Goal: Task Accomplishment & Management: Use online tool/utility

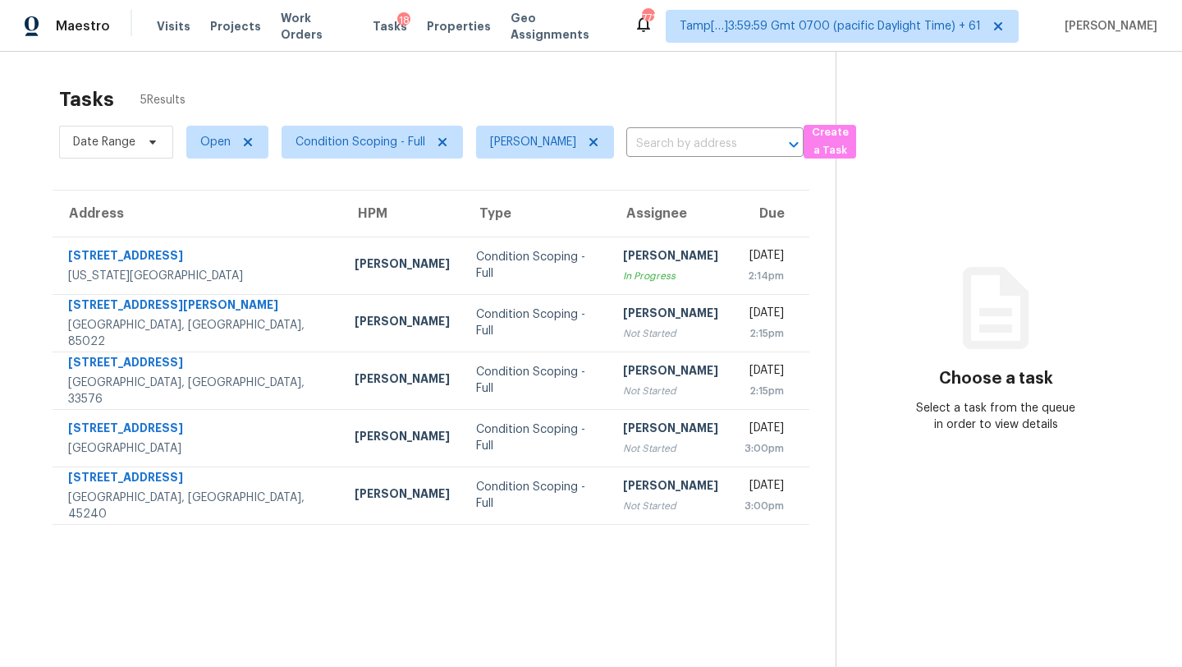
scroll to position [52, 0]
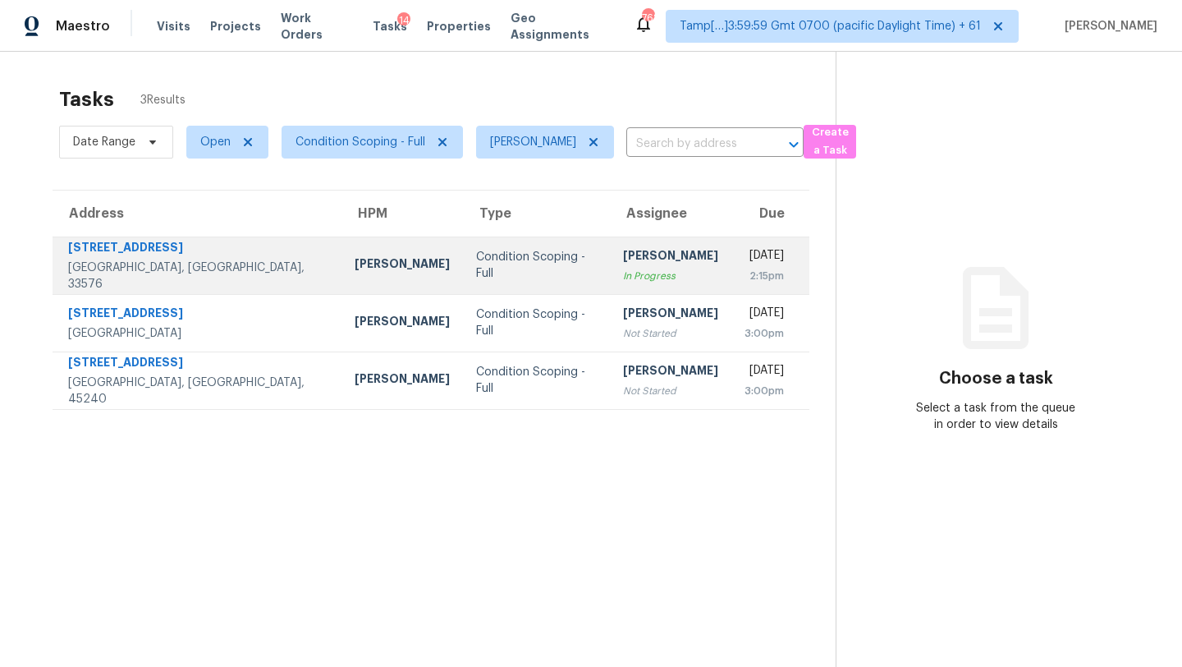
click at [623, 282] on div "In Progress" at bounding box center [670, 276] width 95 height 16
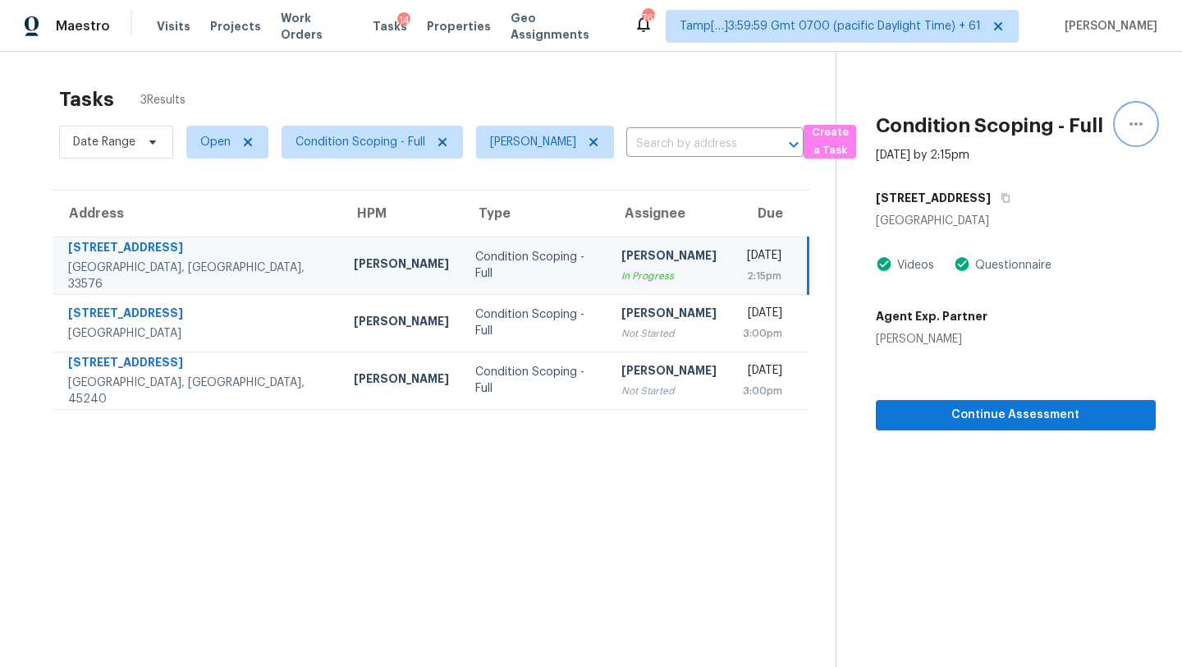
click at [1135, 119] on icon "button" at bounding box center [1136, 124] width 20 height 20
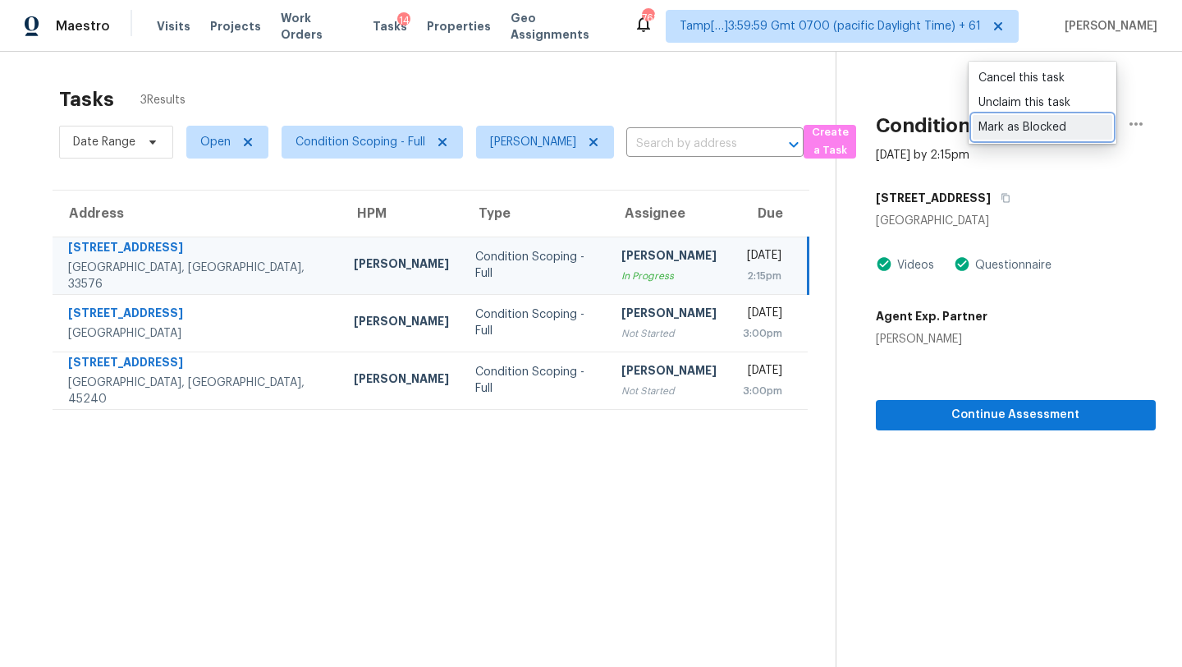
click at [1058, 123] on div "Mark as Blocked" at bounding box center [1043, 127] width 128 height 16
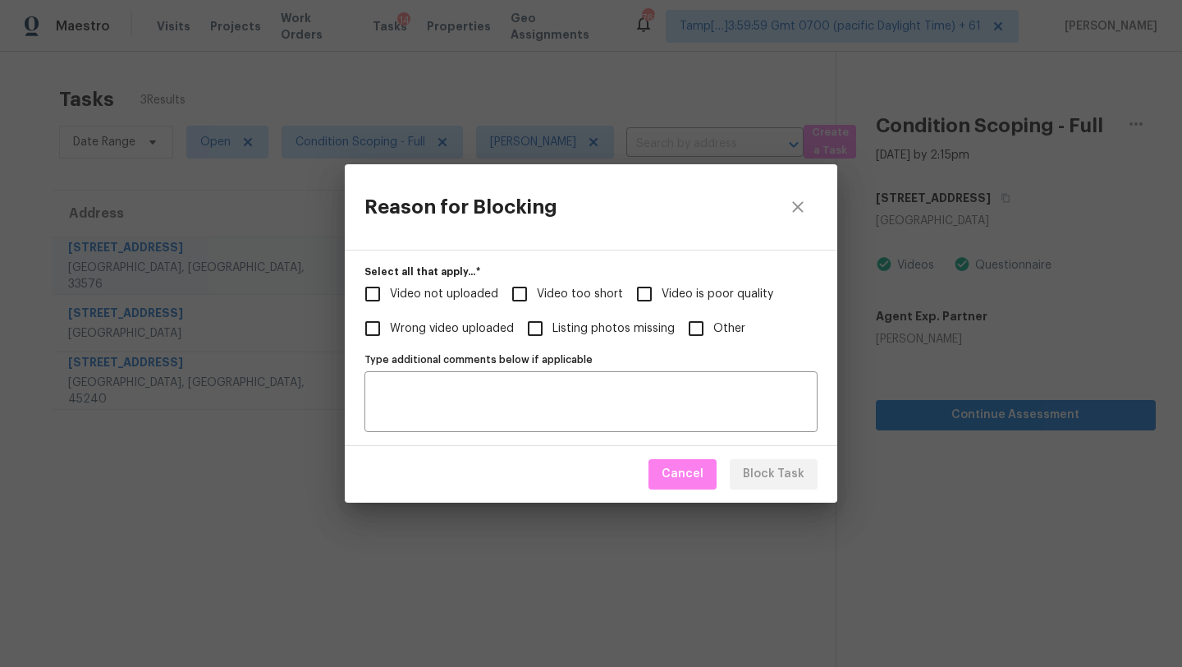
click at [567, 290] on span "Video too short" at bounding box center [580, 294] width 86 height 17
click at [537, 290] on input "Video too short" at bounding box center [519, 294] width 34 height 34
click at [567, 290] on span "Video too short" at bounding box center [580, 294] width 86 height 17
click at [537, 290] on input "Video too short" at bounding box center [519, 294] width 34 height 34
checkbox input "false"
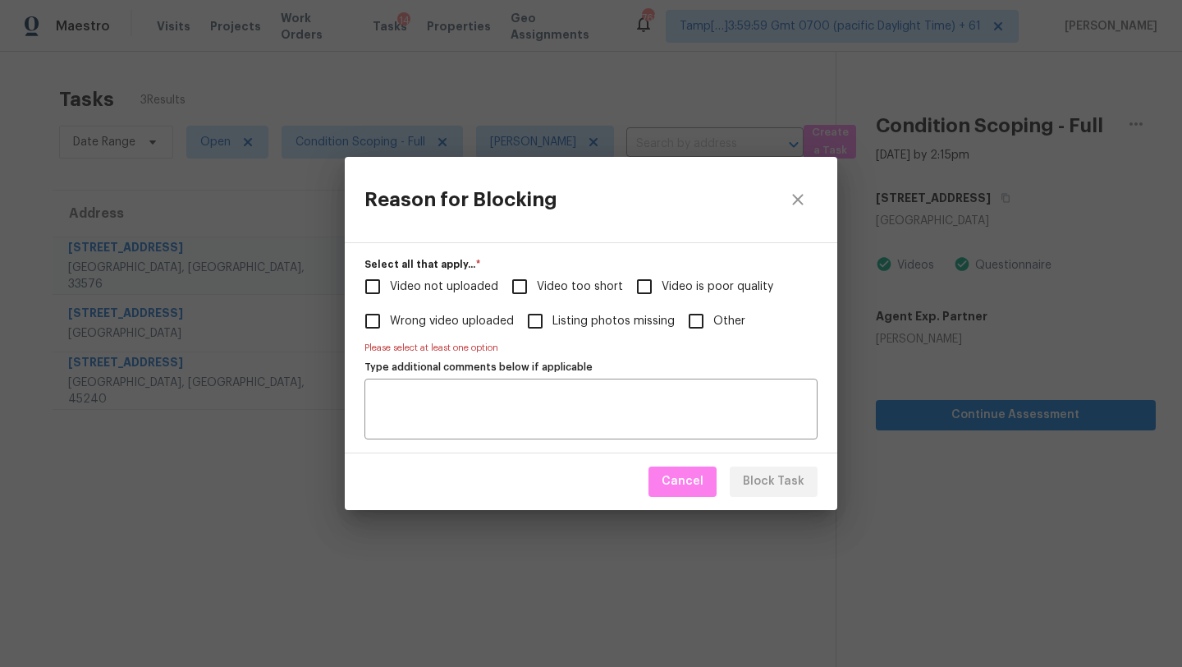
click at [465, 285] on span "Video not uploaded" at bounding box center [444, 286] width 108 height 17
click at [390, 285] on input "Video not uploaded" at bounding box center [372, 286] width 34 height 34
checkbox input "true"
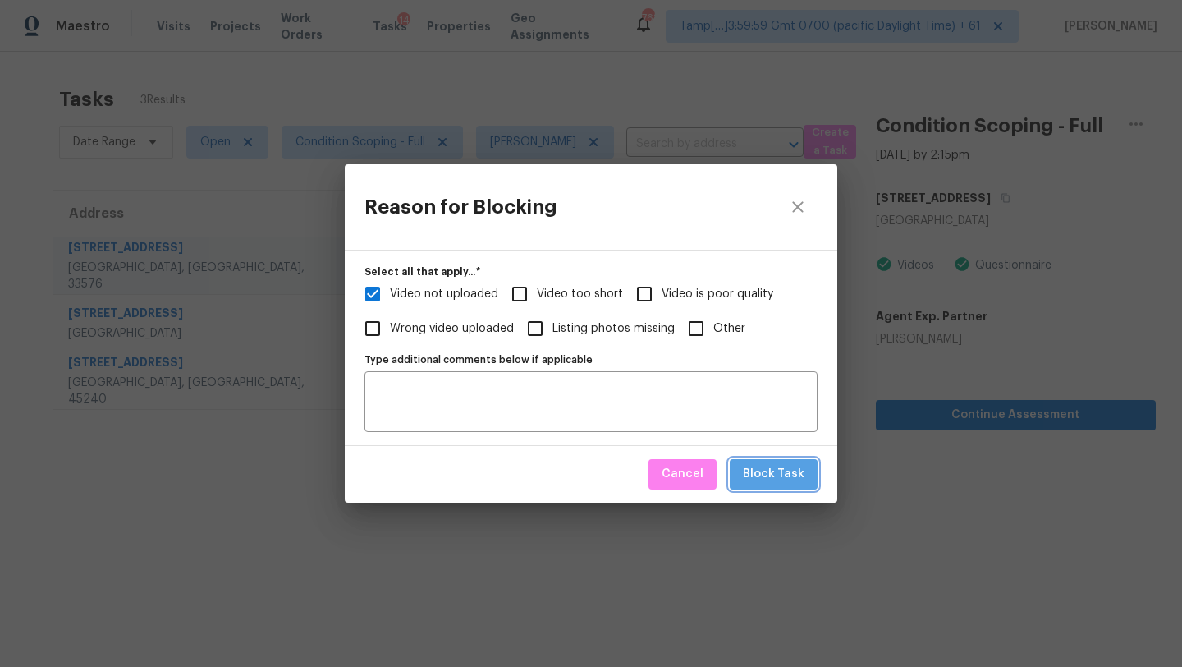
click at [782, 480] on span "Block Task" at bounding box center [774, 474] width 62 height 21
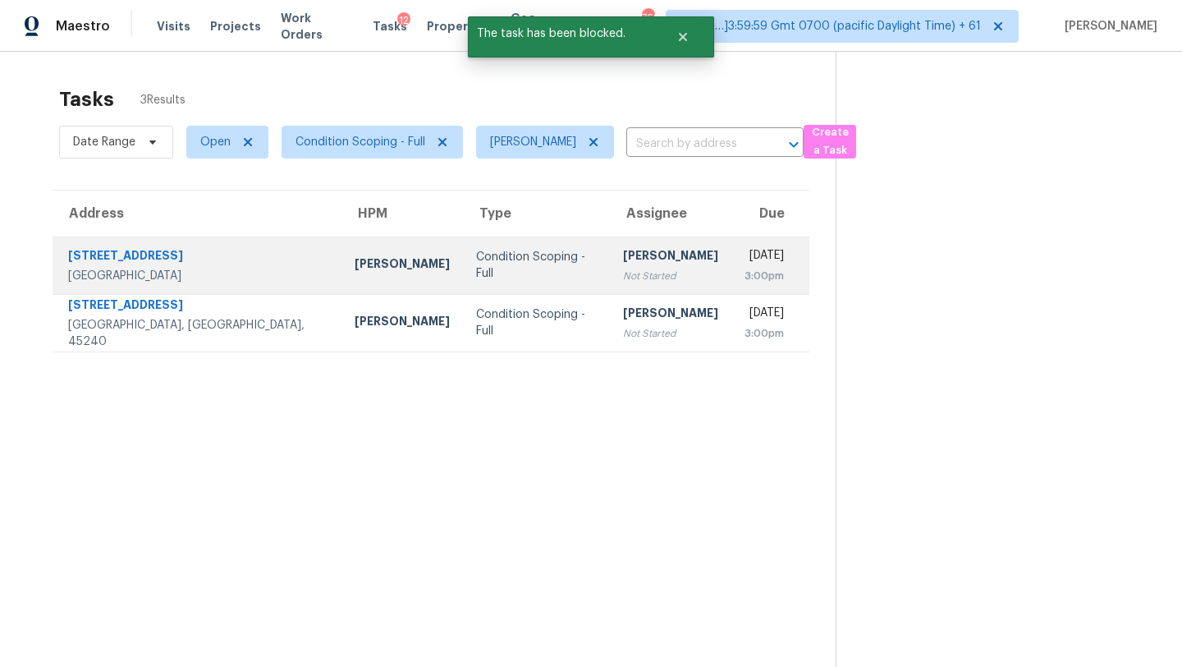
click at [623, 278] on div "Not Started" at bounding box center [670, 276] width 95 height 16
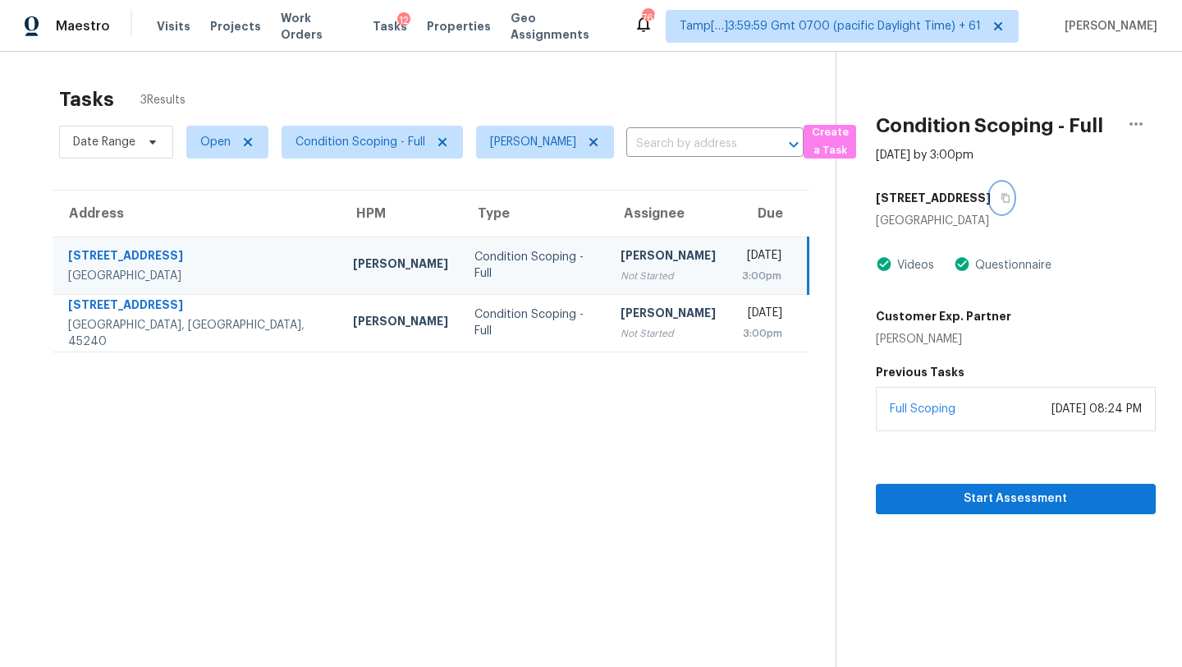
click at [1001, 198] on icon "button" at bounding box center [1006, 198] width 10 height 10
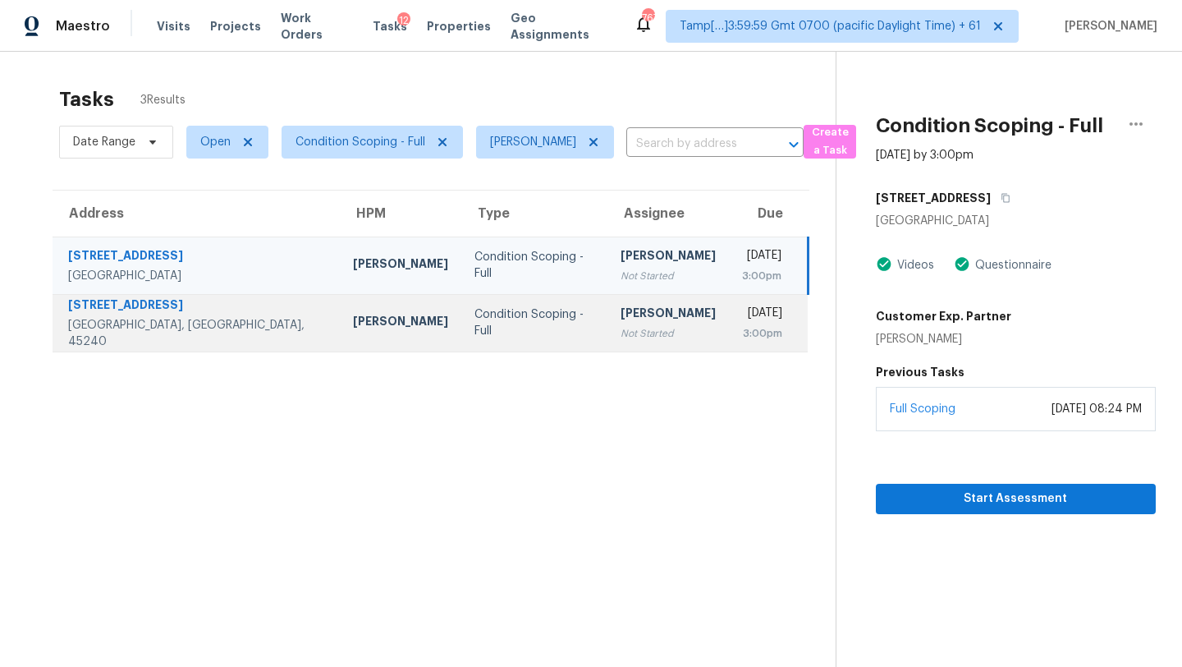
click at [622, 302] on td "Rajesh M Not Started" at bounding box center [669, 322] width 122 height 57
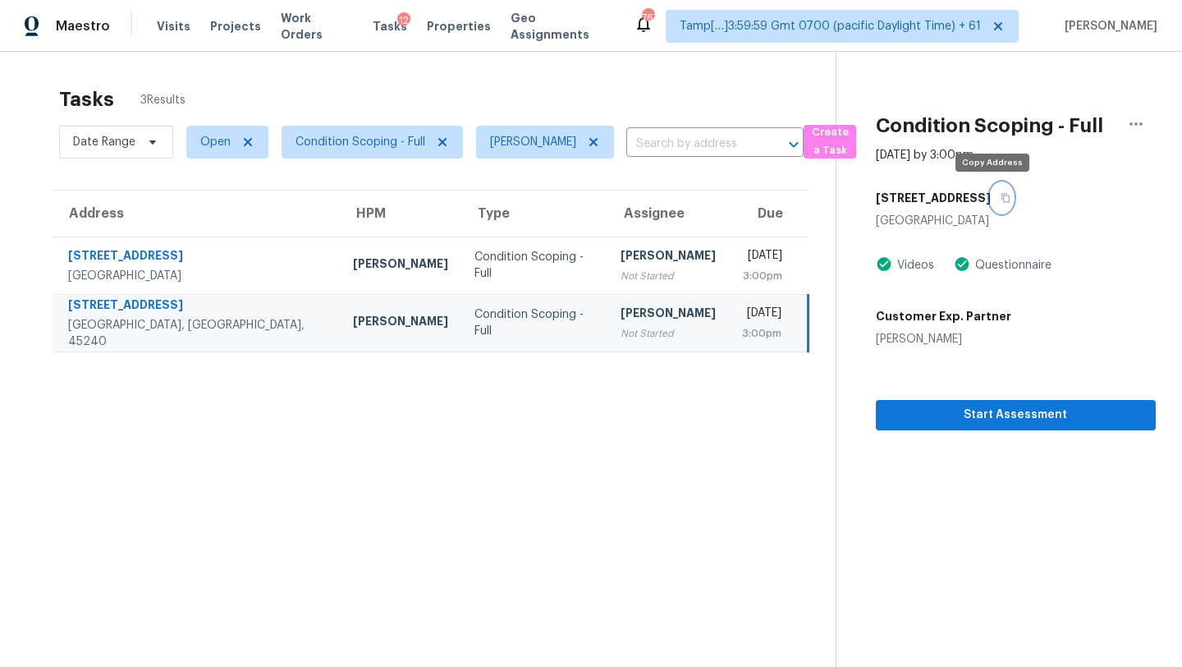
click at [999, 201] on button "button" at bounding box center [1002, 198] width 22 height 30
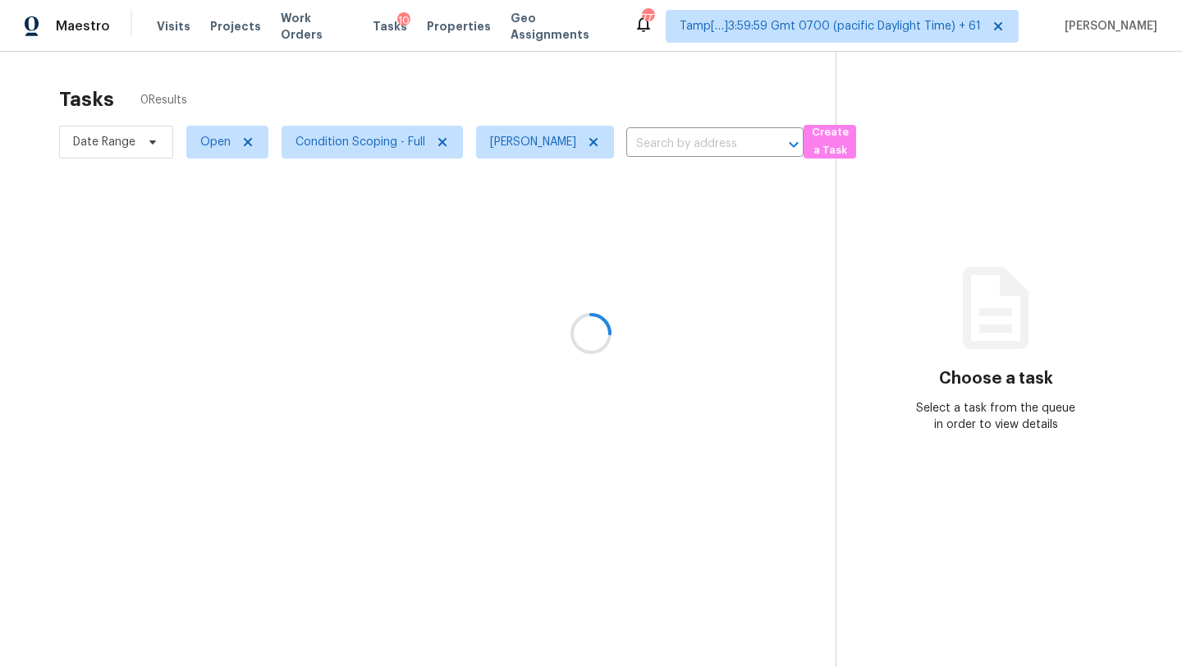
click at [346, 146] on div at bounding box center [591, 333] width 1182 height 667
click at [346, 145] on div at bounding box center [591, 333] width 1182 height 667
click at [346, 145] on span "Condition Scoping - Full" at bounding box center [361, 142] width 130 height 16
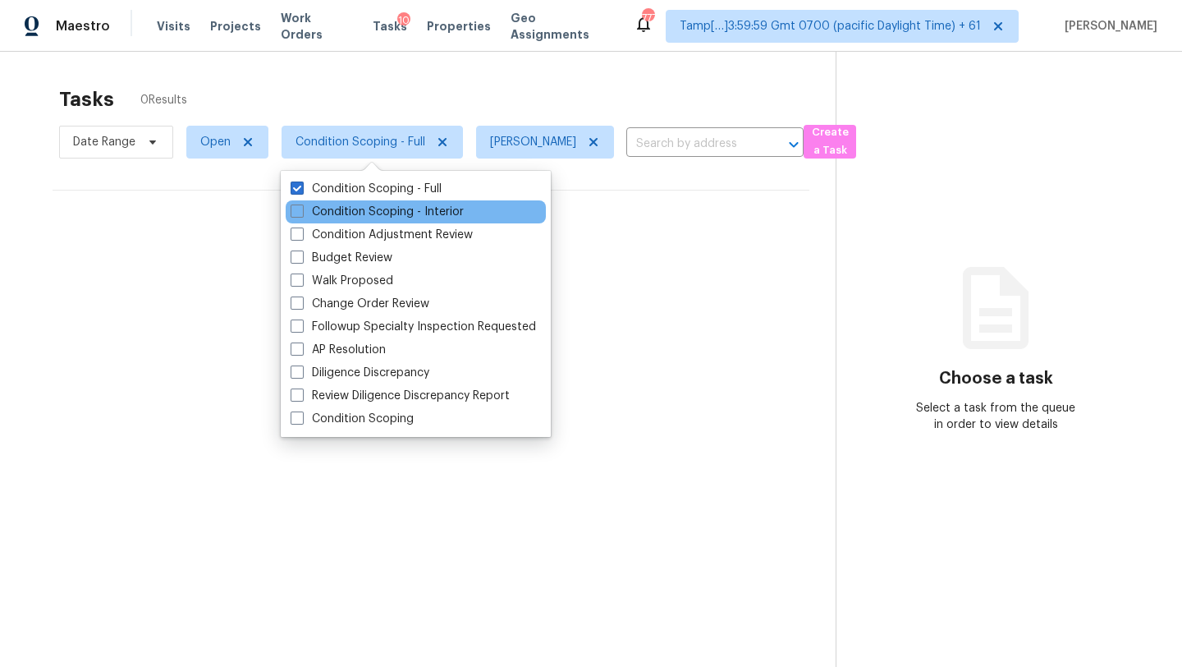
click at [380, 221] on div "Condition Scoping - Interior" at bounding box center [416, 211] width 260 height 23
click at [389, 219] on label "Condition Scoping - Interior" at bounding box center [377, 212] width 173 height 16
click at [301, 214] on input "Condition Scoping - Interior" at bounding box center [296, 209] width 11 height 11
checkbox input "true"
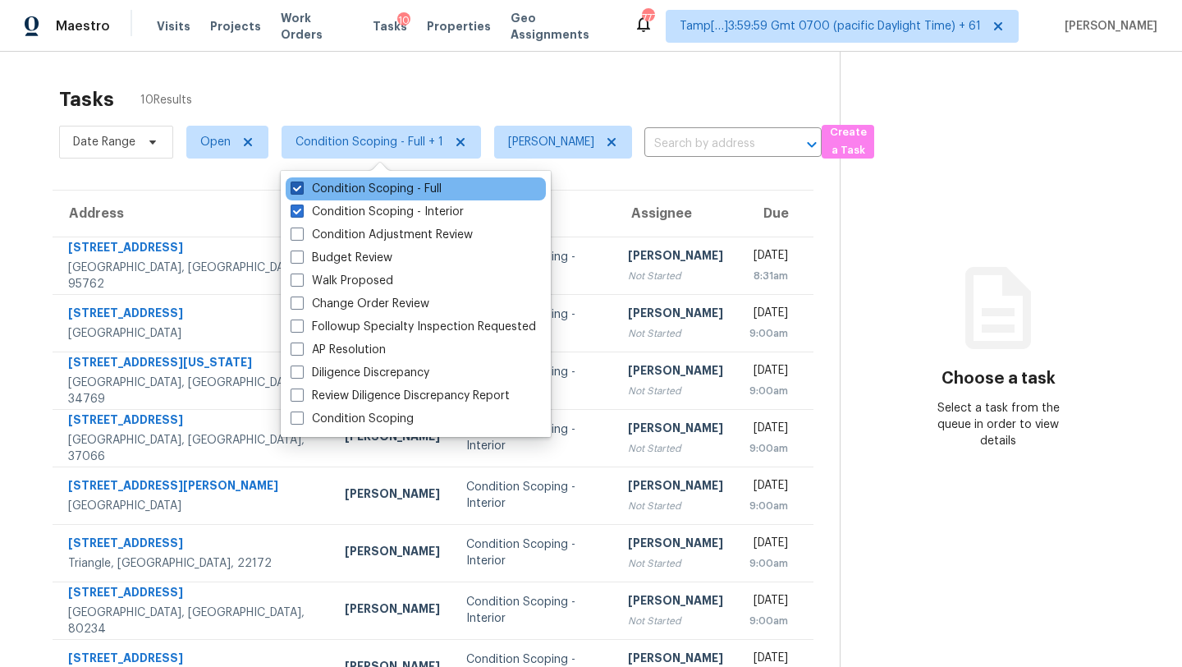
click at [430, 186] on label "Condition Scoping - Full" at bounding box center [366, 189] width 151 height 16
click at [301, 186] on input "Condition Scoping - Full" at bounding box center [296, 186] width 11 height 11
checkbox input "false"
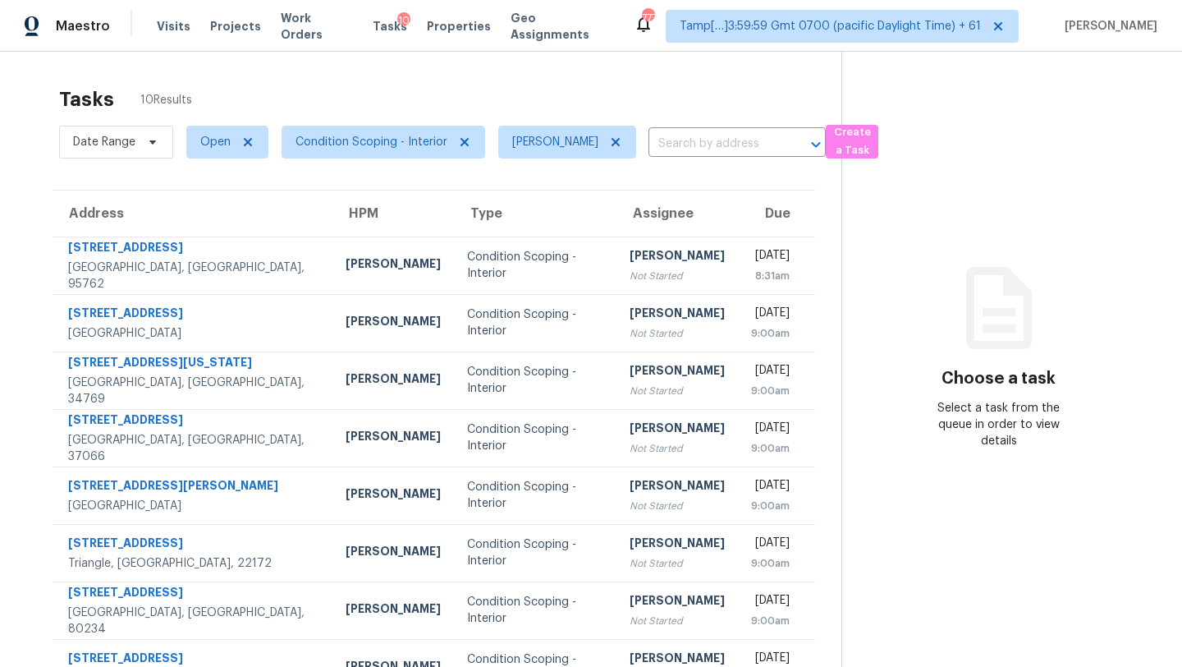
click at [598, 53] on div "Tasks 10 Results Date Range Open Condition Scoping - Interior Rajesh M ​ Create…" at bounding box center [591, 438] width 1182 height 773
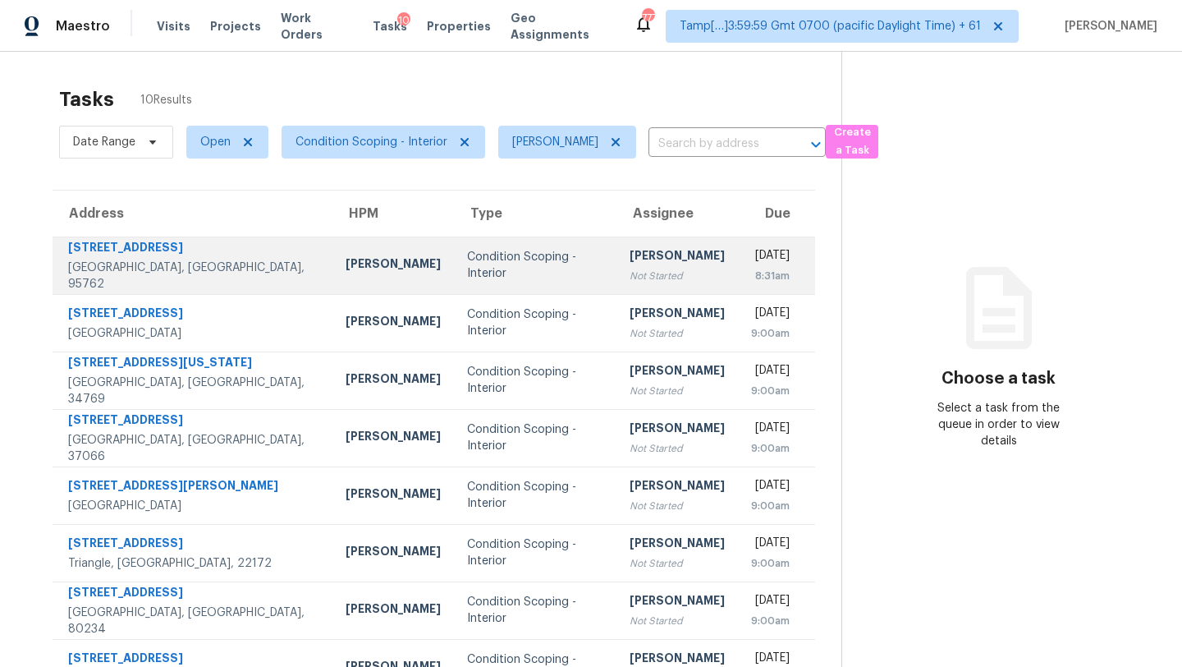
click at [637, 252] on div "[PERSON_NAME]" at bounding box center [677, 257] width 95 height 21
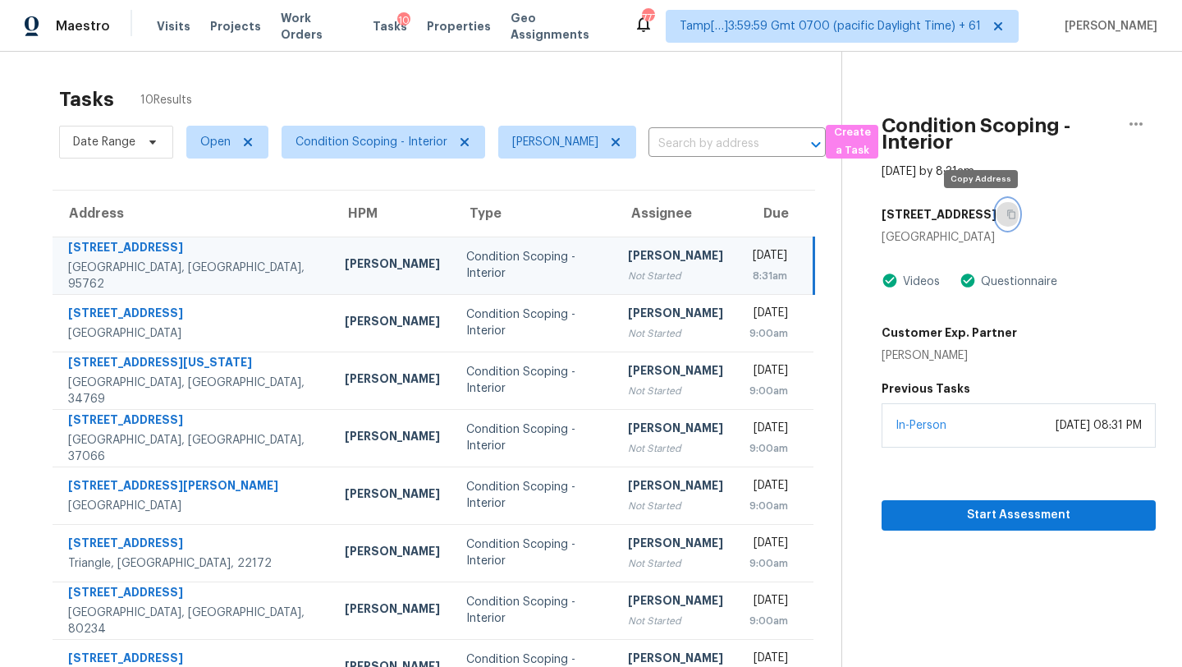
click at [1007, 213] on icon "button" at bounding box center [1012, 214] width 10 height 10
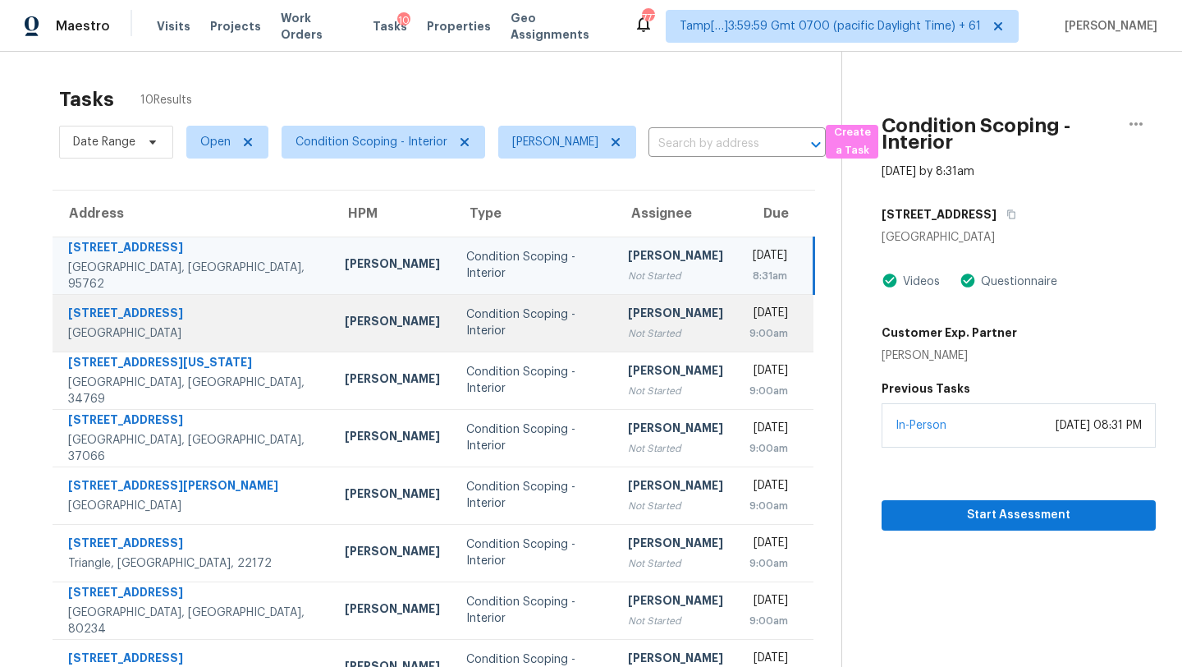
click at [736, 324] on td "Thu, Aug 21st 2025 9:00am" at bounding box center [774, 322] width 77 height 57
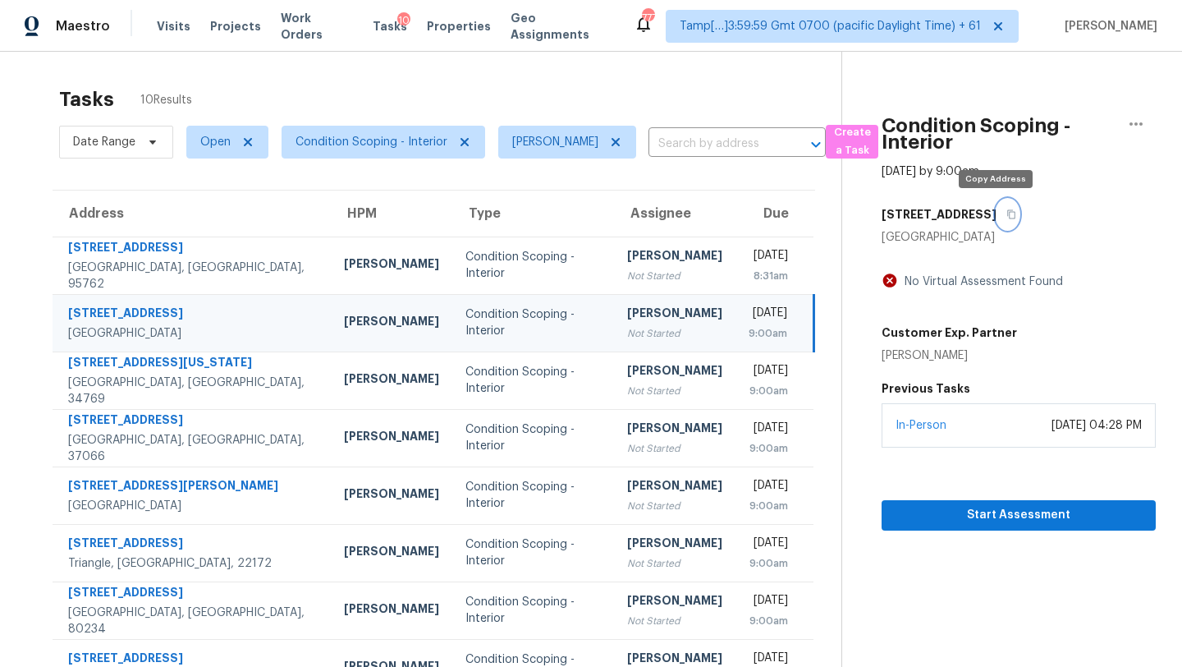
click at [997, 220] on button "button" at bounding box center [1008, 215] width 22 height 30
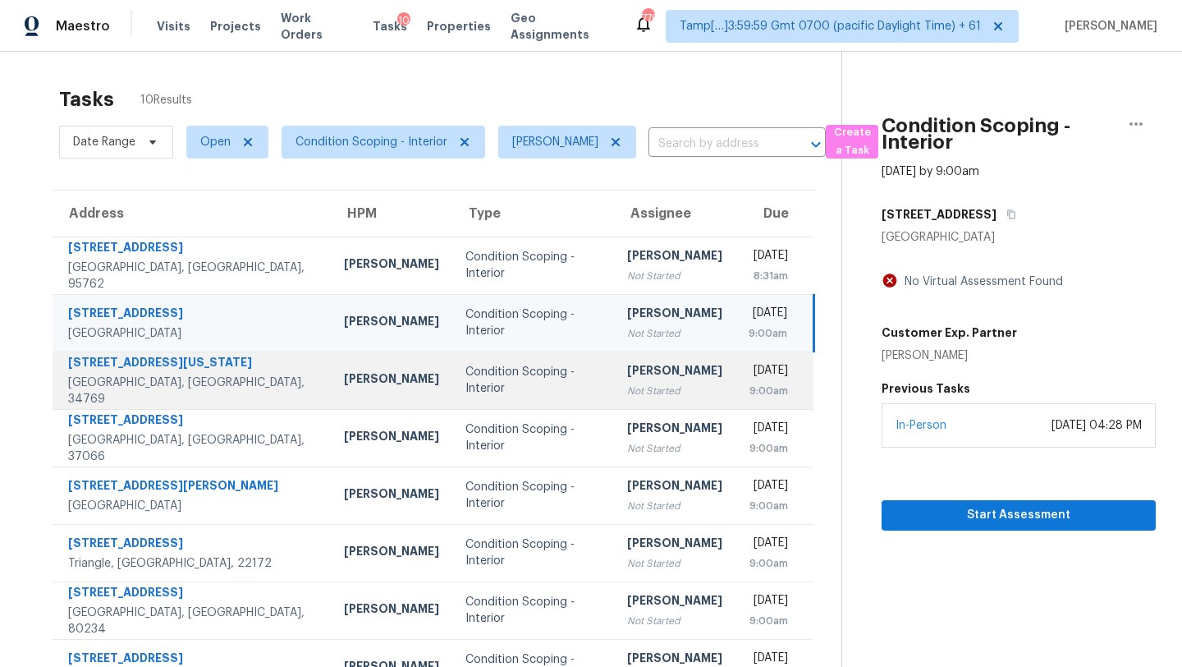
click at [534, 397] on td "Condition Scoping - Interior" at bounding box center [532, 379] width 161 height 57
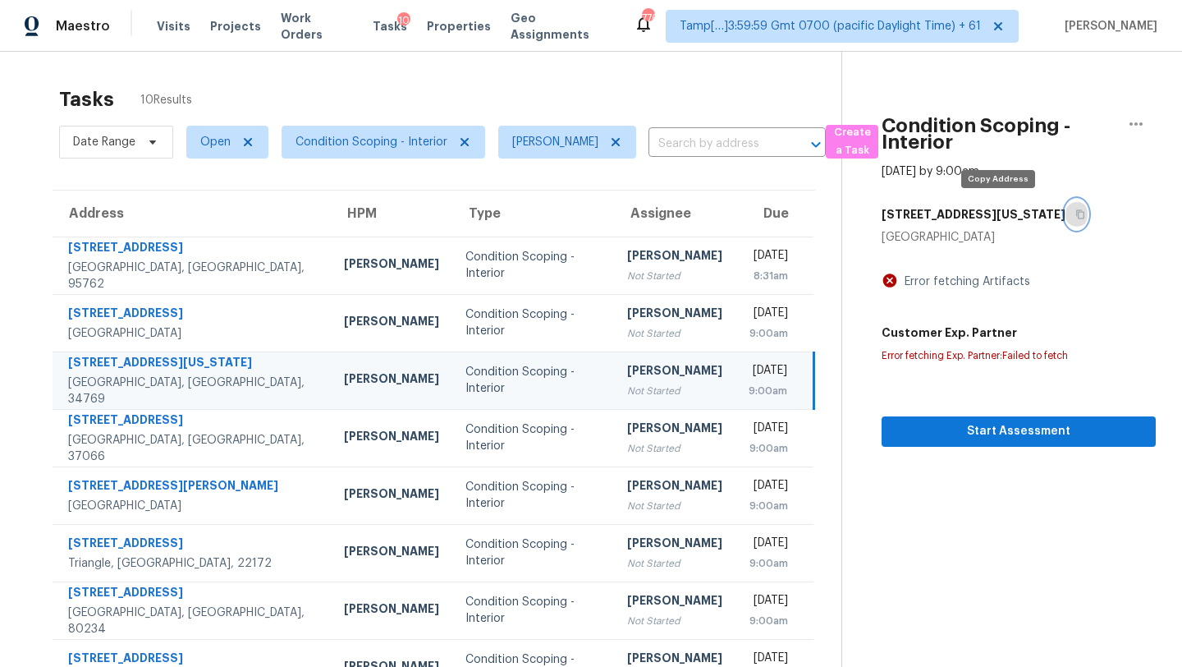
click at [1076, 213] on icon "button" at bounding box center [1081, 214] width 10 height 10
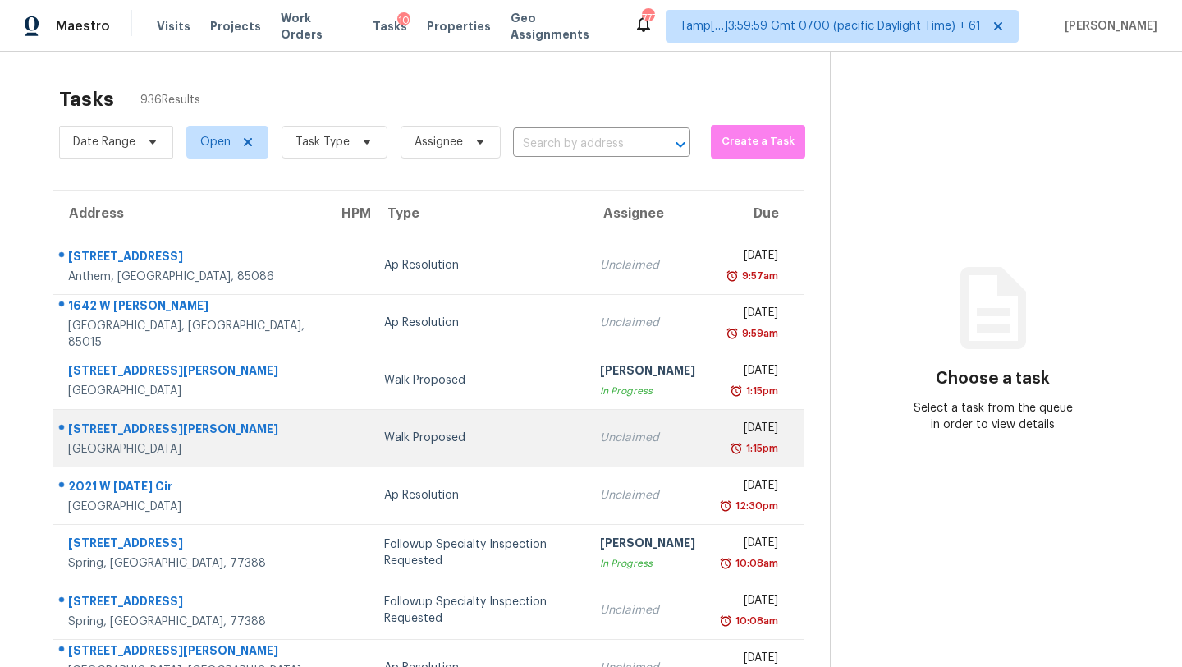
scroll to position [39, 0]
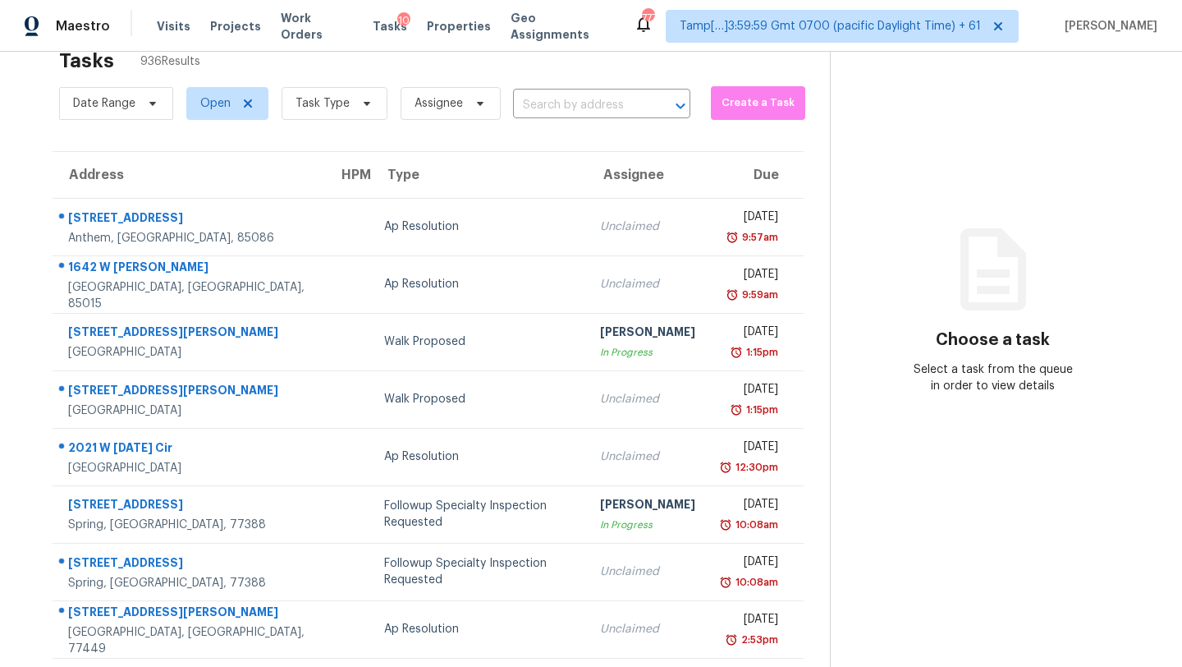
click at [546, 120] on div "Date Range Open Task Type Assignee ​" at bounding box center [374, 103] width 631 height 43
click at [553, 111] on input "text" at bounding box center [578, 105] width 131 height 25
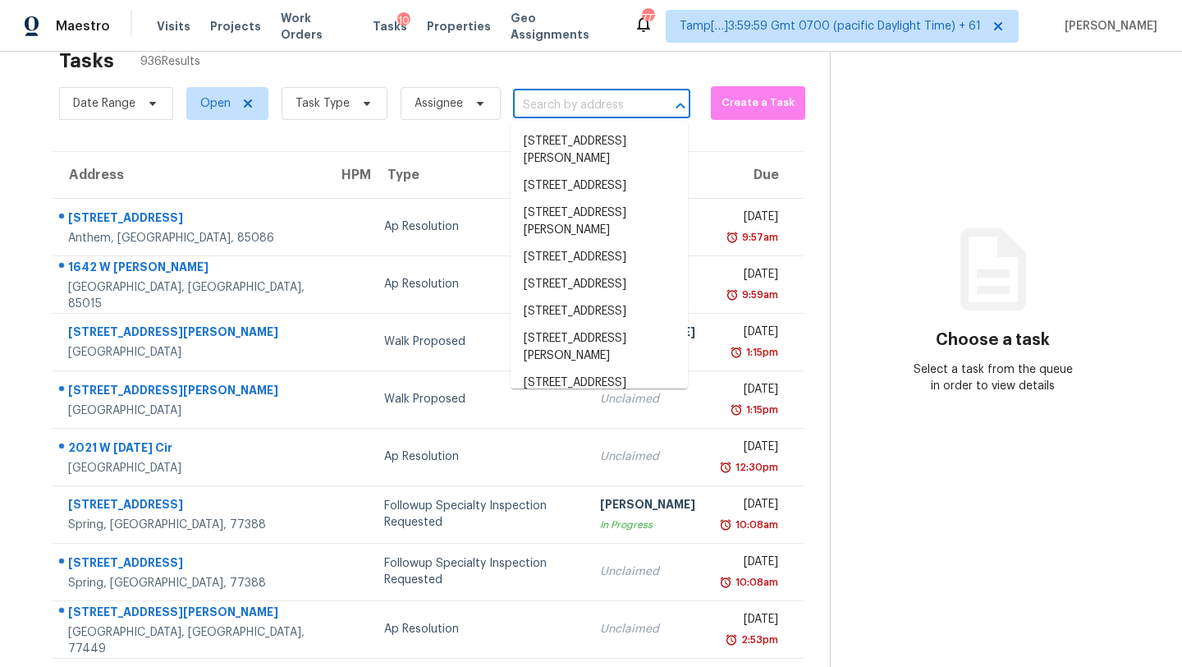
paste input "8033 Marigola Dr, El Dorado Hills, CA 95762"
type input "8033 Marigola Dr, El Dorado Hills, CA 95762"
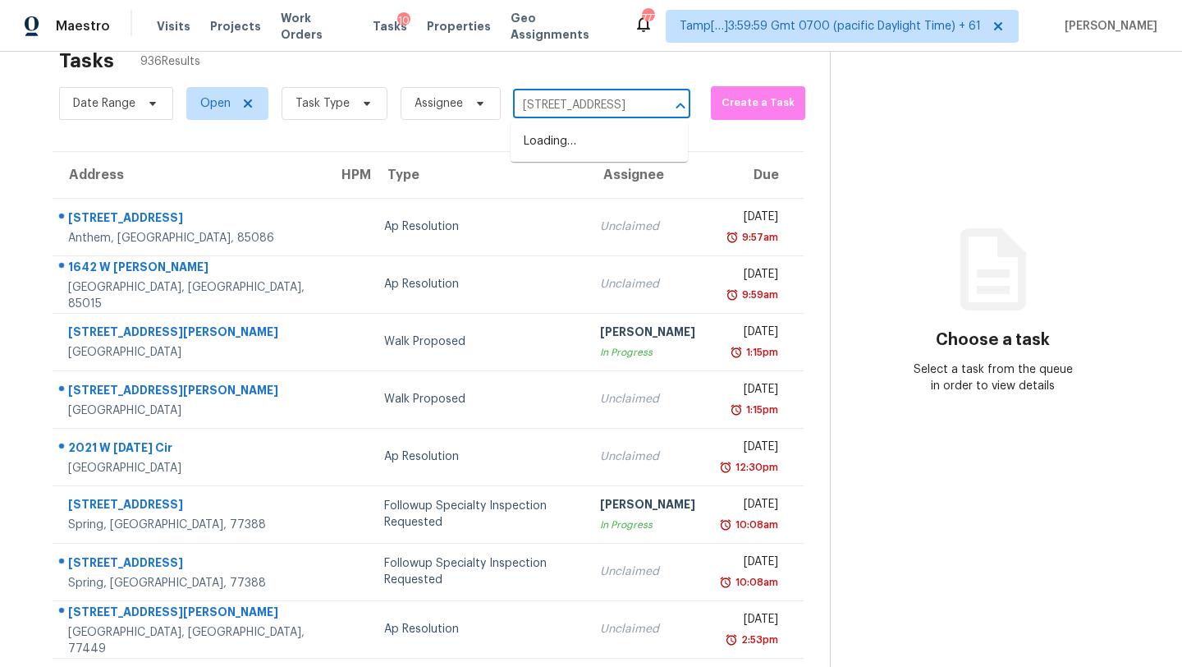
scroll to position [0, 113]
click at [582, 150] on li "8033 Marigola Dr, El Dorado Hills, CA 95762" at bounding box center [599, 141] width 177 height 27
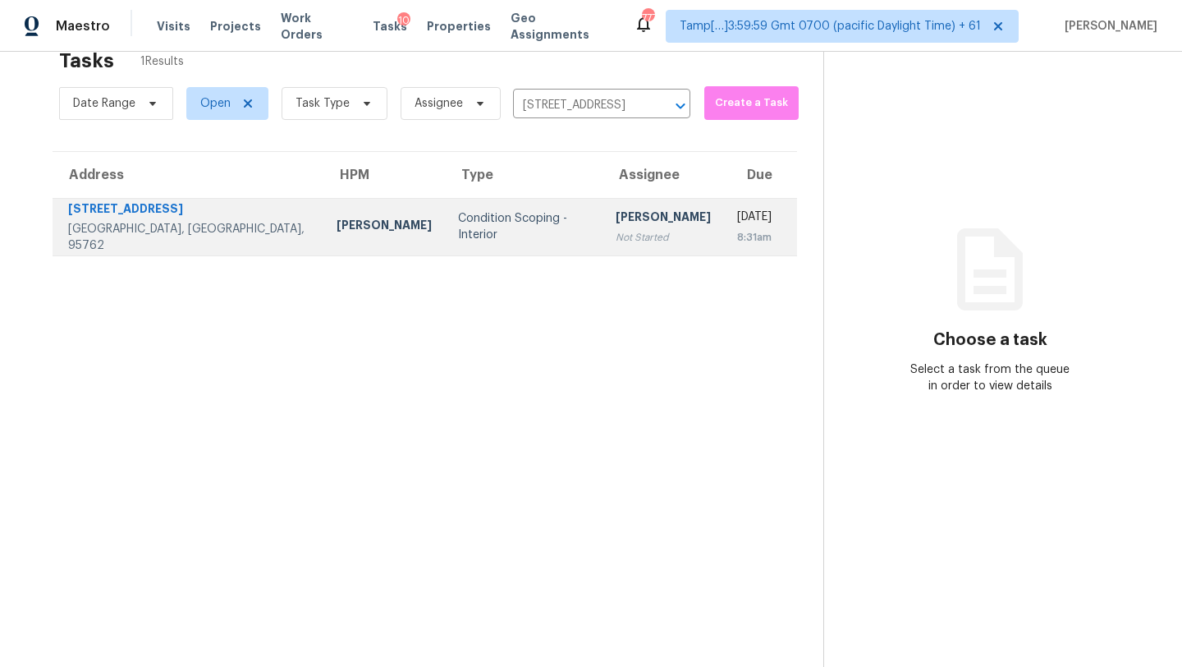
click at [616, 218] on div "[PERSON_NAME]" at bounding box center [663, 219] width 95 height 21
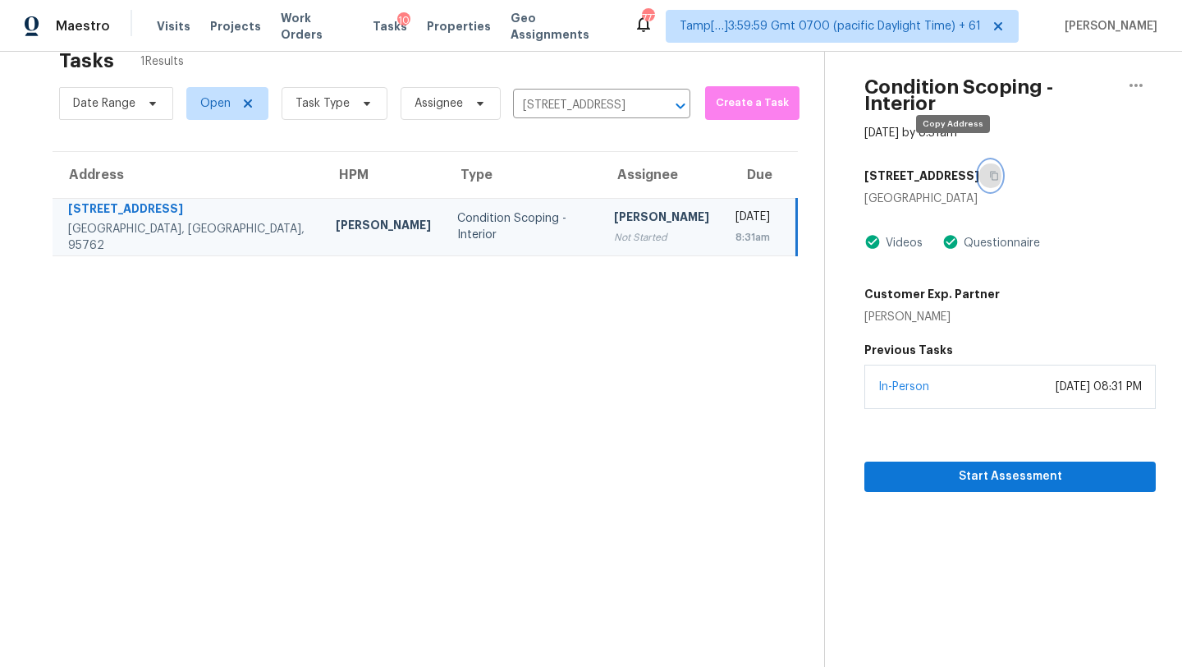
click at [990, 172] on icon "button" at bounding box center [994, 176] width 8 height 9
click at [961, 466] on span "Start Assessment" at bounding box center [1010, 476] width 265 height 21
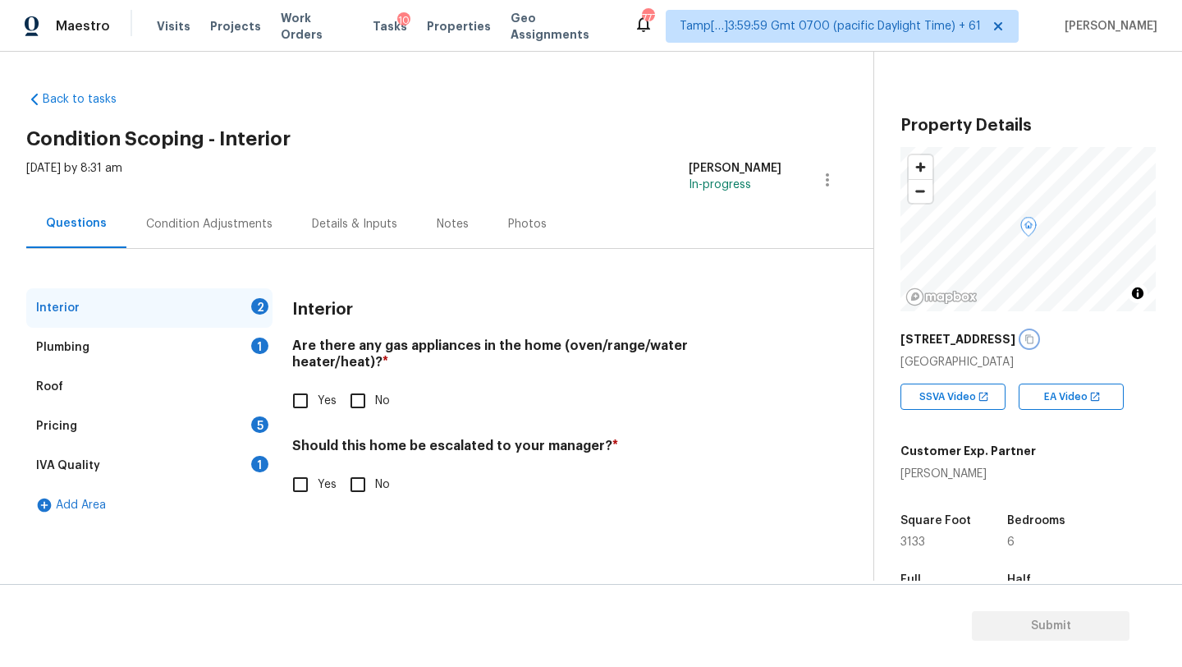
click at [1025, 338] on icon "button" at bounding box center [1030, 339] width 10 height 10
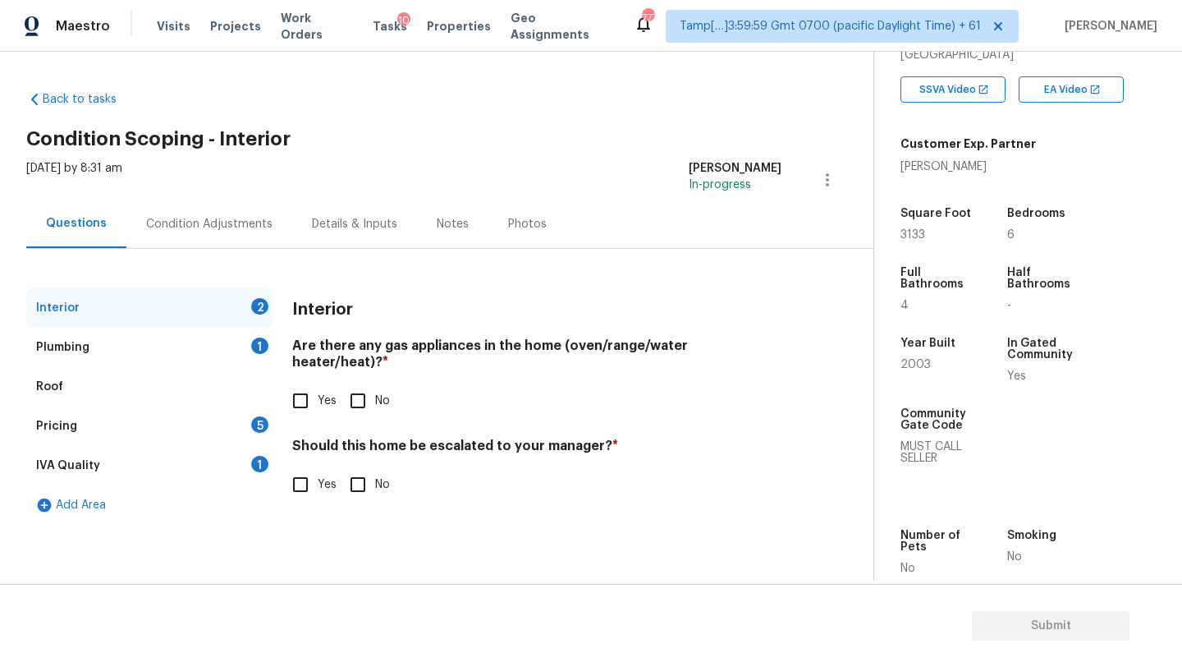
scroll to position [362, 0]
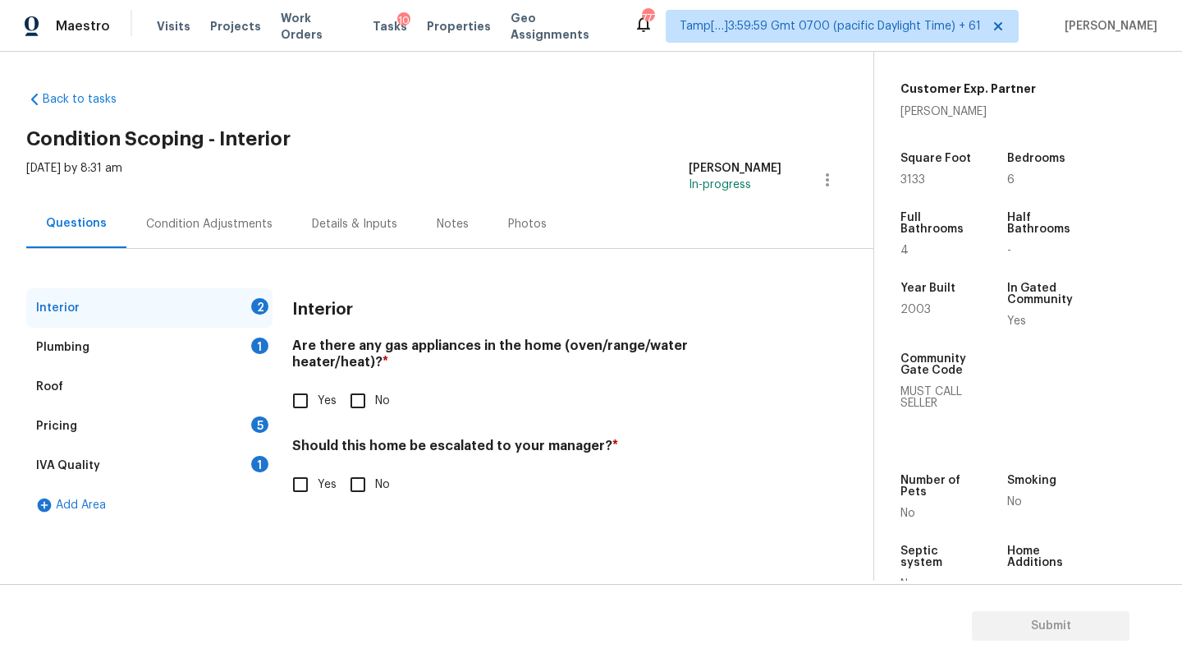
click at [304, 395] on input "Yes" at bounding box center [300, 400] width 34 height 34
checkbox input "true"
click at [365, 480] on input "No" at bounding box center [358, 486] width 34 height 34
checkbox input "true"
click at [234, 349] on div "Plumbing 1" at bounding box center [149, 347] width 246 height 39
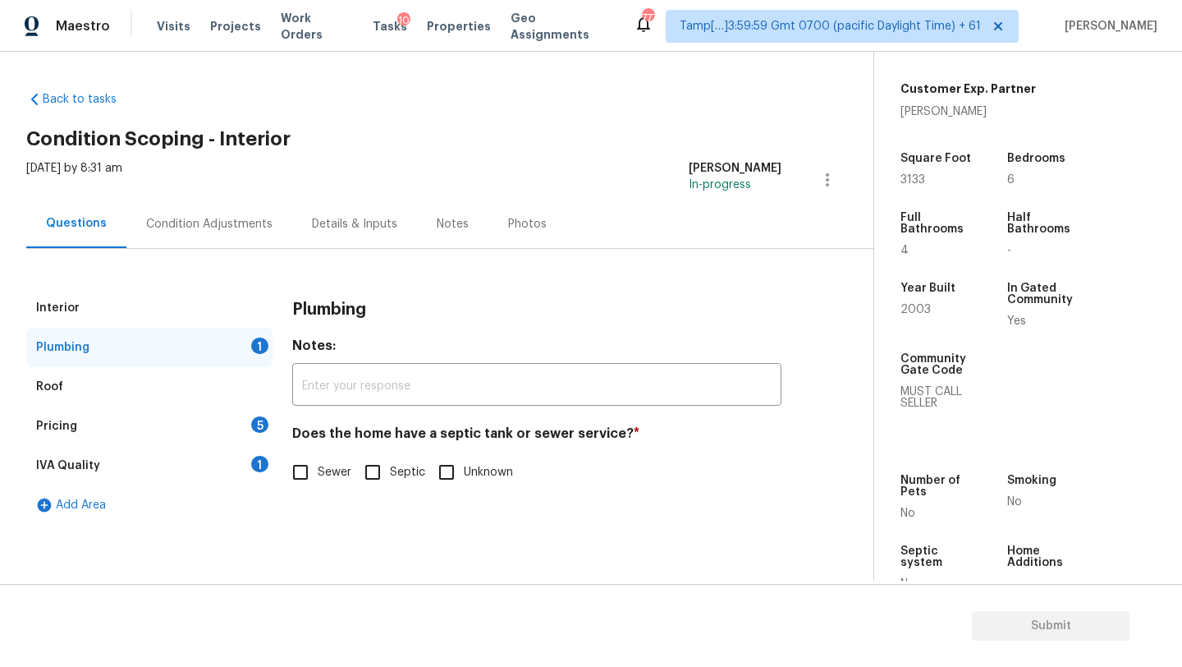
click at [319, 467] on span "Sewer" at bounding box center [335, 472] width 34 height 17
click at [318, 467] on input "Sewer" at bounding box center [300, 472] width 34 height 34
checkbox input "true"
click at [249, 467] on div "IVA Quality 1" at bounding box center [149, 465] width 246 height 39
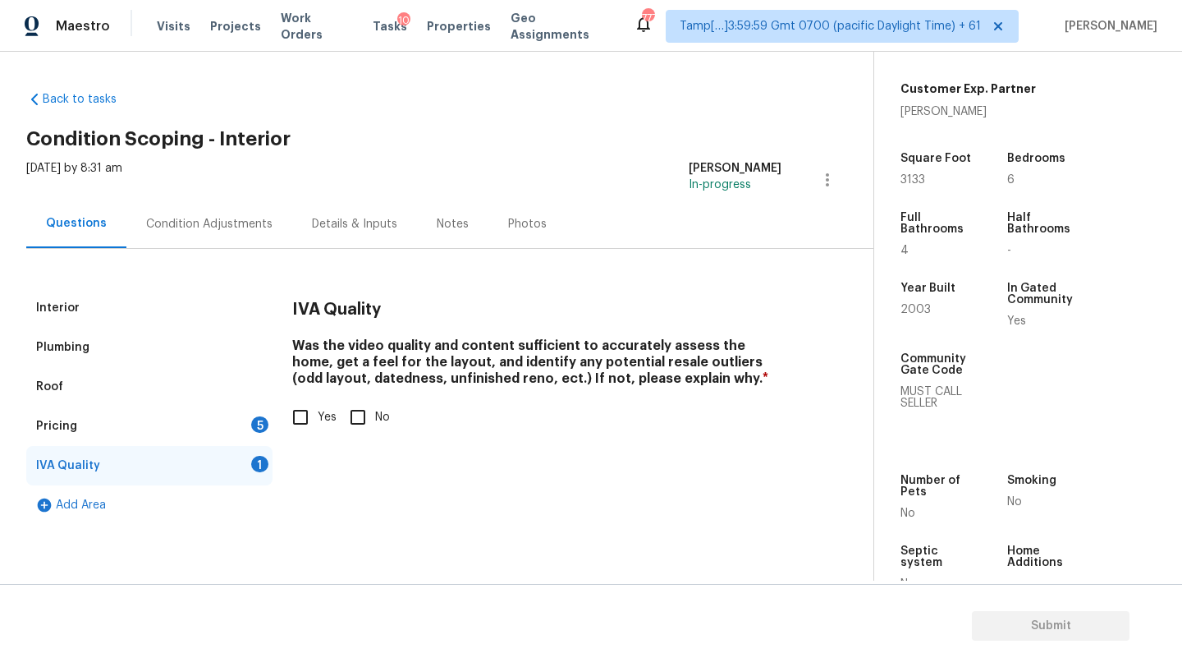
click at [304, 423] on input "Yes" at bounding box center [300, 417] width 34 height 34
checkbox input "true"
click at [251, 423] on div "5" at bounding box center [259, 424] width 17 height 16
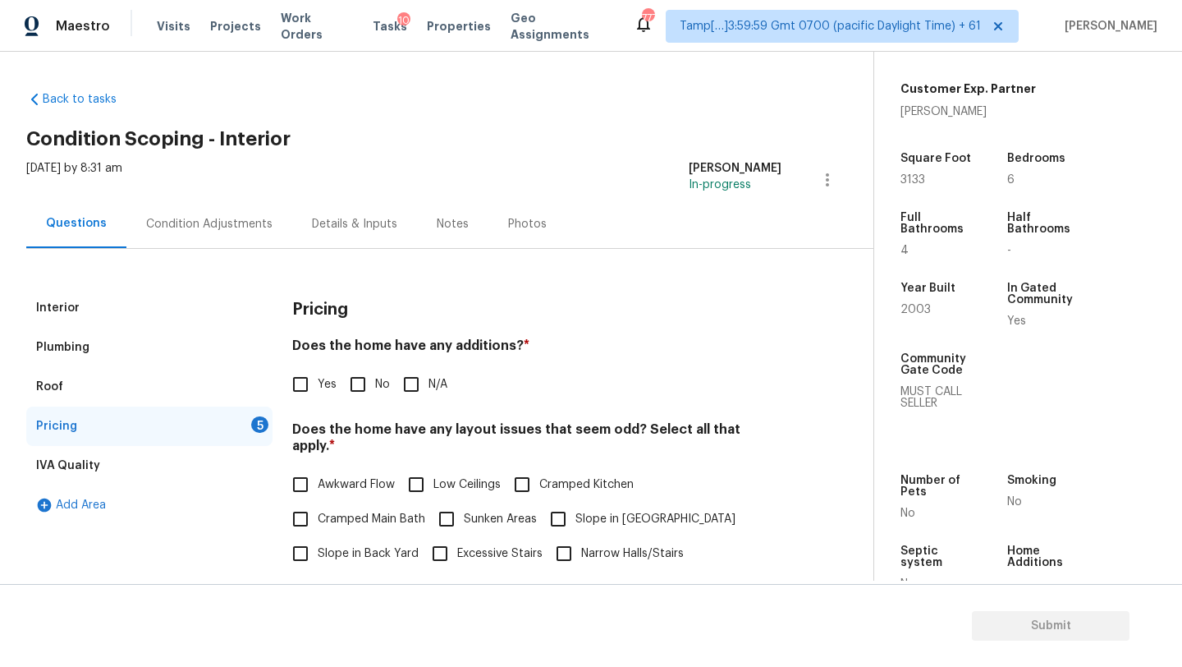
click at [356, 386] on input "No" at bounding box center [358, 384] width 34 height 34
checkbox input "true"
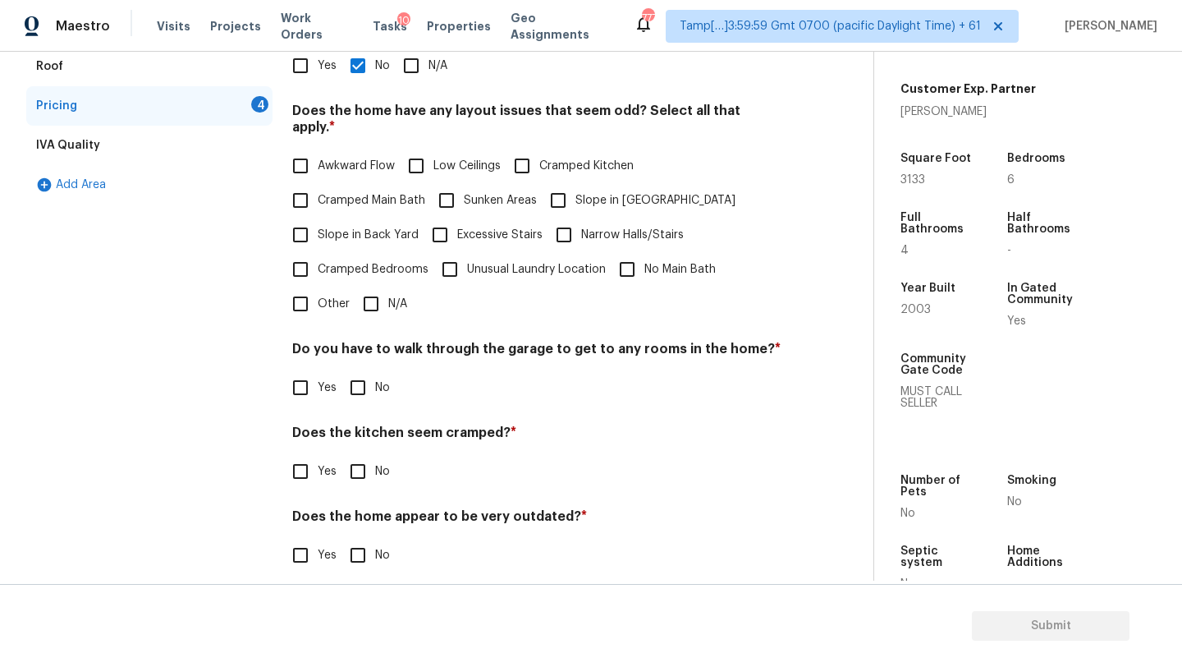
scroll to position [319, 0]
click at [301, 218] on input "Slope in Back Yard" at bounding box center [300, 235] width 34 height 34
checkbox input "true"
click at [355, 375] on input "No" at bounding box center [358, 387] width 34 height 34
checkbox input "true"
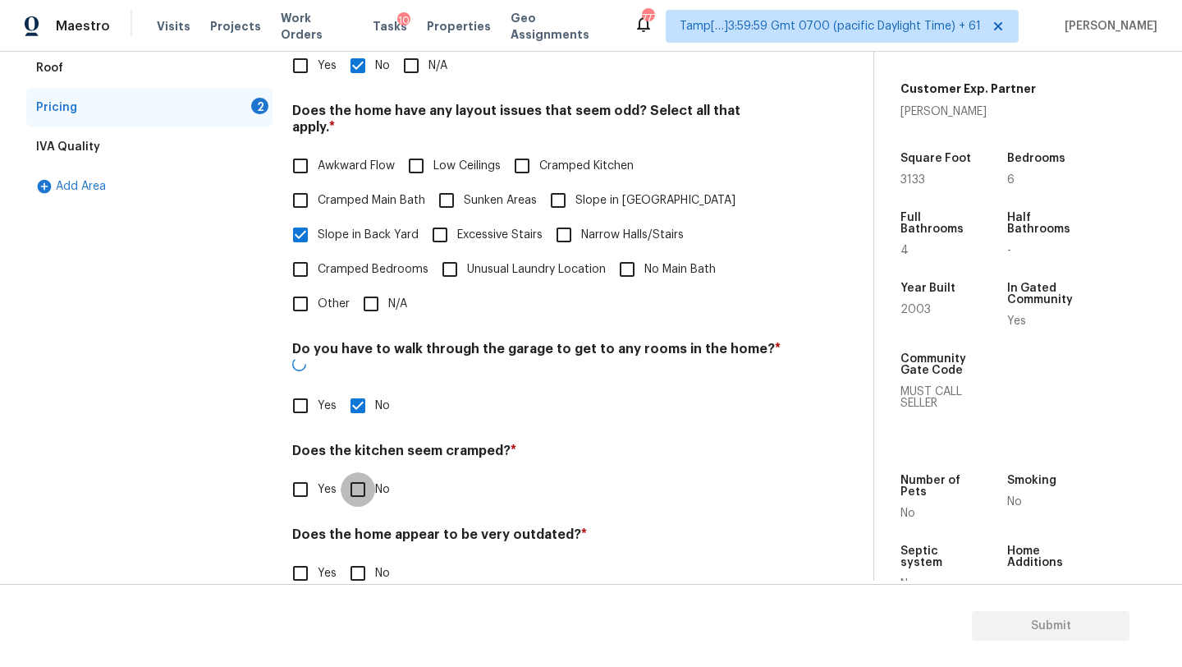
click at [355, 472] on input "No" at bounding box center [358, 489] width 34 height 34
checkbox input "true"
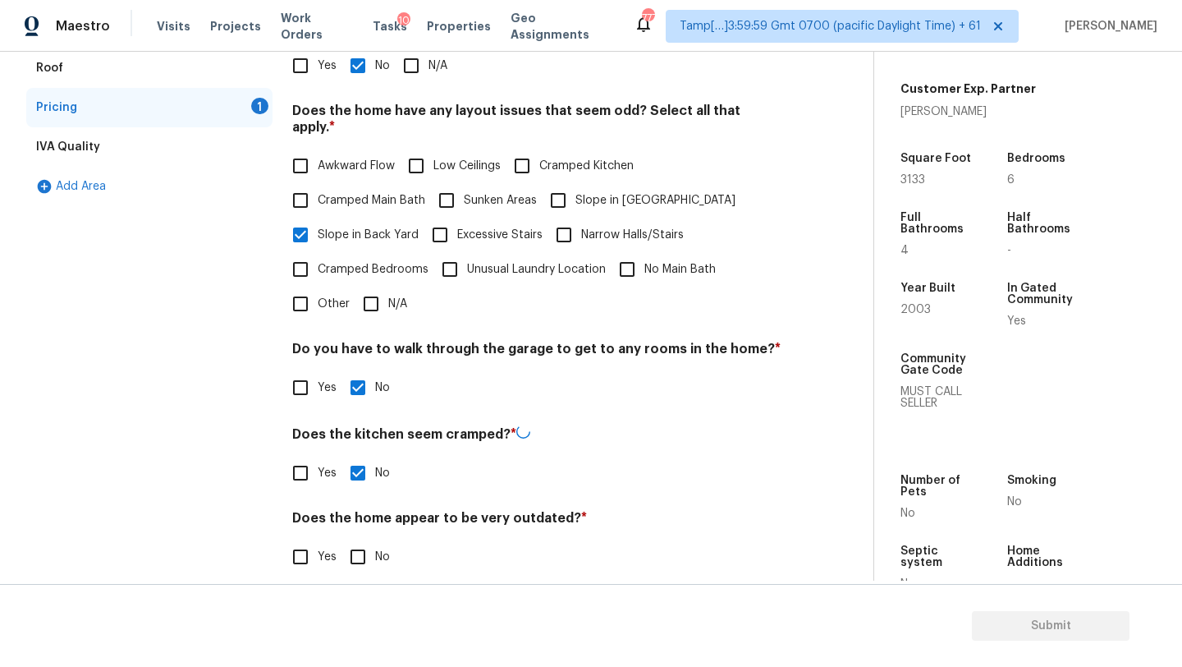
click at [355, 562] on div "Pricing Does the home have any additions? * Yes No N/A Does the home have any l…" at bounding box center [536, 282] width 489 height 624
click at [355, 511] on h4 "Does the home appear to be very outdated? *" at bounding box center [536, 519] width 489 height 23
click at [357, 538] on input "No" at bounding box center [358, 555] width 34 height 34
checkbox input "true"
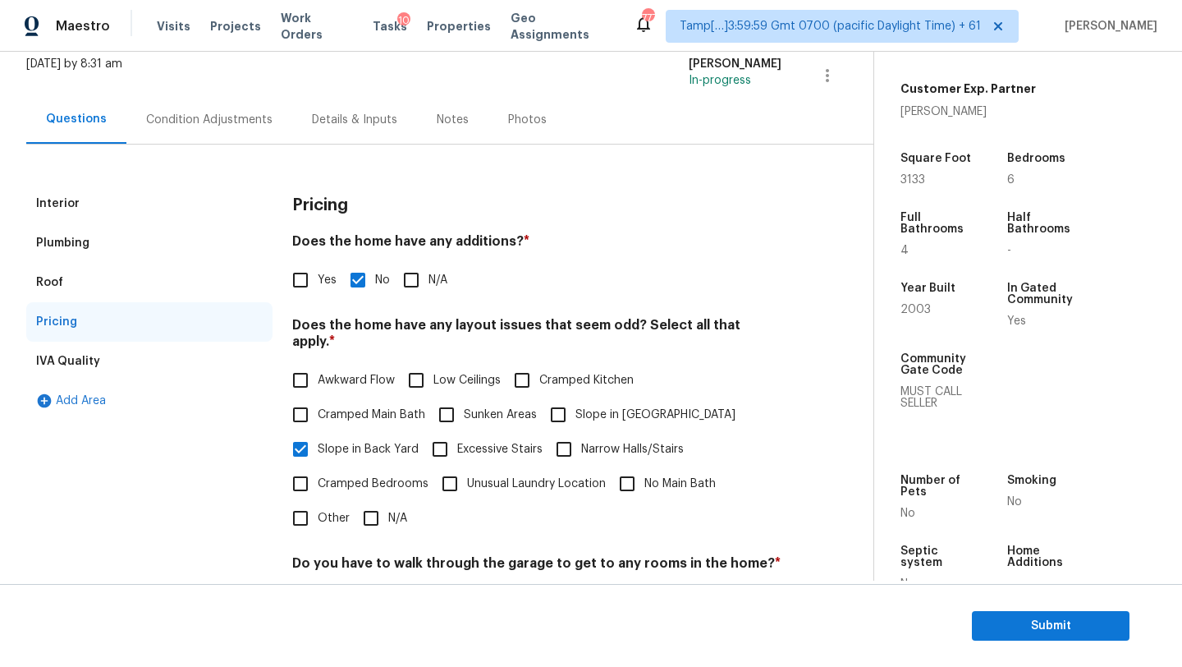
scroll to position [0, 0]
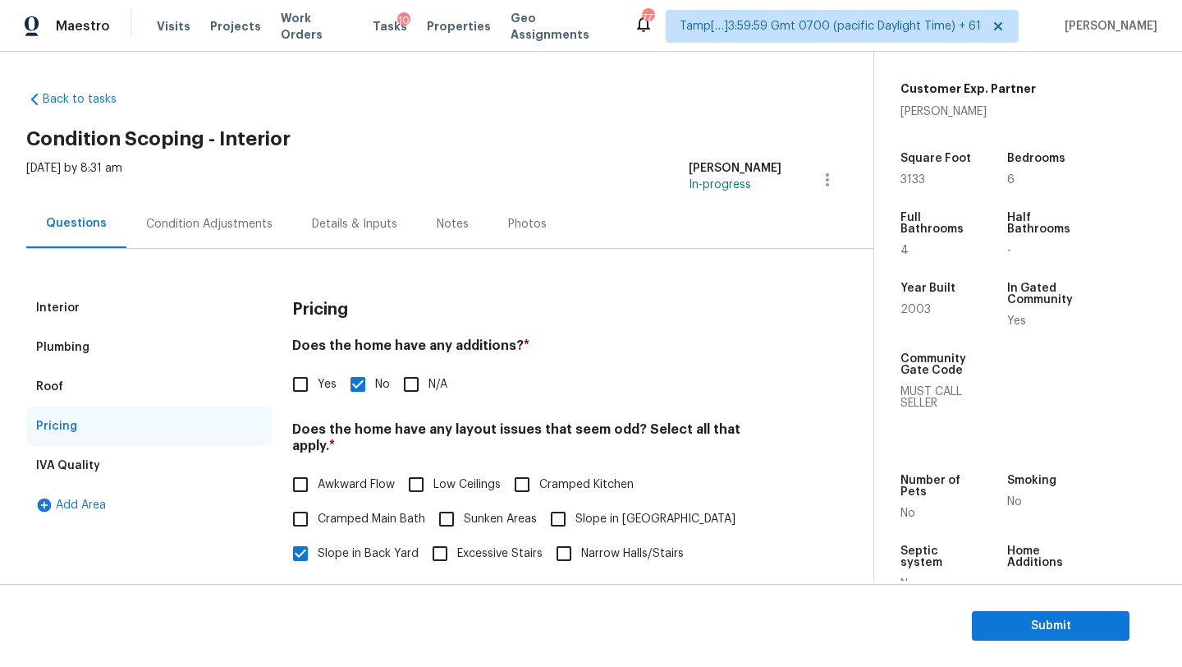
click at [200, 232] on div "Condition Adjustments" at bounding box center [209, 224] width 126 height 16
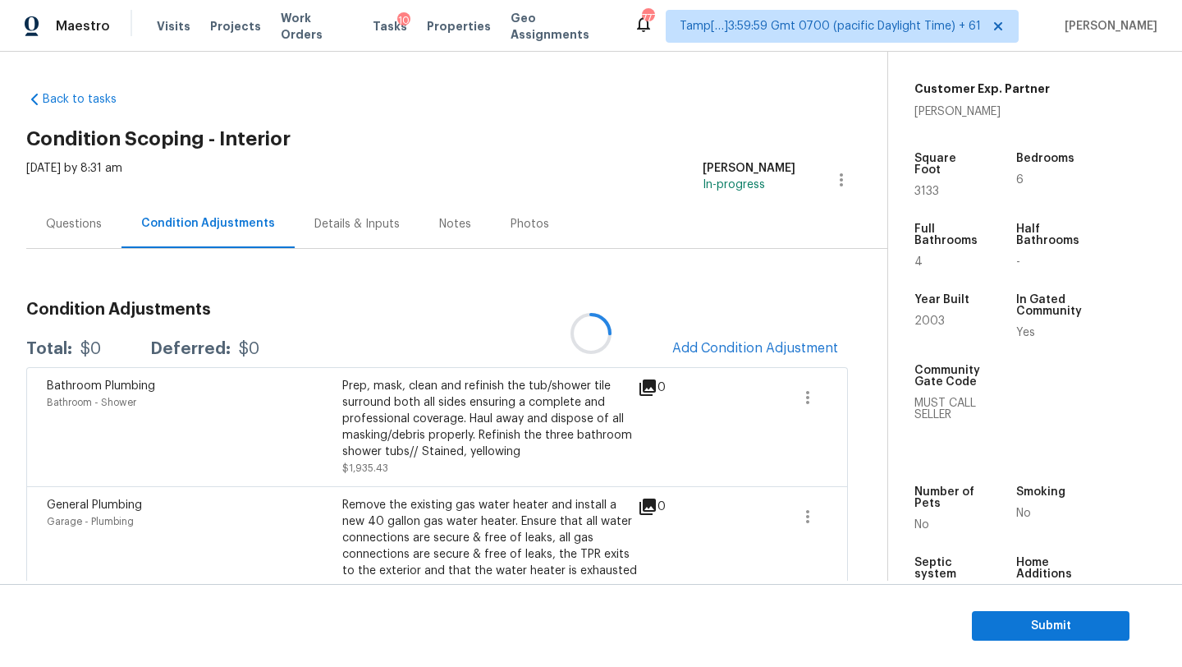
click at [733, 355] on div at bounding box center [591, 333] width 1182 height 667
click at [733, 352] on div at bounding box center [591, 333] width 1182 height 667
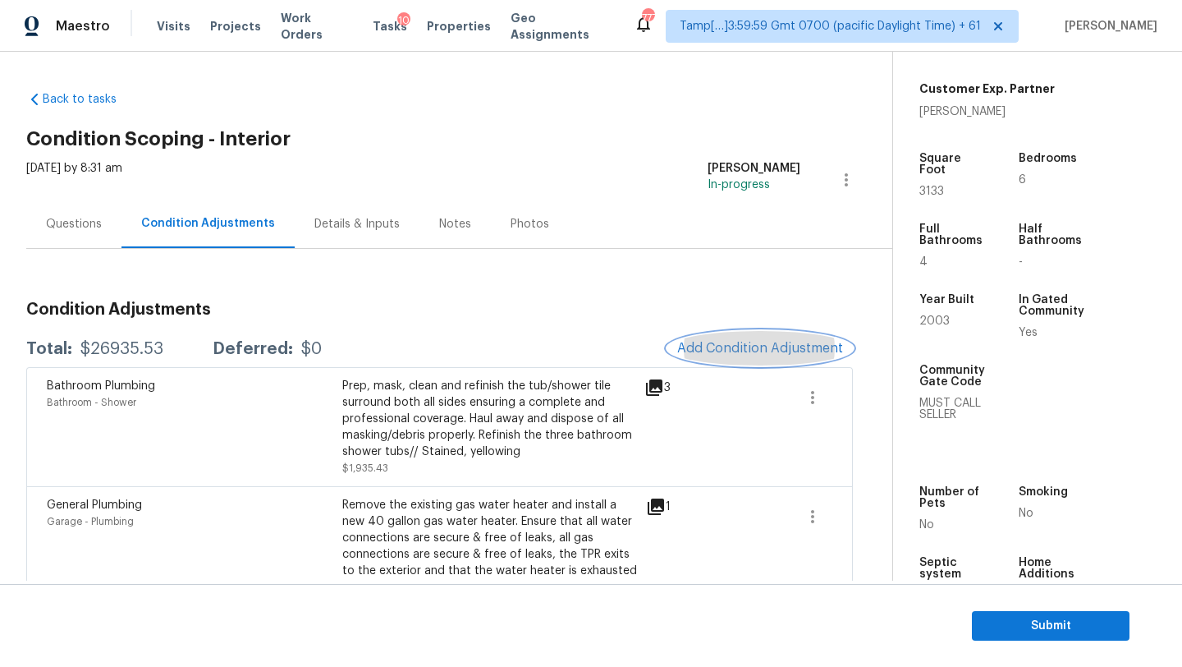
click at [732, 351] on span "Add Condition Adjustment" at bounding box center [760, 348] width 166 height 15
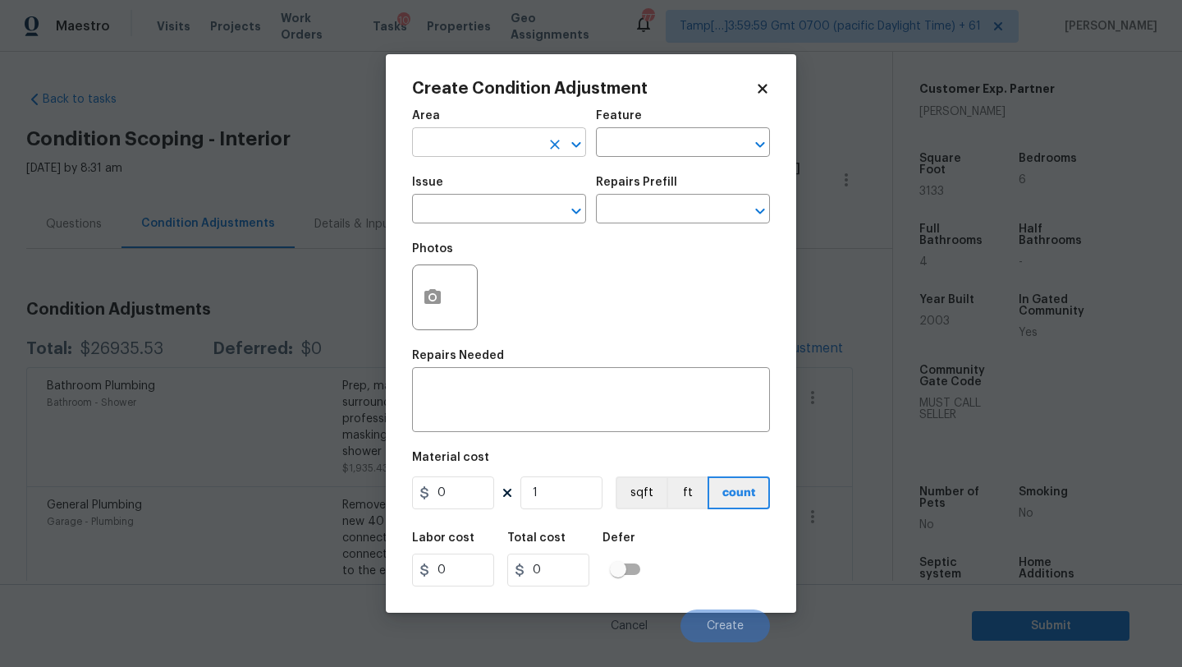
click at [479, 147] on input "text" at bounding box center [476, 143] width 128 height 25
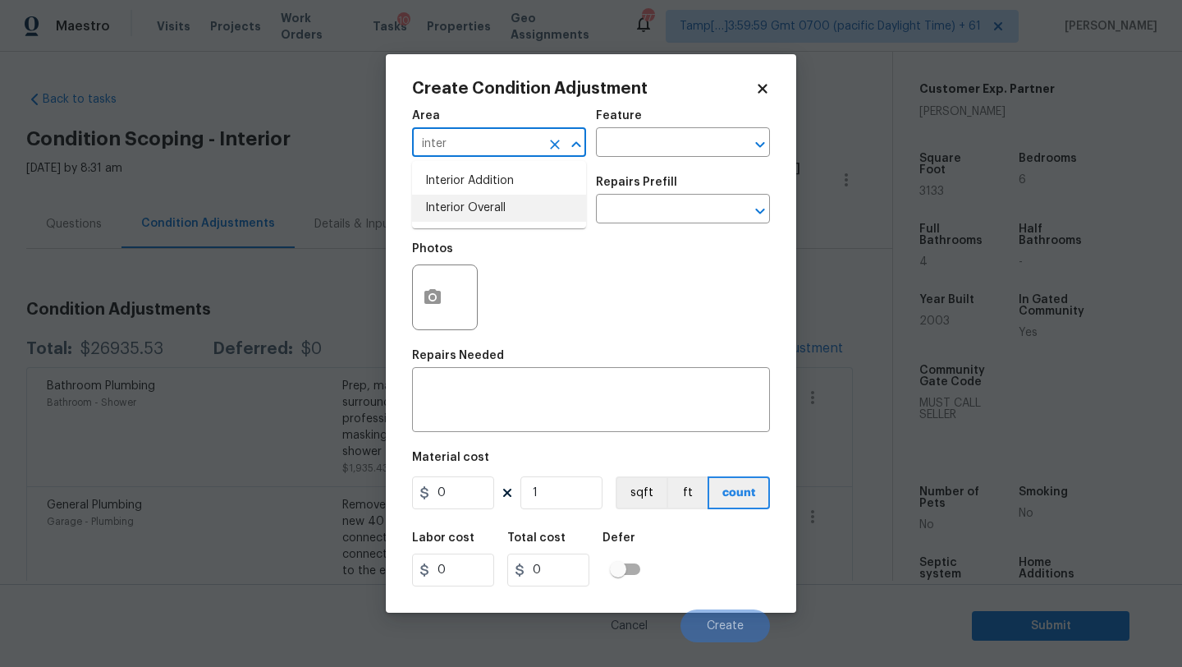
click at [504, 211] on li "Interior Overall" at bounding box center [499, 208] width 174 height 27
type input "Interior Overall"
click at [665, 141] on input "text" at bounding box center [660, 143] width 128 height 25
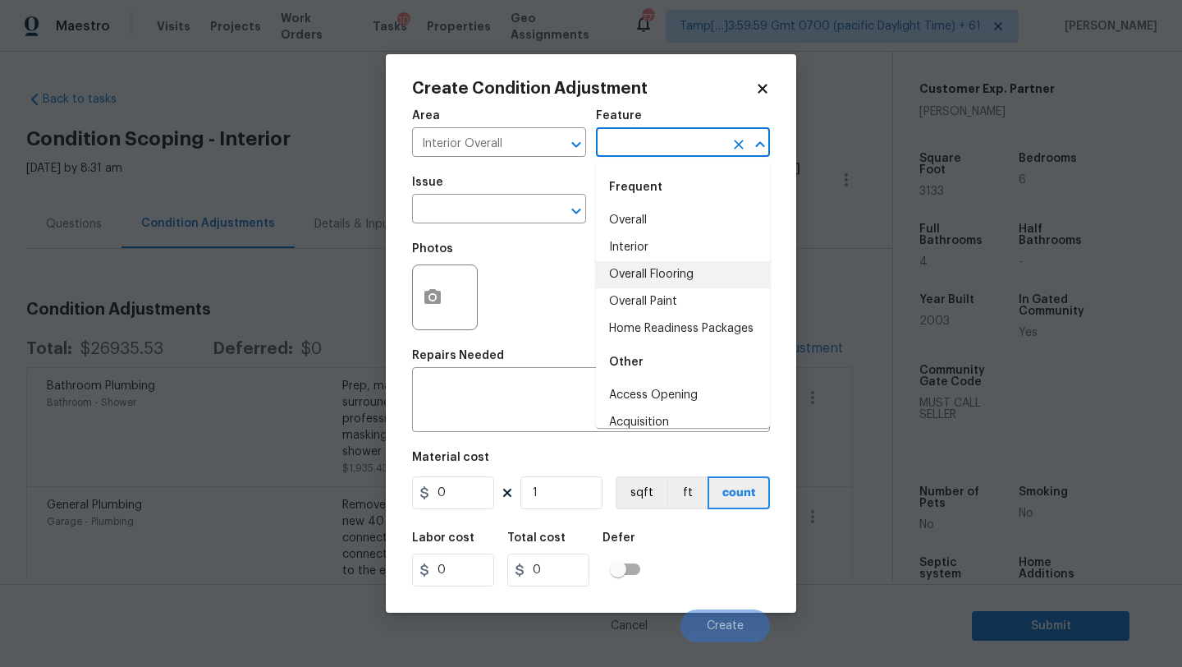
click at [665, 285] on li "Overall Flooring" at bounding box center [683, 274] width 174 height 27
type input "Overall Flooring"
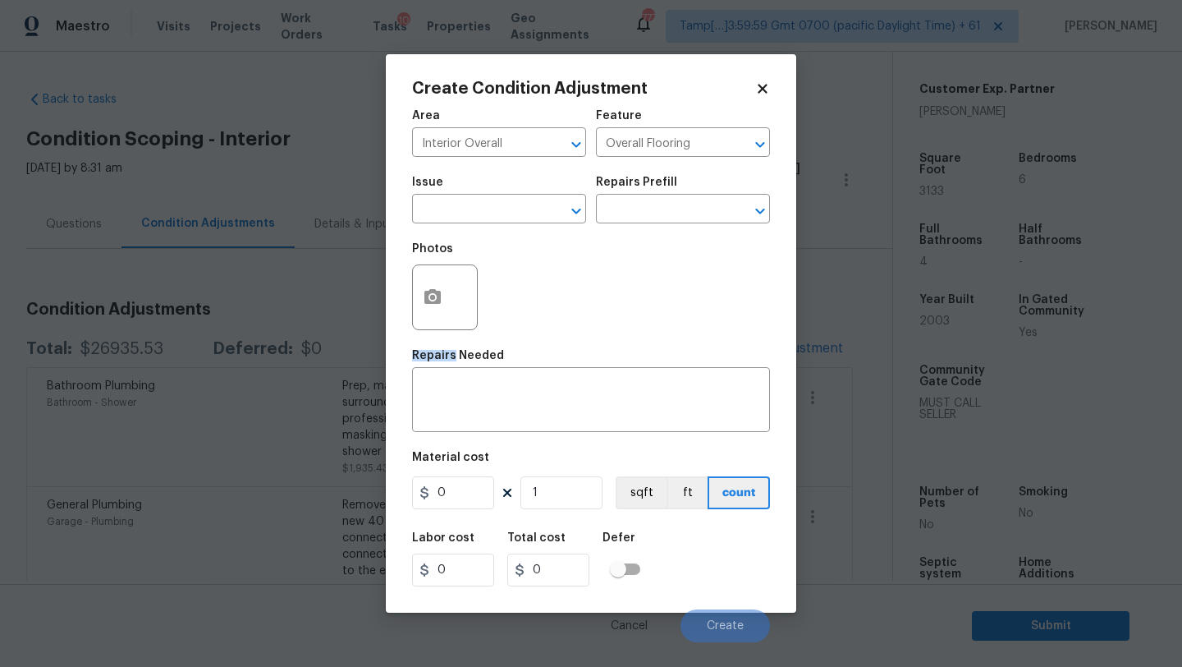
click at [665, 285] on div "Photos" at bounding box center [591, 286] width 358 height 107
click at [733, 148] on icon "Clear" at bounding box center [739, 144] width 16 height 16
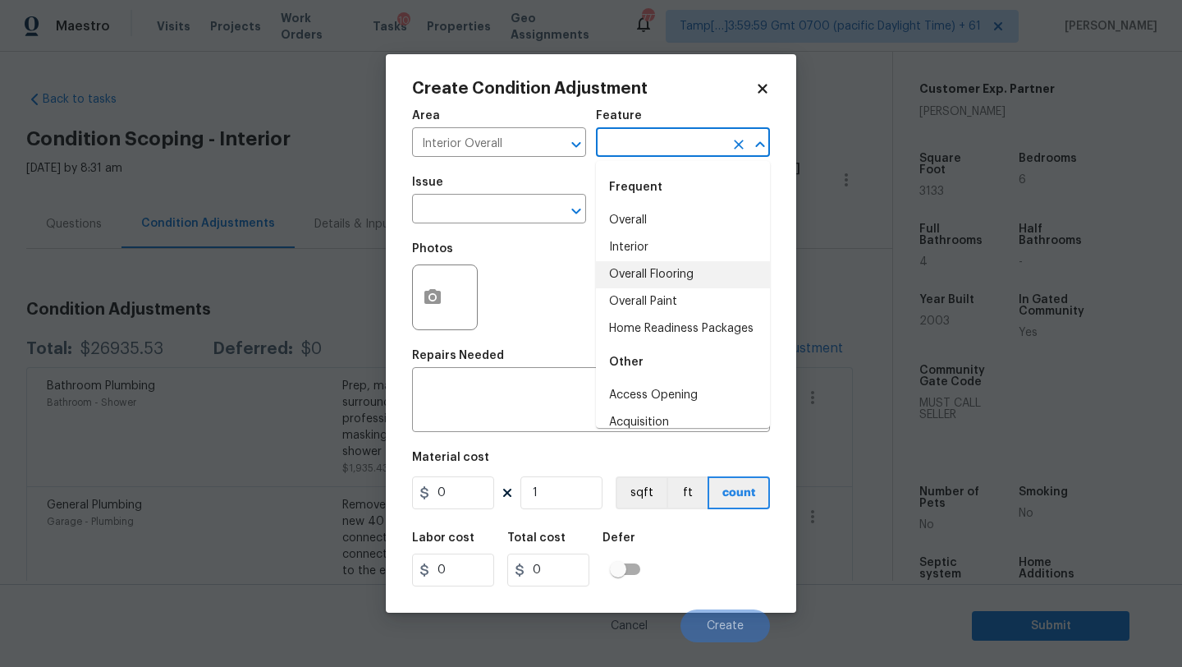
click at [678, 148] on input "text" at bounding box center [660, 143] width 128 height 25
click at [649, 302] on li "Overall Paint" at bounding box center [683, 301] width 174 height 27
type input "Overall Paint"
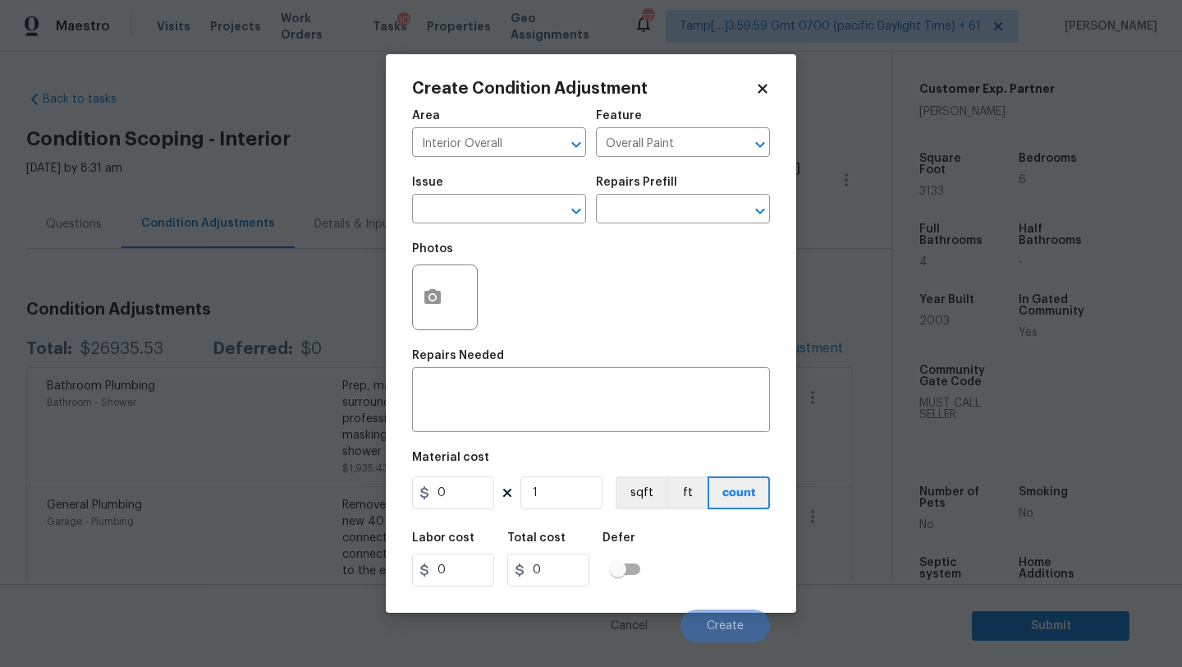
click at [488, 225] on span "Issue ​" at bounding box center [499, 200] width 174 height 67
click at [488, 217] on input "text" at bounding box center [476, 210] width 128 height 25
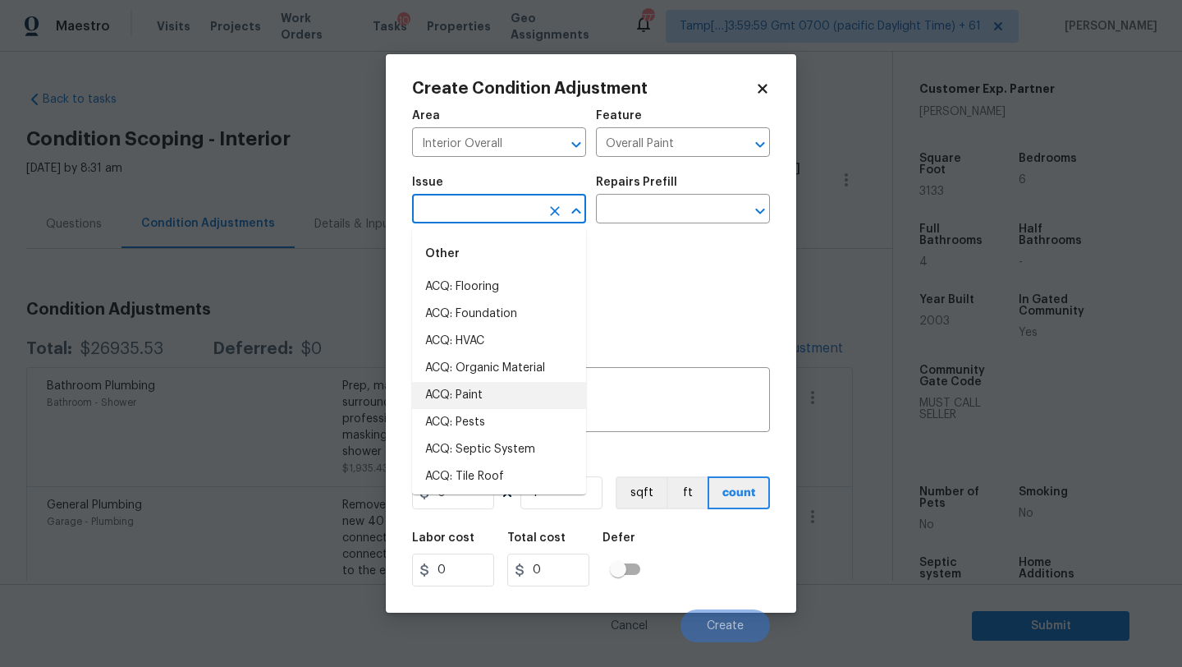
click at [477, 400] on li "ACQ: Paint" at bounding box center [499, 395] width 174 height 27
type input "ACQ: Paint"
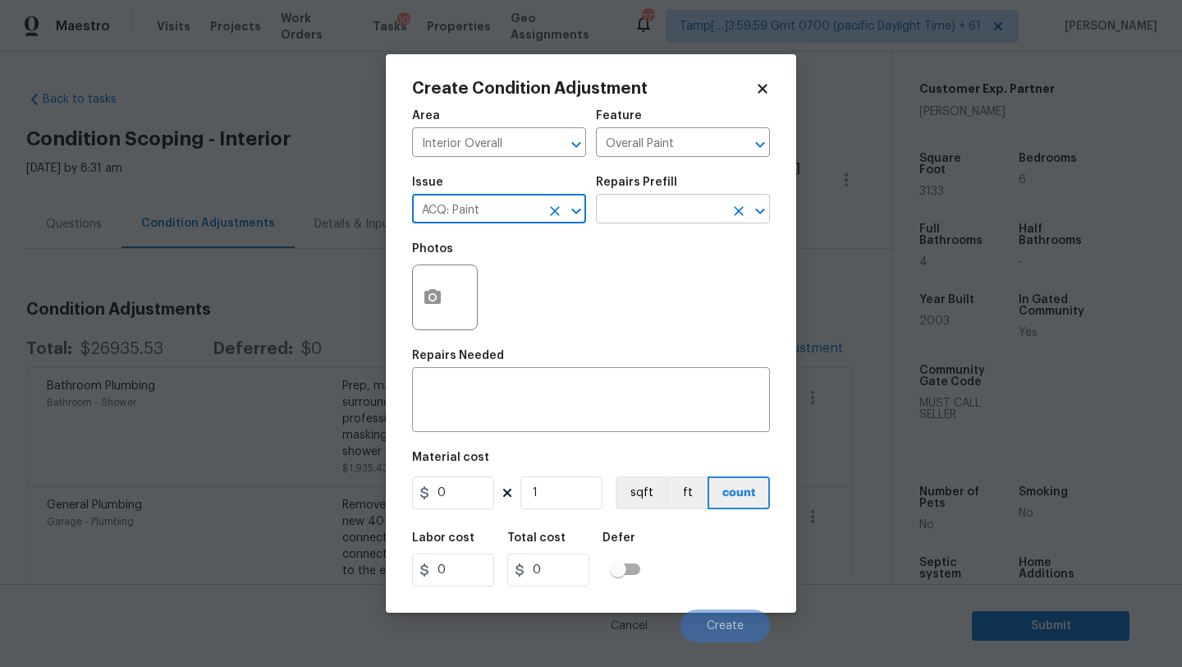
click at [649, 213] on input "text" at bounding box center [660, 210] width 128 height 25
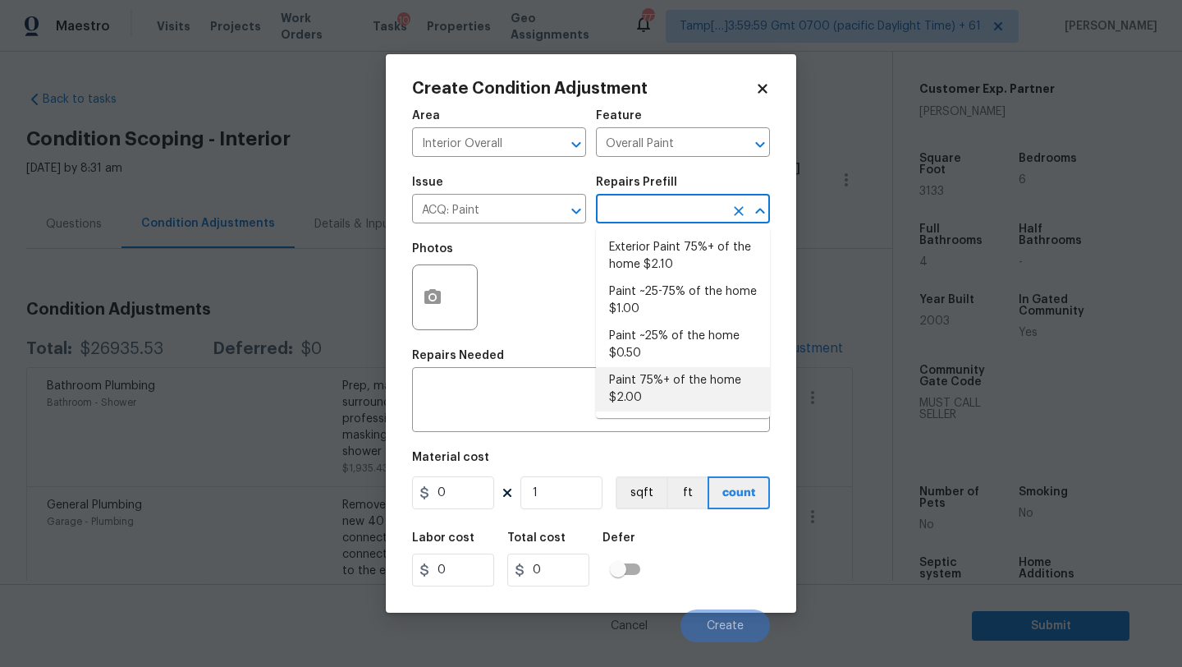
click at [654, 380] on li "Paint 75%+ of the home $2.00" at bounding box center [683, 389] width 174 height 44
type input "Acquisition"
type textarea "Acquisition Scope: 75%+ of the home will likely require interior paint"
type input "2"
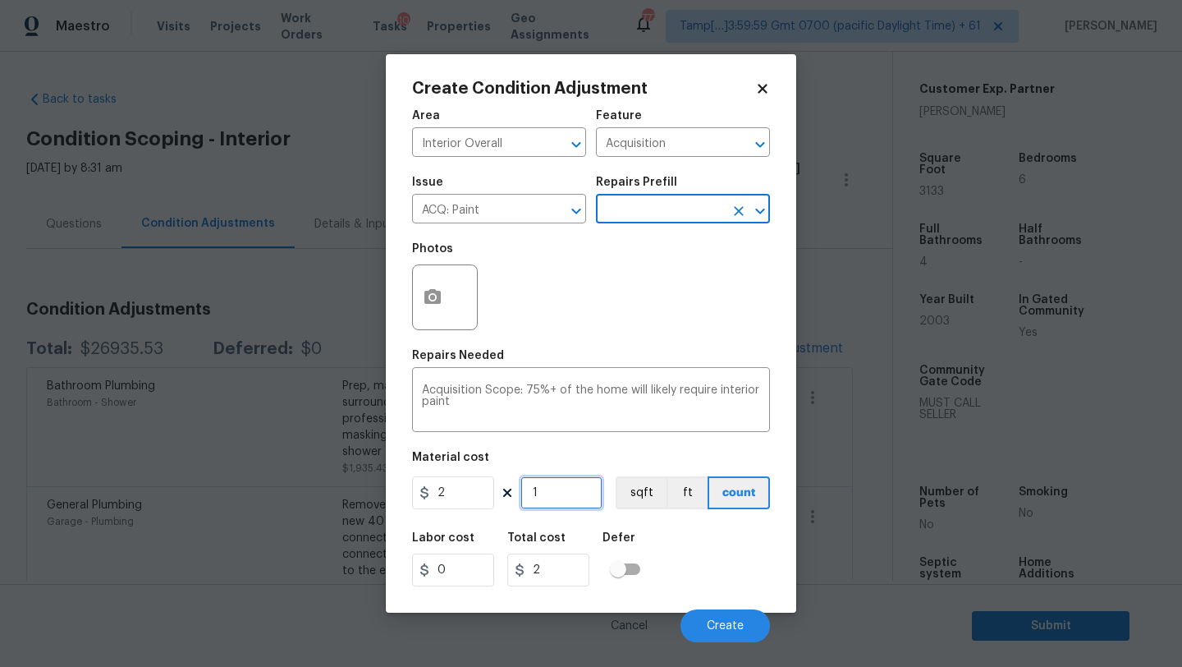
click at [579, 496] on input "1" at bounding box center [562, 492] width 82 height 33
type input "3"
type input "6"
type input "31"
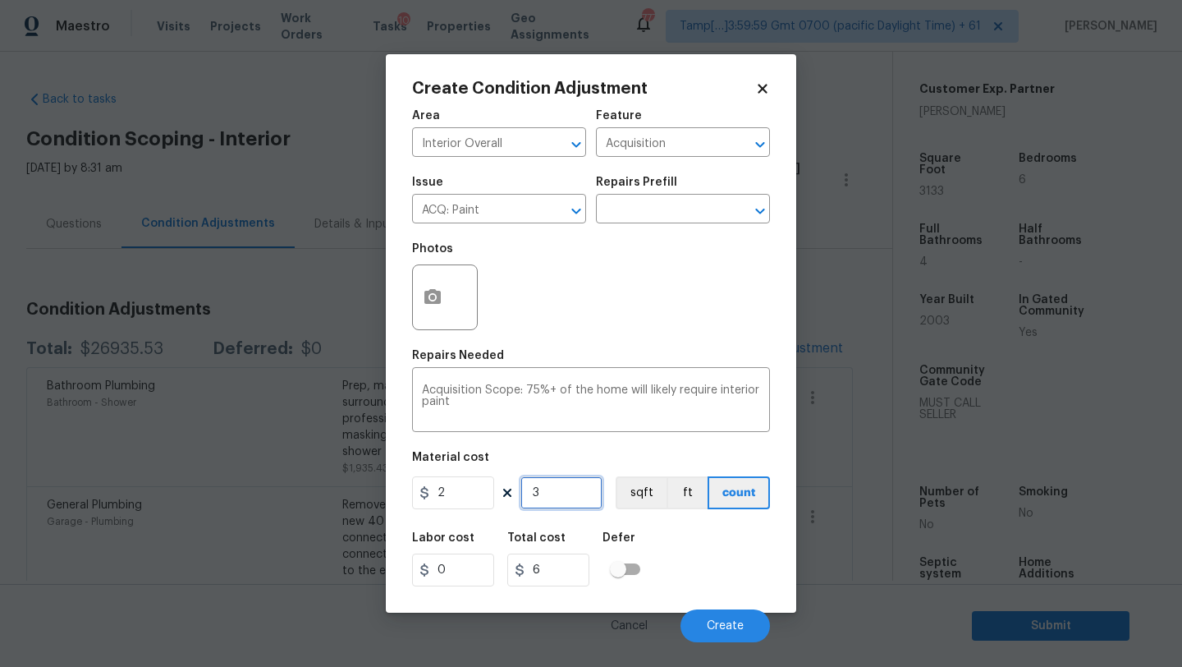
type input "62"
type input "313"
type input "626"
type input "3133"
type input "6266"
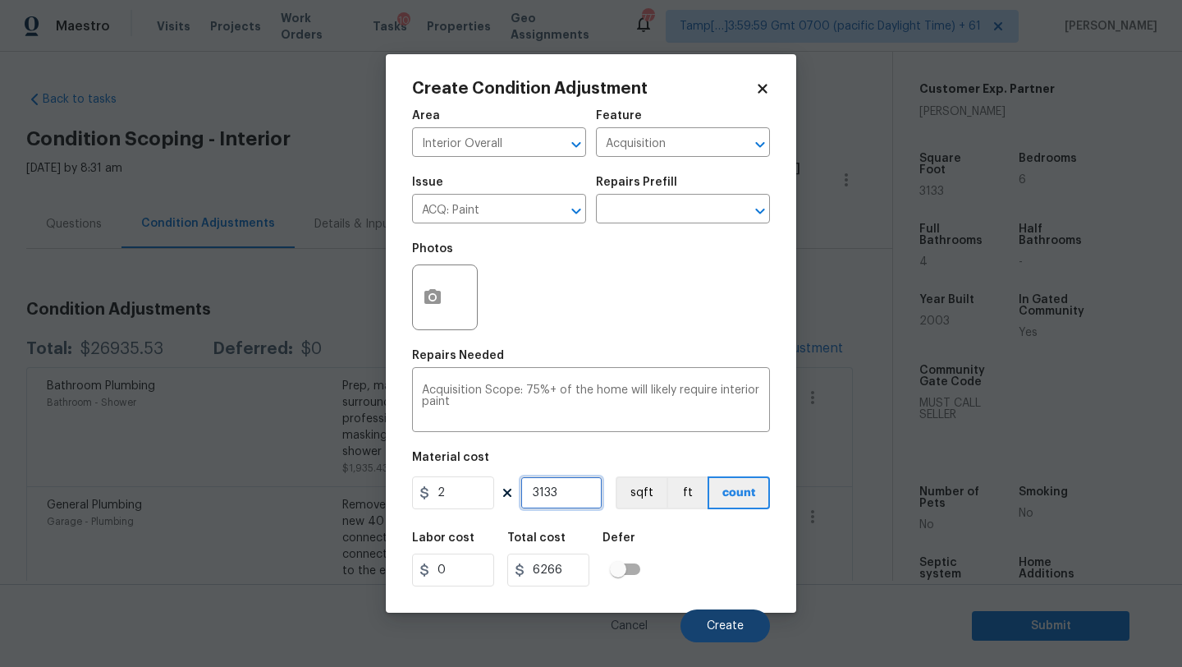
type input "3133"
click at [745, 632] on button "Create" at bounding box center [725, 625] width 89 height 33
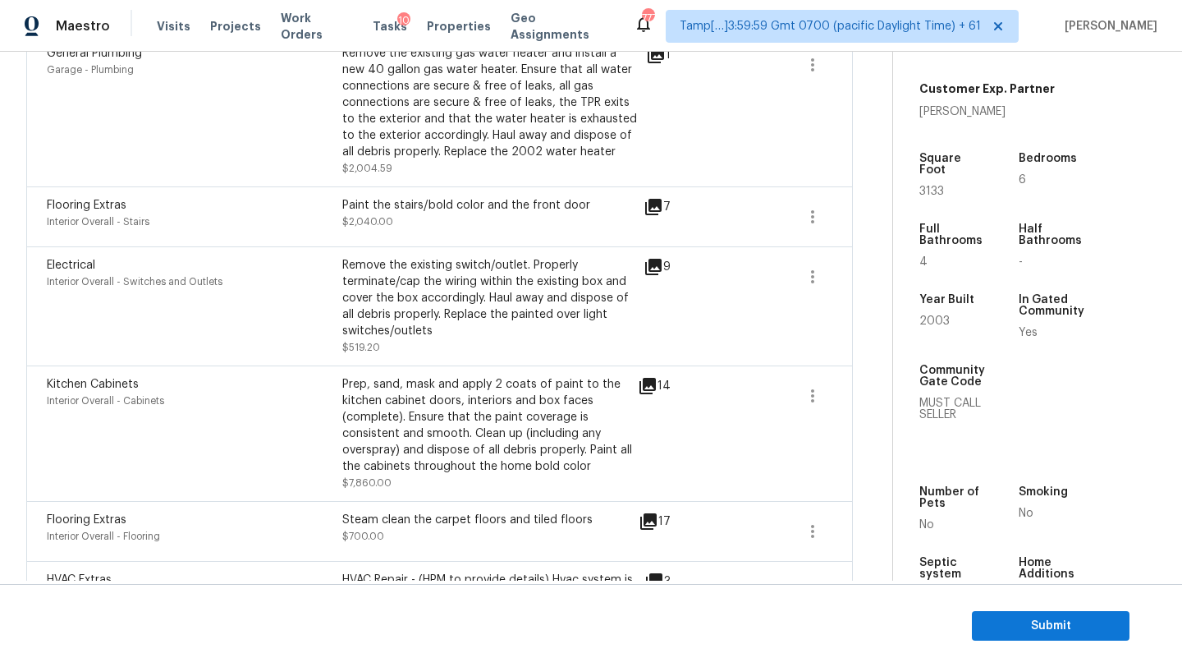
scroll to position [552, 0]
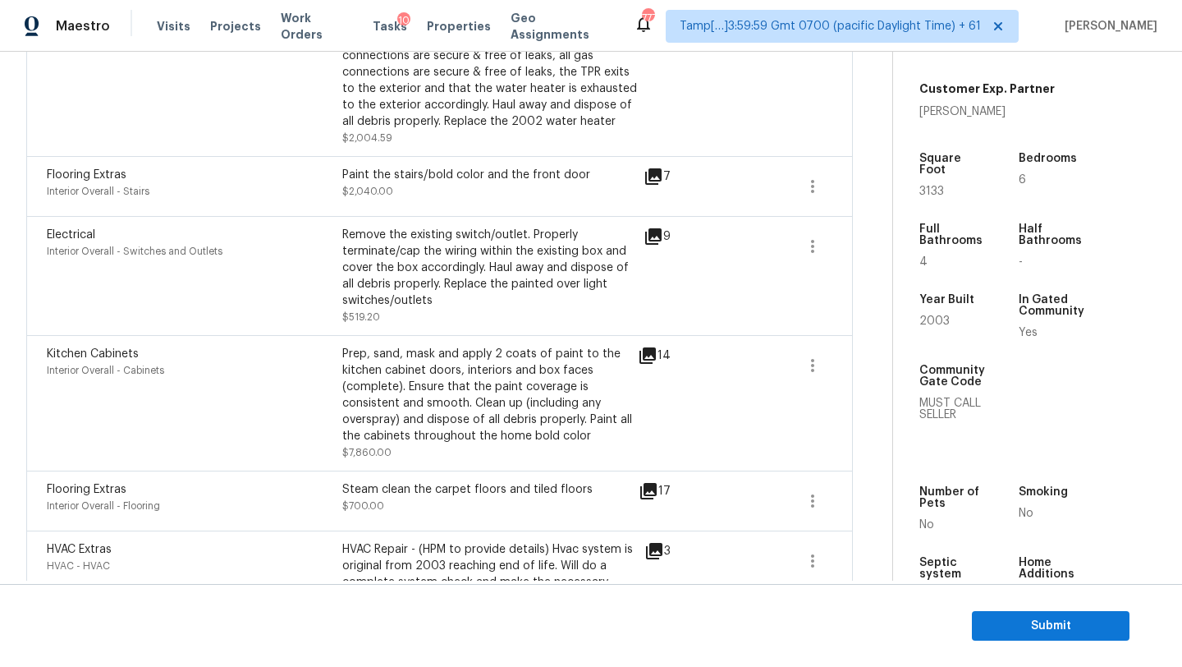
click at [653, 350] on icon at bounding box center [648, 355] width 16 height 16
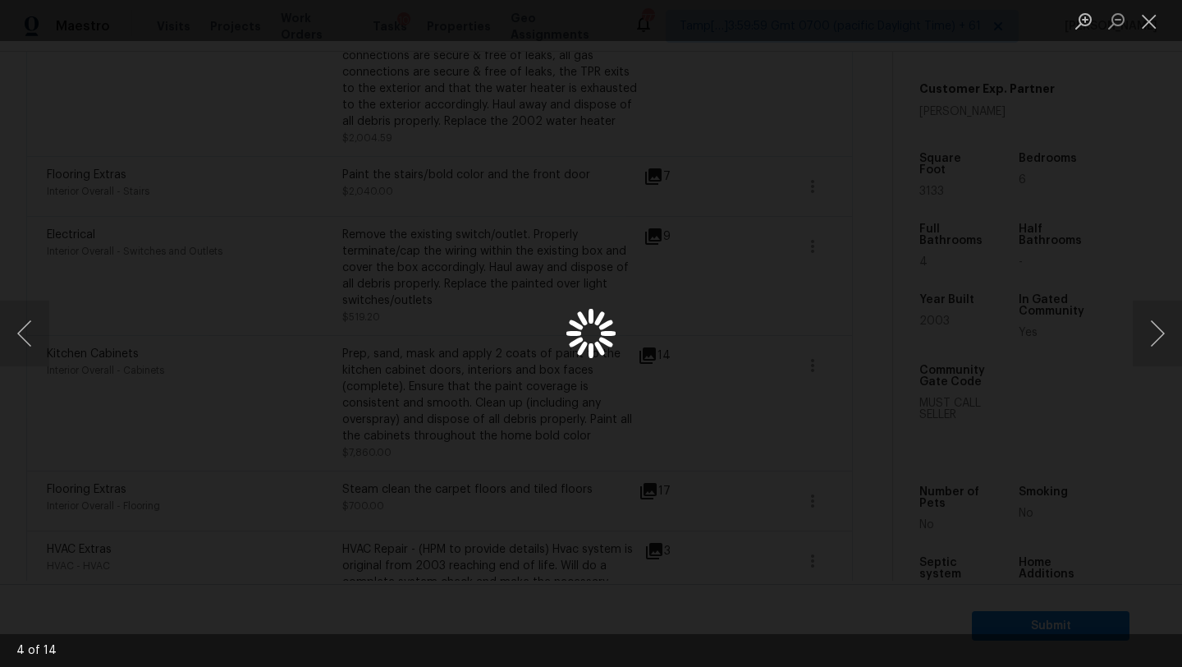
click at [1153, 134] on div "Lightbox" at bounding box center [591, 333] width 1182 height 667
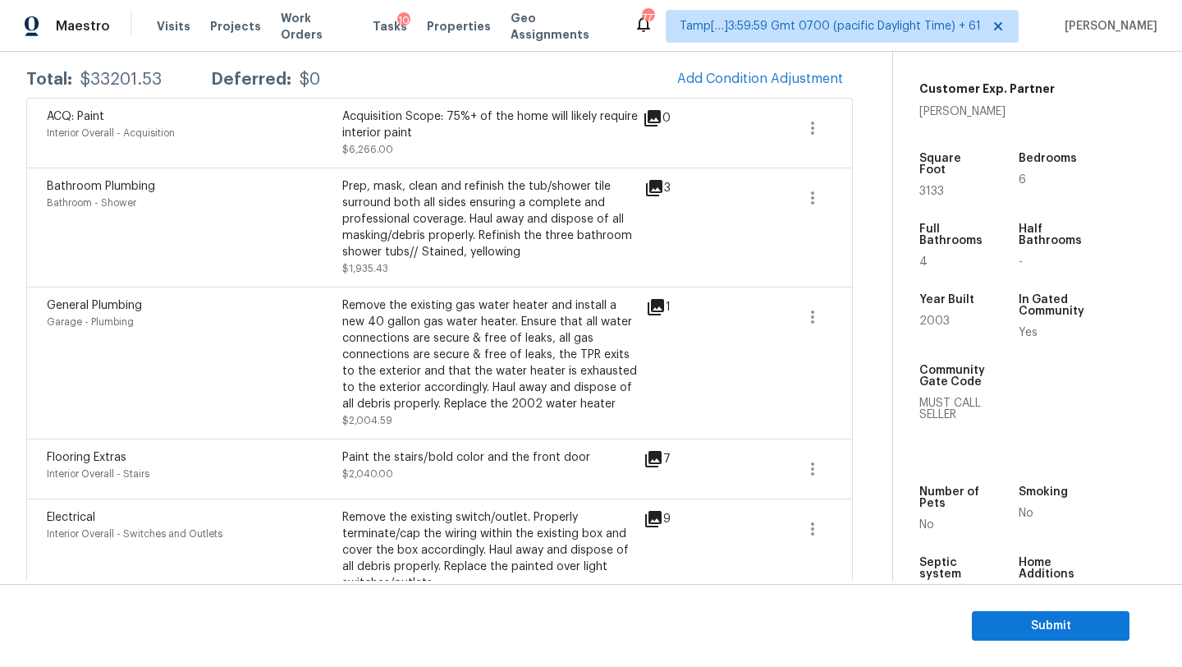
scroll to position [0, 0]
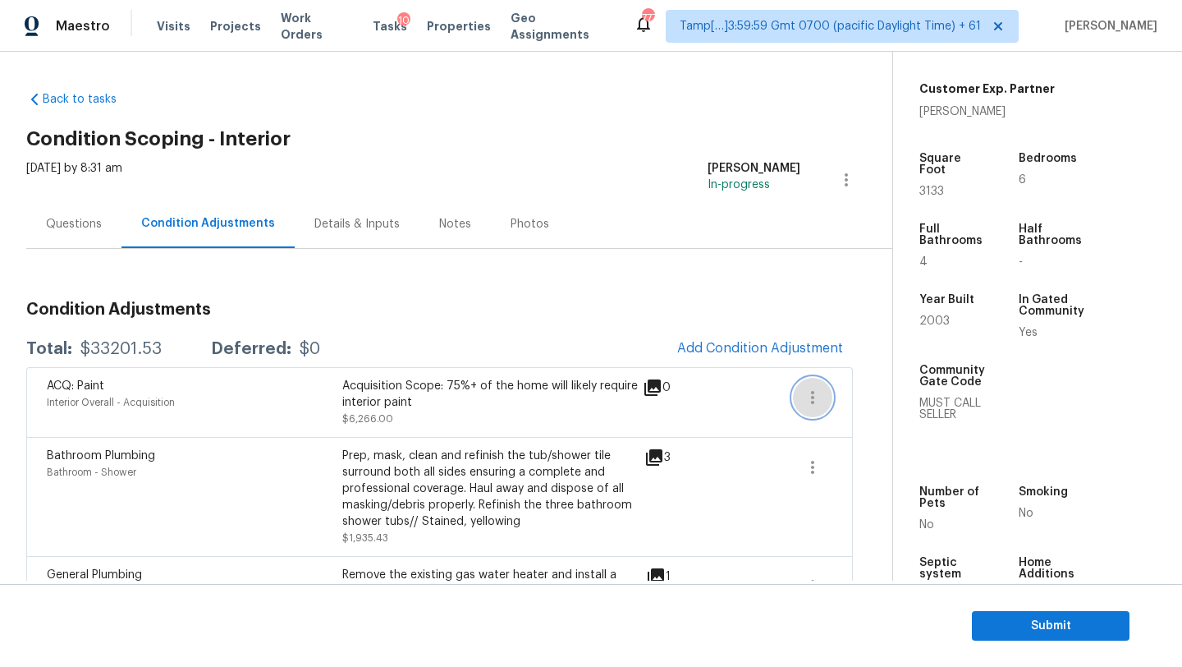
click at [819, 404] on icon "button" at bounding box center [813, 398] width 20 height 20
click at [857, 400] on div "Edit" at bounding box center [905, 394] width 128 height 16
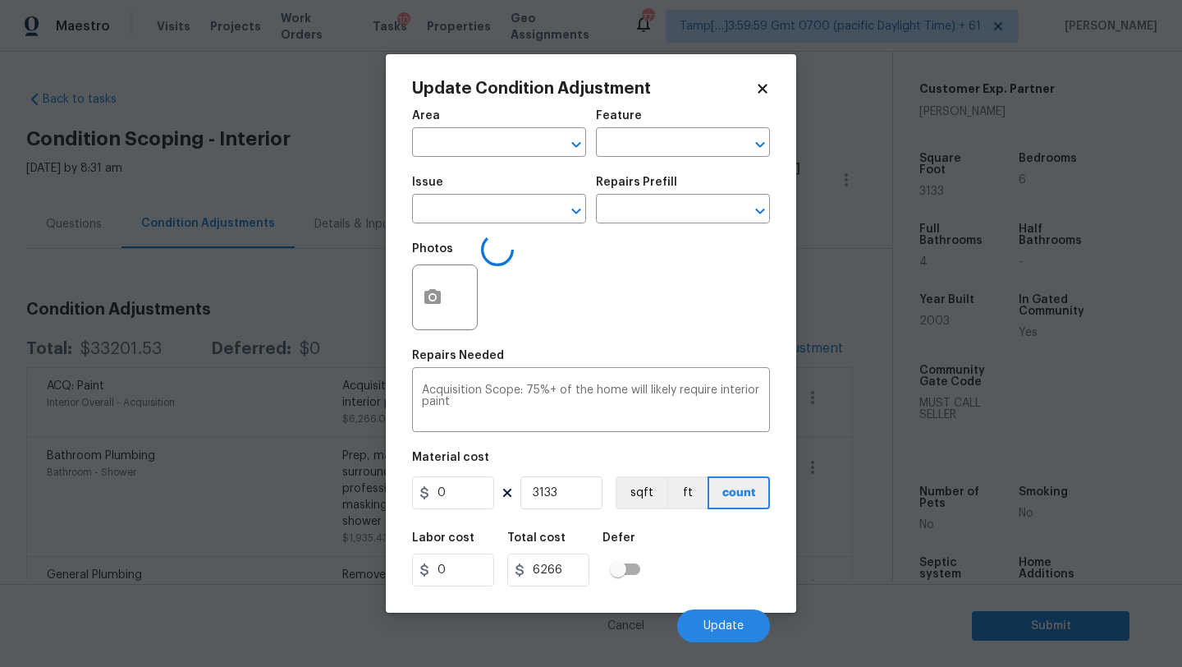
type input "Interior Overall"
type input "Acquisition"
type input "ACQ: Paint"
type input "2"
click at [437, 304] on icon "button" at bounding box center [432, 296] width 16 height 15
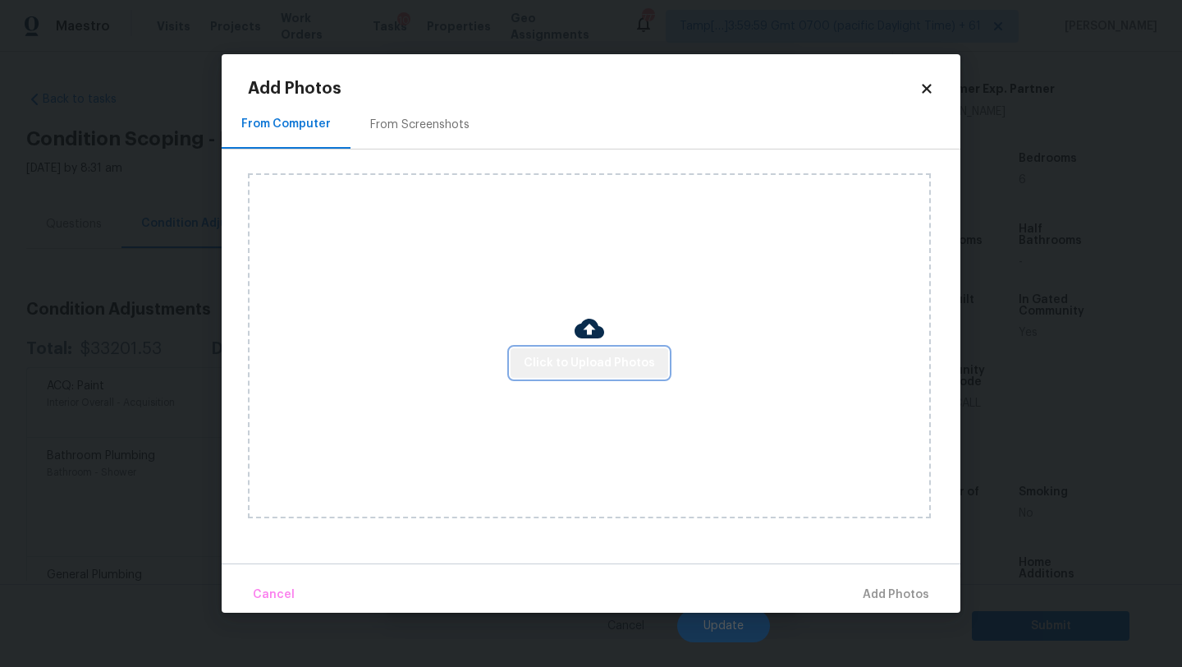
click at [594, 368] on span "Click to Upload Photos" at bounding box center [589, 363] width 131 height 21
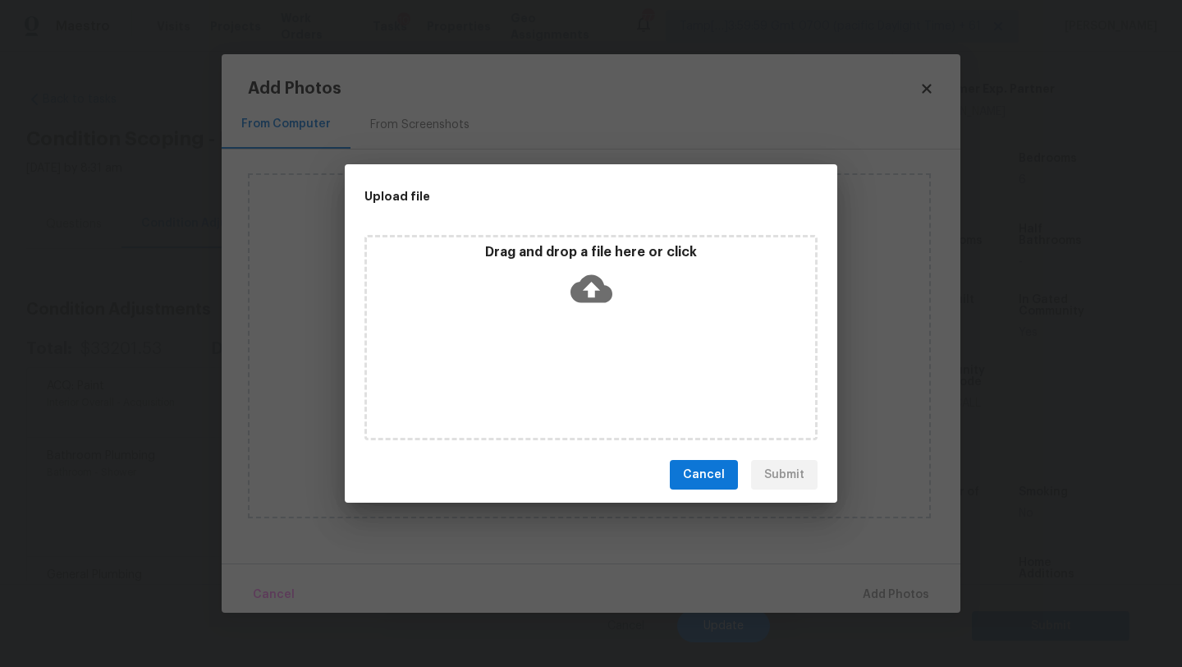
click at [594, 283] on icon at bounding box center [592, 289] width 42 height 28
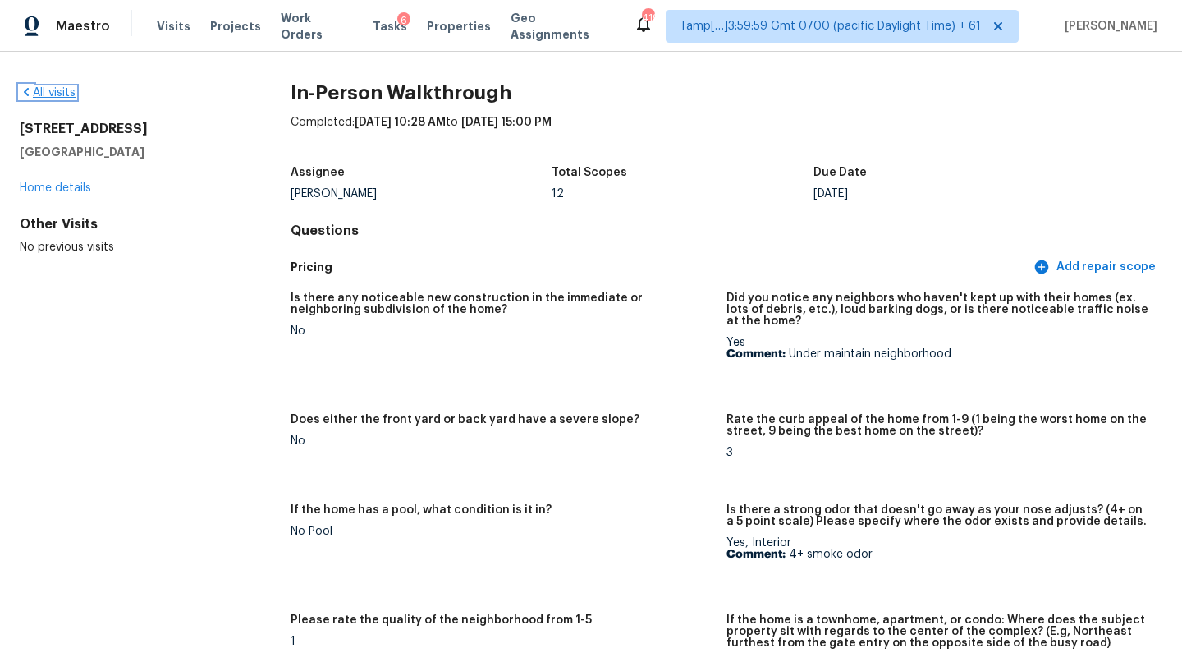
click at [50, 94] on link "All visits" at bounding box center [48, 92] width 56 height 11
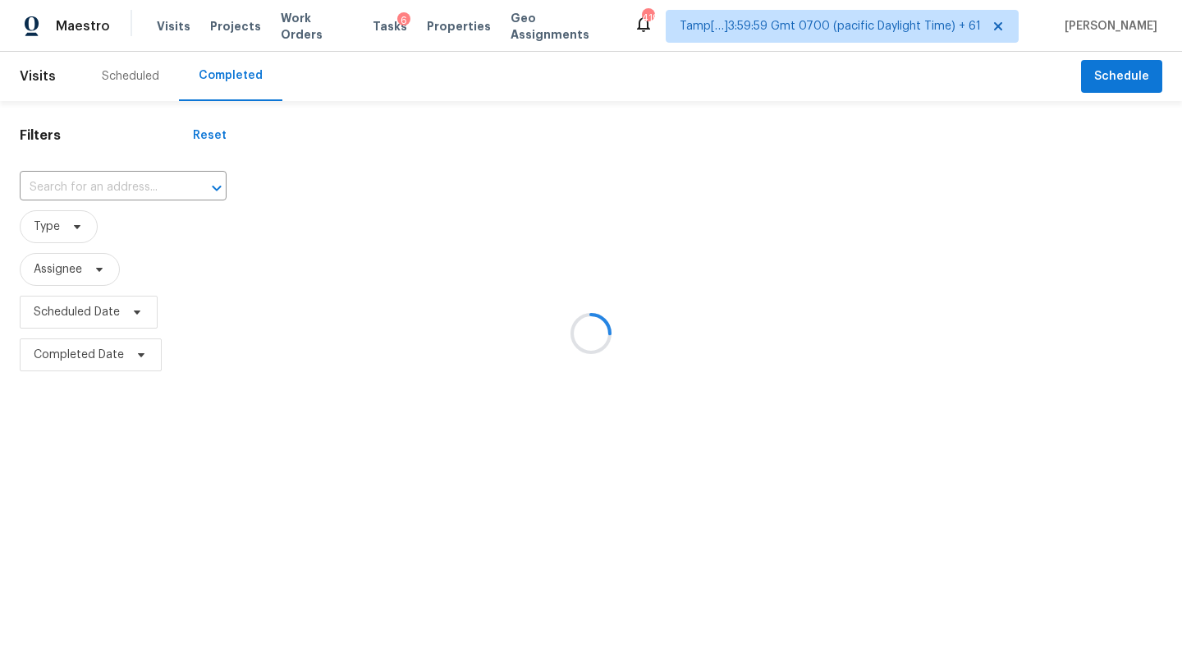
click at [86, 190] on div at bounding box center [591, 333] width 1182 height 667
click at [90, 194] on div at bounding box center [591, 333] width 1182 height 667
click at [90, 195] on div at bounding box center [591, 333] width 1182 height 667
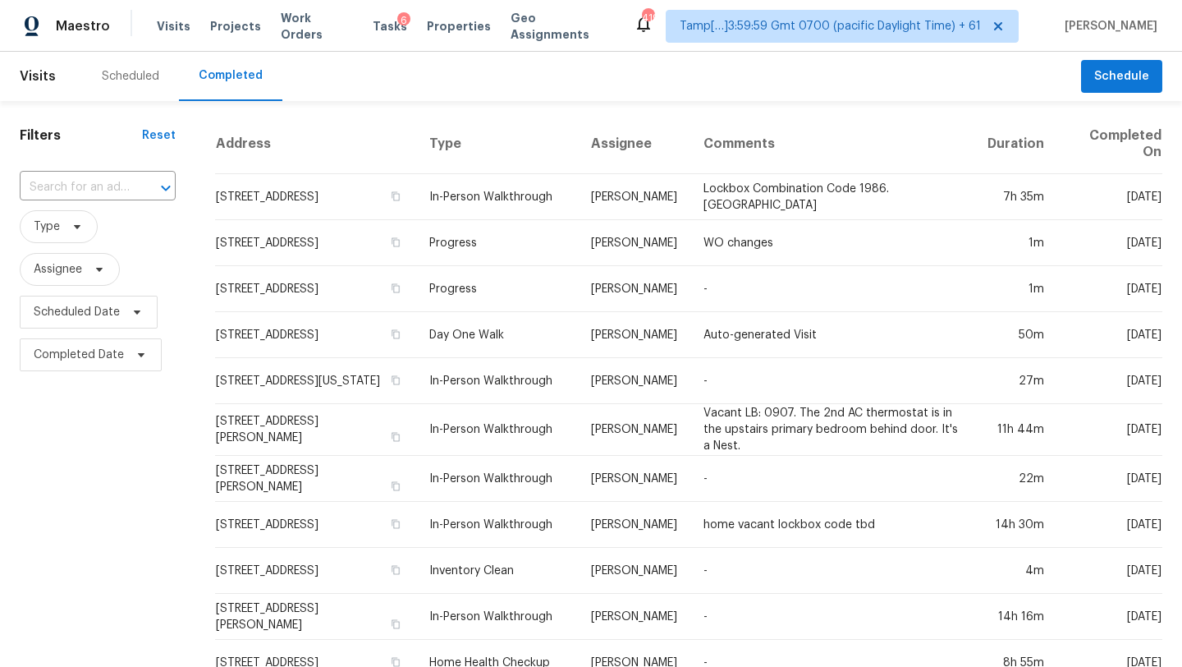
click at [90, 195] on input "text" at bounding box center [75, 187] width 110 height 25
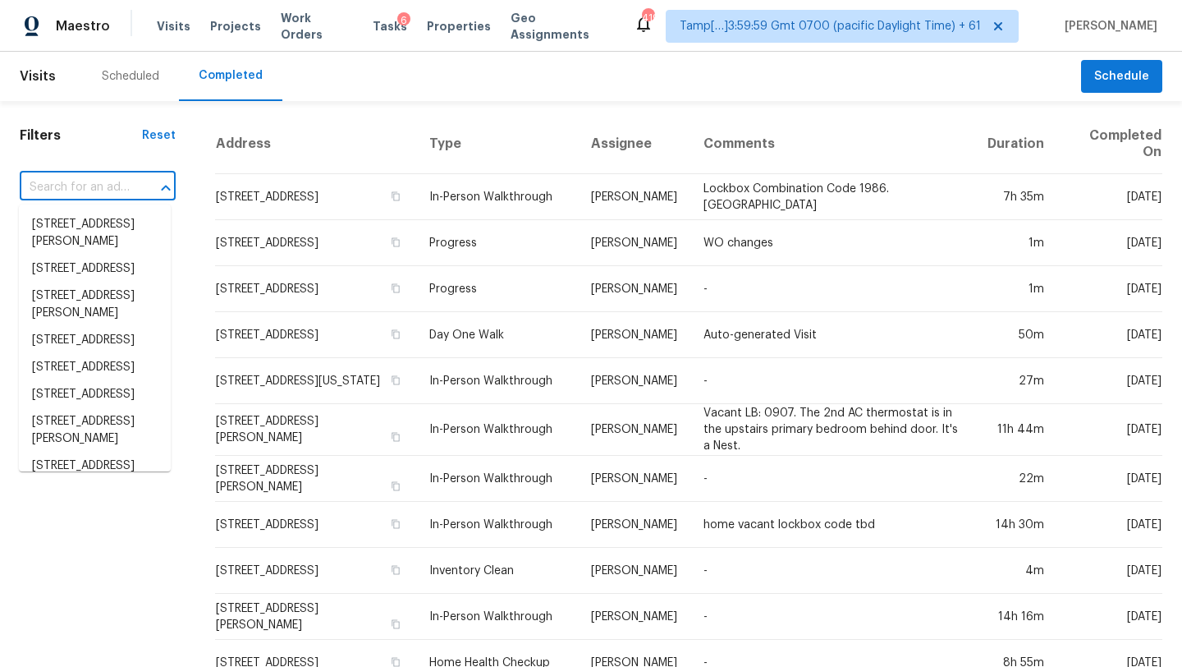
paste input "[STREET_ADDRESS]"
type input "[STREET_ADDRESS]"
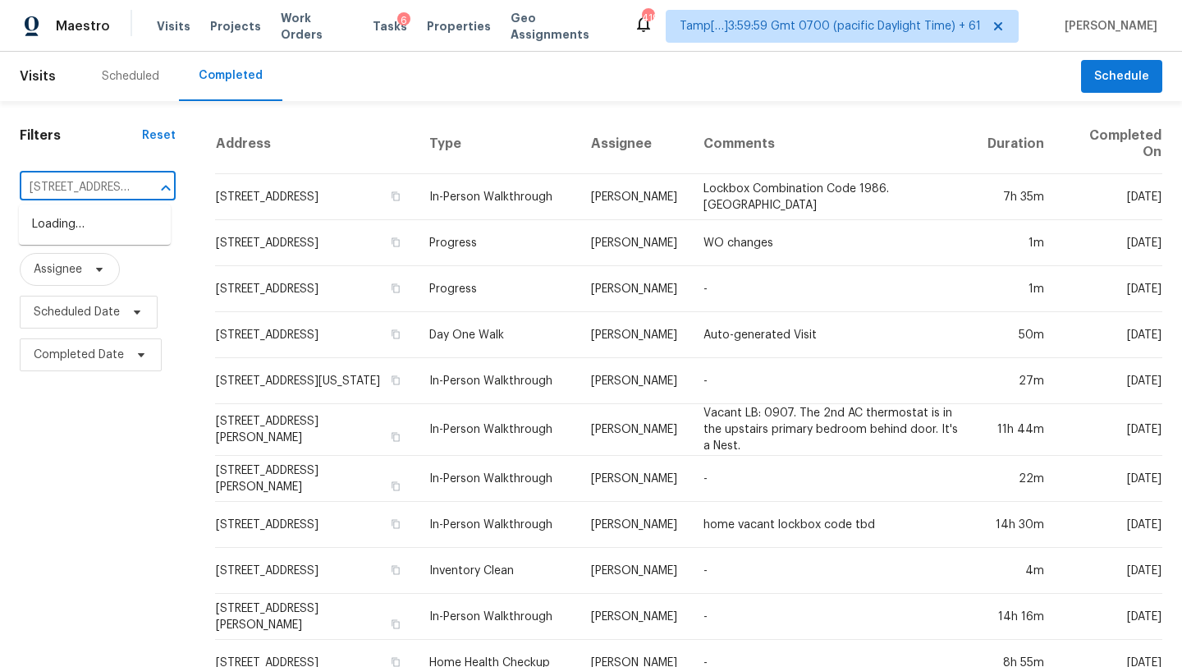
scroll to position [0, 139]
click at [100, 227] on li "[STREET_ADDRESS]" at bounding box center [95, 224] width 152 height 27
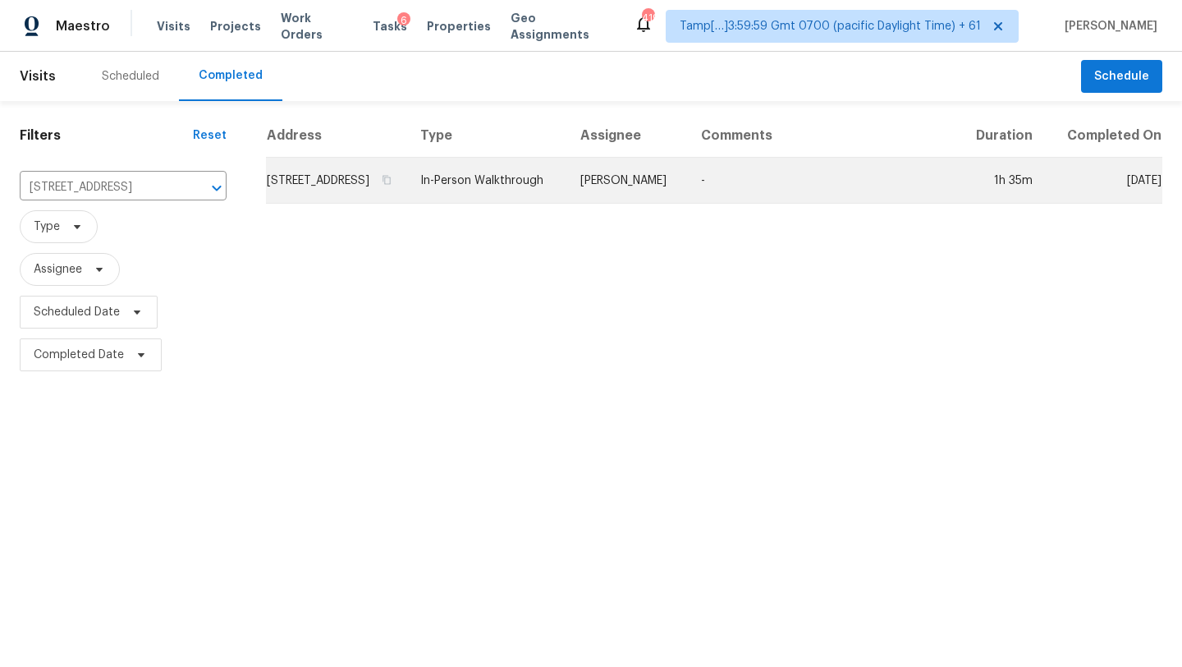
click at [688, 189] on td "[PERSON_NAME]" at bounding box center [627, 181] width 121 height 46
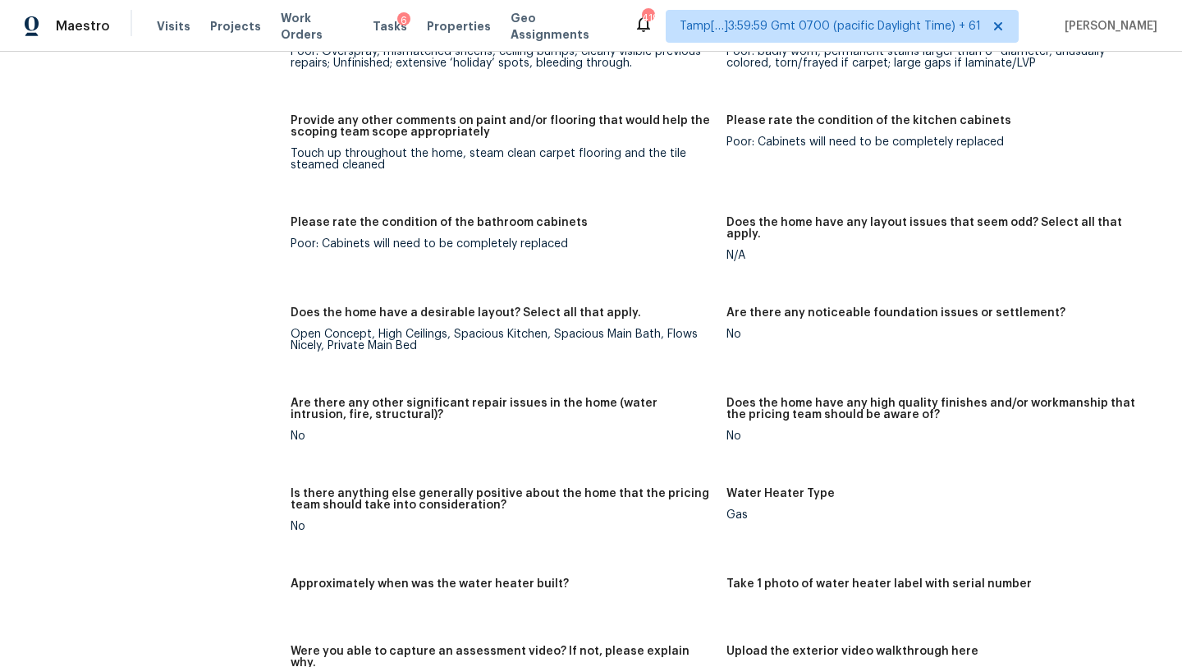
scroll to position [3016, 0]
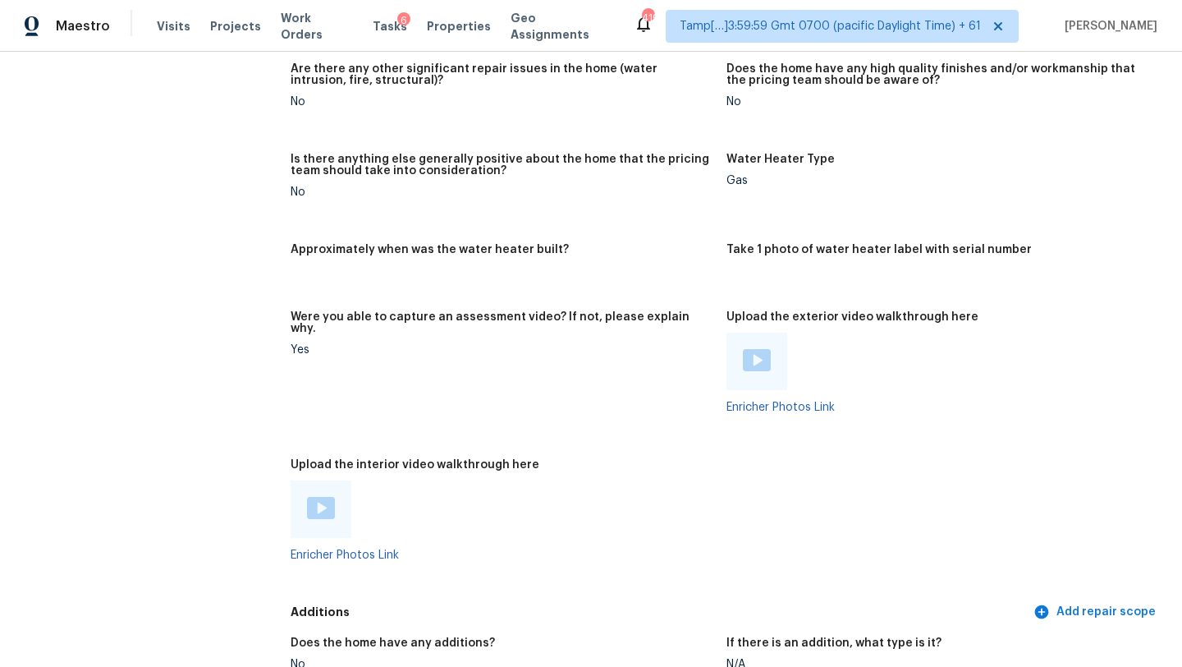
click at [317, 497] on img at bounding box center [321, 508] width 28 height 22
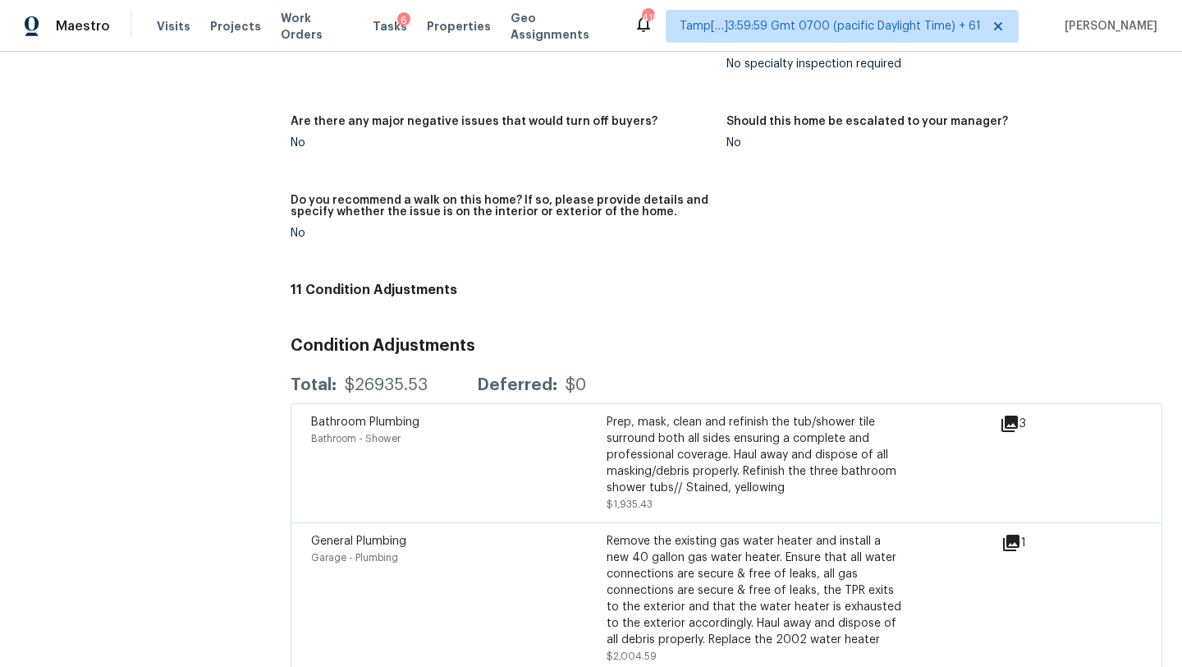
scroll to position [4301, 0]
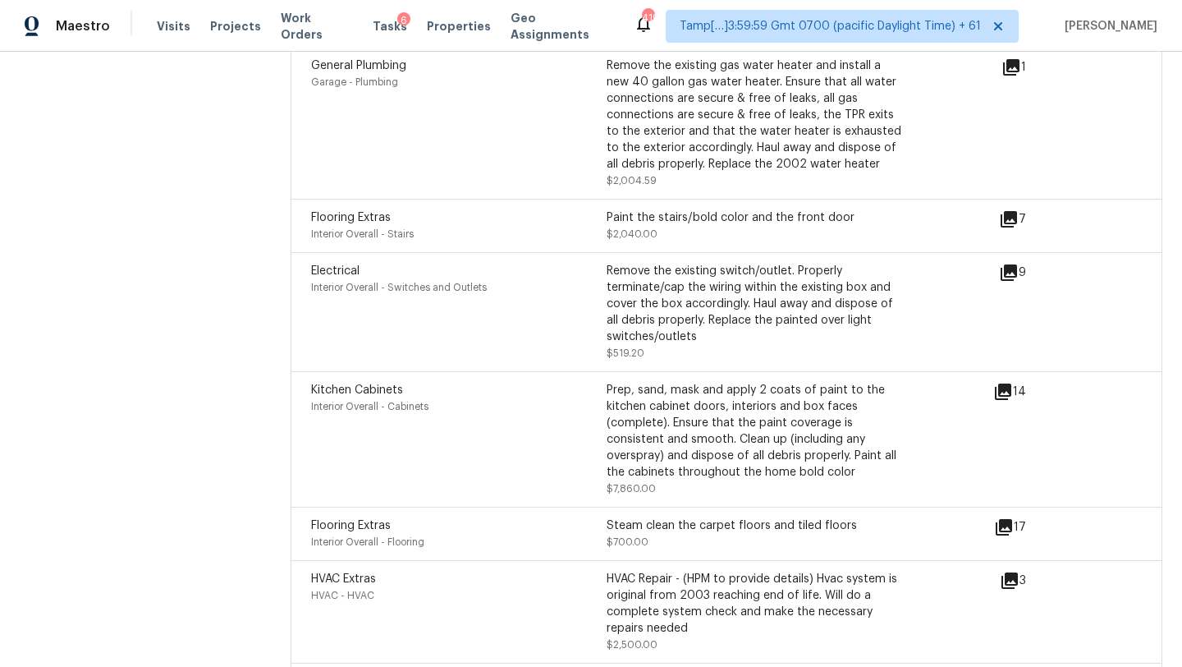
click at [1007, 211] on icon at bounding box center [1009, 219] width 16 height 16
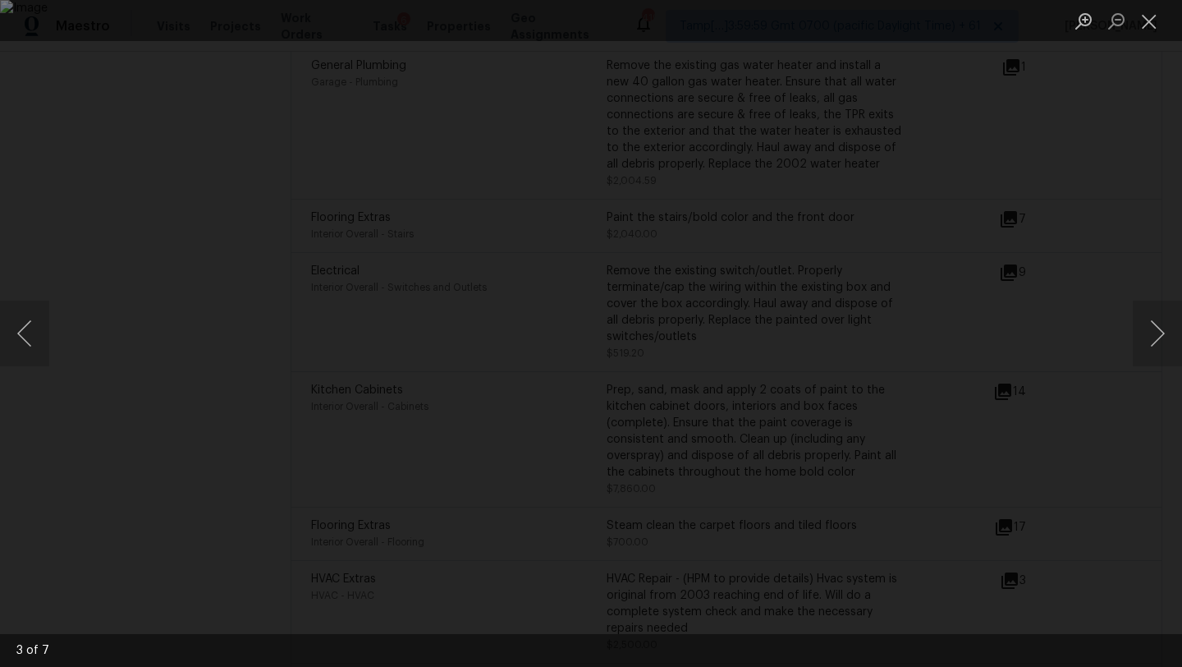
click at [1162, 148] on div "Lightbox" at bounding box center [591, 333] width 1182 height 667
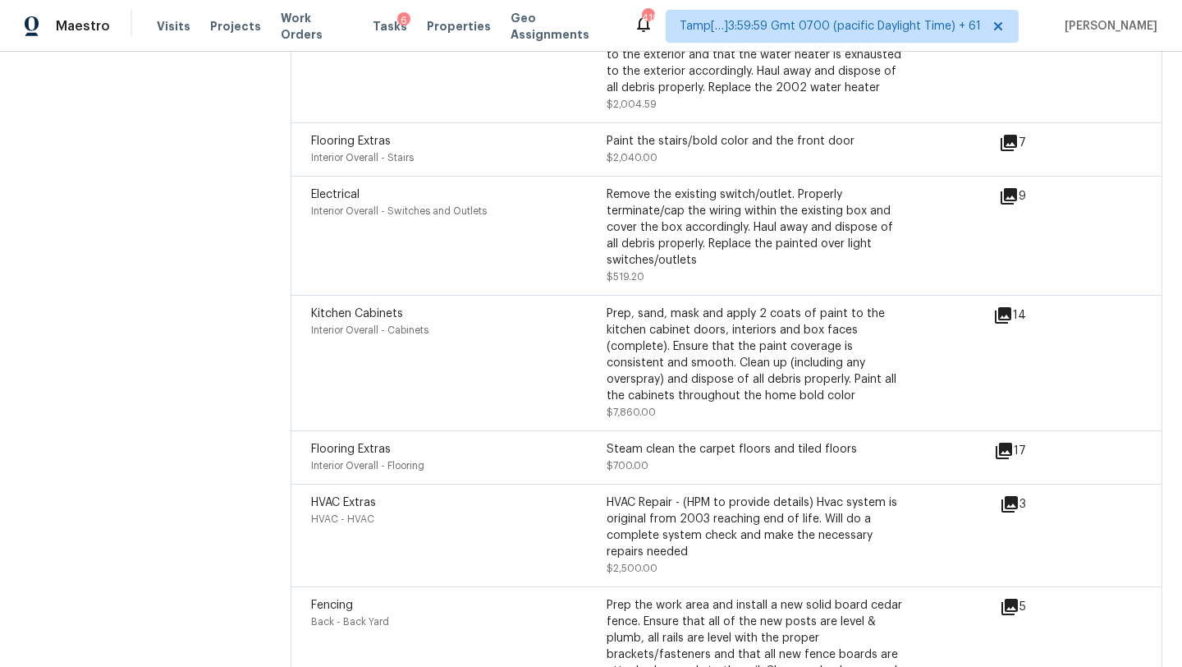
scroll to position [4444, 0]
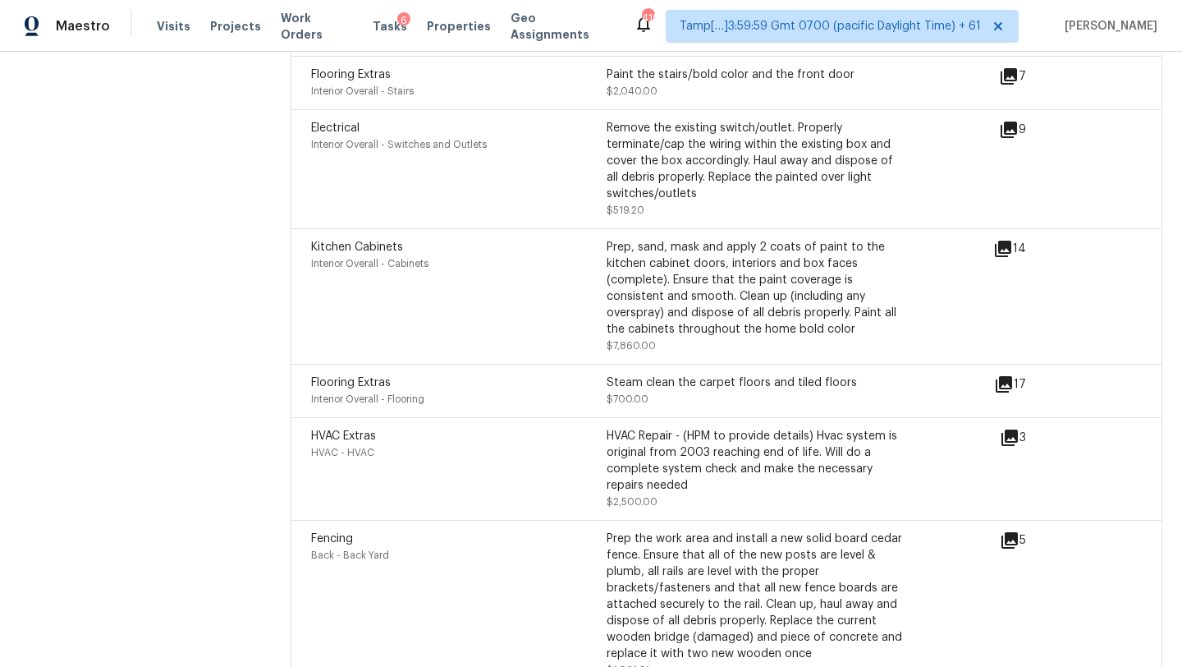
click at [1005, 376] on icon at bounding box center [1004, 384] width 16 height 16
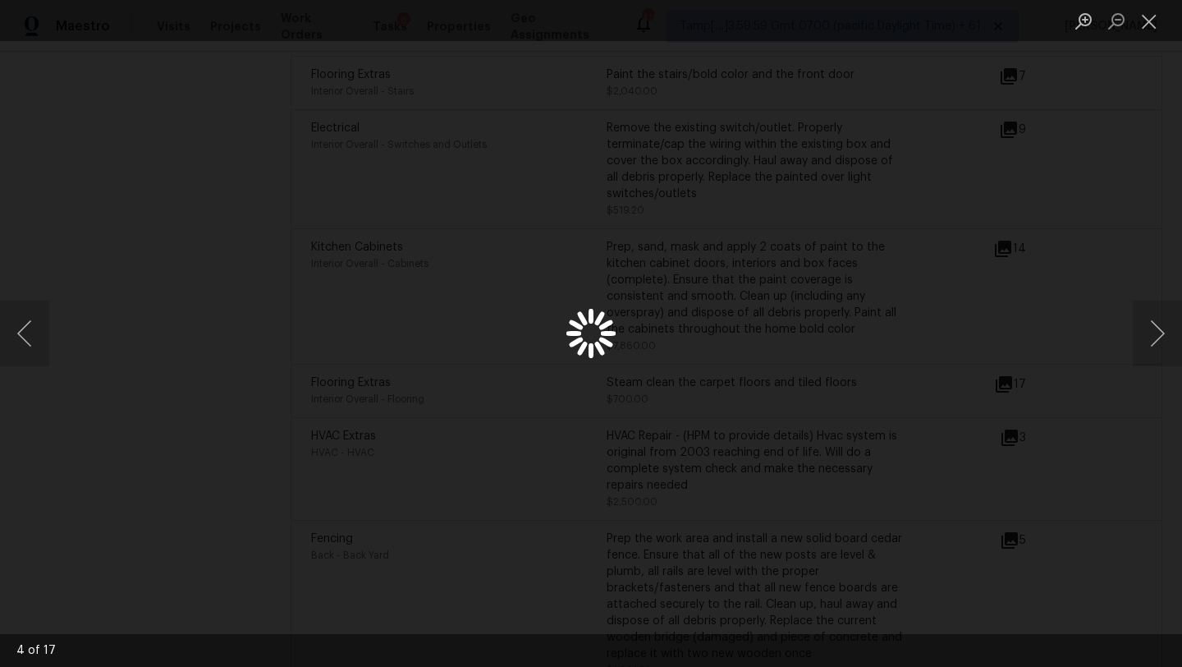
click at [1136, 220] on div "Lightbox" at bounding box center [591, 333] width 1182 height 667
click at [1154, 25] on button "Close lightbox" at bounding box center [1149, 21] width 33 height 29
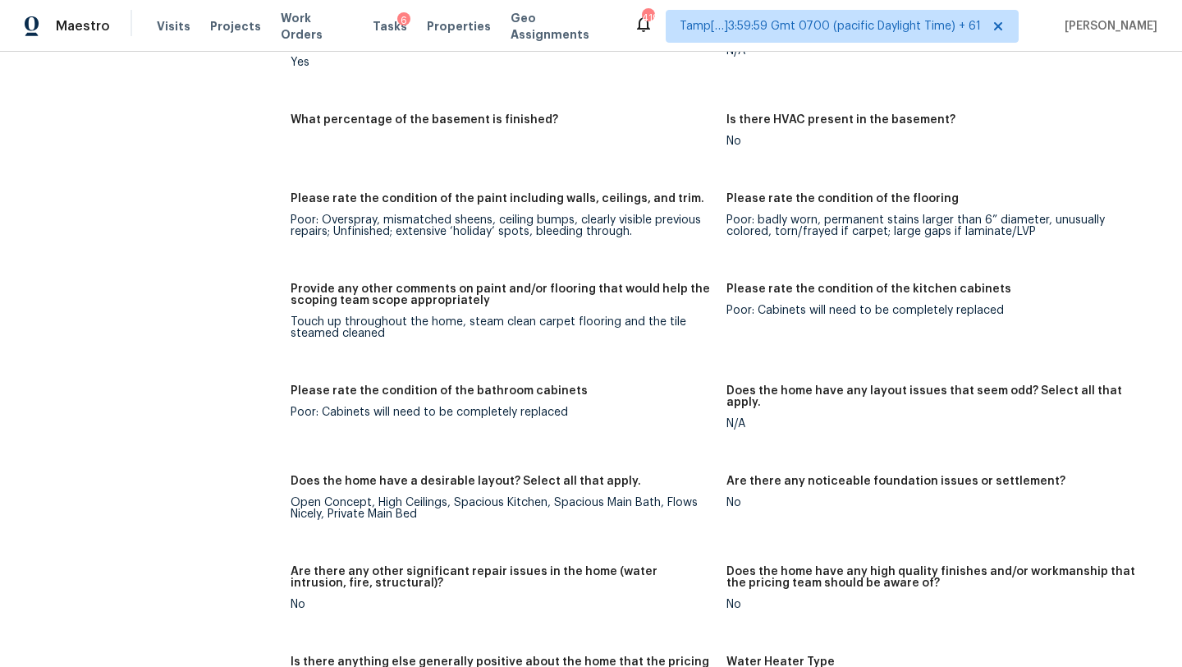
scroll to position [2511, 0]
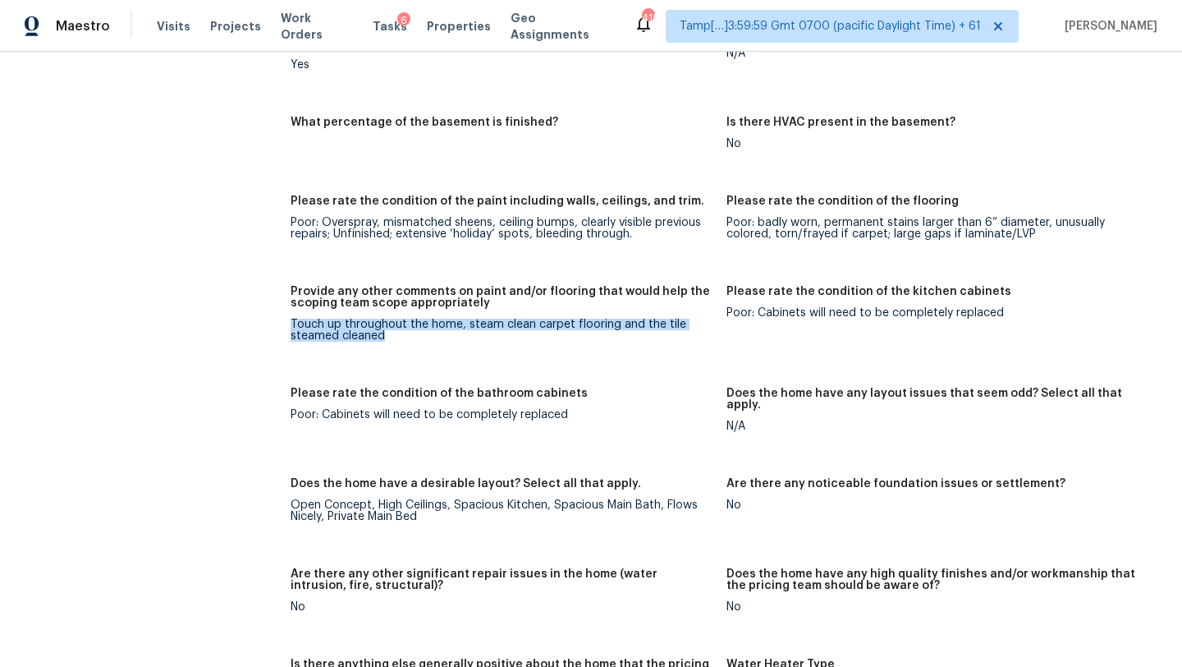
drag, startPoint x: 291, startPoint y: 299, endPoint x: 419, endPoint y: 322, distance: 130.1
click at [419, 322] on figure "Provide any other comments on paint and/or flooring that would help the scoping…" at bounding box center [509, 327] width 436 height 82
copy div "Touch up throughout the home, steam clean carpet flooring and the tile steamed …"
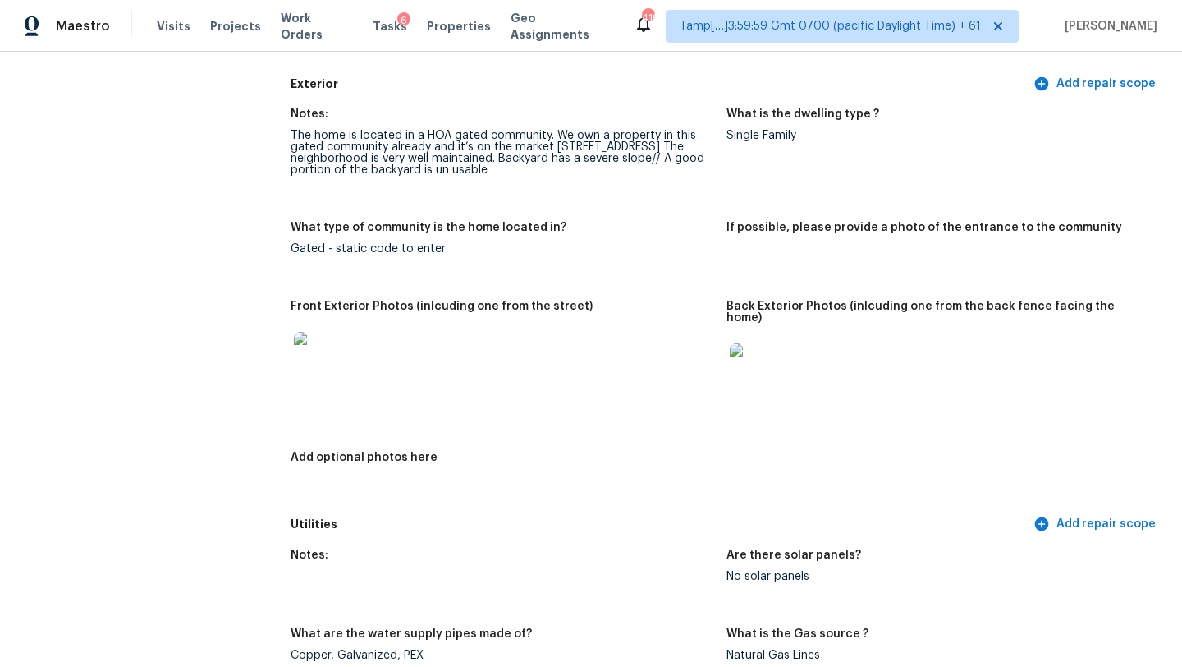
scroll to position [0, 0]
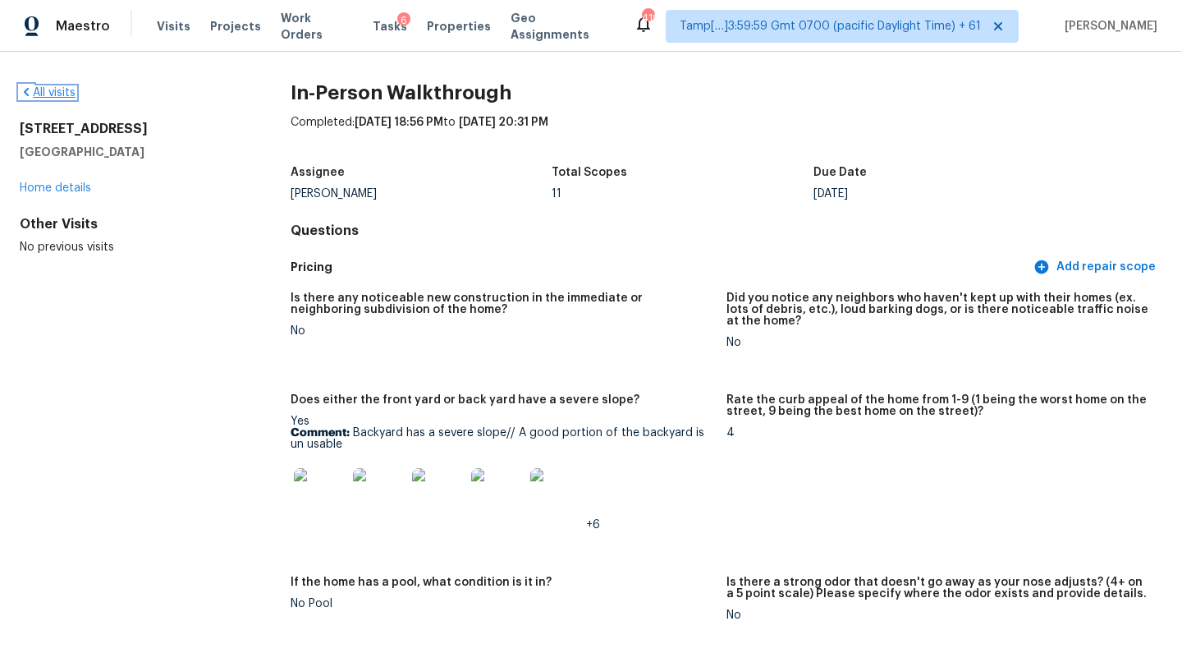
click at [54, 93] on link "All visits" at bounding box center [48, 92] width 56 height 11
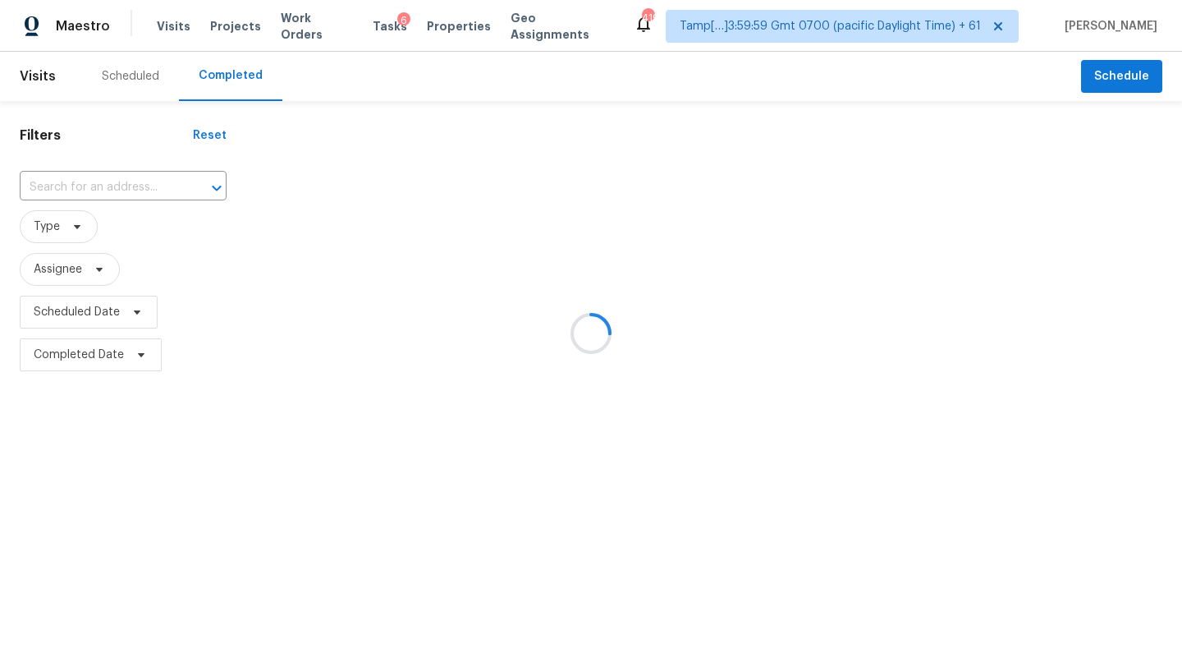
click at [103, 189] on div at bounding box center [591, 333] width 1182 height 667
click at [128, 186] on div at bounding box center [591, 333] width 1182 height 667
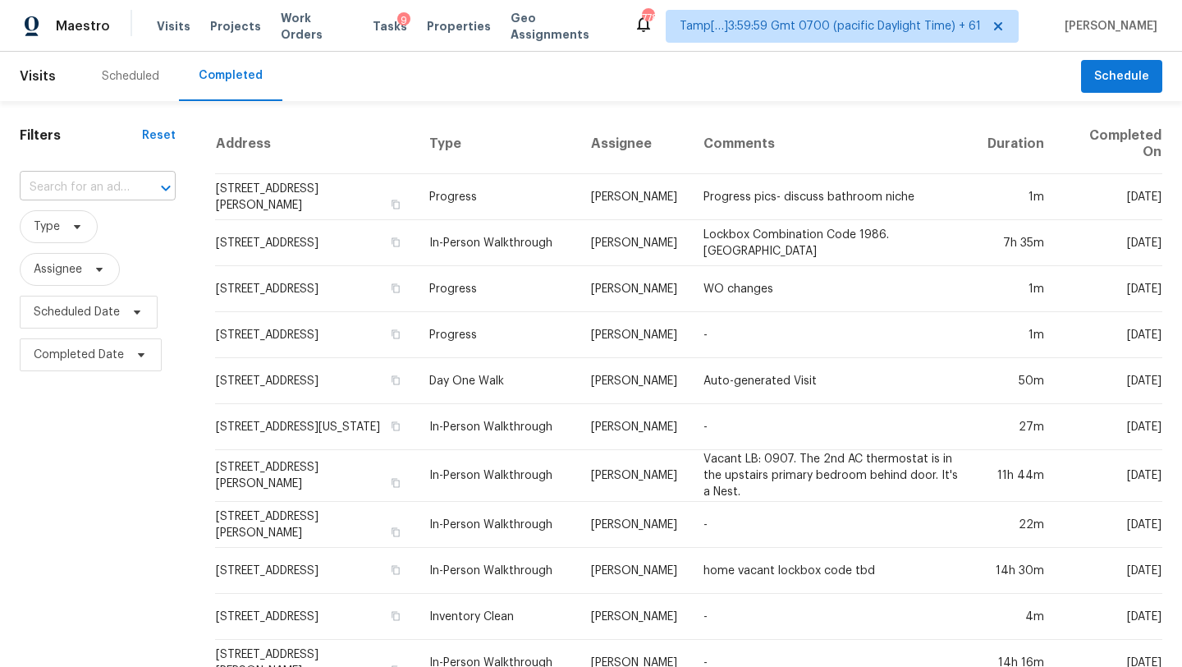
click at [51, 193] on input "text" at bounding box center [75, 187] width 110 height 25
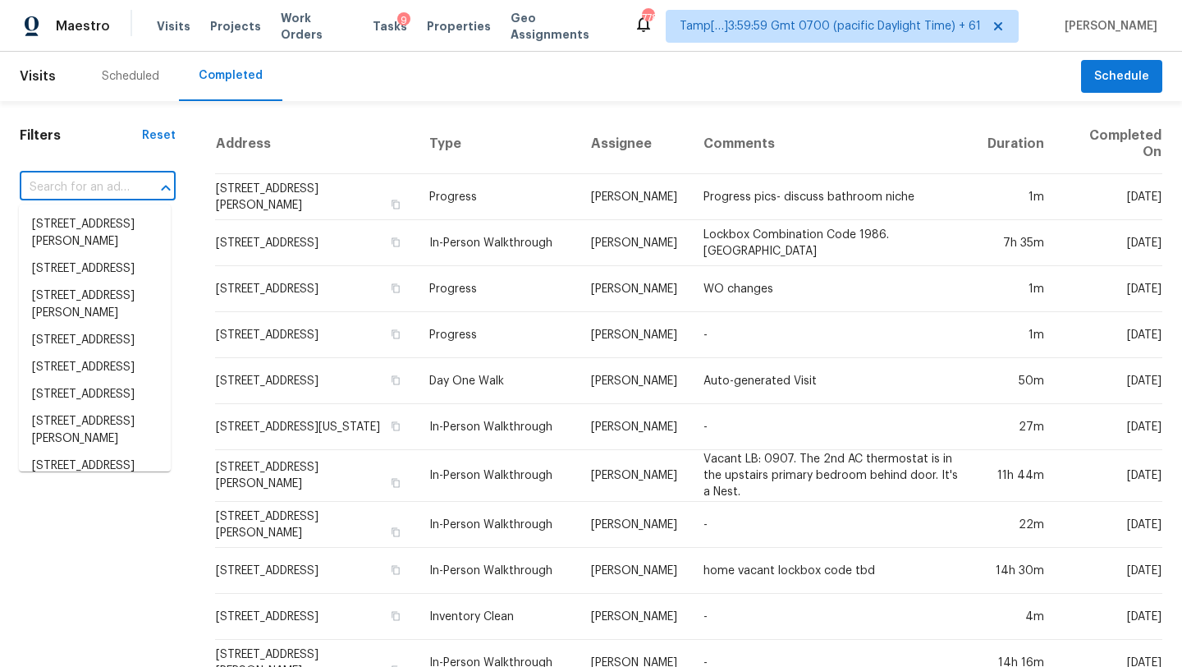
click at [57, 194] on input "text" at bounding box center [75, 187] width 110 height 25
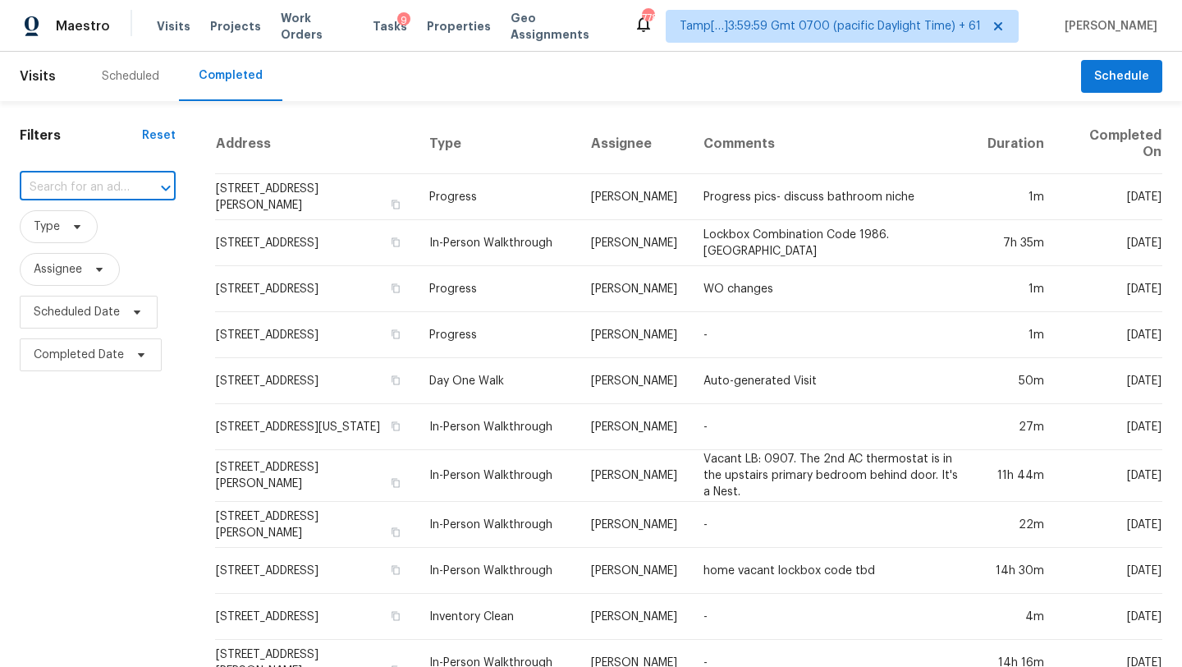
paste input "[STREET_ADDRESS]"
type input "[STREET_ADDRESS]"
click at [99, 225] on li "[STREET_ADDRESS]" at bounding box center [95, 224] width 152 height 27
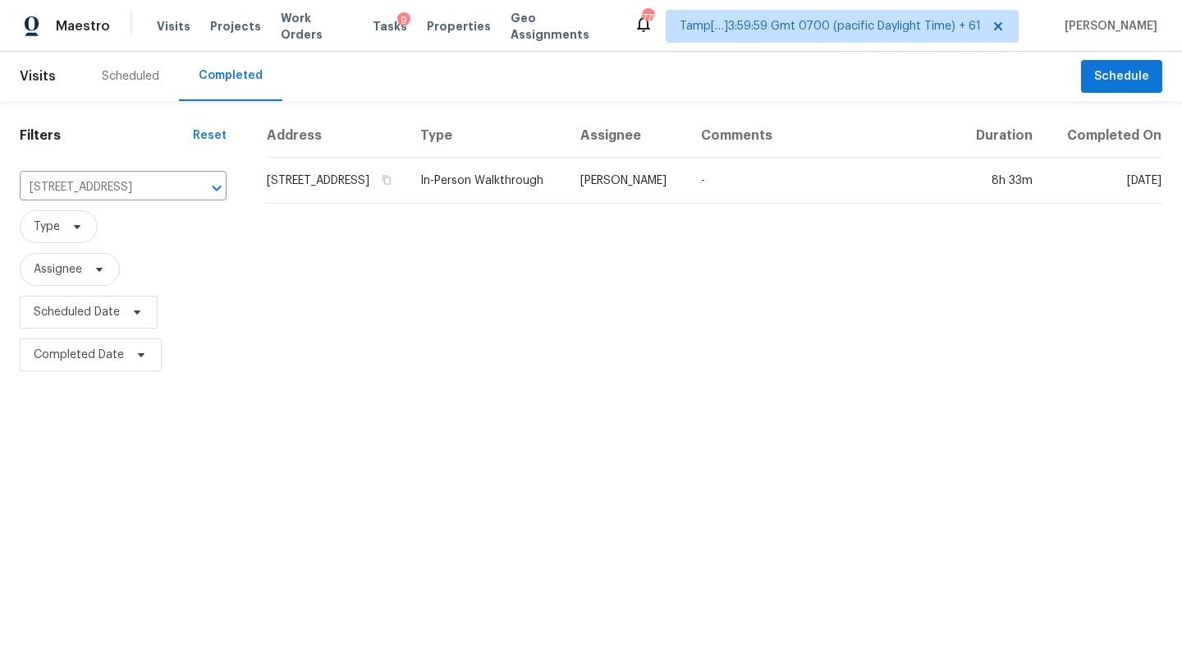
click at [891, 223] on div "Address Type Assignee Comments Duration Completed On [STREET_ADDRESS] In-Person…" at bounding box center [714, 245] width 936 height 262
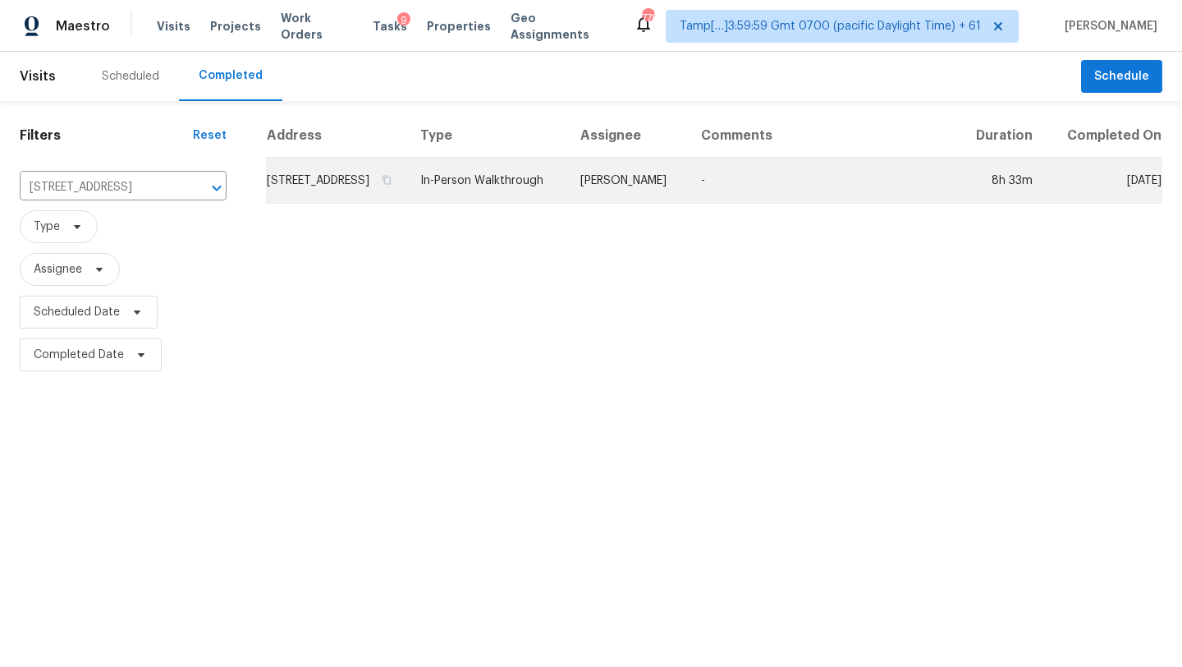
click at [891, 203] on td "-" at bounding box center [822, 181] width 269 height 46
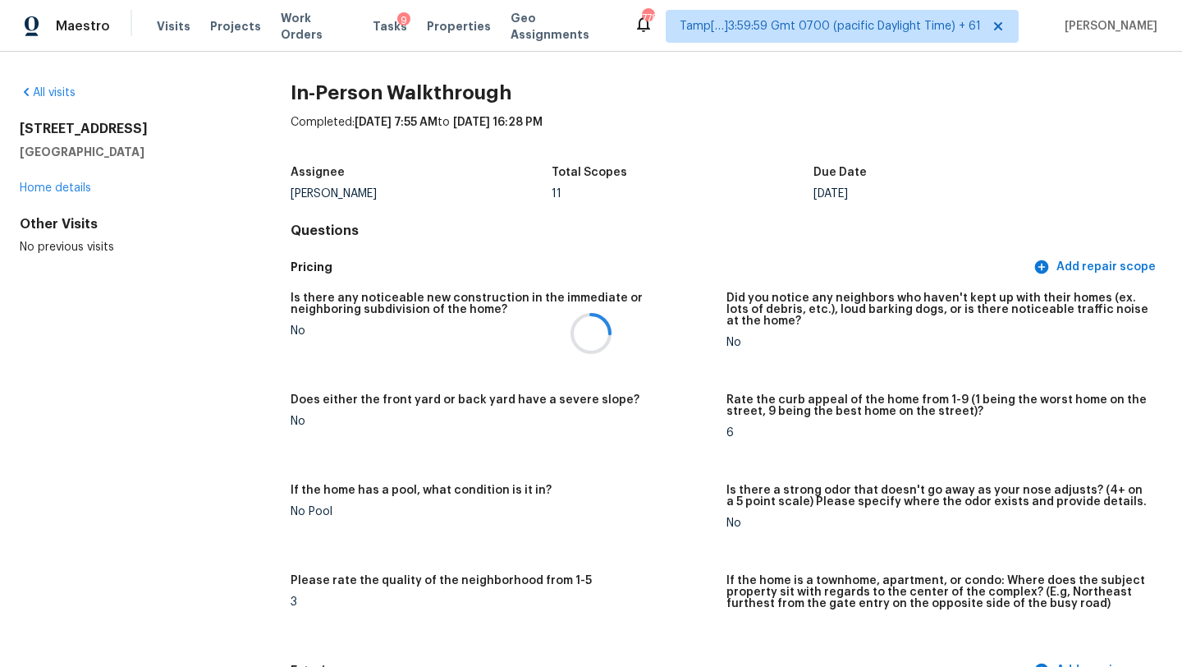
click at [888, 105] on div at bounding box center [591, 333] width 1182 height 667
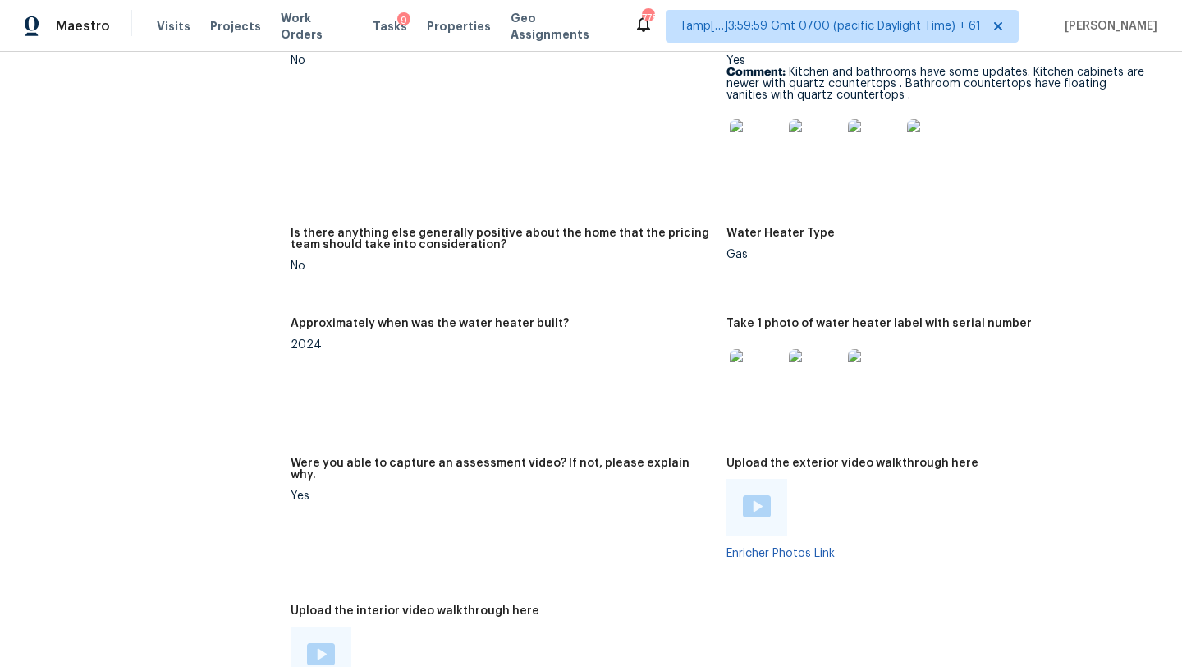
scroll to position [3066, 0]
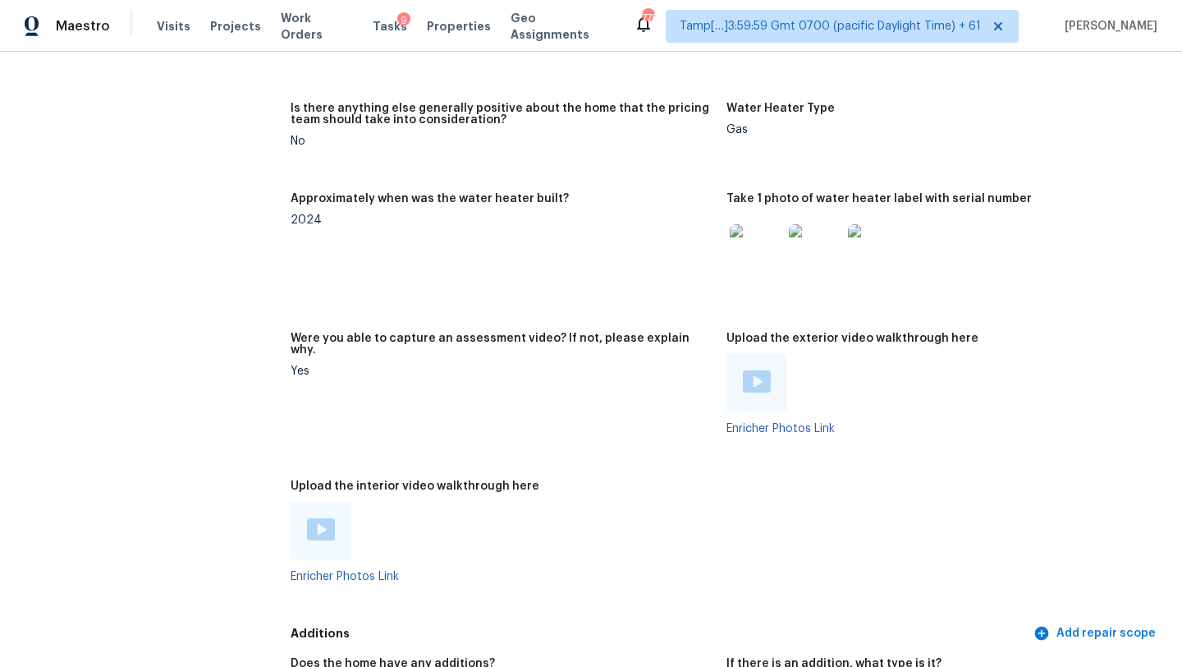
click at [316, 518] on img at bounding box center [321, 529] width 28 height 22
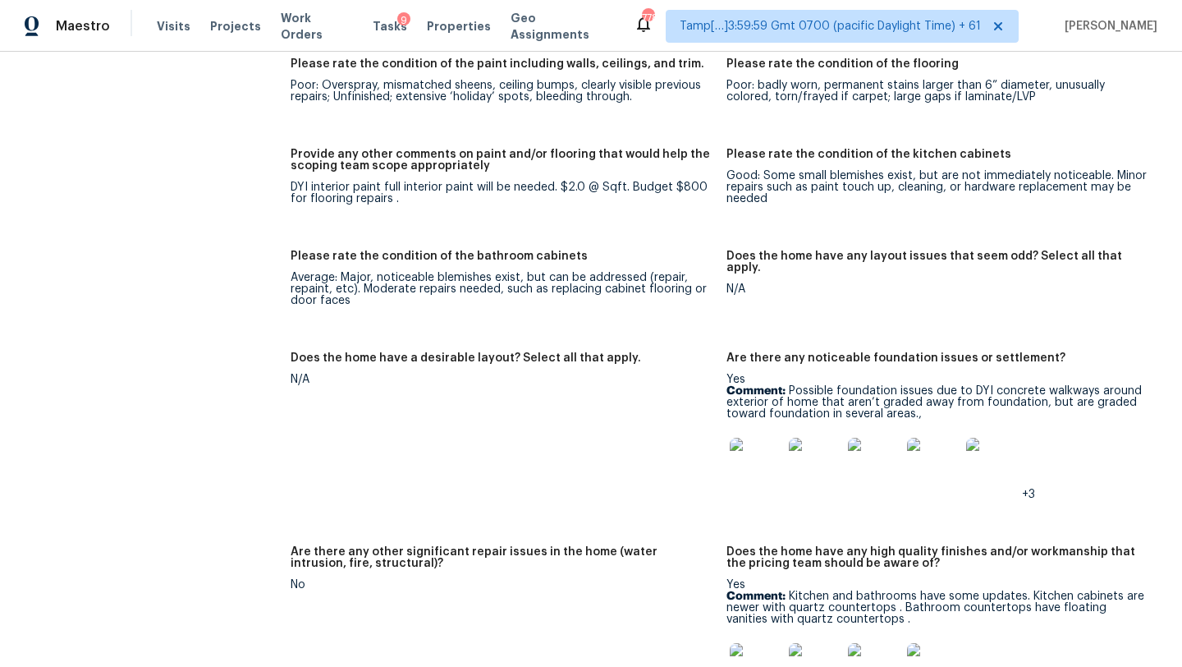
scroll to position [2493, 0]
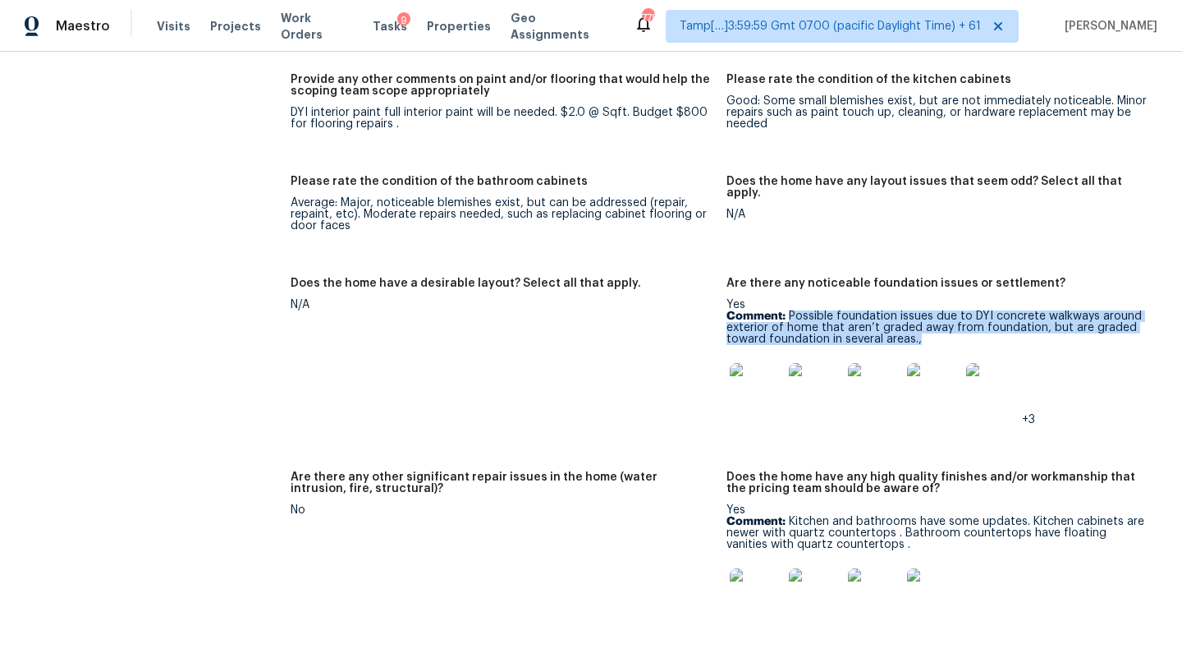
copy p "Possible foundation issues due to DYI concrete walkways around exterior of home…"
drag, startPoint x: 787, startPoint y: 293, endPoint x: 1135, endPoint y: 305, distance: 347.5
click at [1135, 310] on p "Comment: Possible foundation issues due to DYI concrete walkways around exterio…" at bounding box center [938, 327] width 423 height 34
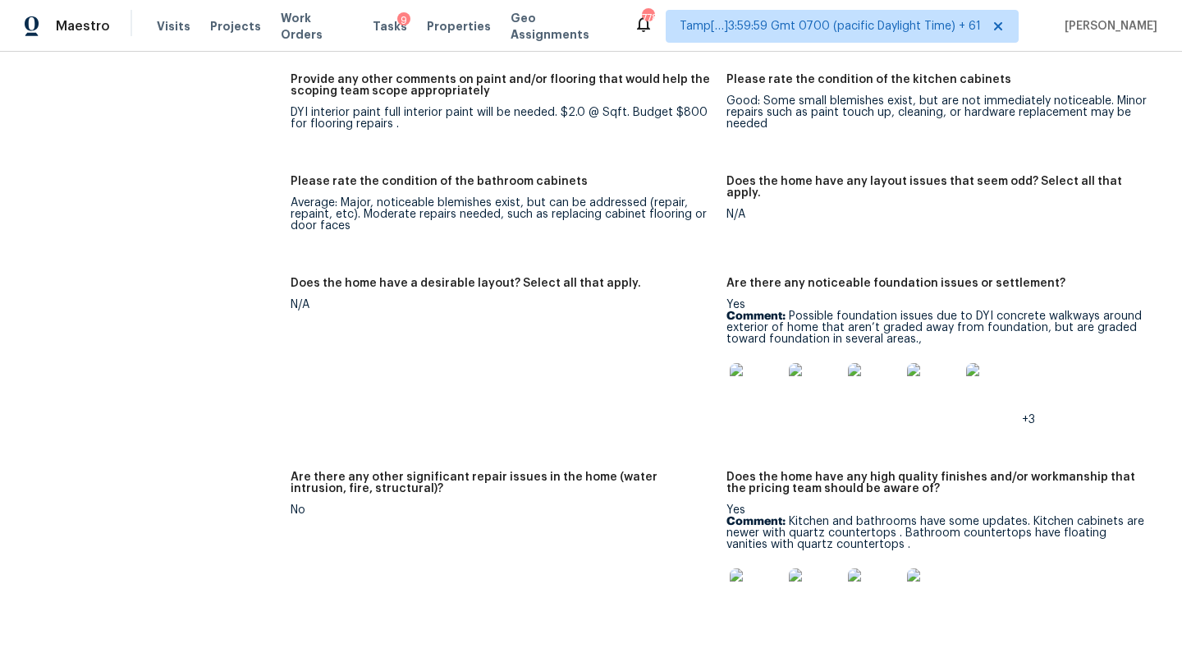
click at [961, 321] on p "Comment: Possible foundation issues due to DYI concrete walkways around exterio…" at bounding box center [938, 327] width 423 height 34
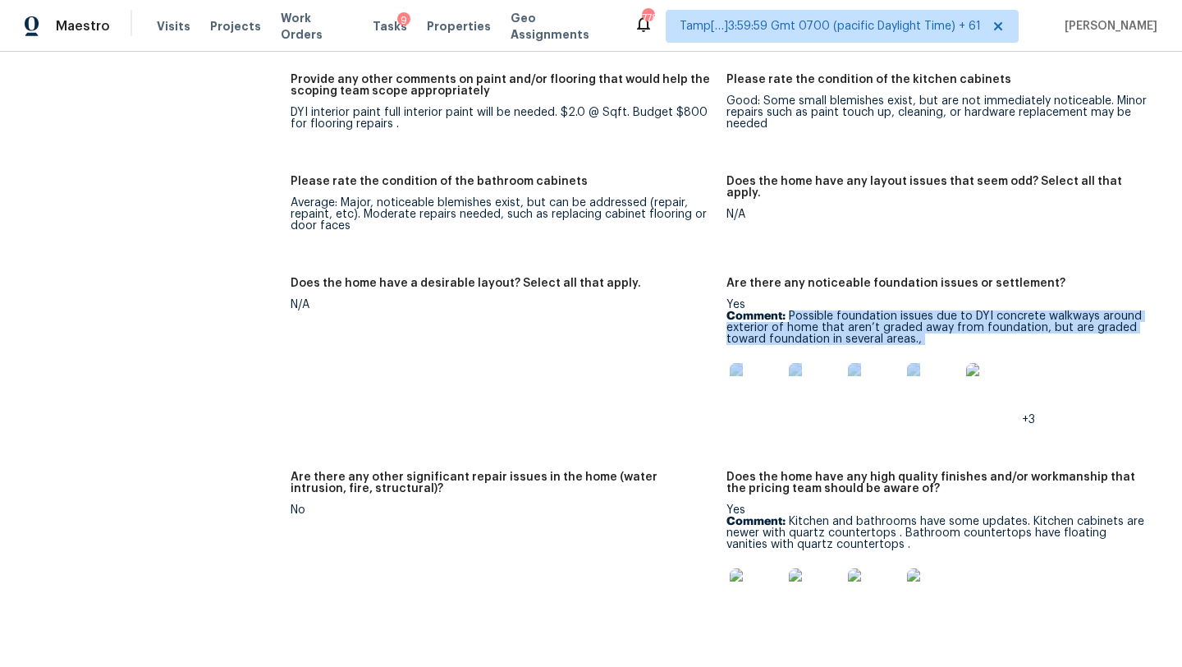
drag, startPoint x: 789, startPoint y: 294, endPoint x: 968, endPoint y: 323, distance: 181.3
click at [968, 323] on div "Yes Comment: Possible foundation issues due to DYI concrete walkways around ext…" at bounding box center [938, 362] width 423 height 126
click at [929, 314] on p "Comment: Possible foundation issues due to DYI concrete walkways around exterio…" at bounding box center [938, 327] width 423 height 34
drag, startPoint x: 788, startPoint y: 296, endPoint x: 958, endPoint y: 324, distance: 172.2
click at [958, 324] on div "Yes Comment: Possible foundation issues due to DYI concrete walkways around ext…" at bounding box center [938, 362] width 423 height 126
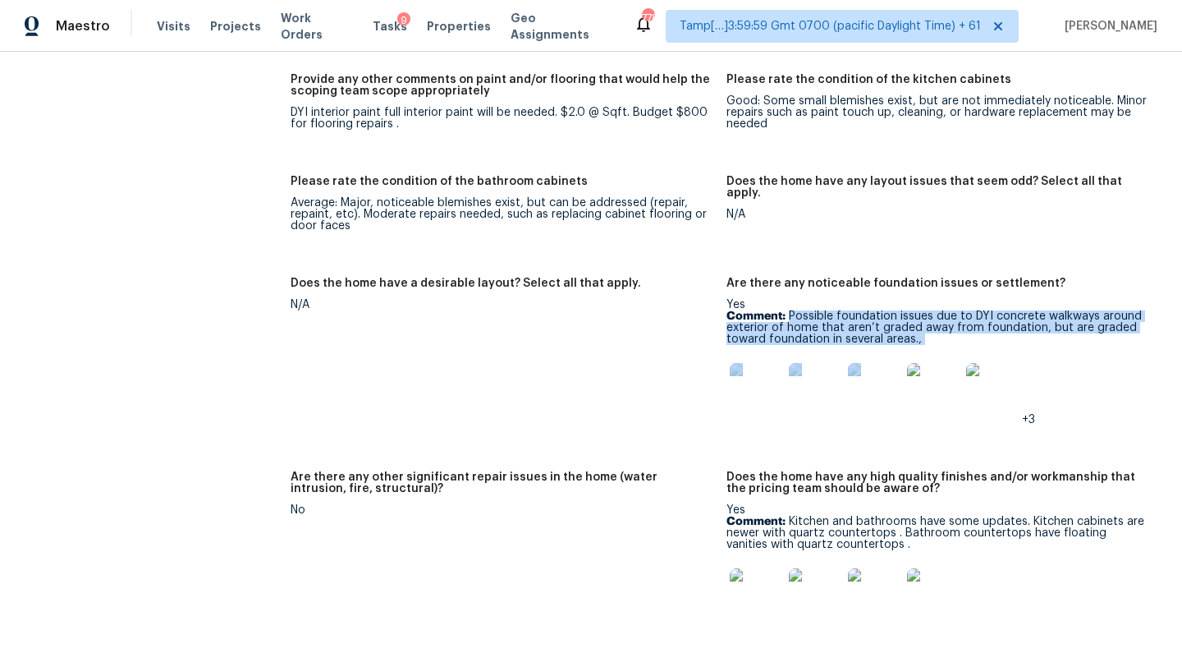
click at [943, 322] on div "Yes Comment: Possible foundation issues due to DYI concrete walkways around ext…" at bounding box center [938, 362] width 423 height 126
drag, startPoint x: 788, startPoint y: 294, endPoint x: 936, endPoint y: 319, distance: 150.0
click at [936, 319] on p "Comment: Possible foundation issues due to DYI concrete walkways around exterio…" at bounding box center [938, 327] width 423 height 34
copy p "Possible foundation issues due to DYI concrete walkways around exterior of home…"
click at [740, 382] on img at bounding box center [756, 389] width 53 height 53
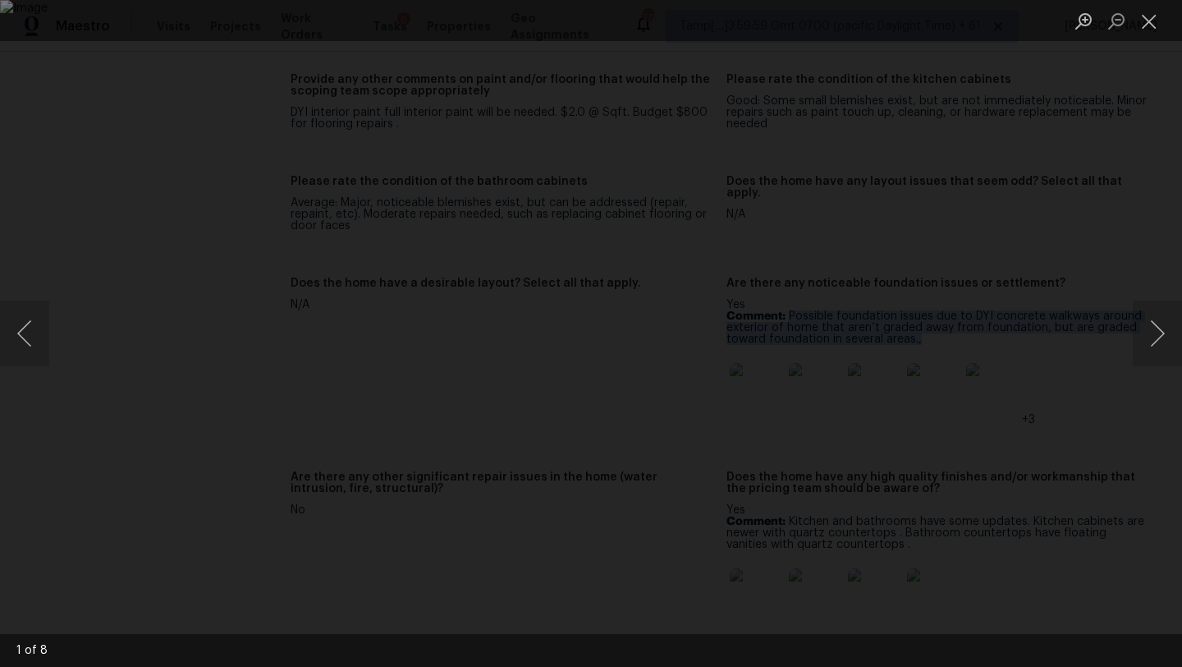
click at [740, 382] on img "Lightbox" at bounding box center [591, 333] width 1182 height 667
click at [1157, 245] on div "Lightbox" at bounding box center [591, 333] width 1182 height 667
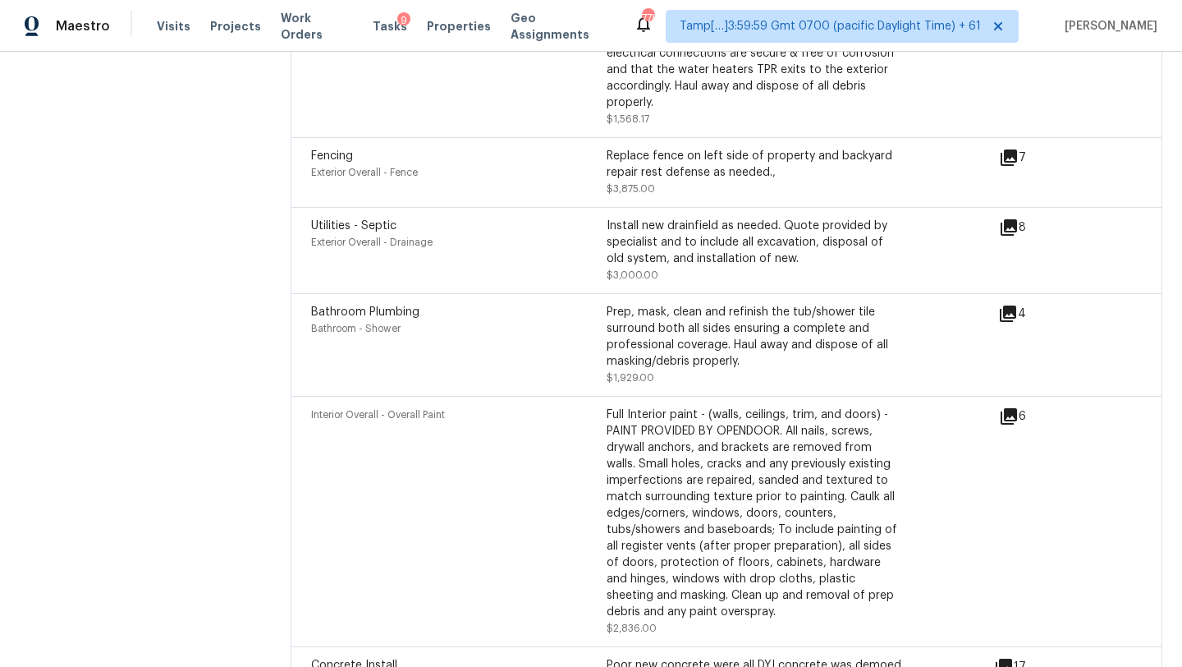
scroll to position [4587, 0]
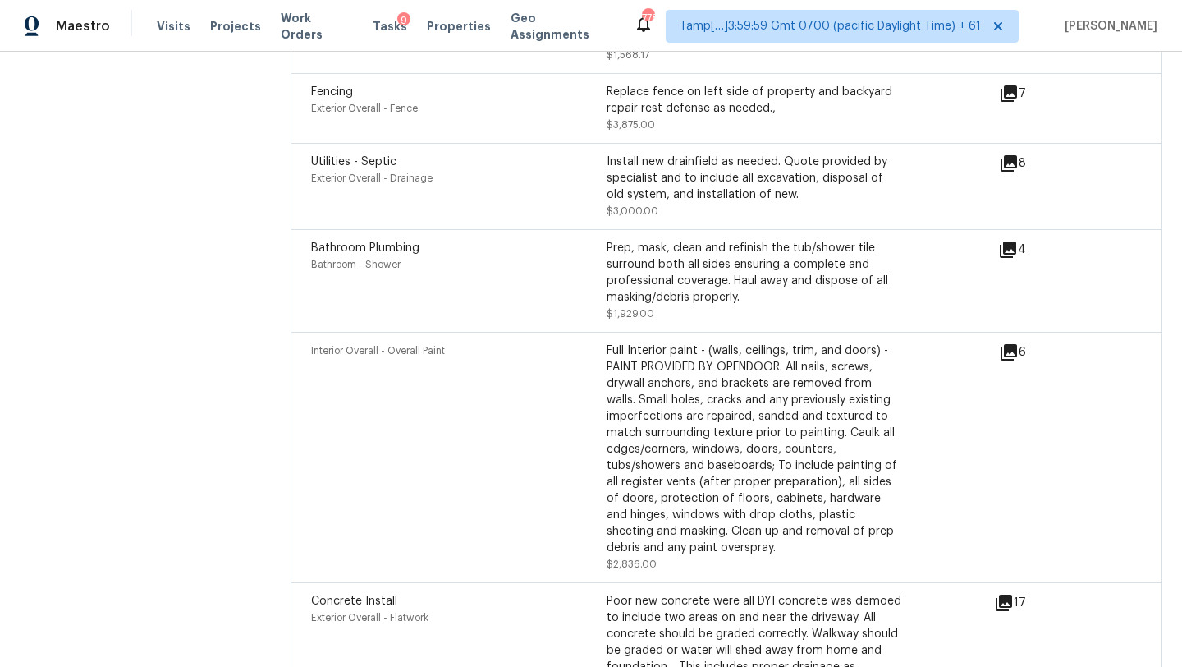
click at [1019, 342] on div "6" at bounding box center [1039, 352] width 80 height 20
click at [1016, 344] on icon at bounding box center [1009, 352] width 16 height 16
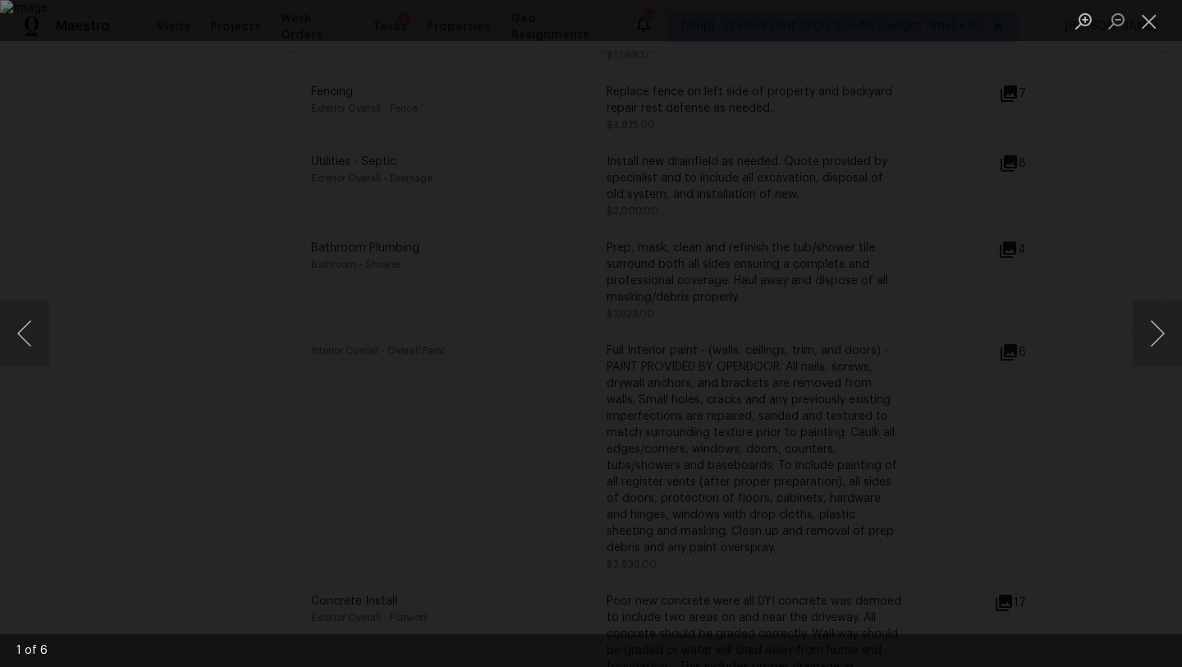
click at [1175, 200] on div "Lightbox" at bounding box center [591, 333] width 1182 height 667
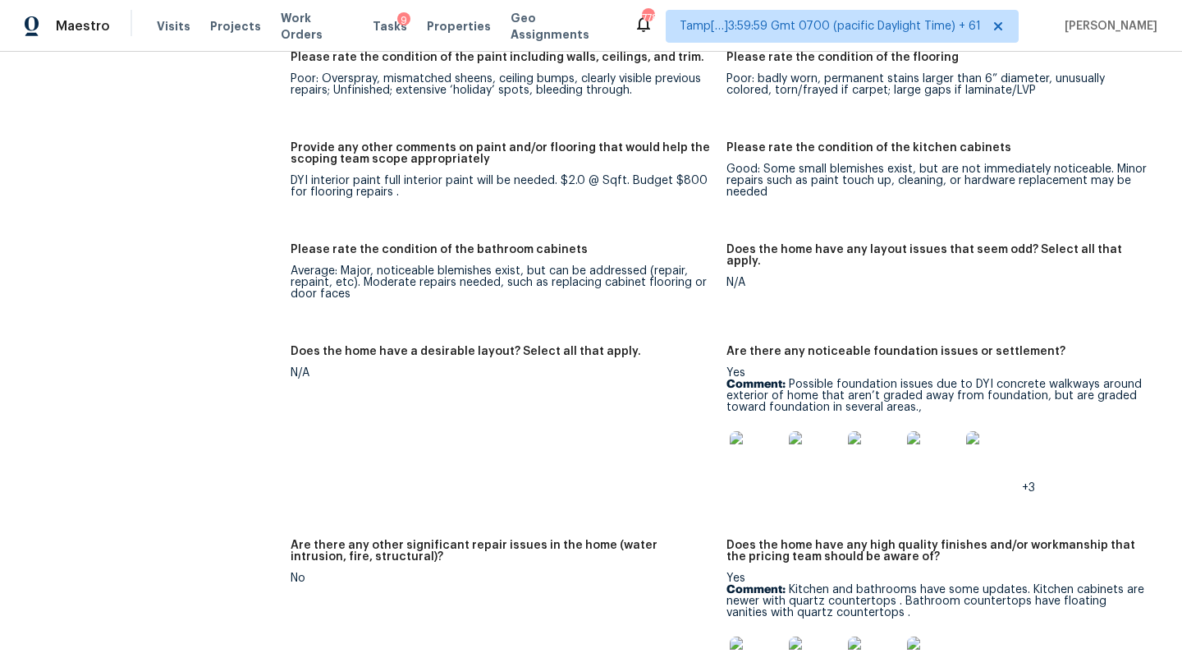
scroll to position [2421, 0]
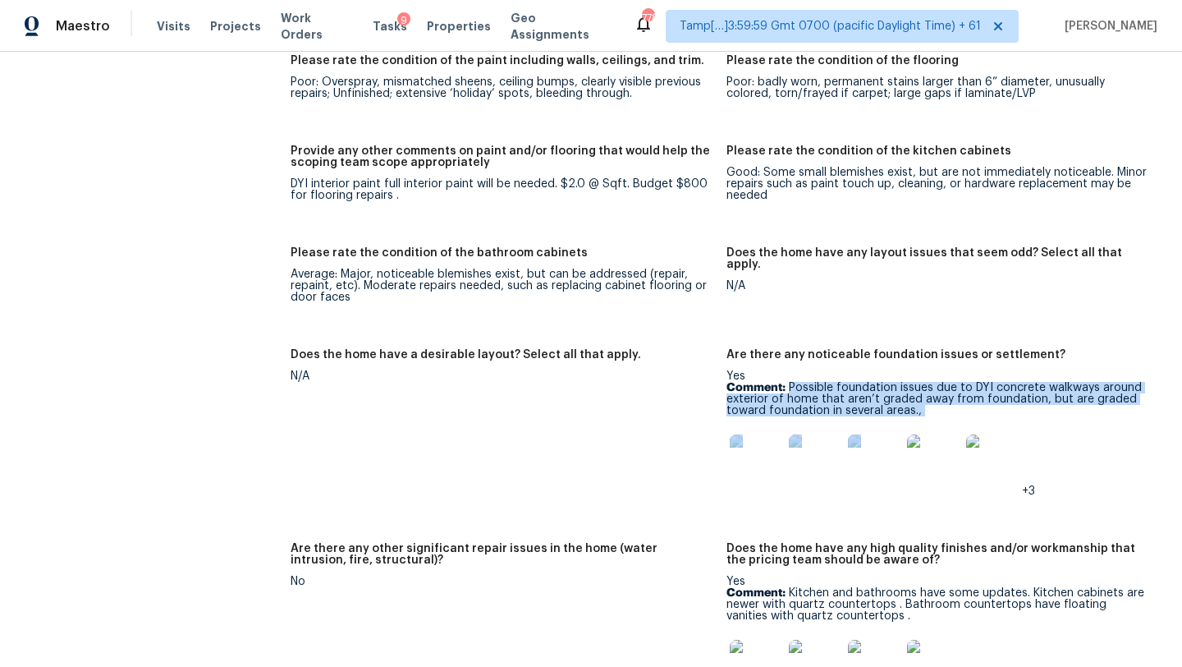
drag, startPoint x: 791, startPoint y: 361, endPoint x: 917, endPoint y: 393, distance: 129.6
click at [917, 393] on div "Yes Comment: Possible foundation issues due to DYI concrete walkways around ext…" at bounding box center [938, 433] width 423 height 126
drag, startPoint x: 920, startPoint y: 386, endPoint x: 789, endPoint y: 363, distance: 132.5
click at [789, 382] on p "Comment: Possible foundation issues due to DYI concrete walkways around exterio…" at bounding box center [938, 399] width 423 height 34
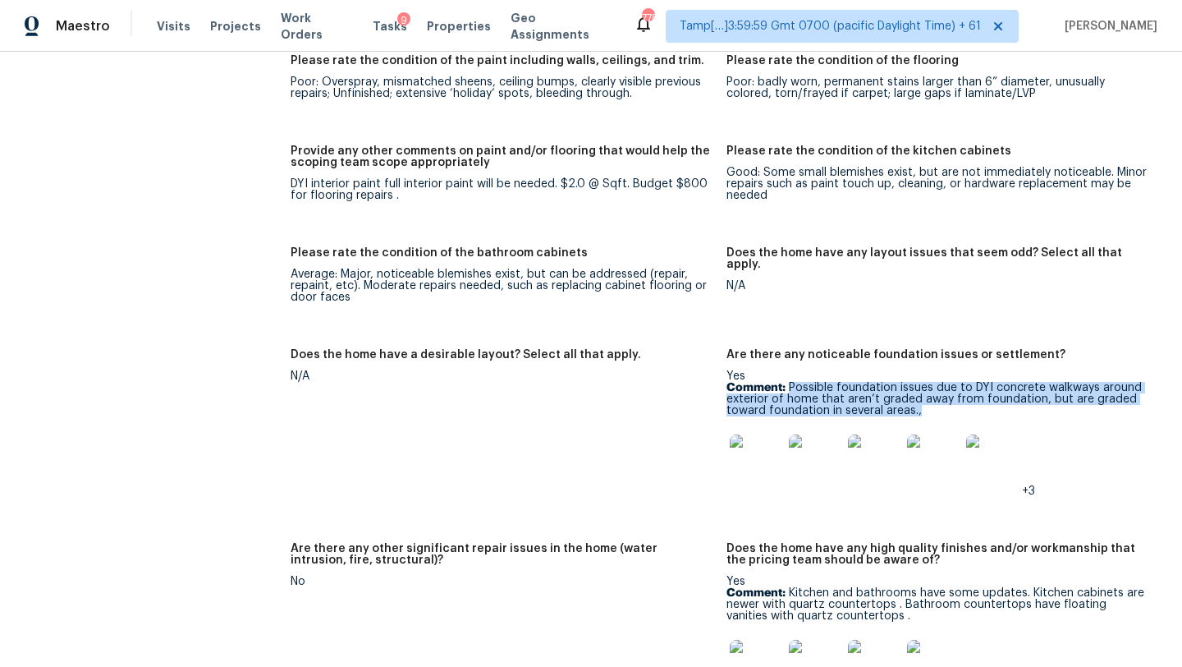
copy p "Possible foundation issues due to DYI concrete walkways around exterior of home…"
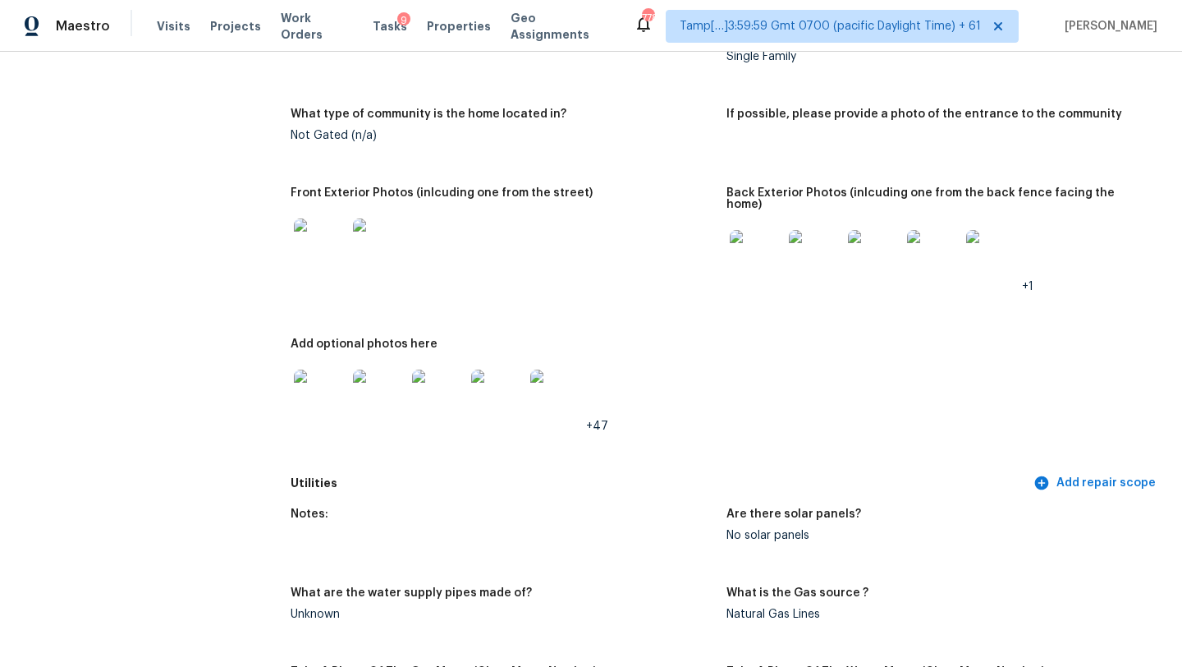
scroll to position [0, 0]
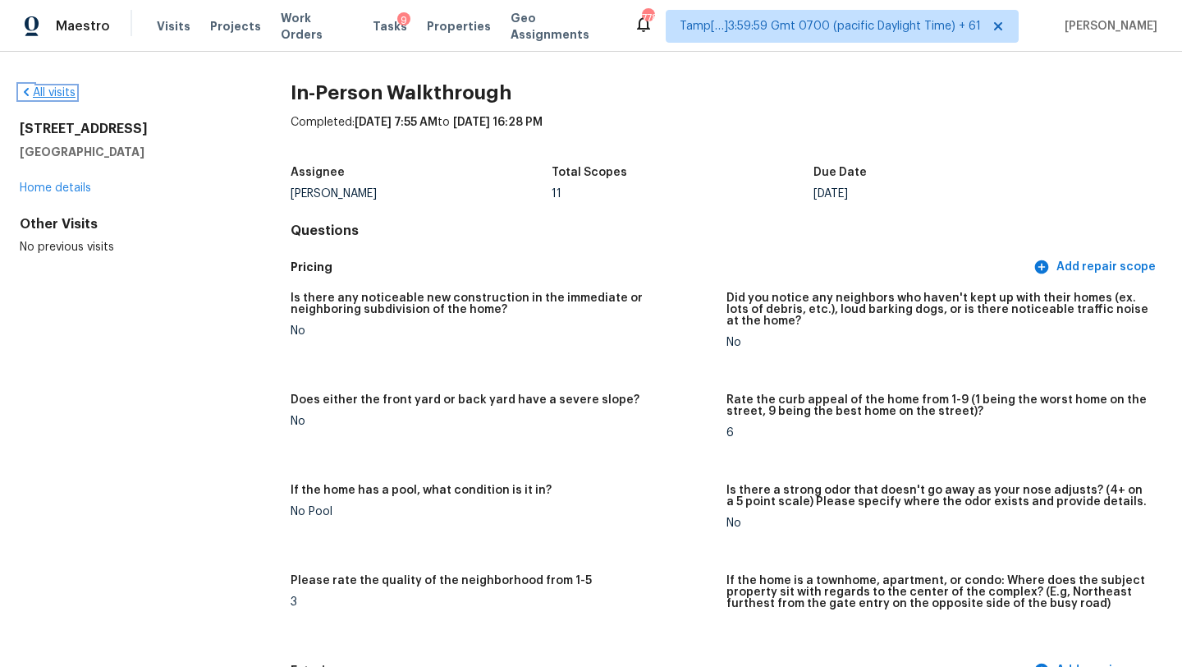
click at [67, 88] on link "All visits" at bounding box center [48, 92] width 56 height 11
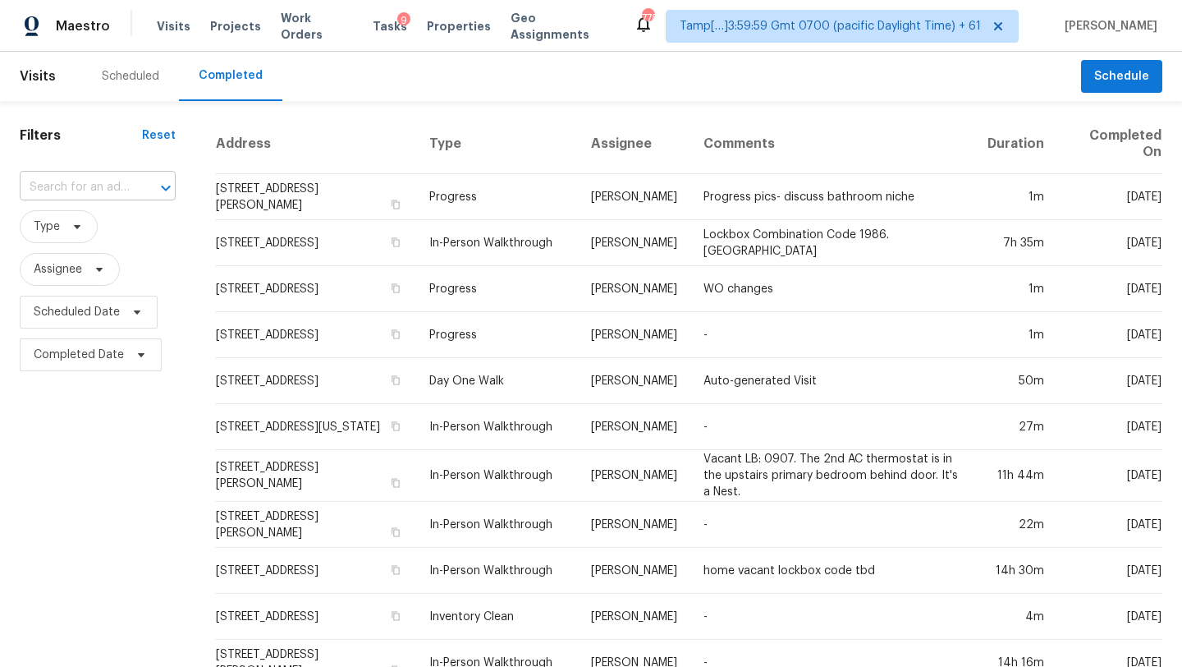
click at [105, 186] on input "text" at bounding box center [75, 187] width 110 height 25
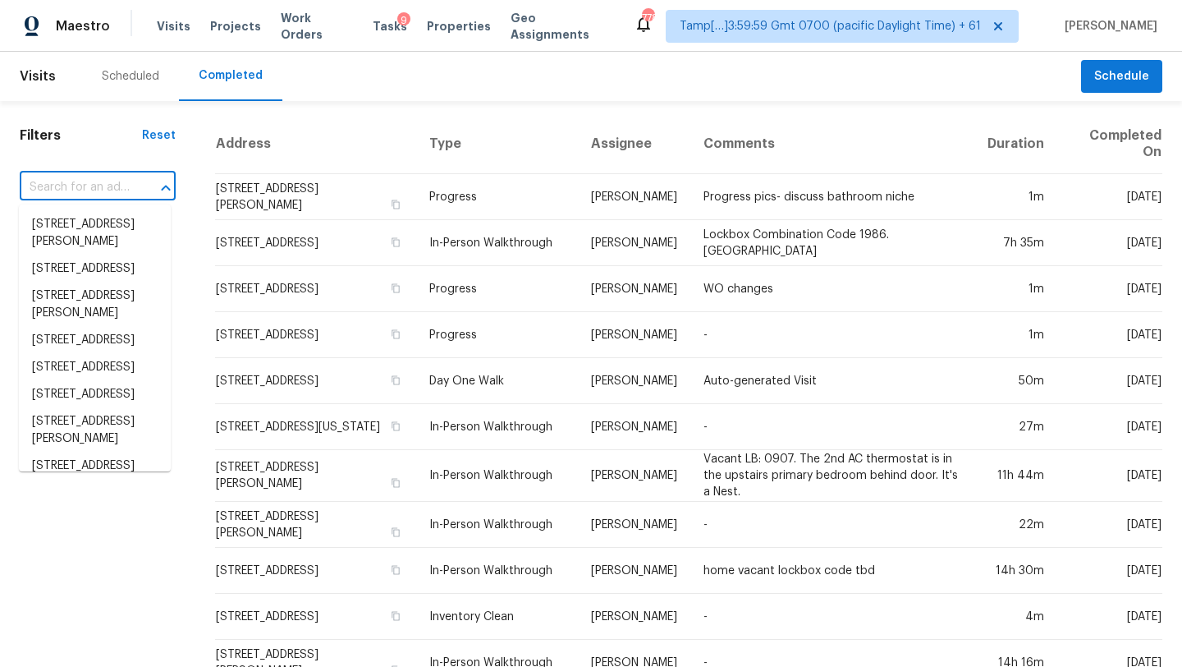
paste input "213 Connecticut Ave, Saint Cloud, FL 34769"
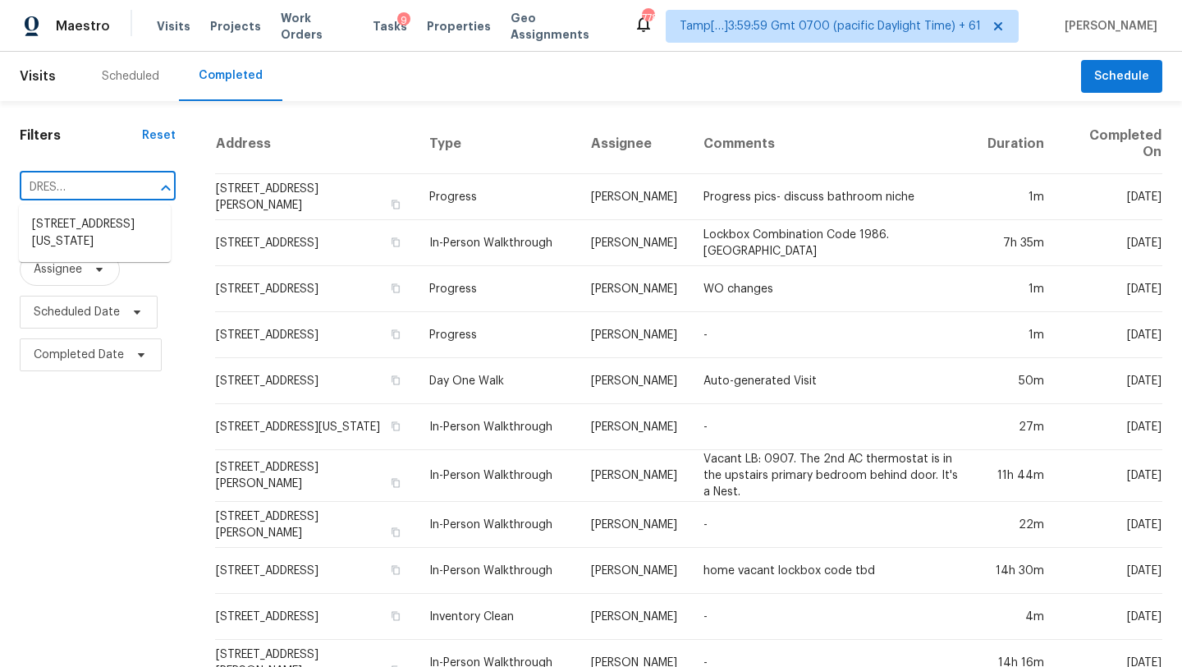
type input "213 Connecticut Ave, Saint Cloud, FL 34769"
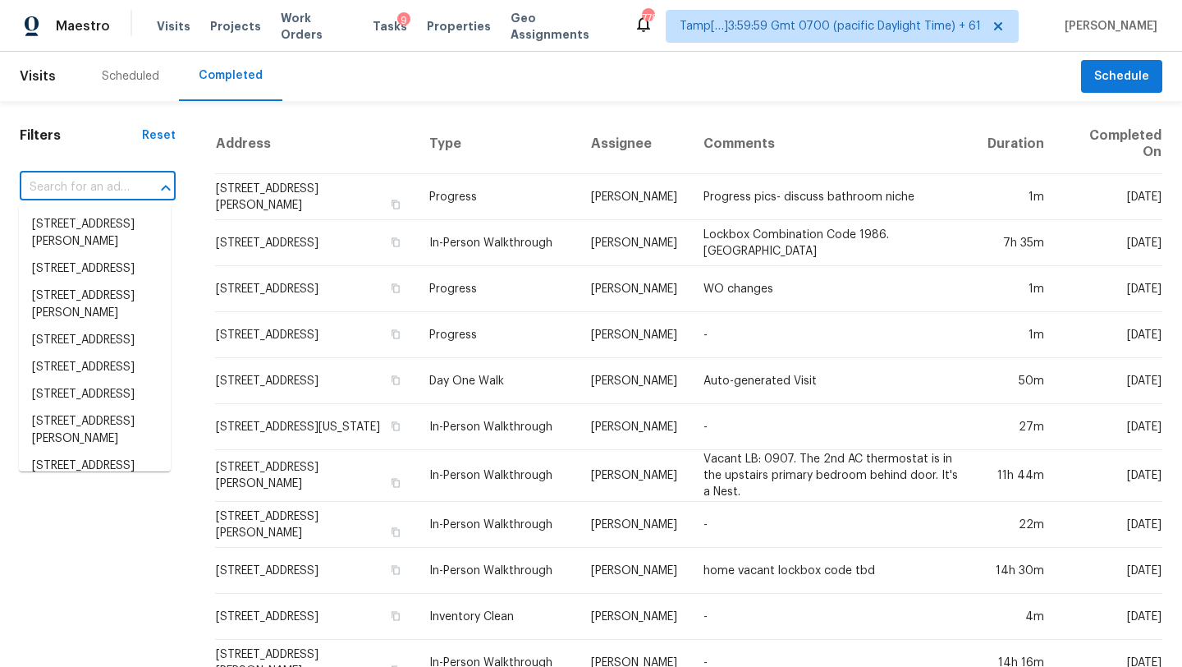
scroll to position [0, 0]
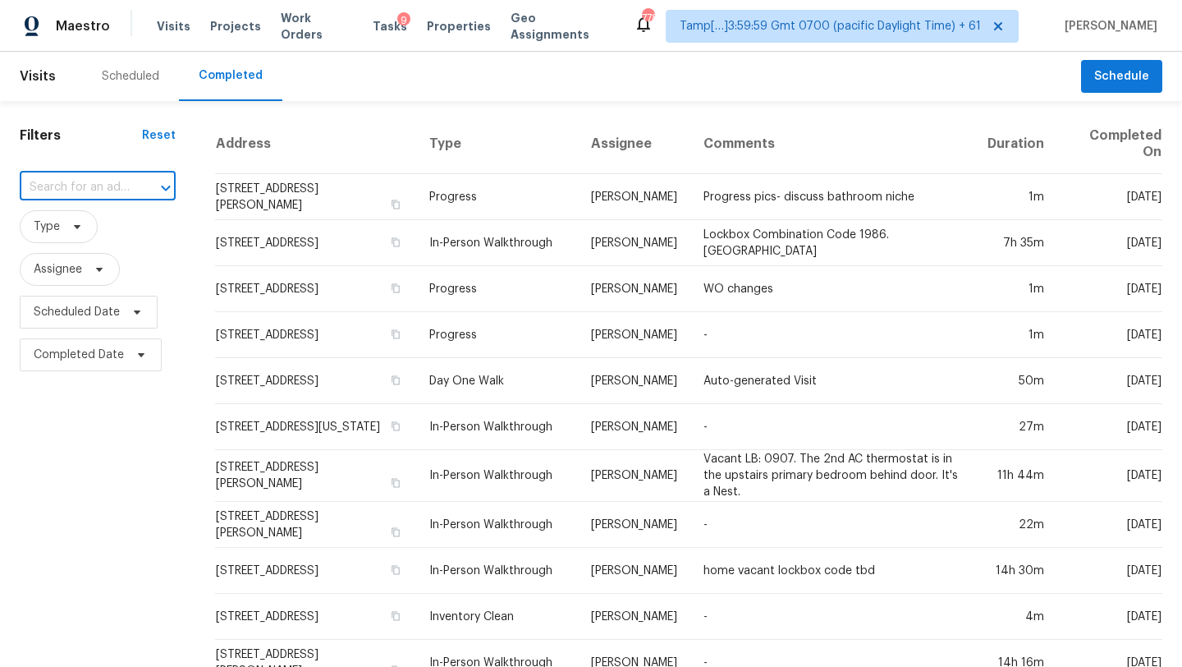
click at [111, 190] on input "text" at bounding box center [75, 187] width 110 height 25
paste input "213 Connecticut Ave, Saint Cloud, FL 34769"
type input "213 Connecticut Ave, Saint Cloud, FL 34769"
click at [94, 226] on li "213 Connecticut Ave, Saint Cloud, FL 34769" at bounding box center [95, 233] width 152 height 44
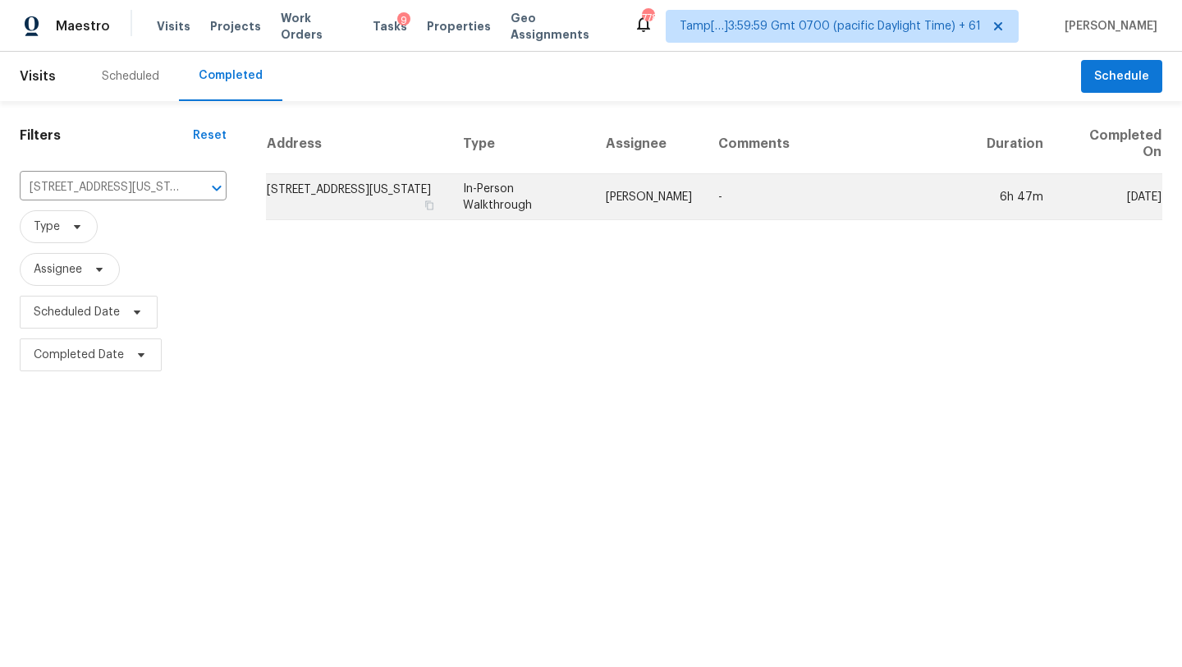
click at [866, 211] on td "-" at bounding box center [839, 197] width 269 height 46
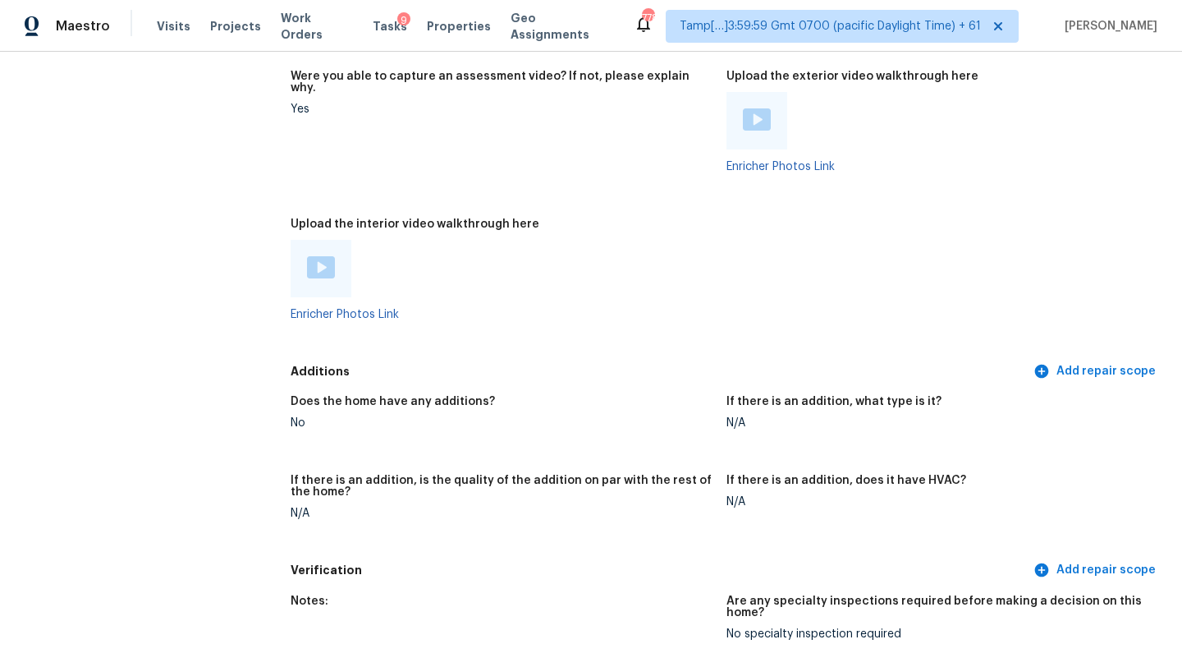
scroll to position [3157, 0]
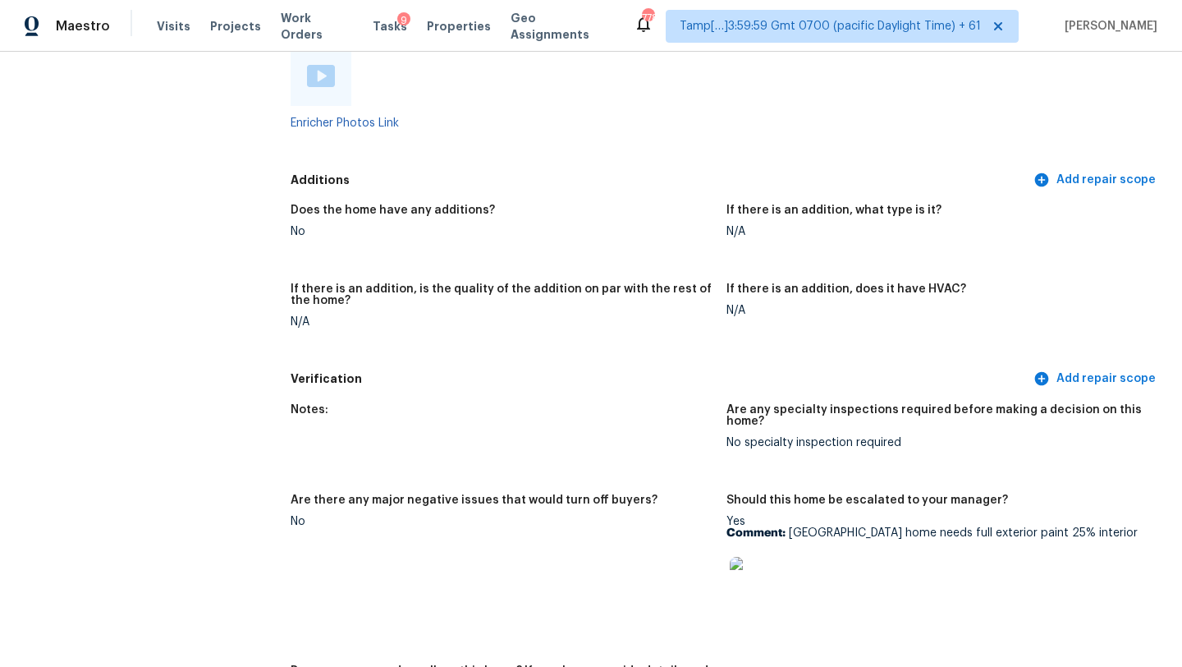
click at [310, 65] on img at bounding box center [321, 76] width 28 height 22
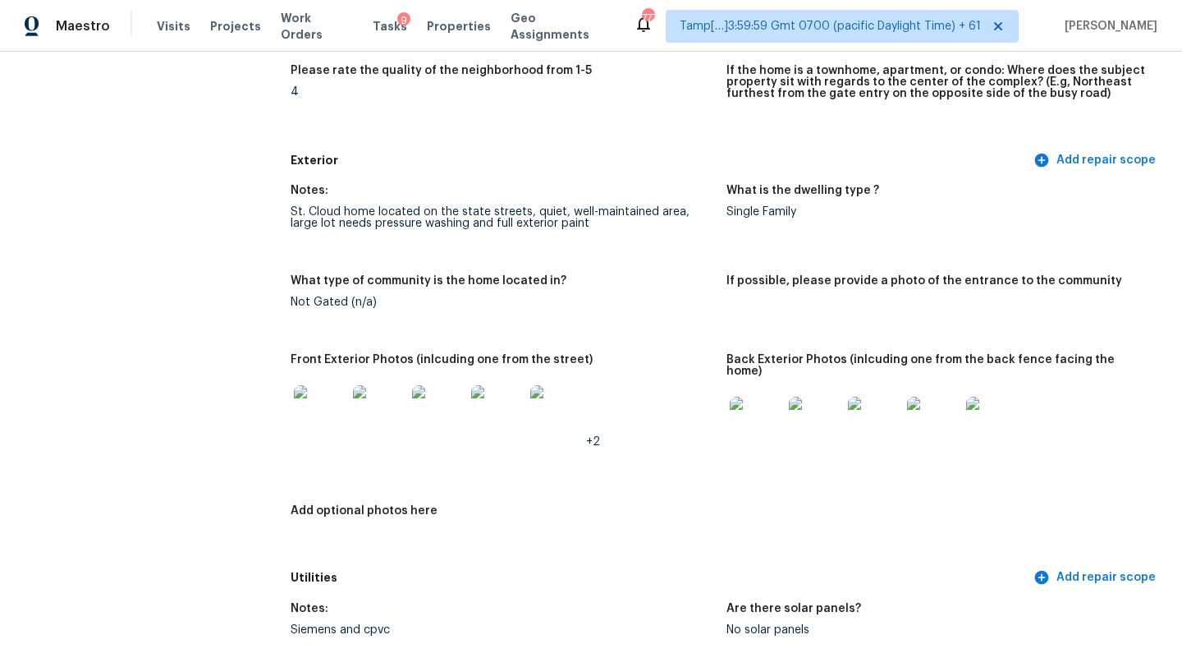
scroll to position [0, 0]
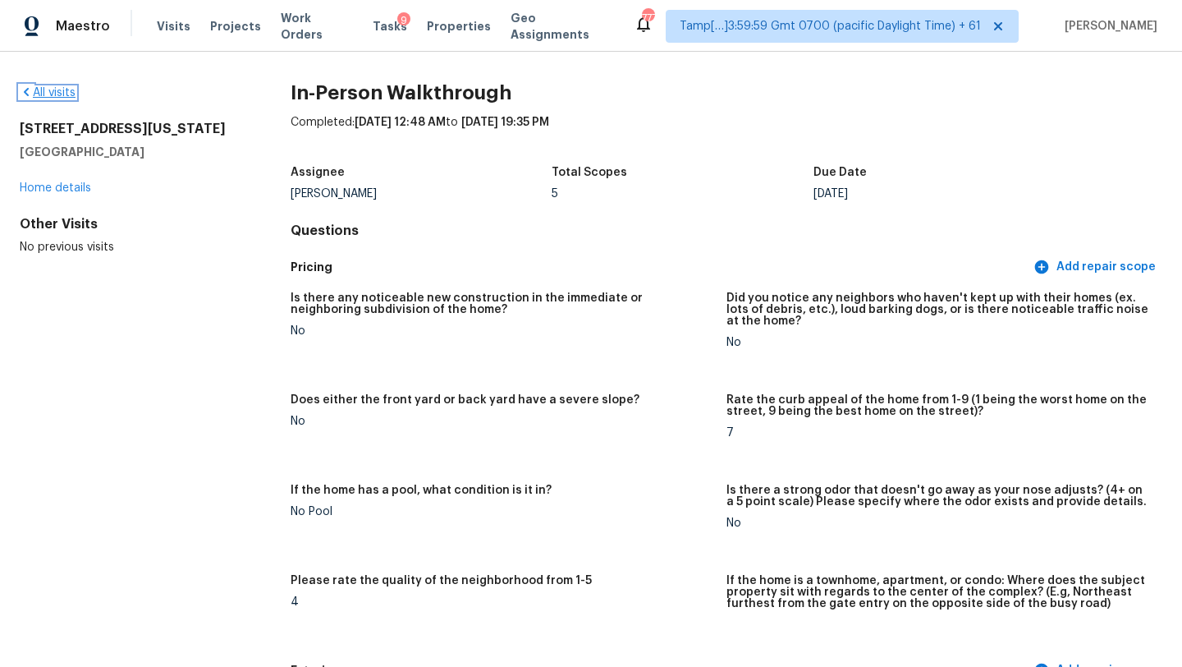
click at [41, 98] on link "All visits" at bounding box center [48, 92] width 56 height 11
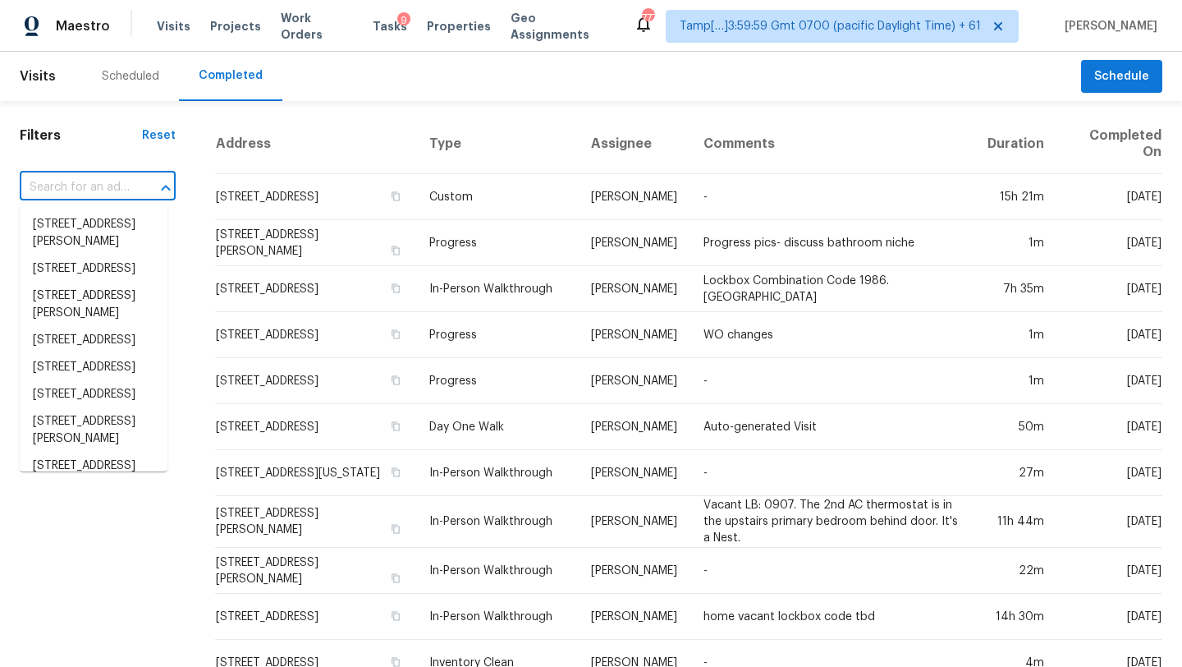
click at [37, 186] on input "text" at bounding box center [75, 187] width 110 height 25
paste input "319 Cloverbrook Way, Gallatin, TN 37066"
type input "319 Cloverbrook Way, Gallatin, TN 37066"
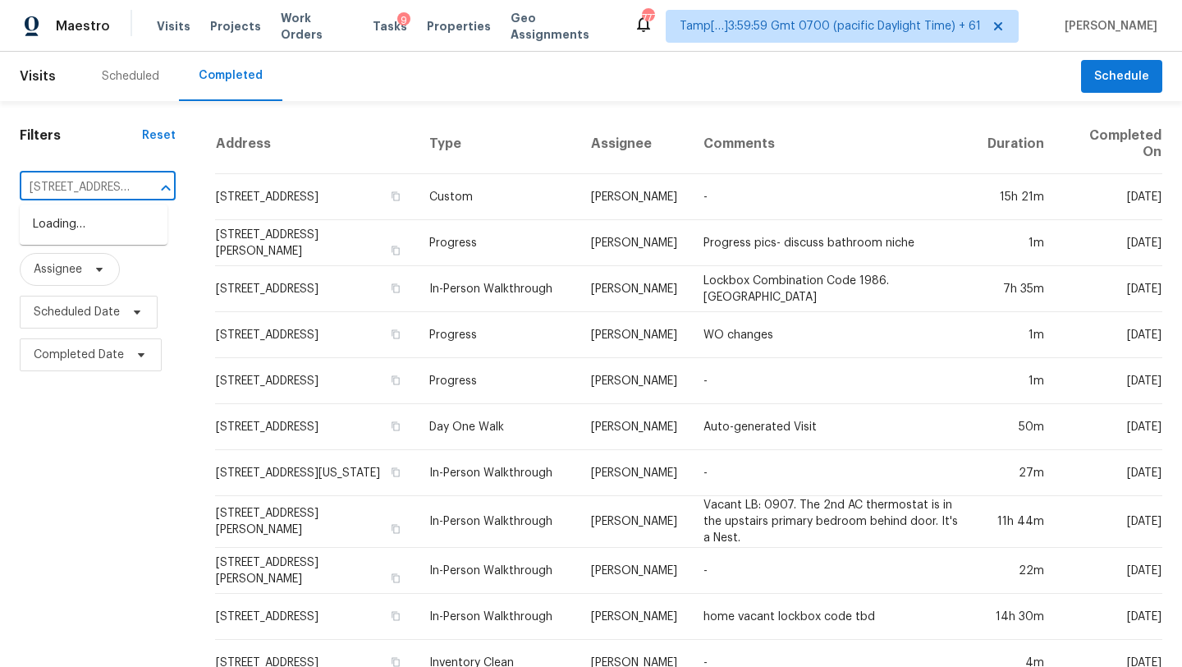
scroll to position [0, 126]
click at [95, 229] on li "319 Cloverbrook Way, Gallatin, TN 37066" at bounding box center [94, 224] width 148 height 27
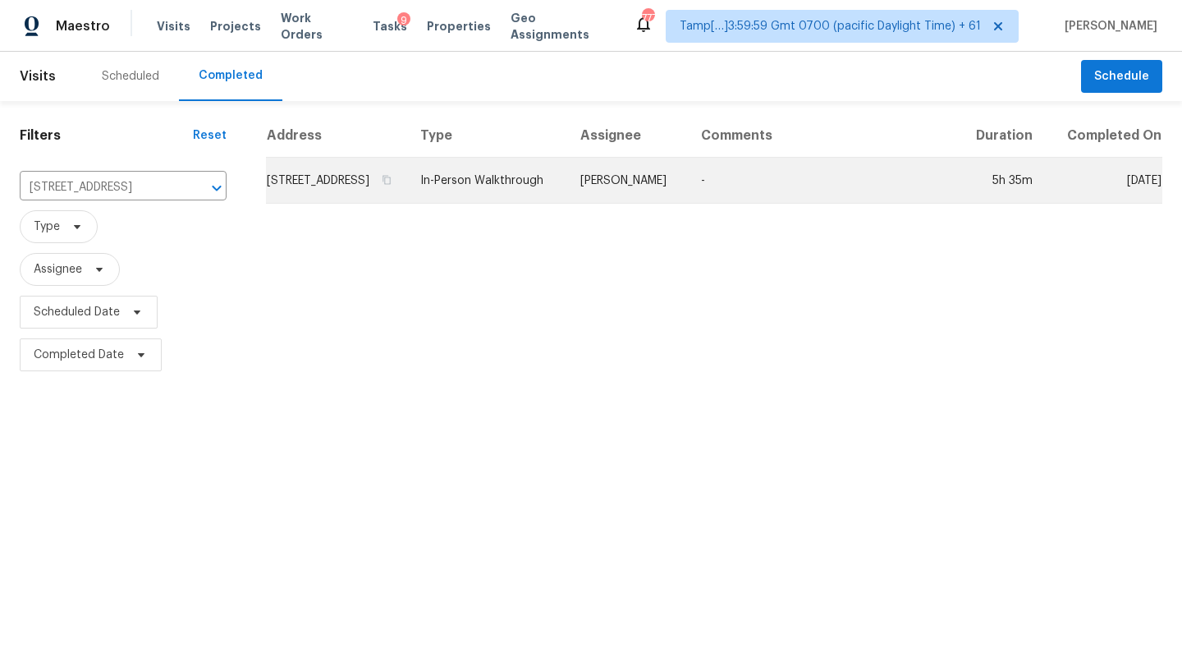
click at [817, 200] on td "-" at bounding box center [822, 181] width 269 height 46
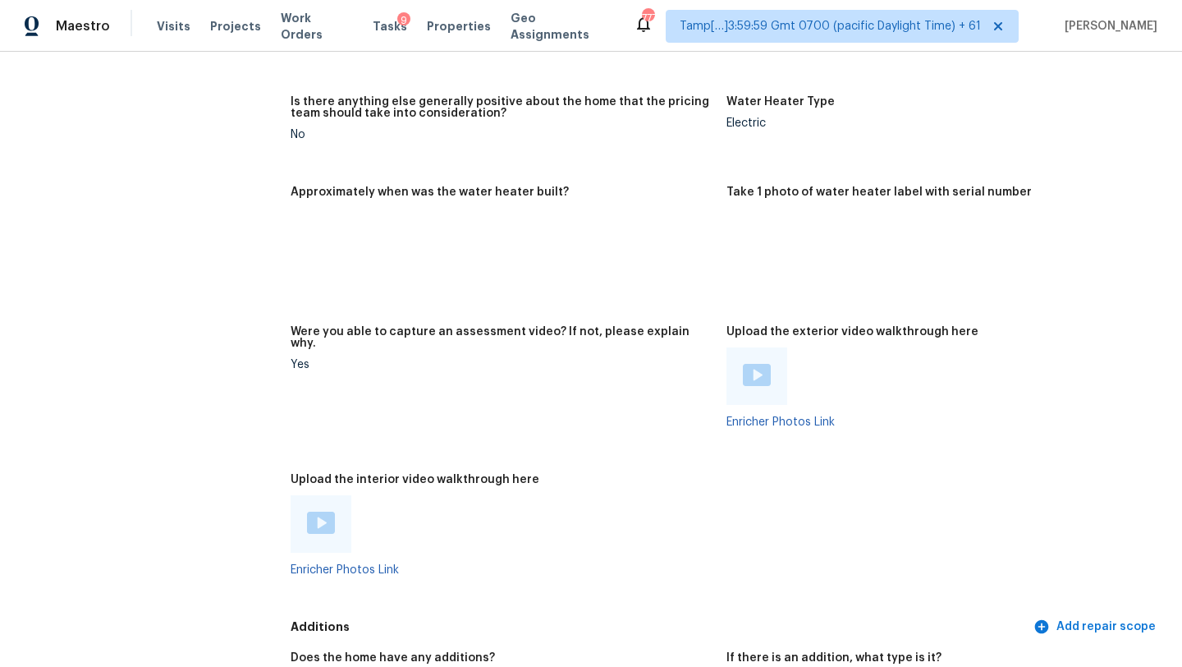
scroll to position [3873, 0]
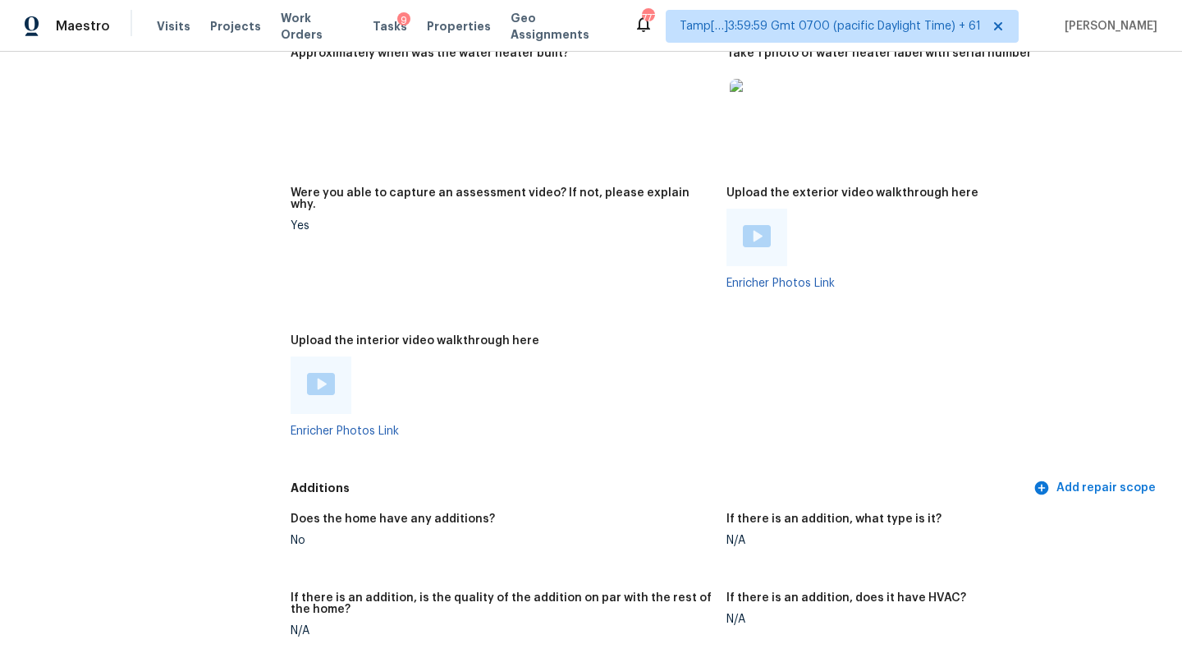
click at [333, 379] on div at bounding box center [321, 384] width 61 height 57
click at [322, 356] on div at bounding box center [321, 384] width 61 height 57
click at [322, 373] on img at bounding box center [321, 384] width 28 height 22
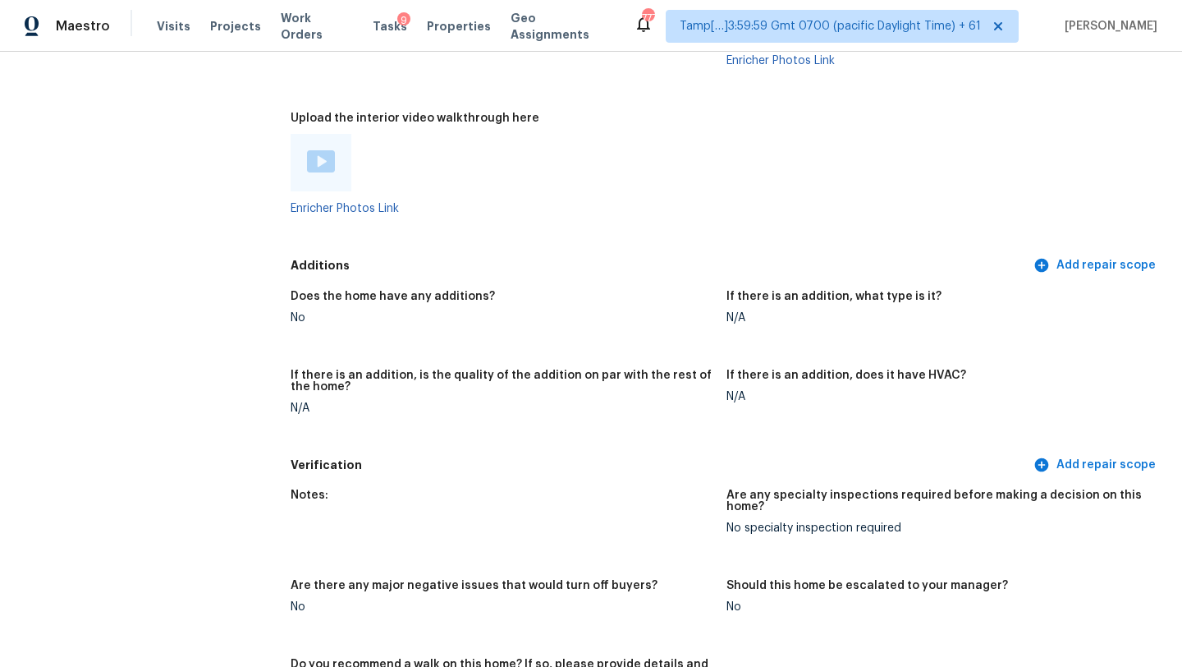
scroll to position [4743, 0]
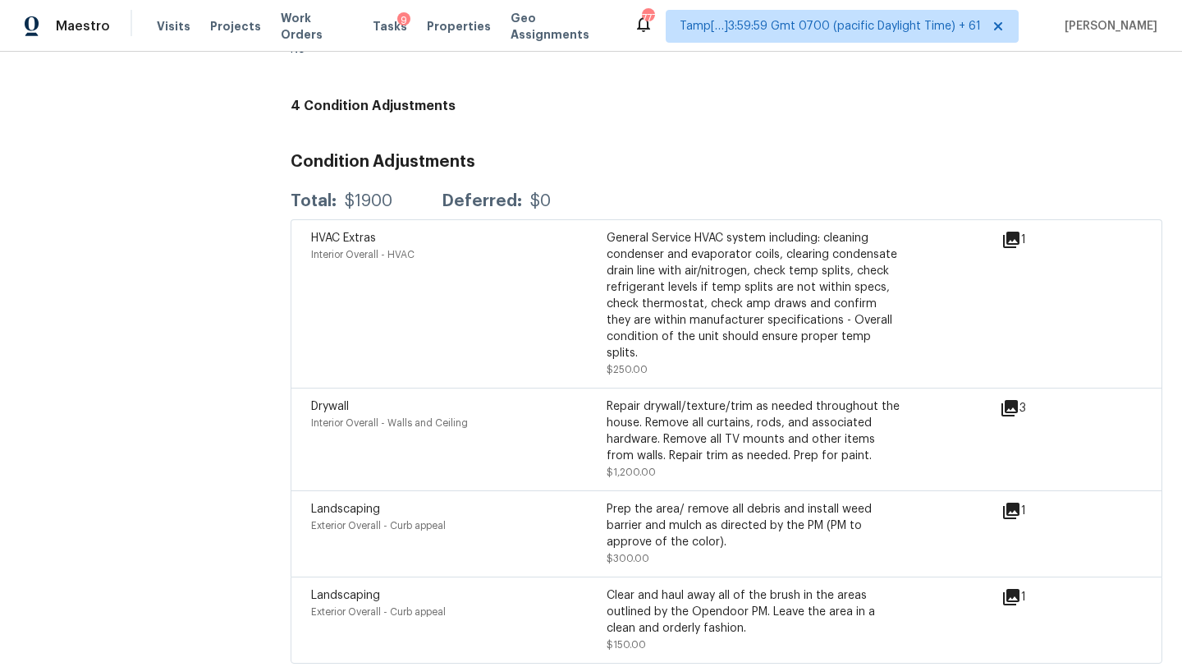
click at [1011, 400] on icon at bounding box center [1010, 408] width 16 height 16
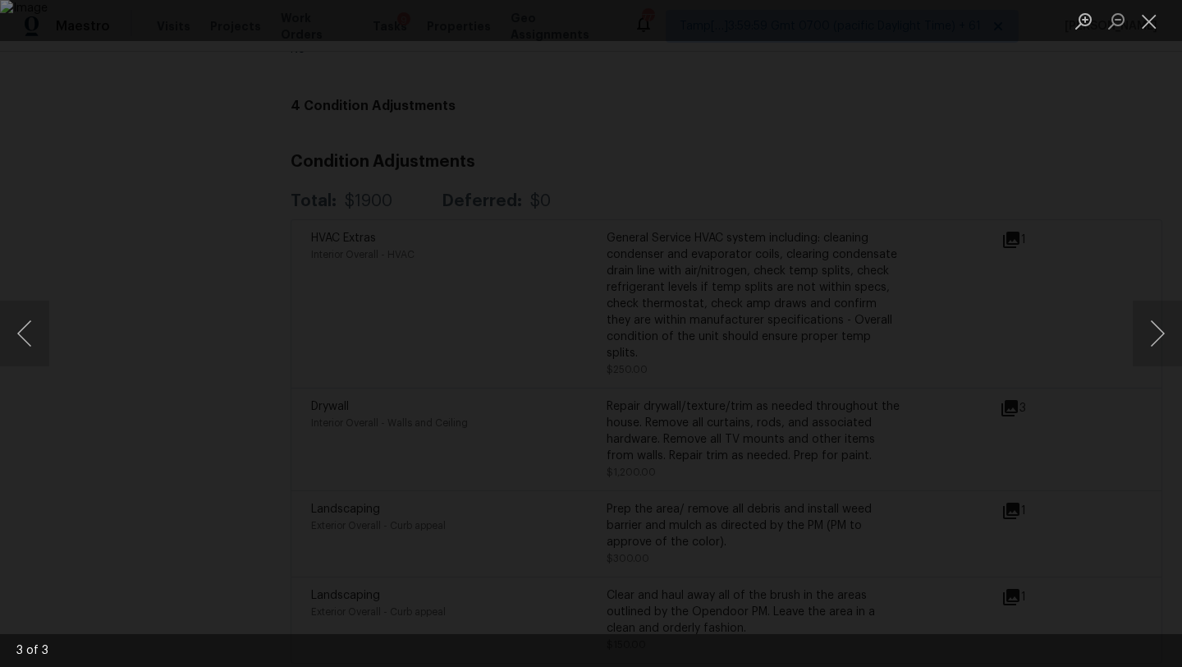
click at [1131, 250] on div "Lightbox" at bounding box center [591, 333] width 1182 height 667
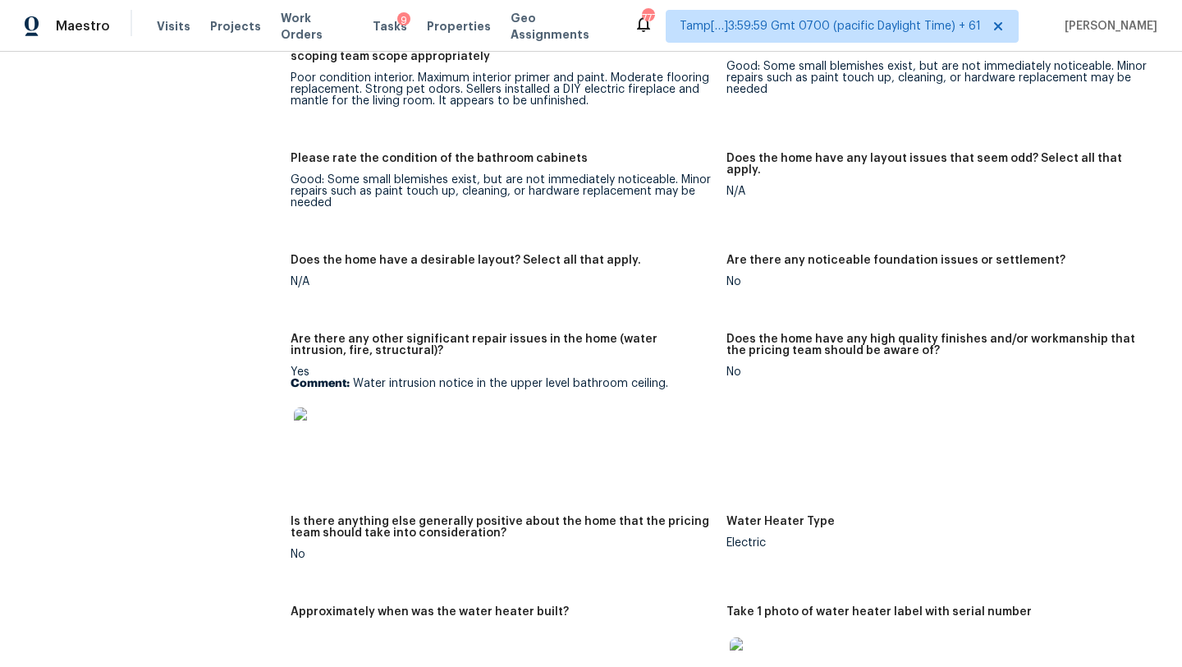
scroll to position [3414, 0]
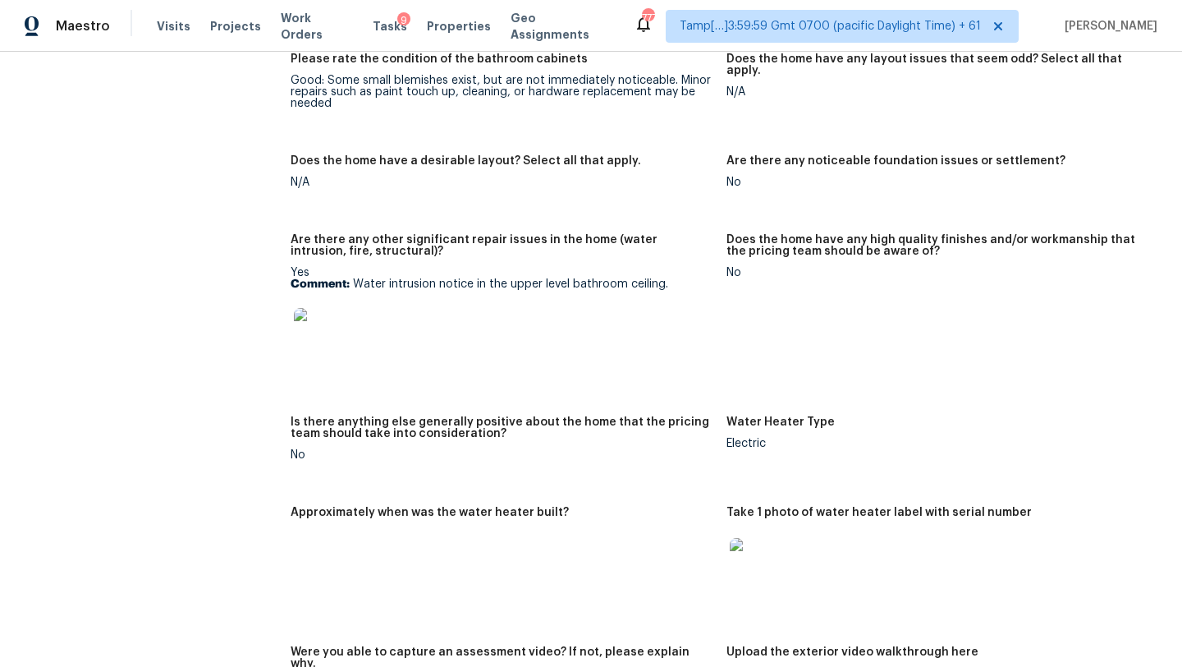
click at [330, 319] on img at bounding box center [320, 334] width 53 height 53
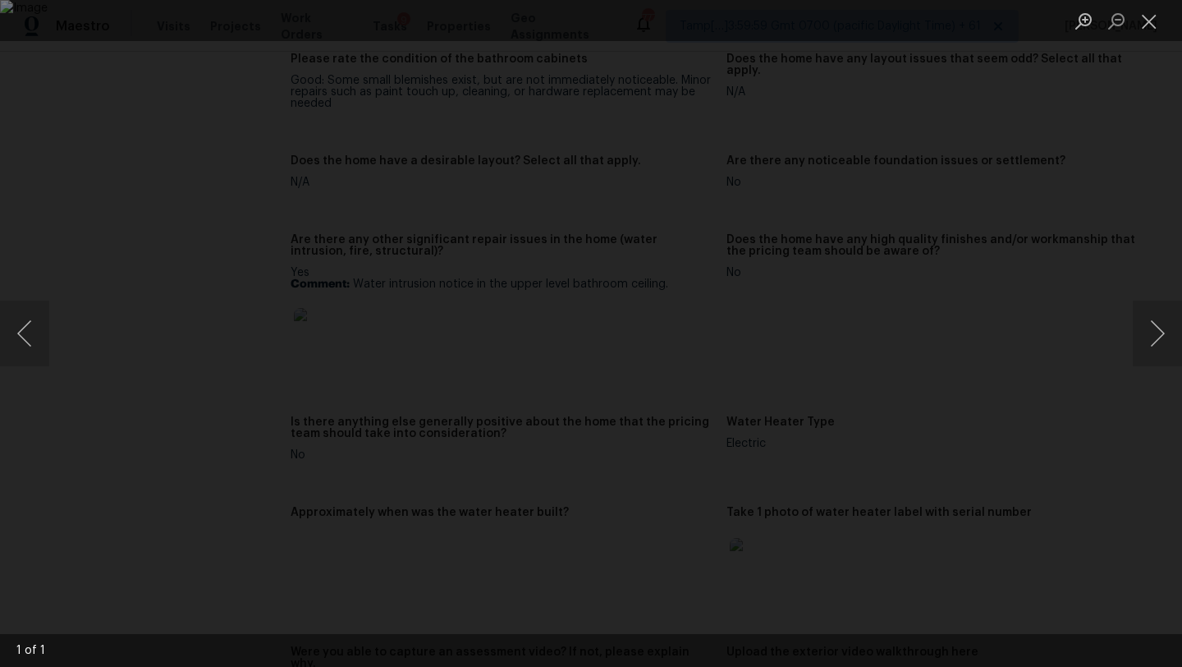
click at [1158, 200] on div "Lightbox" at bounding box center [591, 333] width 1182 height 667
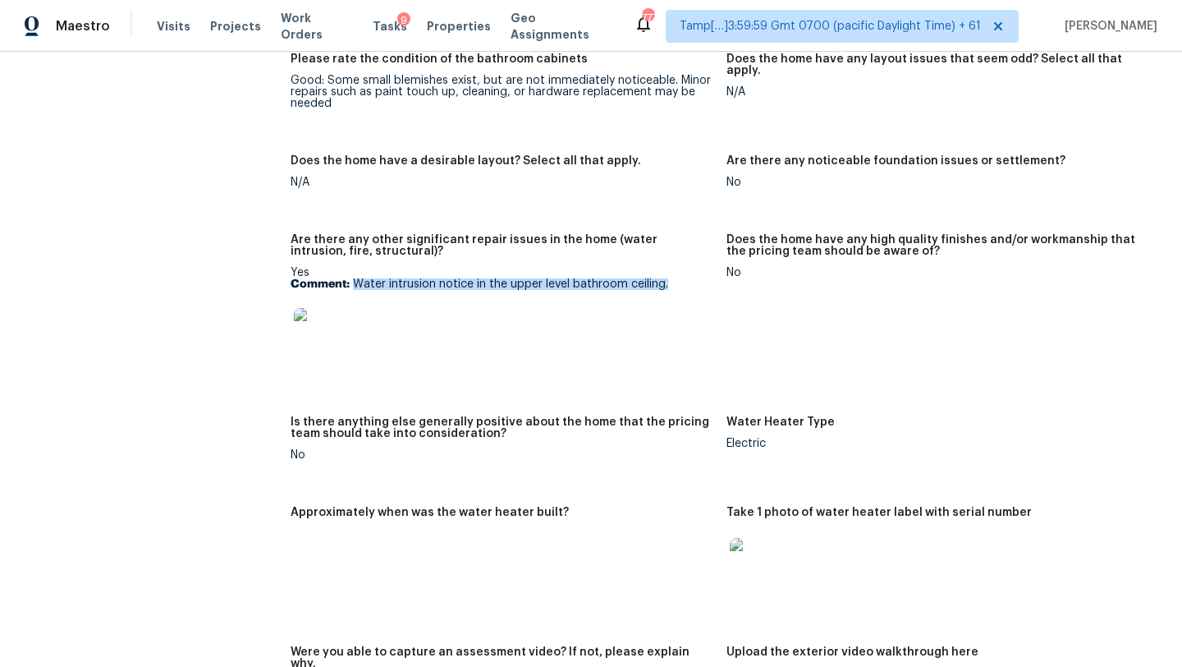
drag, startPoint x: 355, startPoint y: 260, endPoint x: 675, endPoint y: 262, distance: 320.2
click at [675, 278] on p "Comment: Water intrusion notice in the upper level bathroom ceiling." at bounding box center [502, 283] width 423 height 11
copy p "Water intrusion notice in the upper level bathroom ceiling."
click at [337, 308] on img at bounding box center [320, 334] width 53 height 53
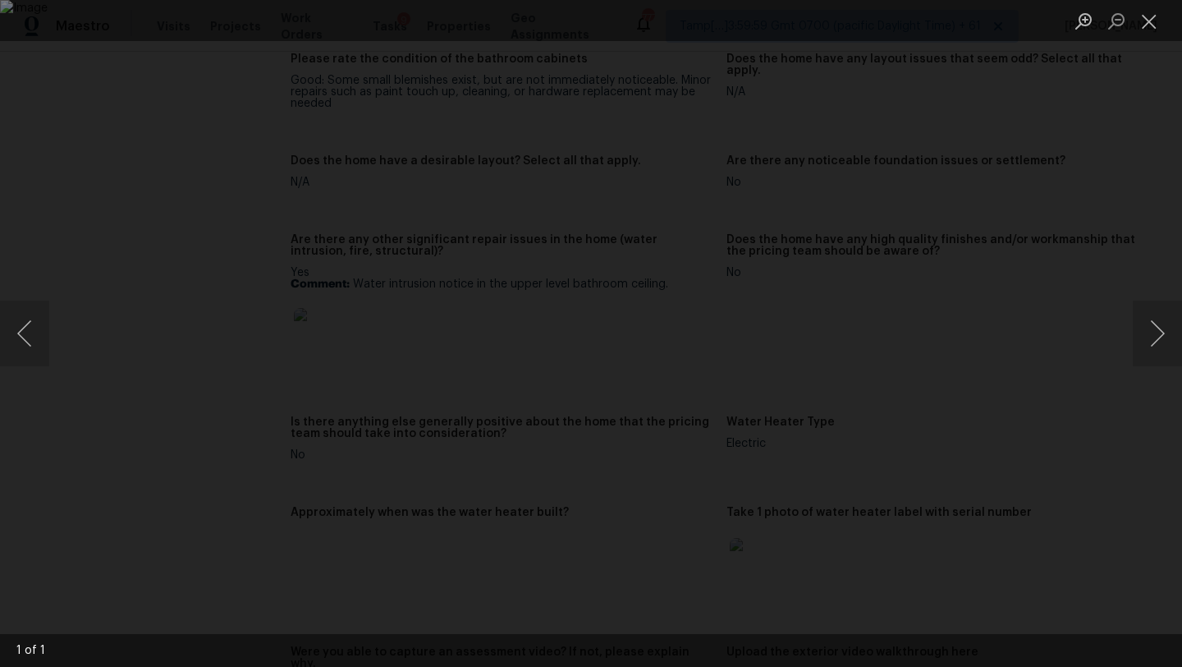
click at [1066, 279] on div "Lightbox" at bounding box center [591, 333] width 1182 height 667
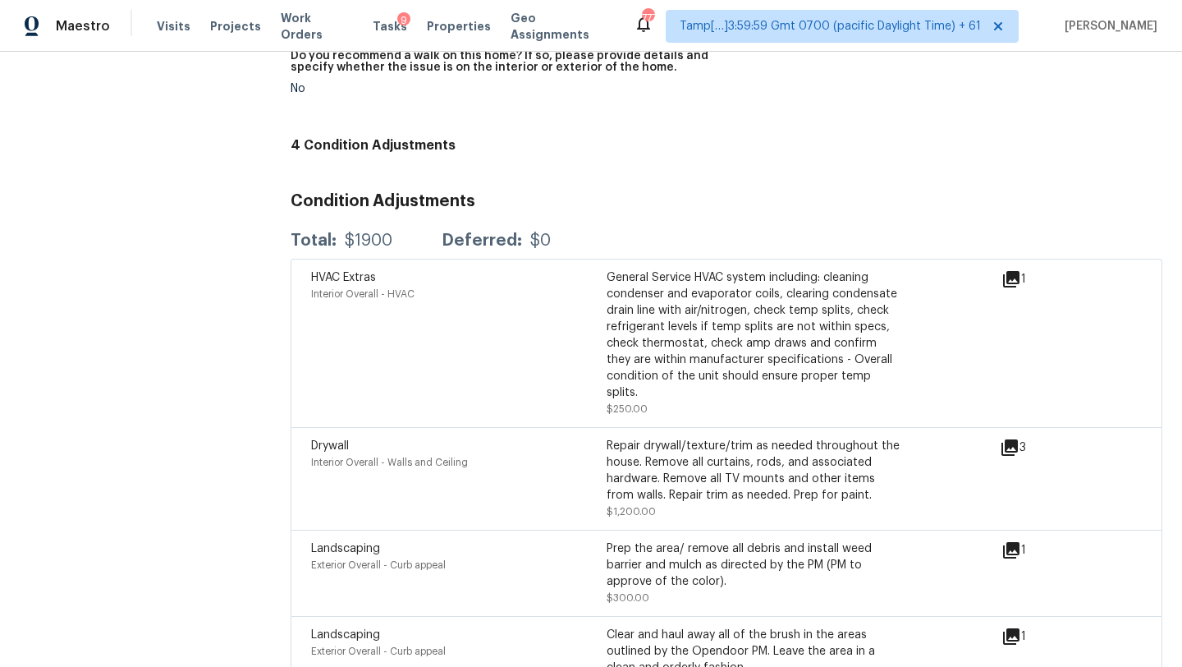
scroll to position [4743, 0]
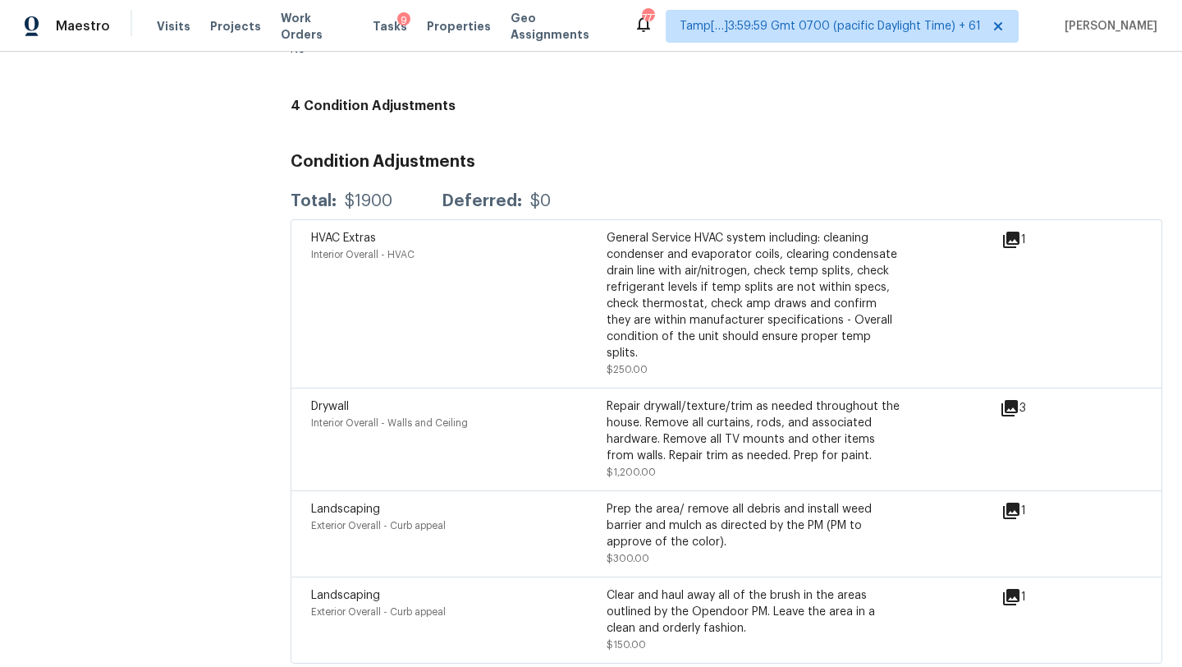
click at [1011, 400] on icon at bounding box center [1010, 408] width 16 height 16
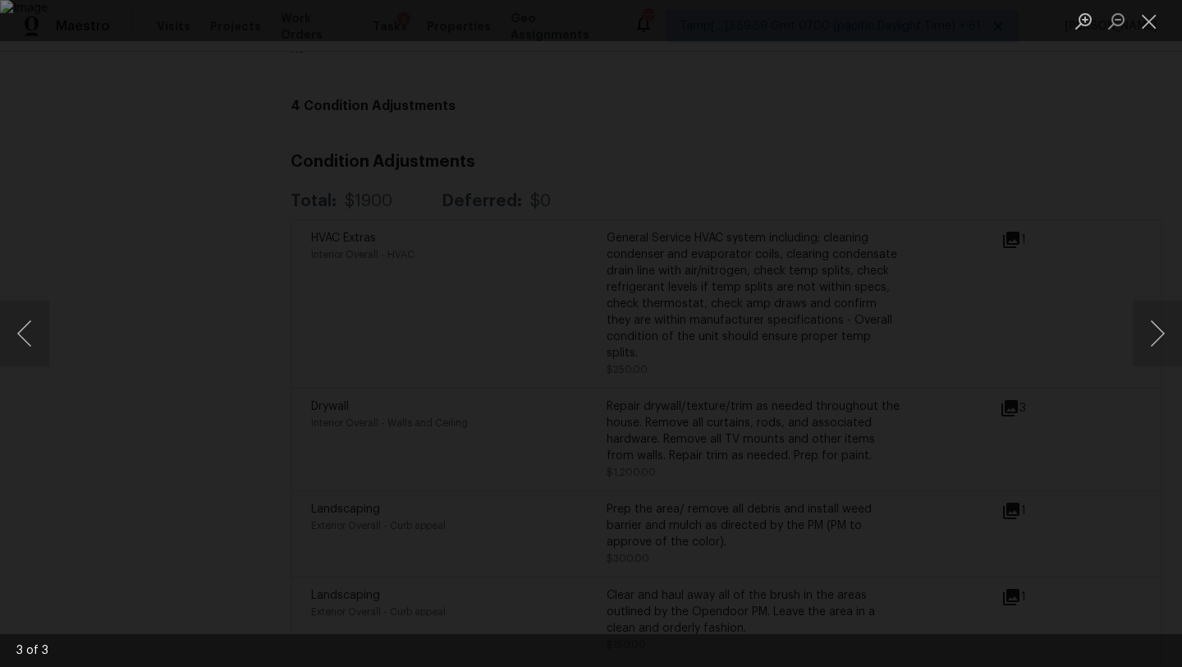
click at [1135, 182] on div "Lightbox" at bounding box center [591, 333] width 1182 height 667
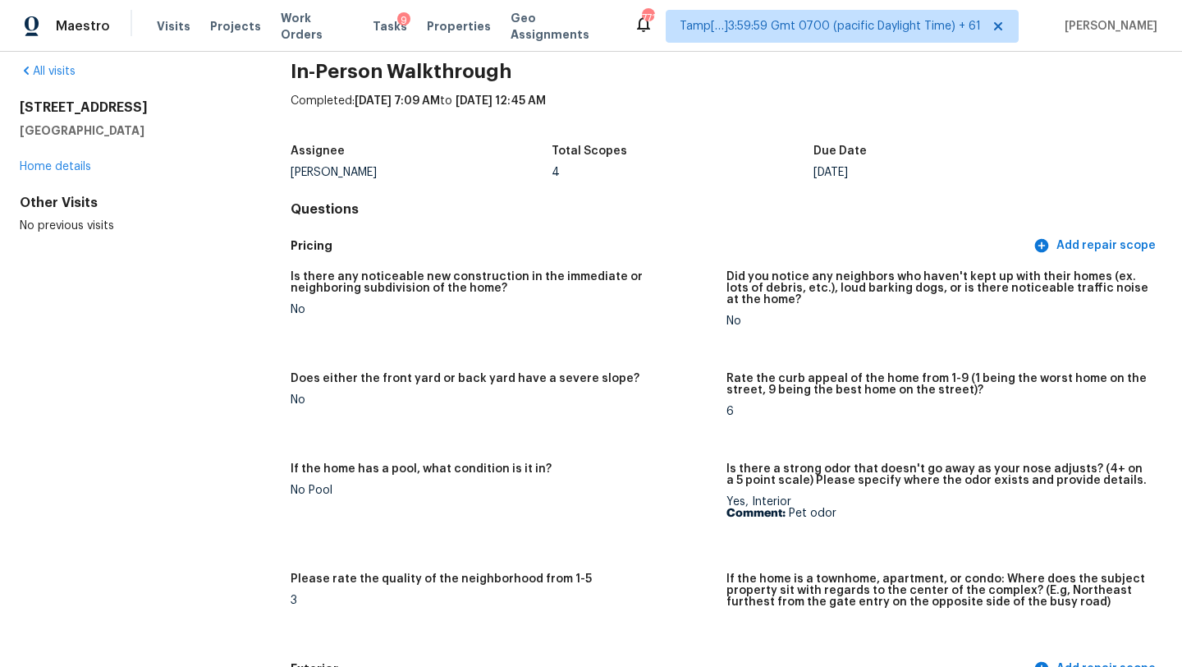
scroll to position [0, 0]
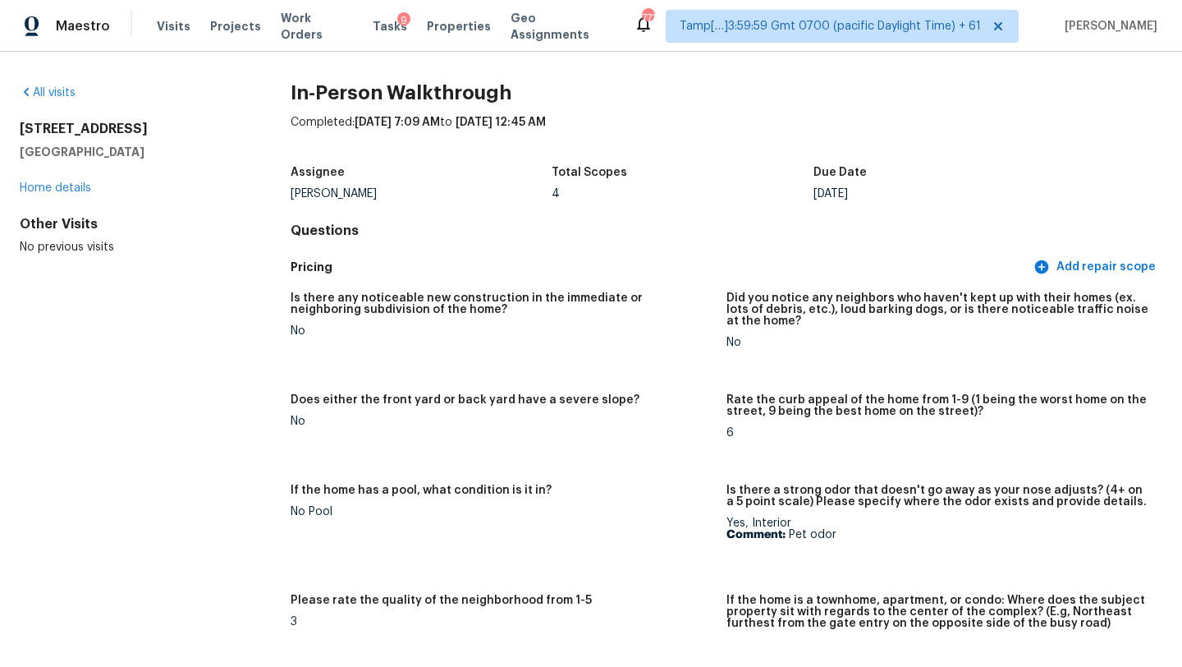
click at [64, 99] on div "All visits" at bounding box center [129, 93] width 218 height 16
click at [57, 91] on link "All visits" at bounding box center [48, 92] width 56 height 11
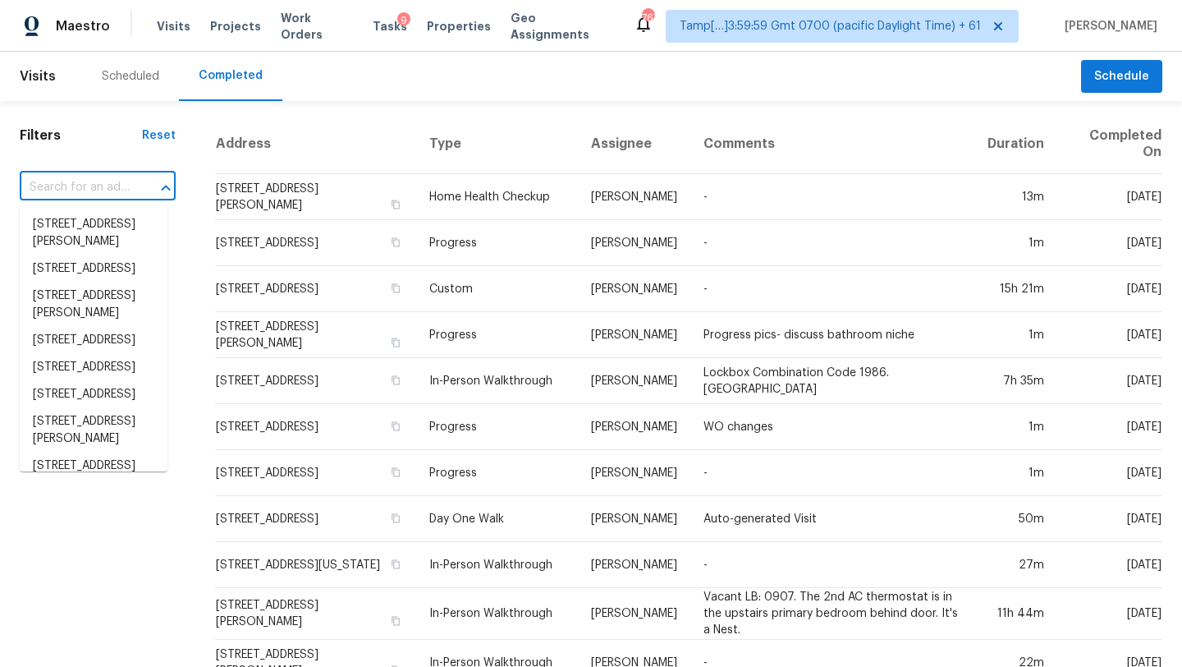
click at [95, 181] on input "text" at bounding box center [75, 187] width 110 height 25
paste input "101 Milton Ct, Goose Creek, SC 29445"
type input "101 Milton Ct, Goose Creek, SC 29445"
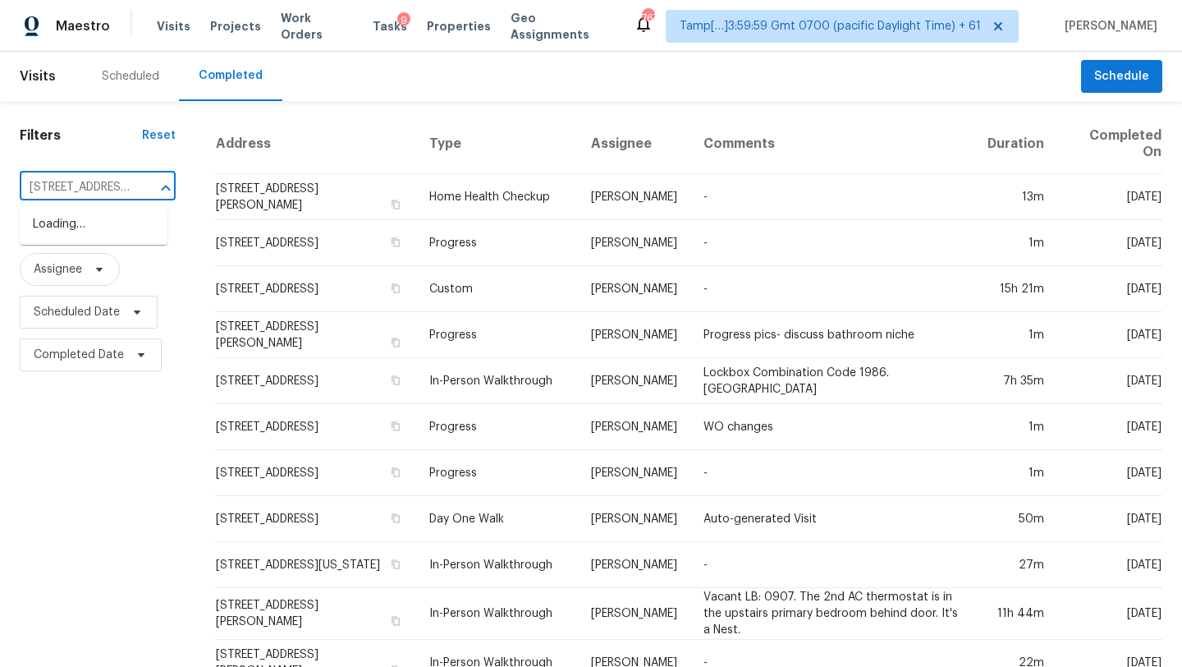
scroll to position [0, 112]
click at [96, 227] on li "101 Milton Ct, Goose Creek, SC 29445" at bounding box center [94, 233] width 148 height 44
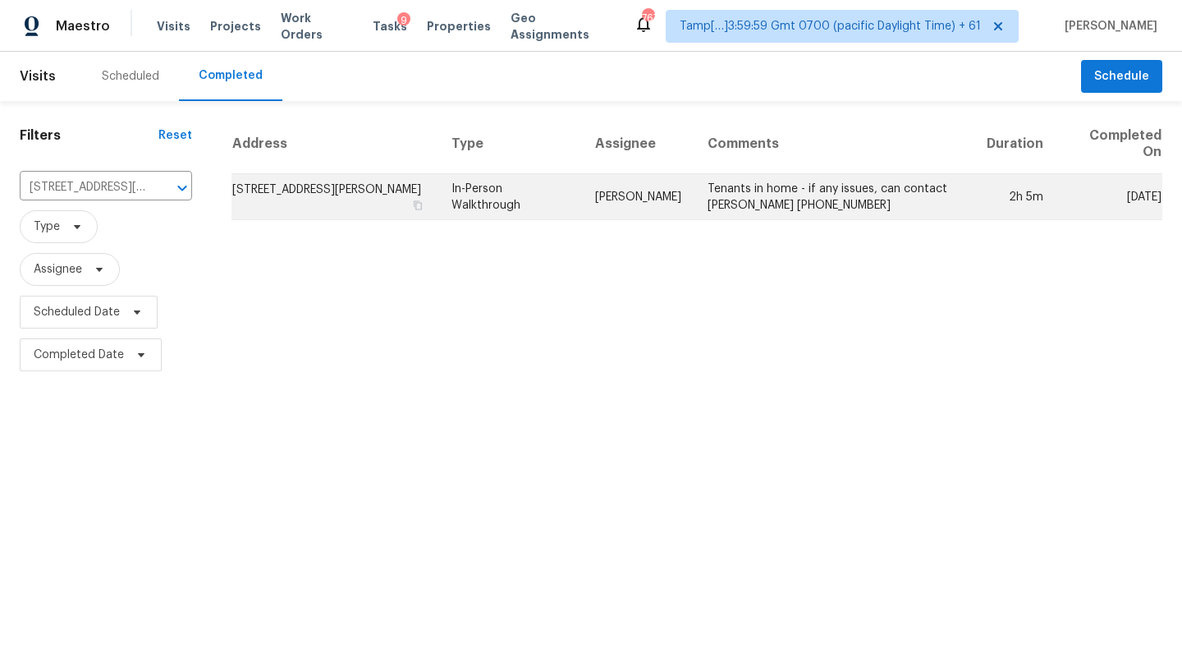
click at [807, 216] on td "Tenants in home - if any issues, can contact Glenn 210-760-2557" at bounding box center [834, 197] width 279 height 46
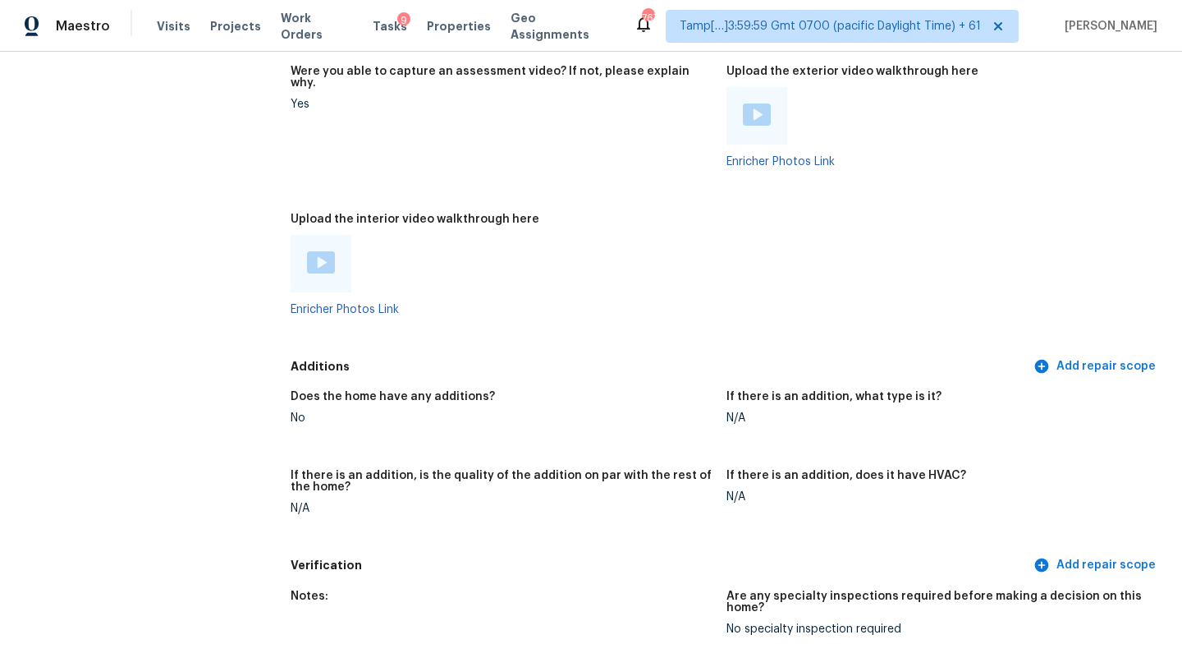
scroll to position [3242, 0]
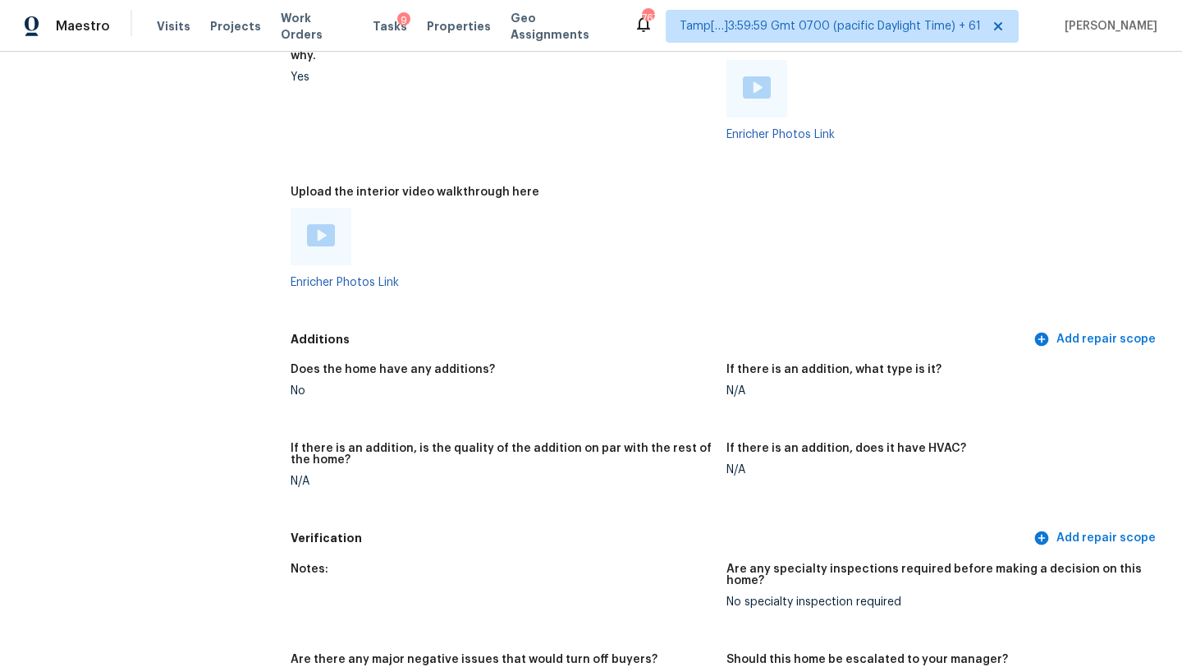
click at [312, 224] on img at bounding box center [321, 235] width 28 height 22
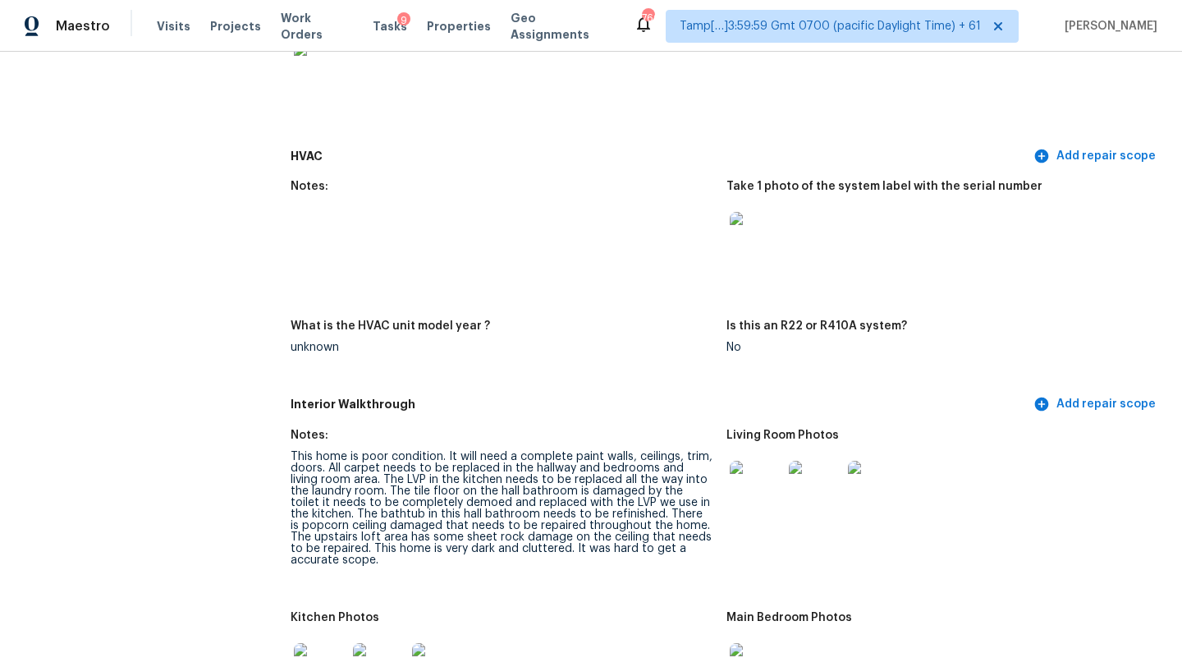
scroll to position [1574, 0]
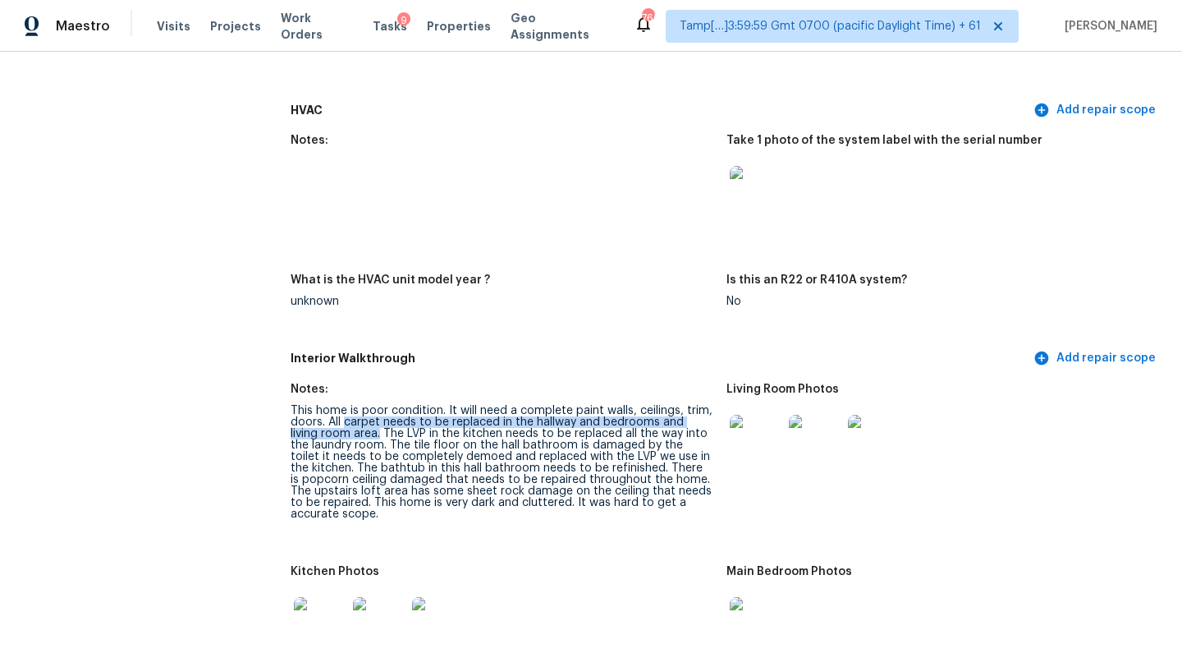
click at [349, 416] on div "This home is poor condition. It will need a complete paint walls, ceilings, tri…" at bounding box center [502, 462] width 423 height 115
copy div "carpet needs to be replaced in the hallway and bedrooms and living room area."
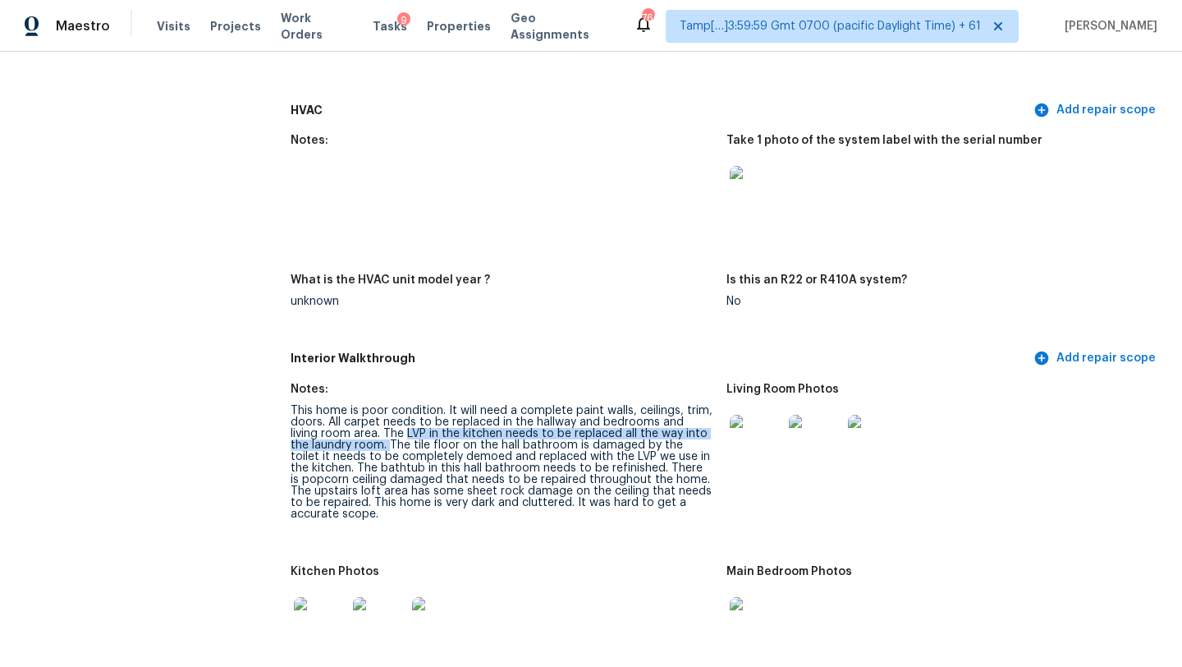
drag, startPoint x: 376, startPoint y: 420, endPoint x: 368, endPoint y: 436, distance: 18.4
click at [367, 436] on div "This home is poor condition. It will need a complete paint walls, ceilings, tri…" at bounding box center [502, 462] width 423 height 115
copy div "LVP in the kitchen needs to be replaced all the way into the laundry room."
drag, startPoint x: 391, startPoint y: 433, endPoint x: 686, endPoint y: 436, distance: 294.8
click at [686, 436] on div "This home is poor condition. It will need a complete paint walls, ceilings, tri…" at bounding box center [502, 462] width 423 height 115
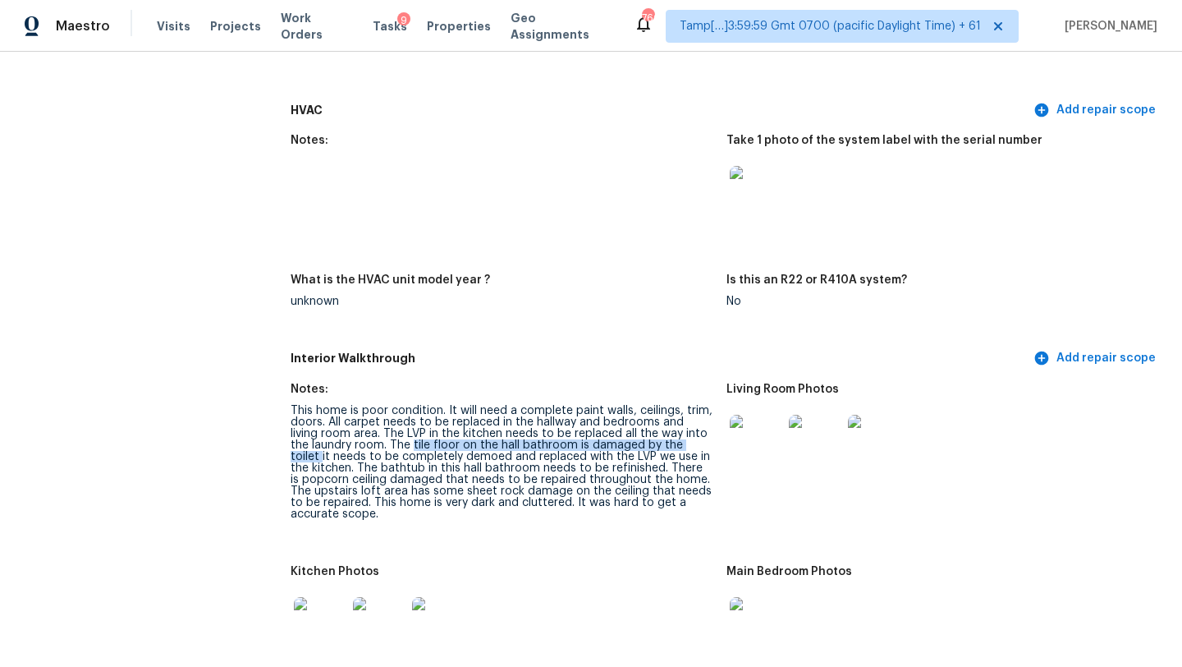
copy div "tile floor on the hall bathroom is damaged by the toilet"
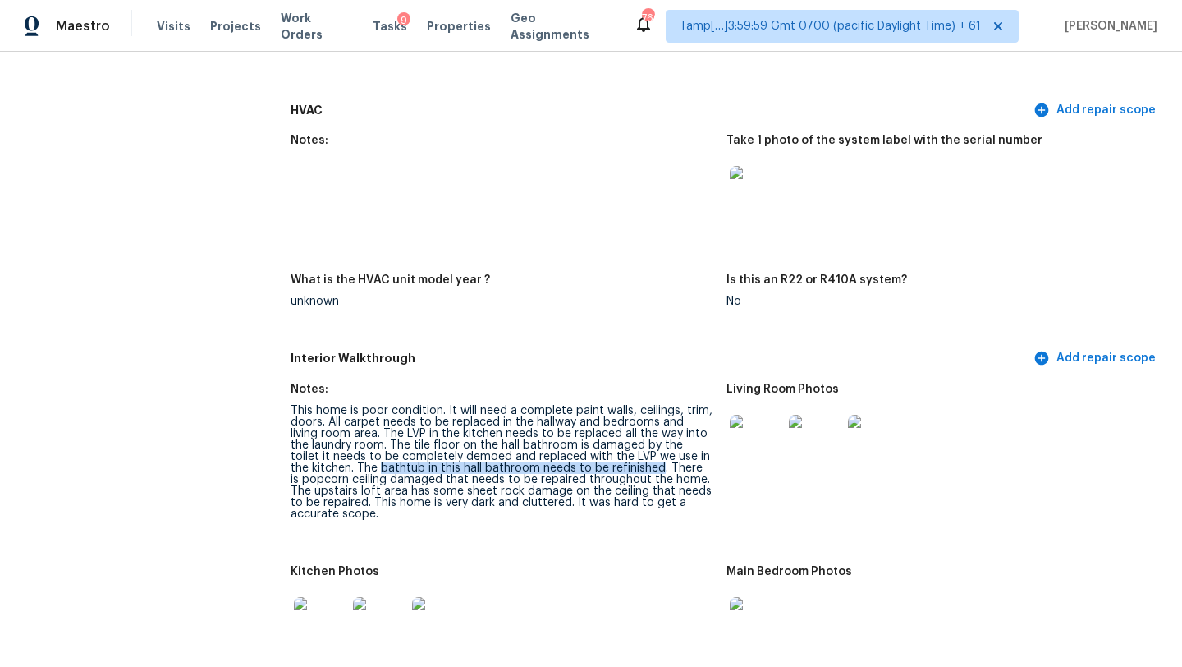
drag, startPoint x: 360, startPoint y: 455, endPoint x: 638, endPoint y: 455, distance: 277.5
click at [638, 456] on div "This home is poor condition. It will need a complete paint walls, ceilings, tri…" at bounding box center [502, 462] width 423 height 115
copy div "bathtub in this hall bathroom needs to be refinished"
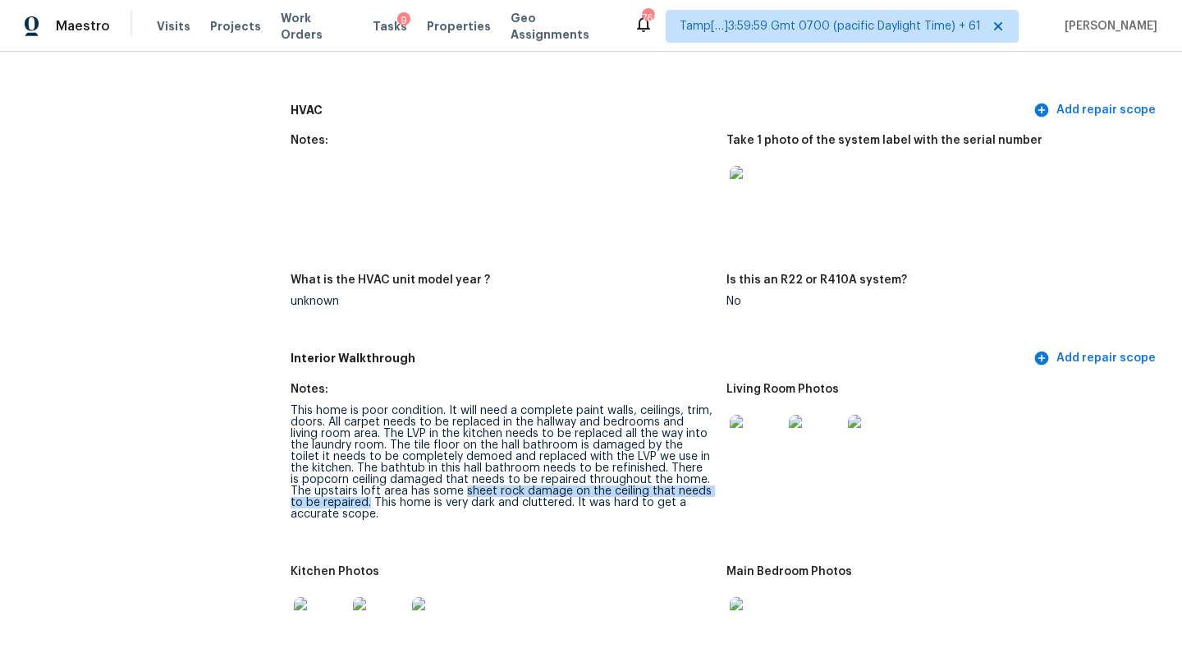
drag, startPoint x: 438, startPoint y: 479, endPoint x: 337, endPoint y: 493, distance: 102.1
click at [337, 493] on div "This home is poor condition. It will need a complete paint walls, ceilings, tri…" at bounding box center [502, 462] width 423 height 115
copy div "sheet rock damage on the ceiling that needs to be repaired."
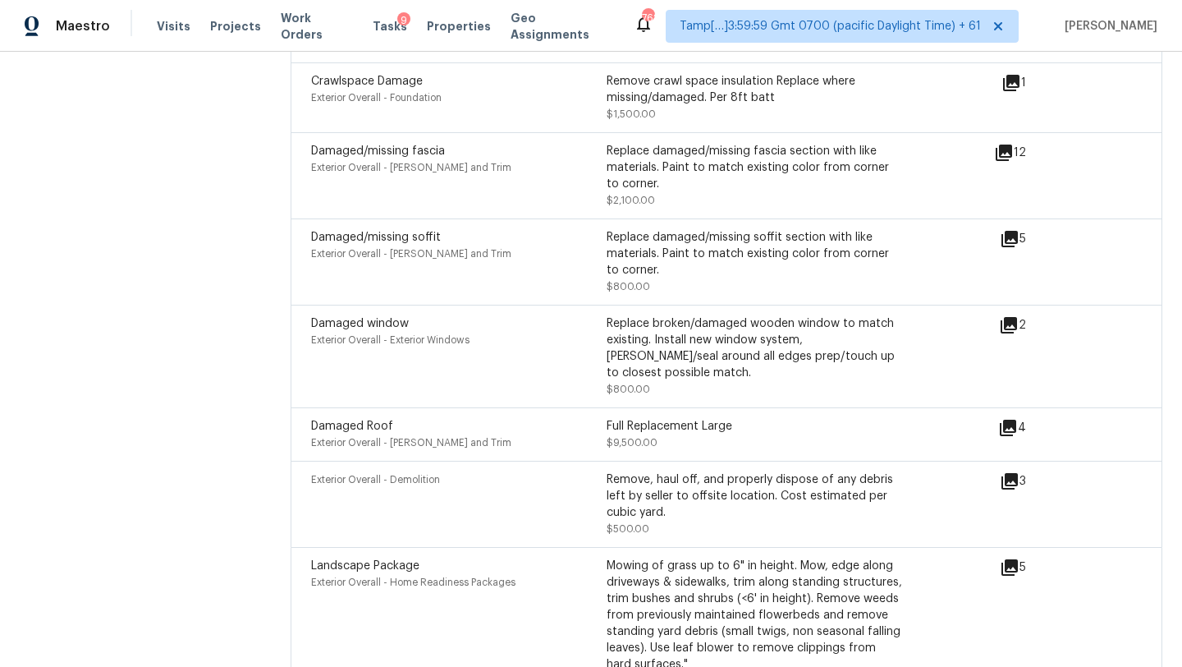
scroll to position [4534, 0]
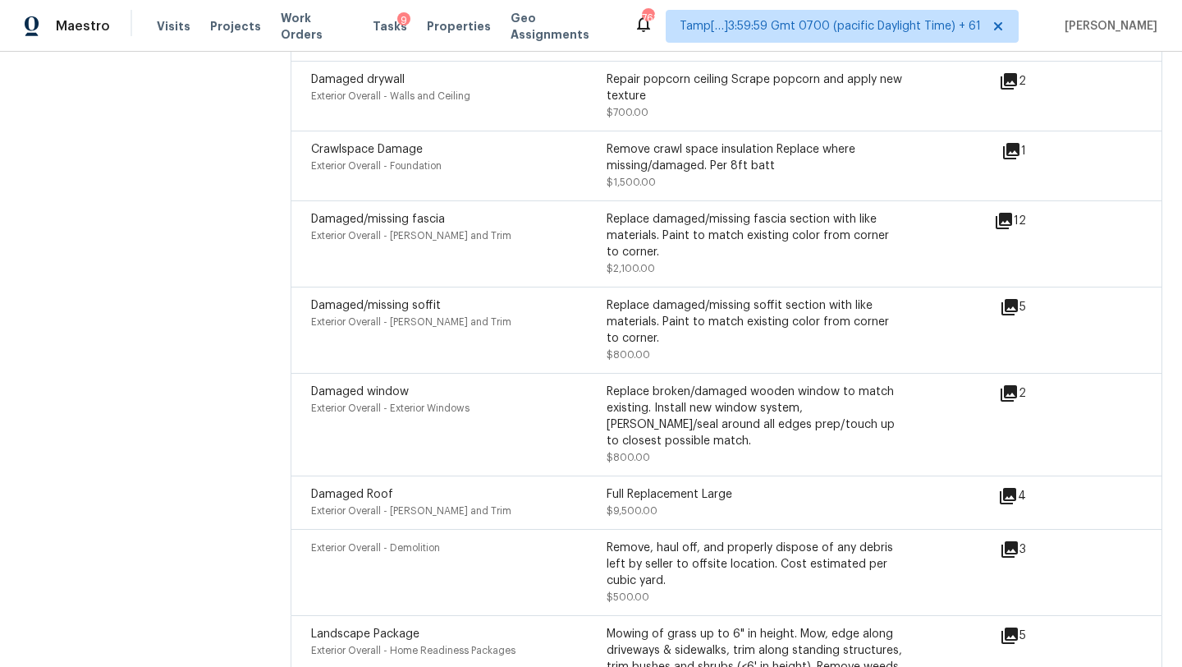
click at [1013, 299] on icon at bounding box center [1010, 307] width 16 height 16
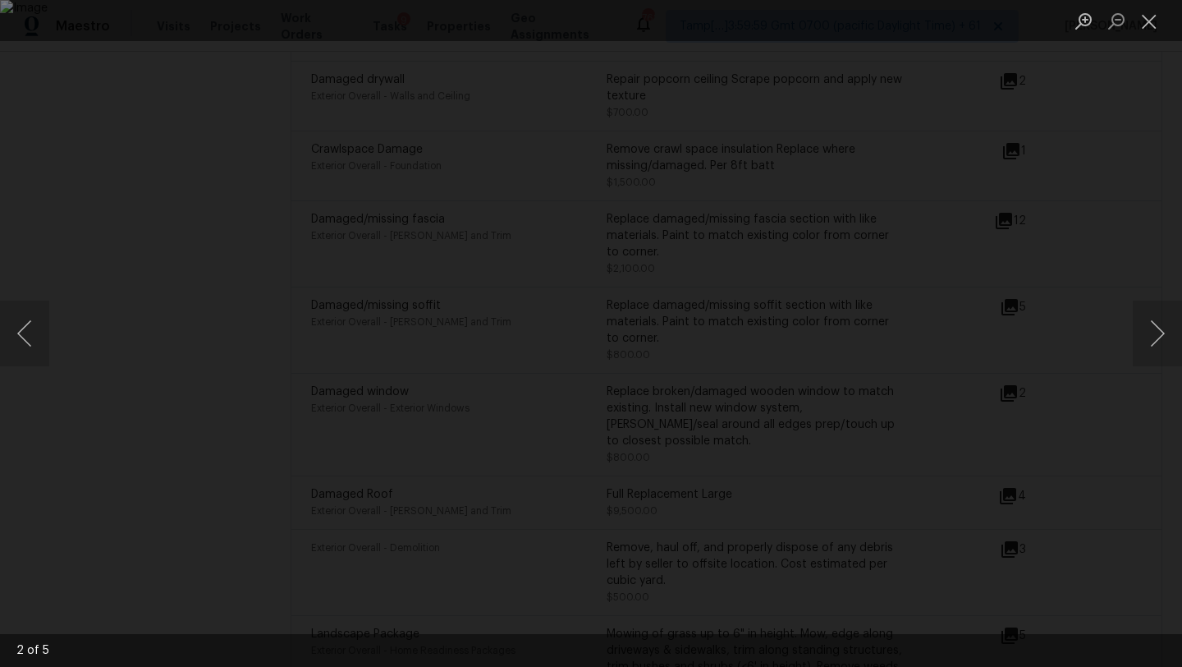
click at [1181, 156] on div "Lightbox" at bounding box center [591, 333] width 1182 height 667
click at [1004, 218] on img "Lightbox" at bounding box center [591, 333] width 1182 height 667
click at [1075, 217] on div "Lightbox" at bounding box center [591, 333] width 1182 height 667
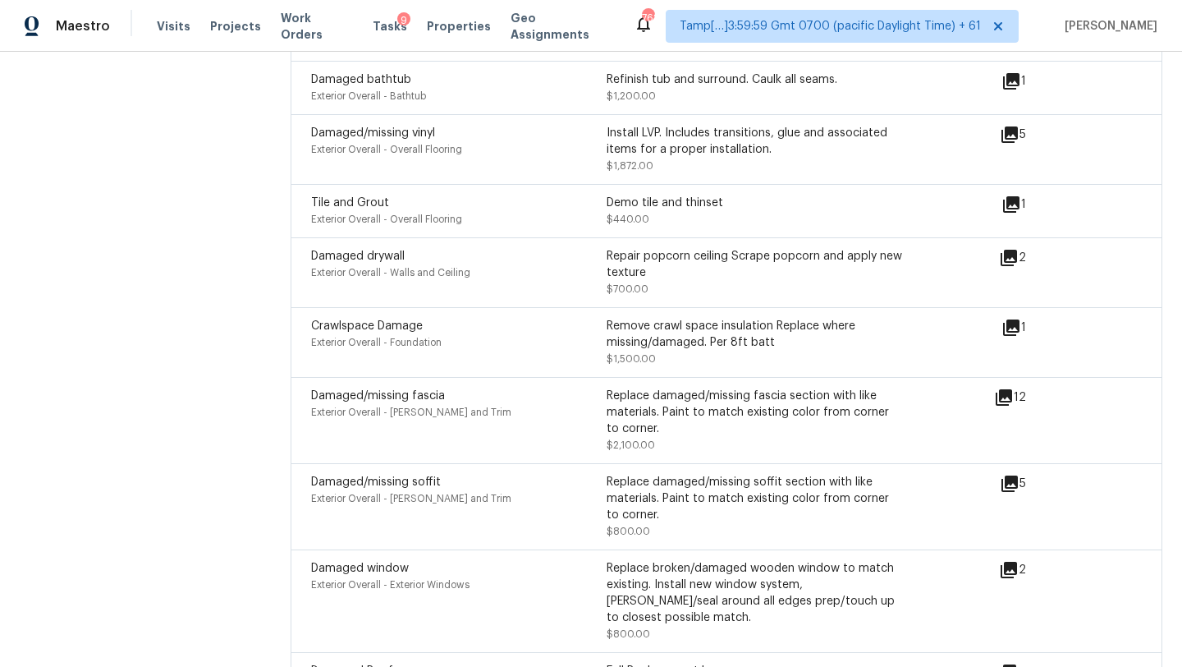
scroll to position [4355, 0]
click at [1005, 252] on icon at bounding box center [1009, 260] width 16 height 16
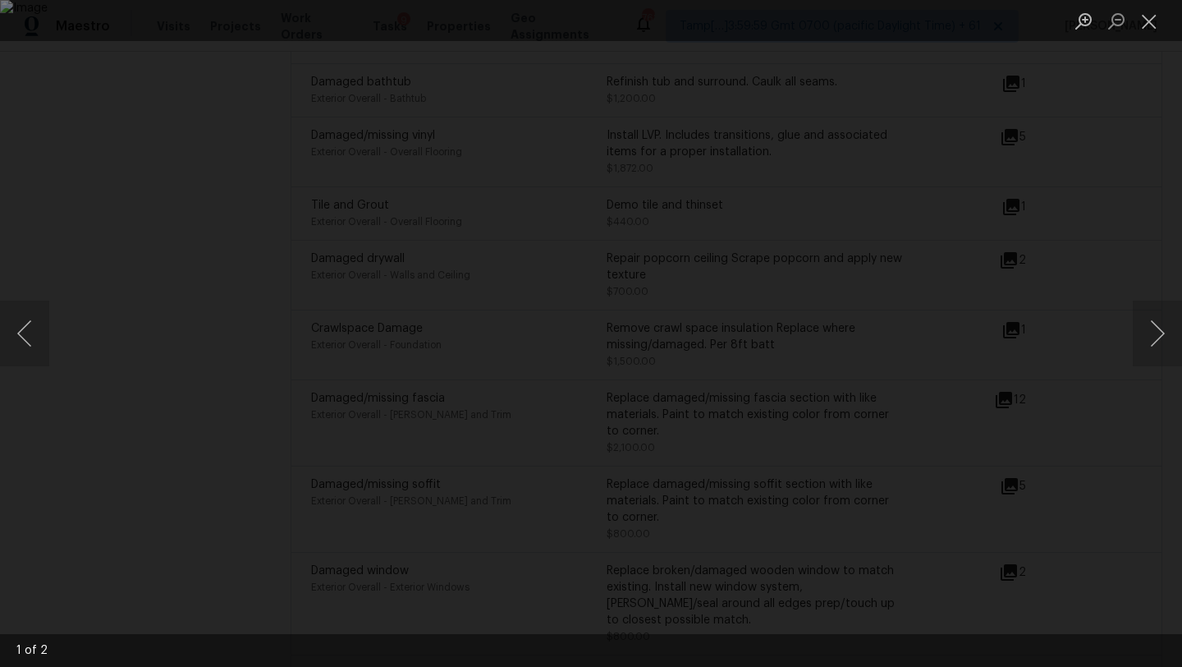
click at [1171, 232] on div "Lightbox" at bounding box center [591, 333] width 1182 height 667
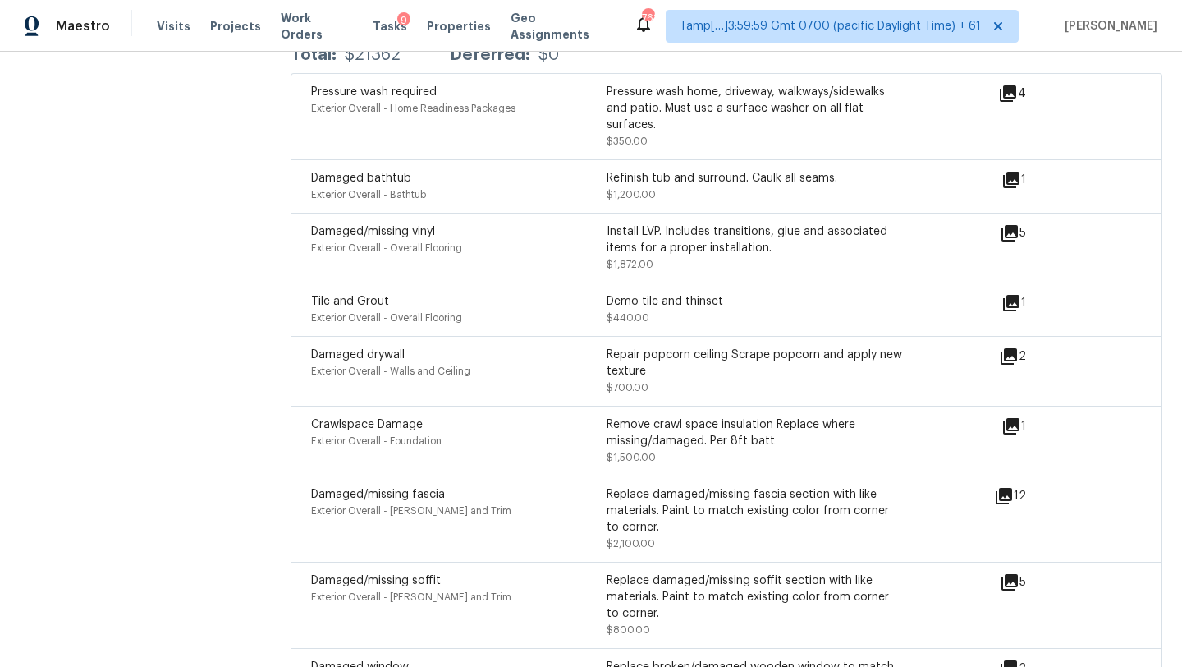
scroll to position [4256, 0]
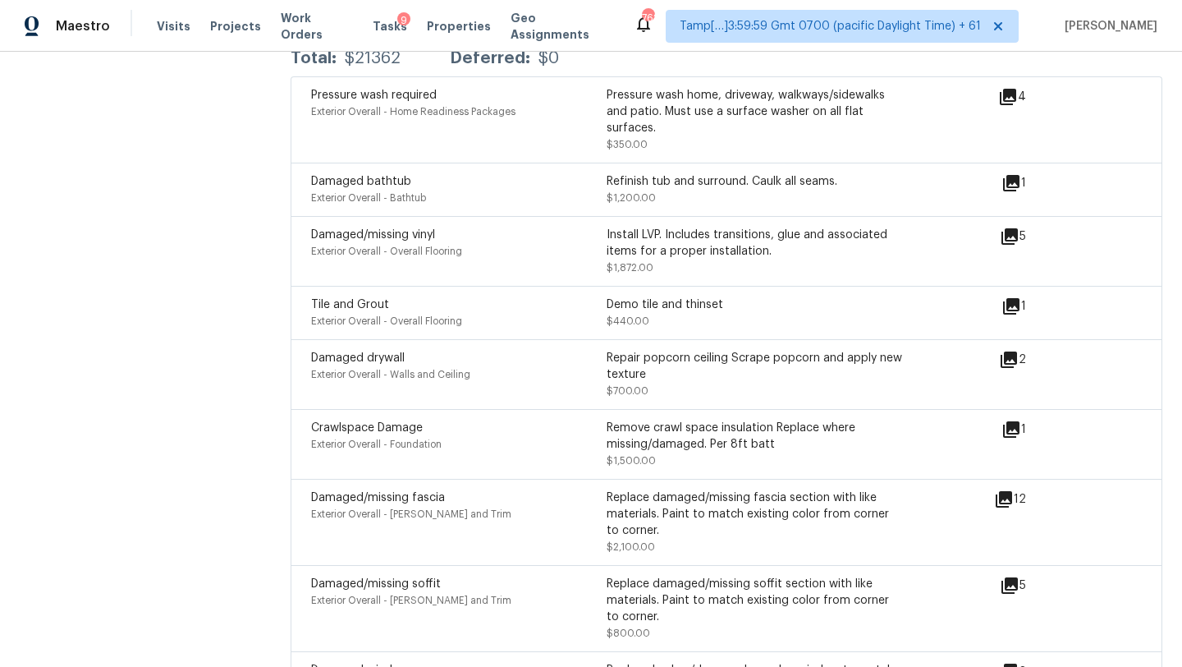
click at [1011, 296] on icon at bounding box center [1012, 306] width 20 height 20
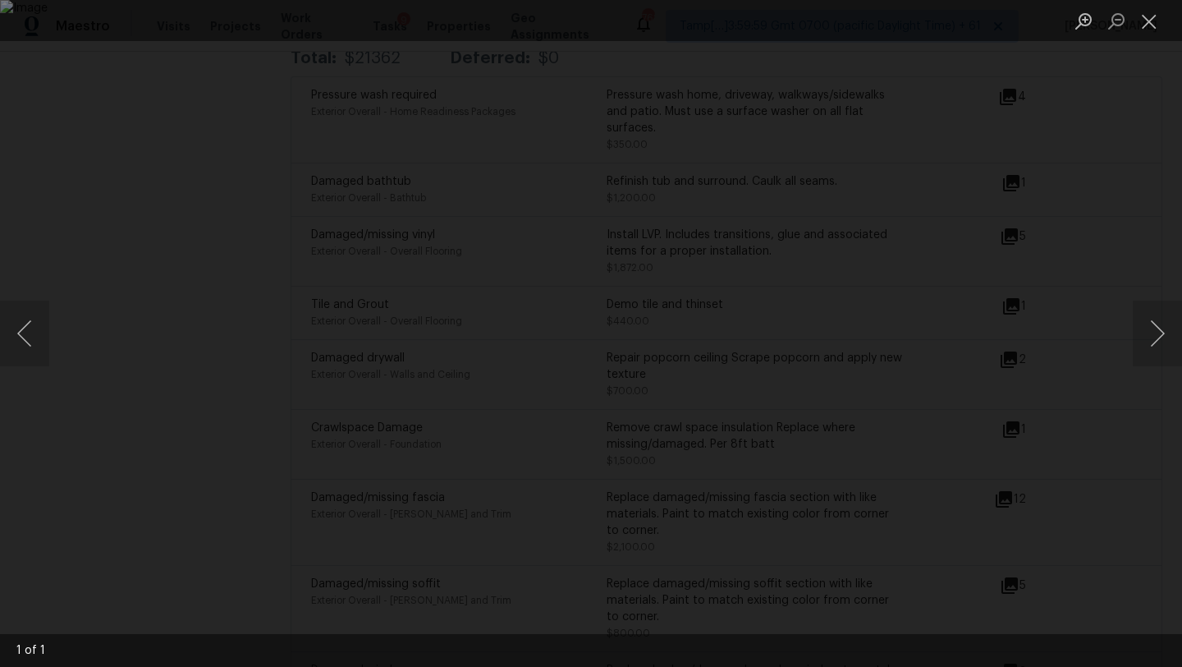
click at [1154, 232] on div "Lightbox" at bounding box center [591, 333] width 1182 height 667
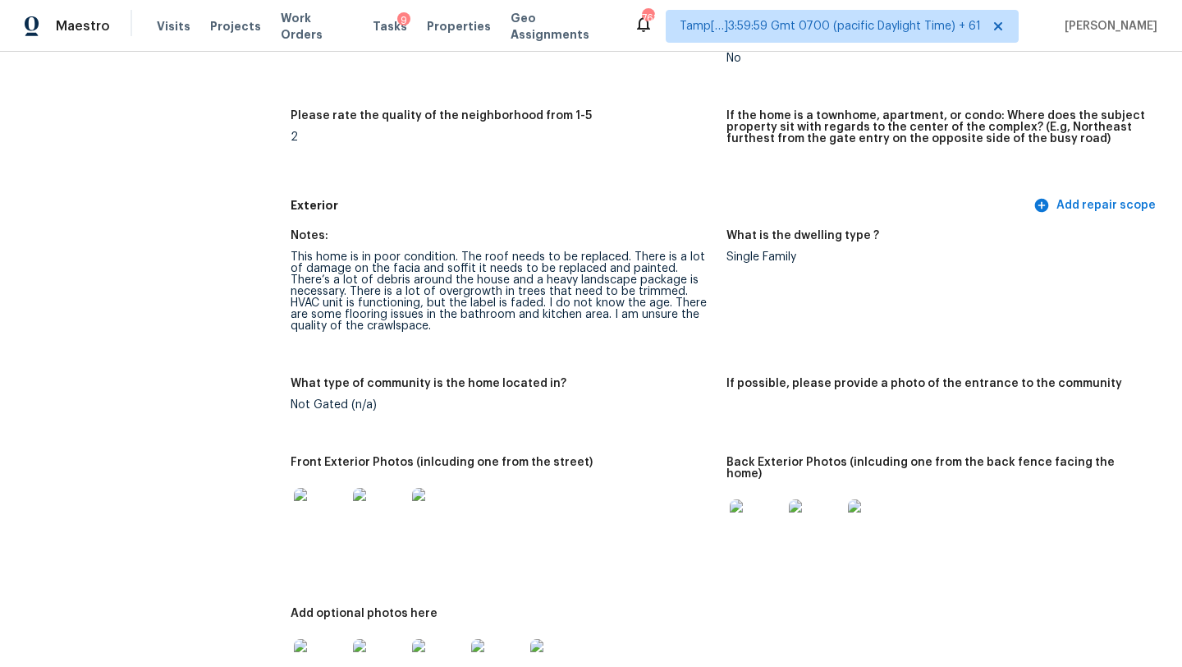
scroll to position [0, 0]
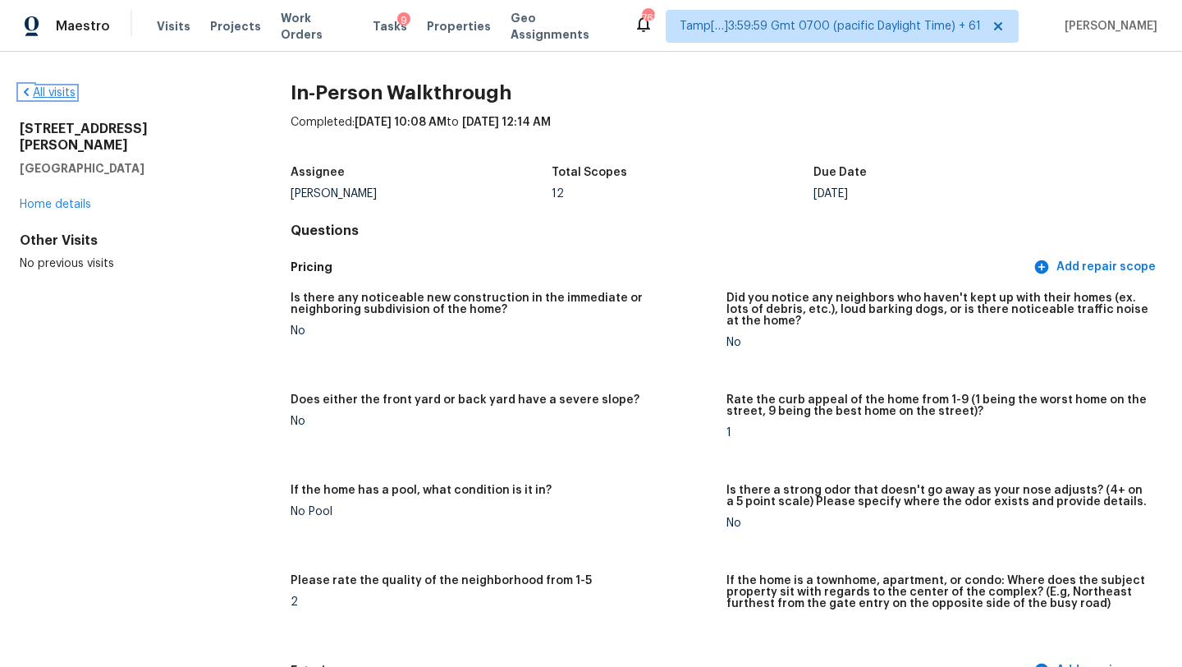
click at [45, 91] on link "All visits" at bounding box center [48, 92] width 56 height 11
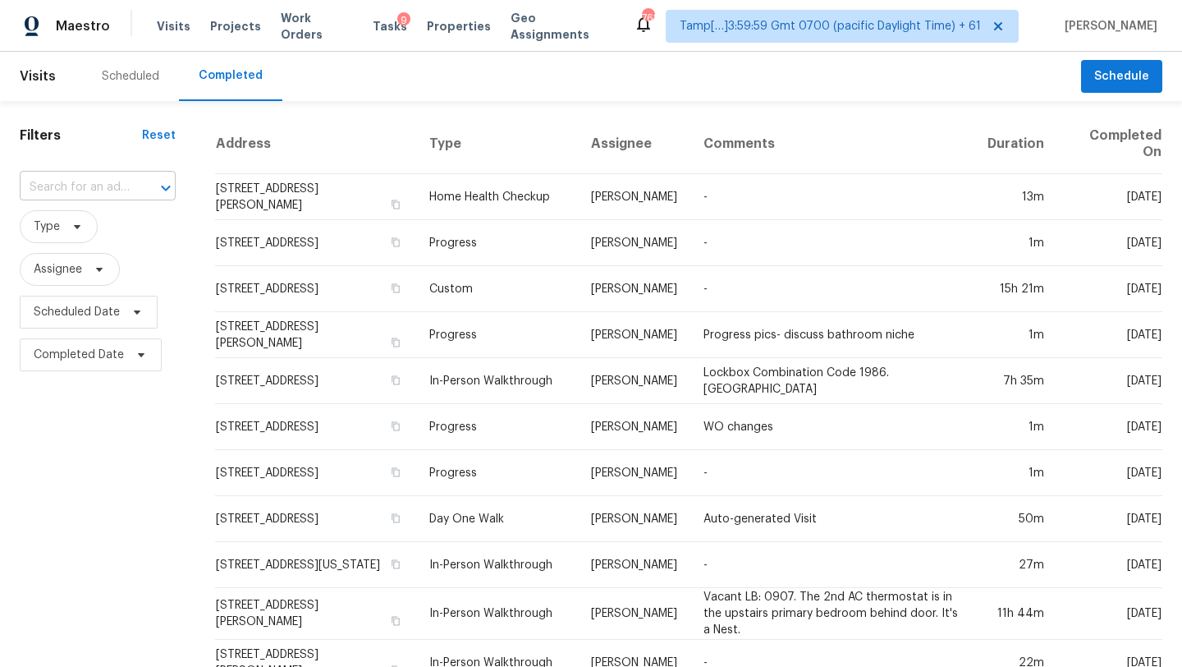
click at [87, 177] on input "text" at bounding box center [75, 187] width 110 height 25
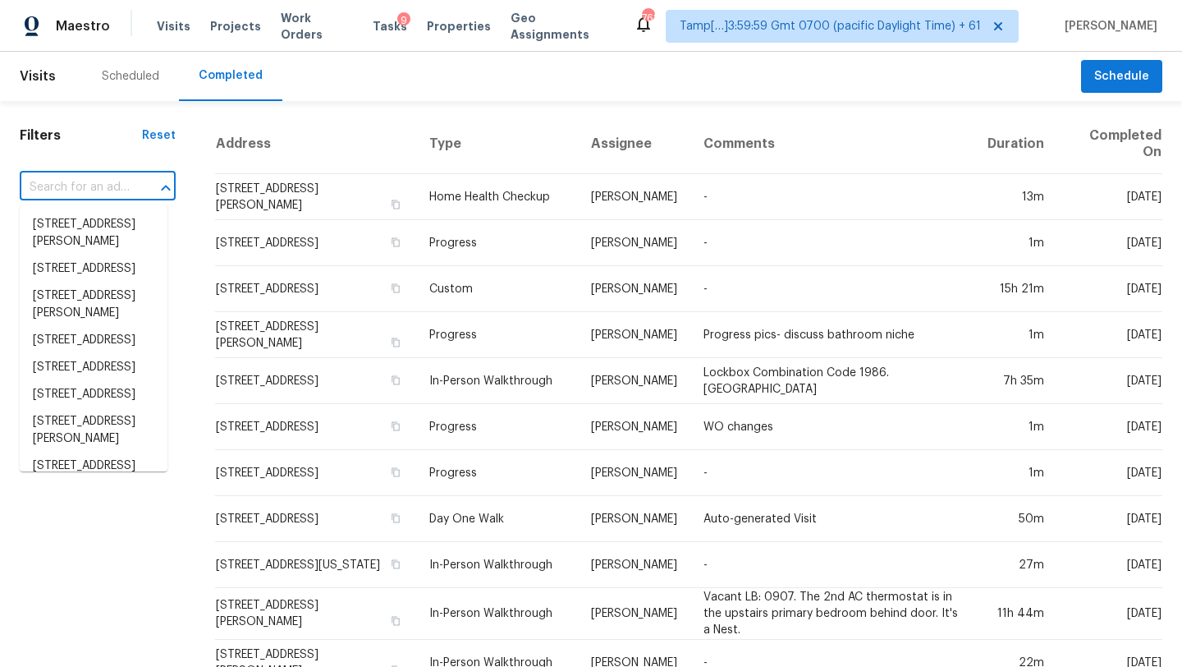
paste input "3508 Germainia Ct, Triangle, VA 22172"
type input "3508 Germainia Ct, Triangle, VA 22172"
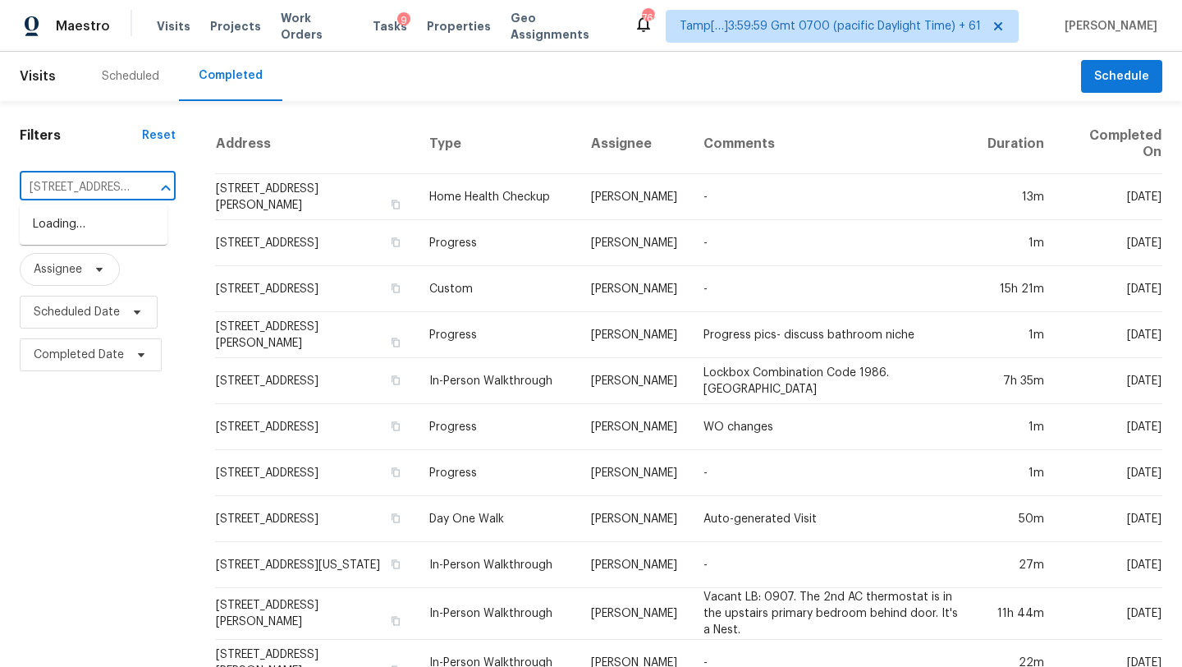
scroll to position [0, 112]
click at [92, 226] on li "3508 Germainia Ct, Triangle, VA 22172" at bounding box center [94, 224] width 148 height 27
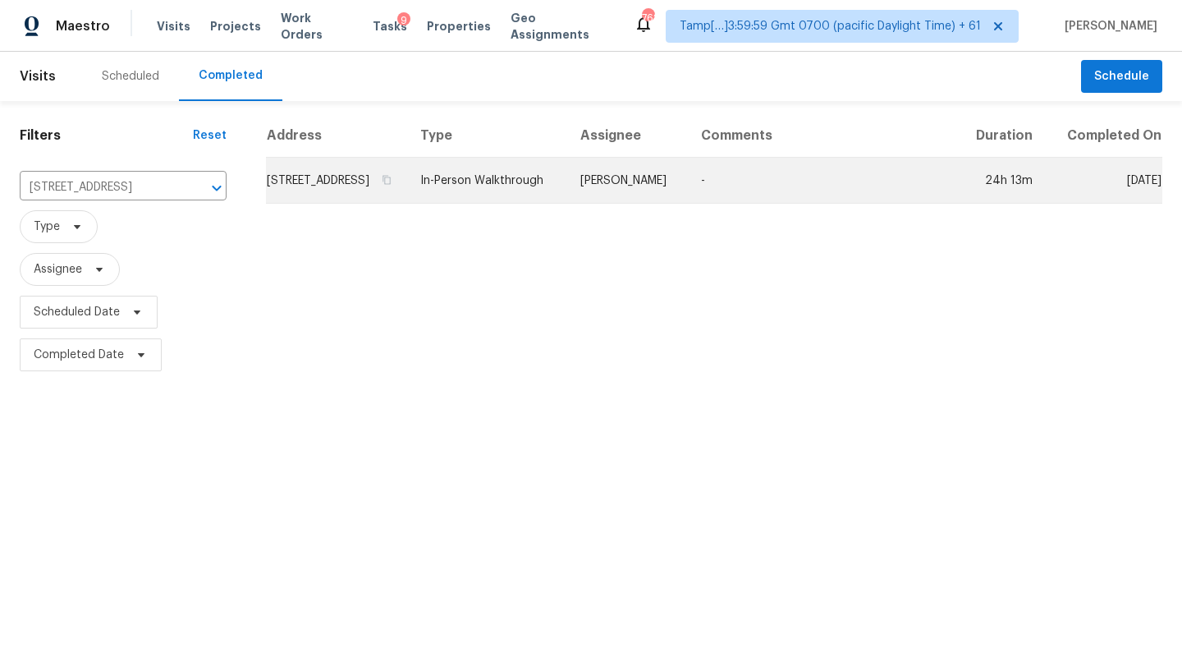
click at [795, 189] on td "-" at bounding box center [822, 181] width 269 height 46
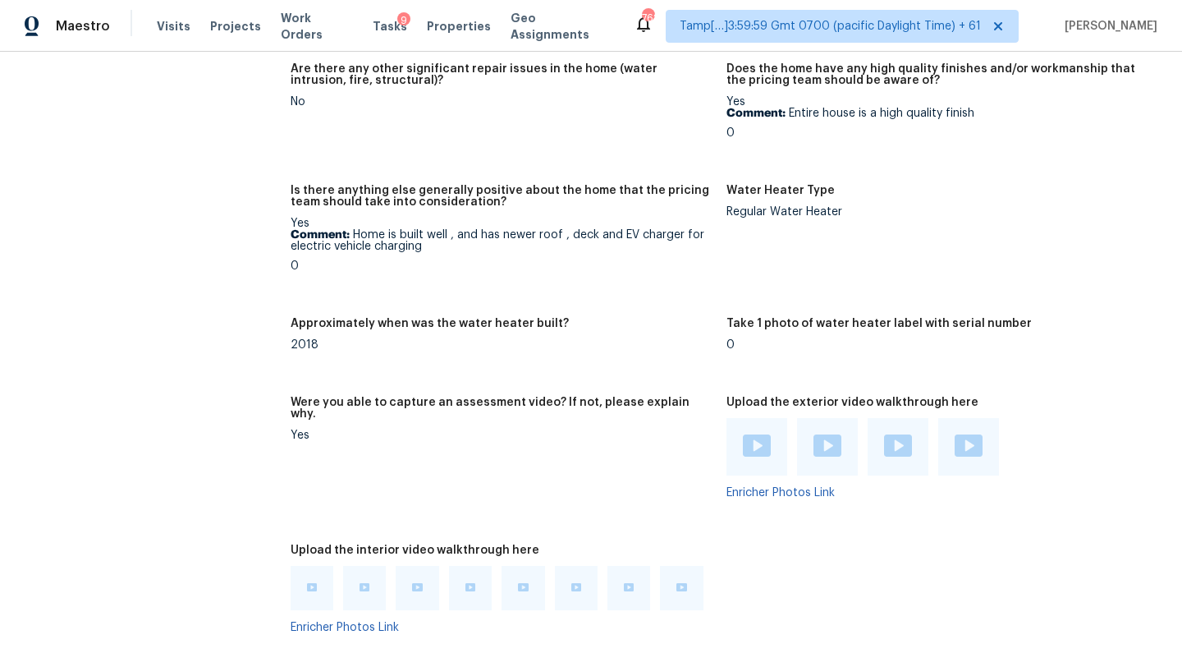
scroll to position [3138, 0]
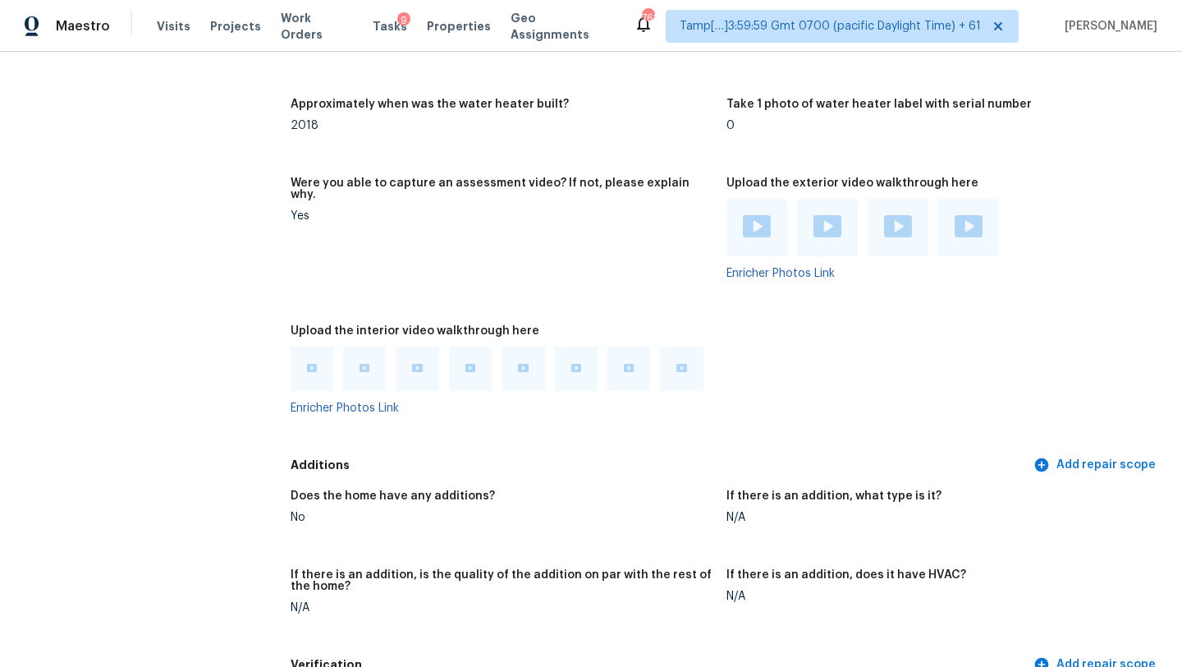
click at [310, 364] on img at bounding box center [312, 368] width 10 height 8
click at [367, 346] on div at bounding box center [364, 368] width 43 height 44
click at [363, 374] on div at bounding box center [364, 368] width 43 height 44
click at [362, 364] on img at bounding box center [365, 368] width 10 height 8
click at [413, 364] on img at bounding box center [417, 368] width 10 height 8
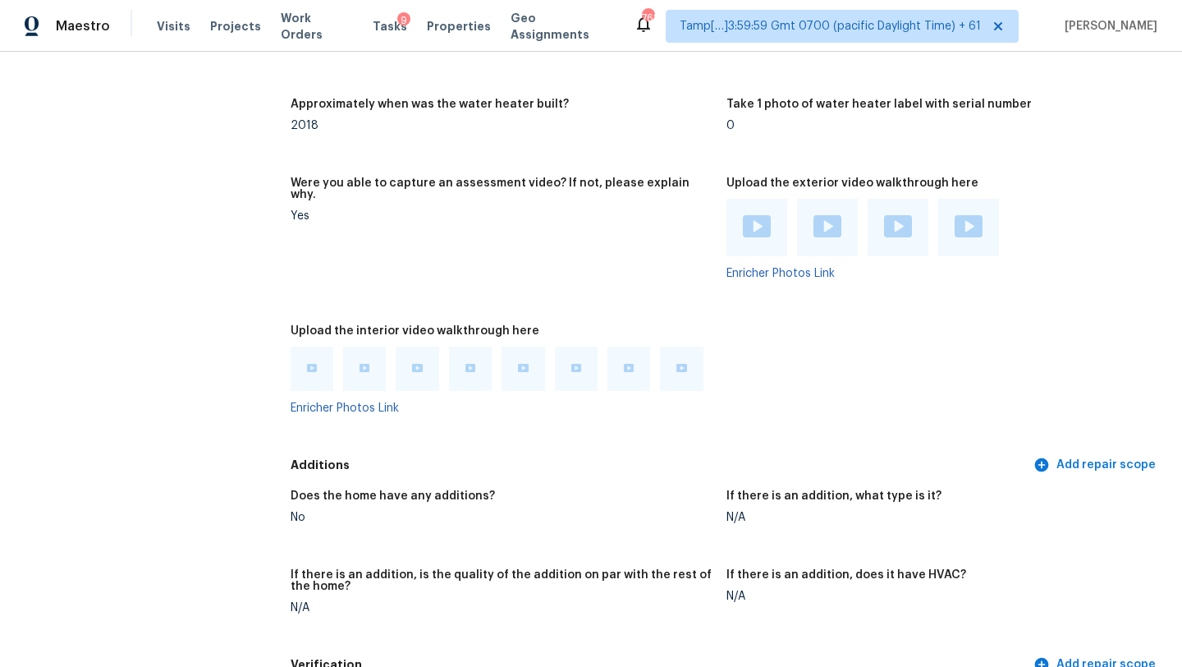
click at [466, 364] on img at bounding box center [471, 368] width 10 height 8
click at [475, 364] on img at bounding box center [471, 368] width 10 height 8
click at [522, 364] on img at bounding box center [523, 368] width 10 height 8
click at [580, 364] on img at bounding box center [576, 368] width 10 height 8
click at [631, 364] on img at bounding box center [629, 368] width 10 height 8
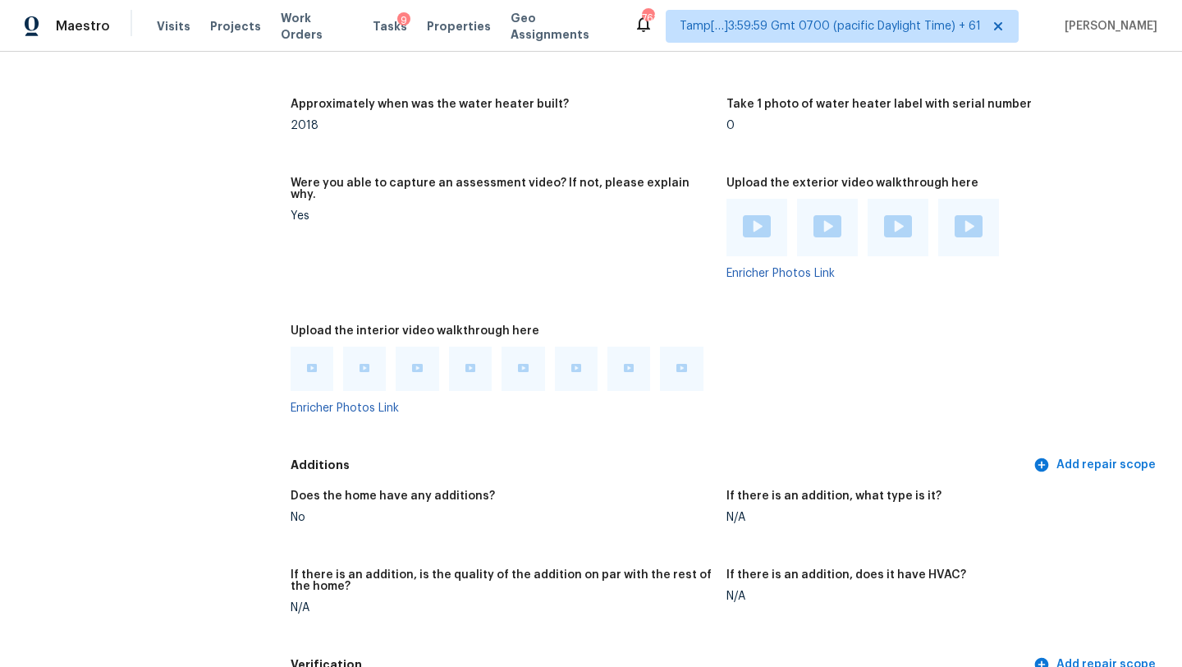
click at [684, 364] on img at bounding box center [682, 368] width 10 height 8
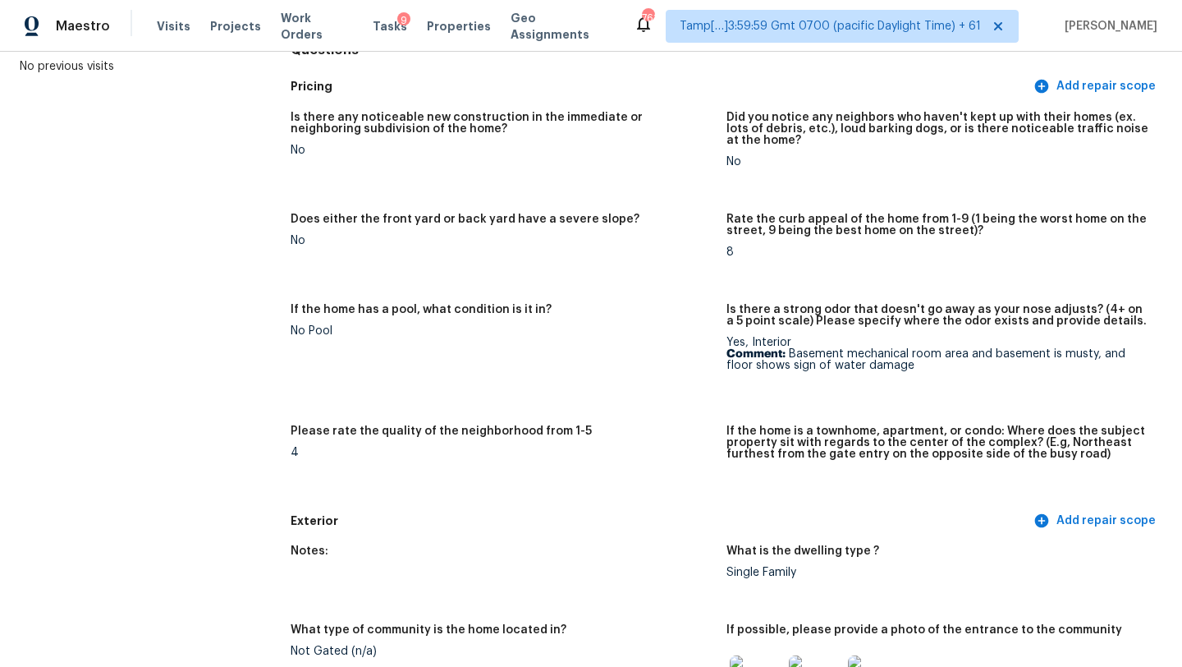
scroll to position [223, 0]
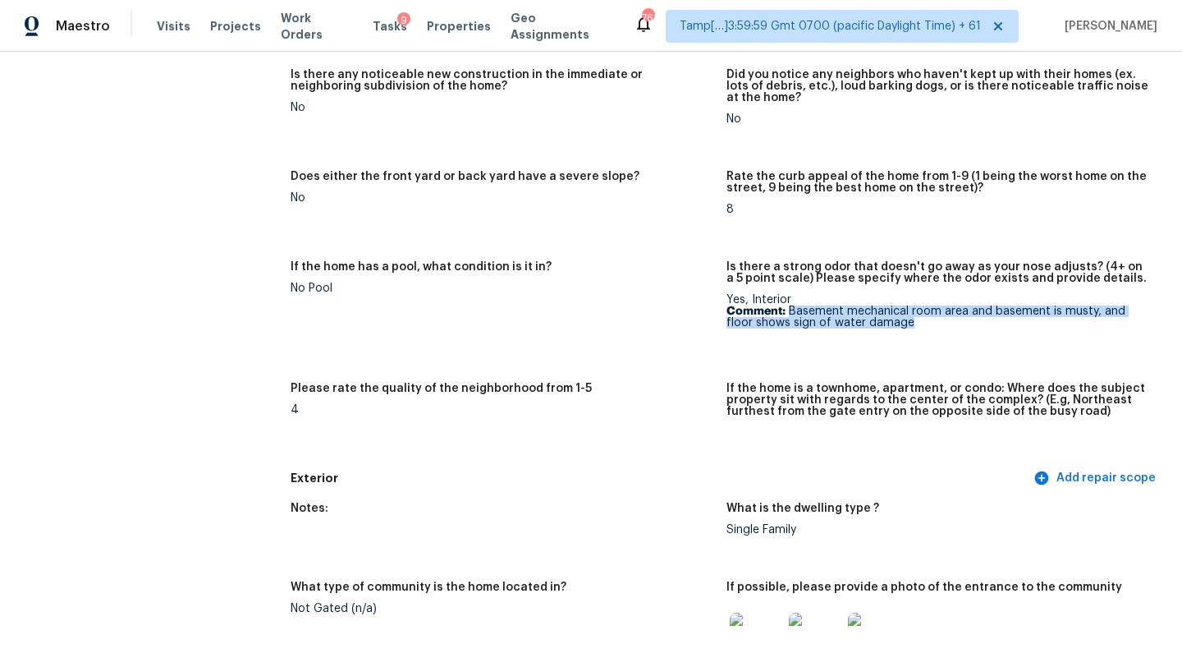
drag, startPoint x: 787, startPoint y: 313, endPoint x: 885, endPoint y: 327, distance: 98.7
click at [885, 327] on p "Comment: Basement mechanical room area and basement is musty, and floor shows s…" at bounding box center [938, 316] width 423 height 23
copy p "Basement mechanical room area and basement is musty, and floor shows sign of wa…"
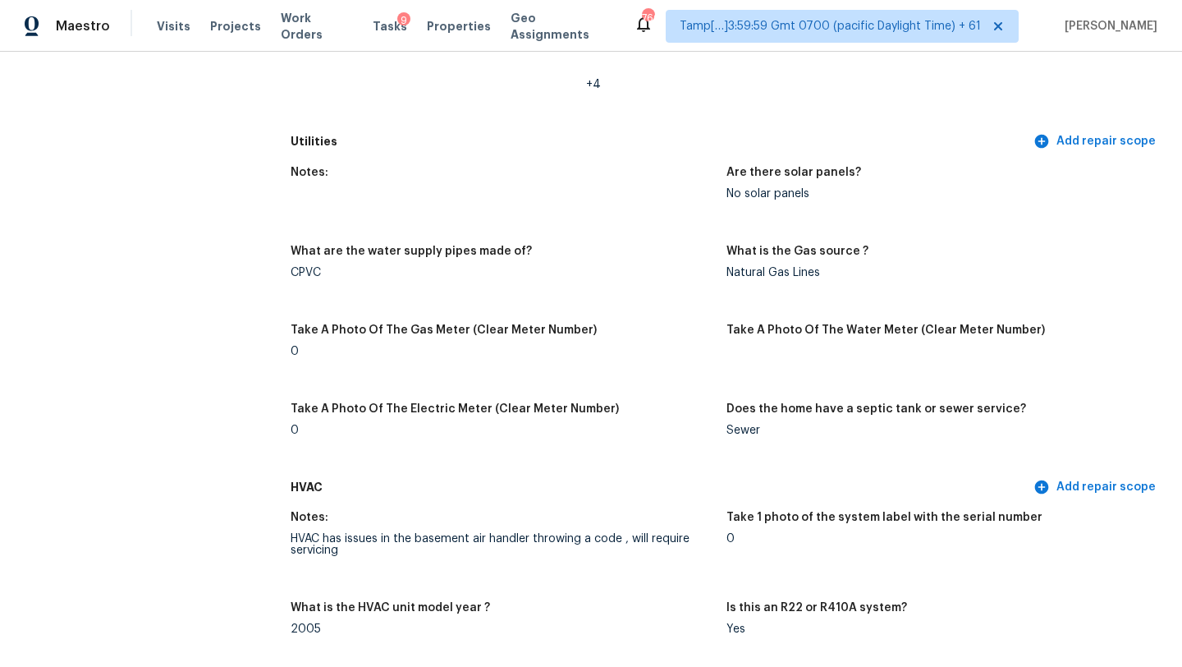
scroll to position [1227, 0]
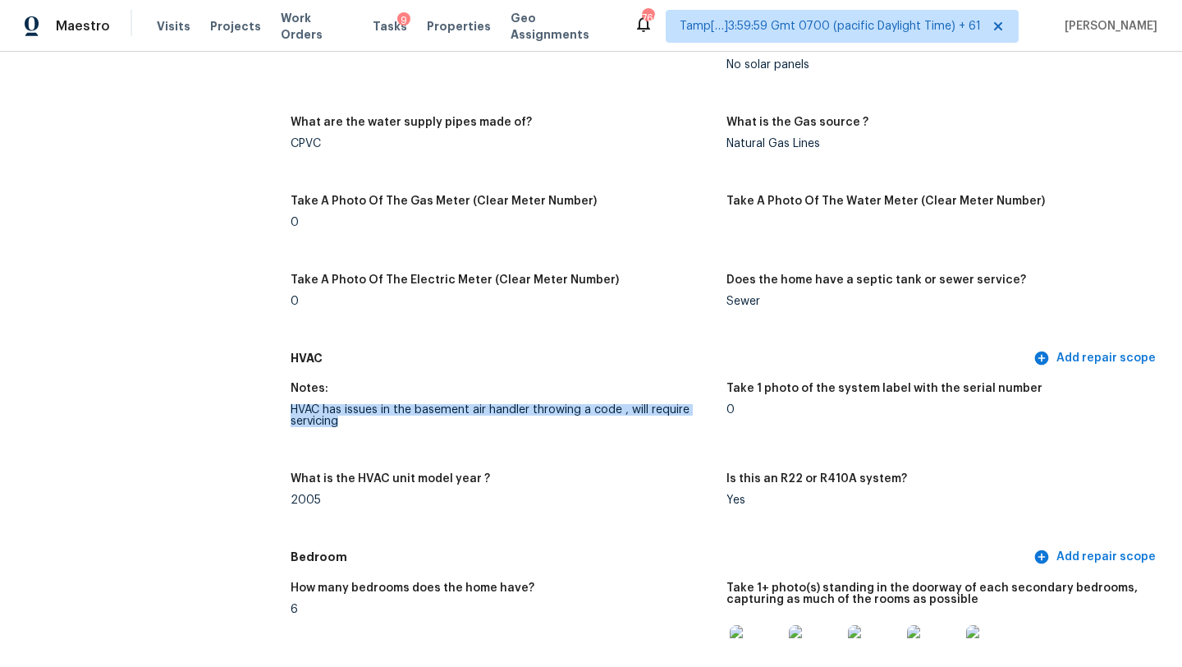
drag, startPoint x: 287, startPoint y: 398, endPoint x: 359, endPoint y: 415, distance: 73.3
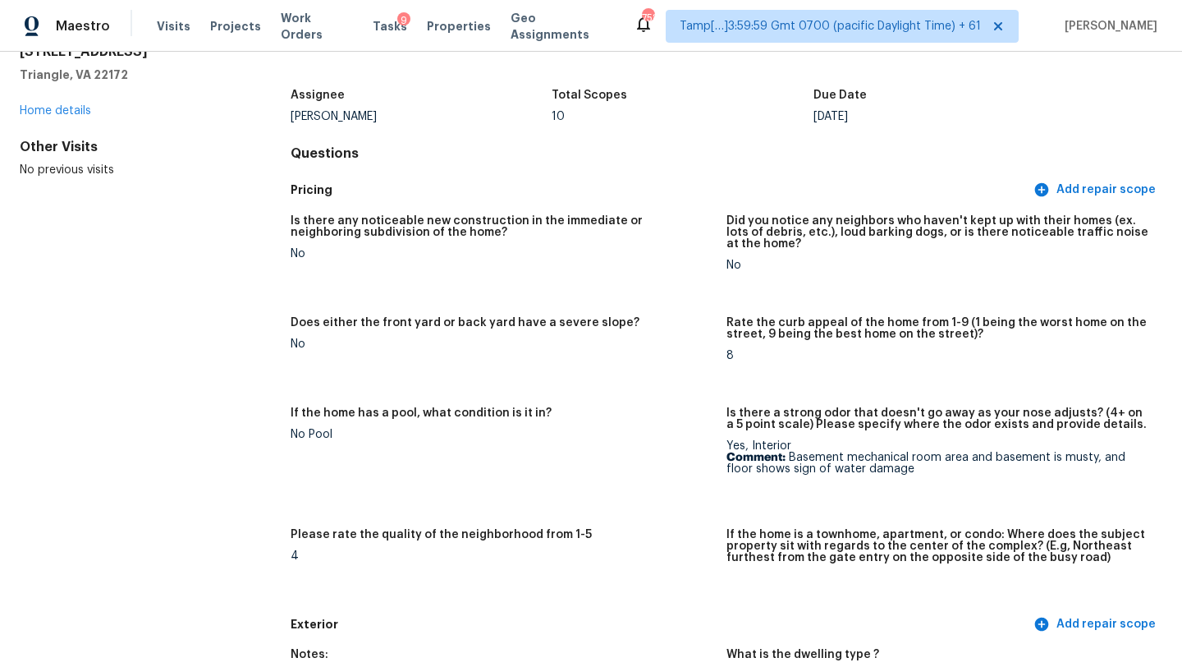
scroll to position [0, 0]
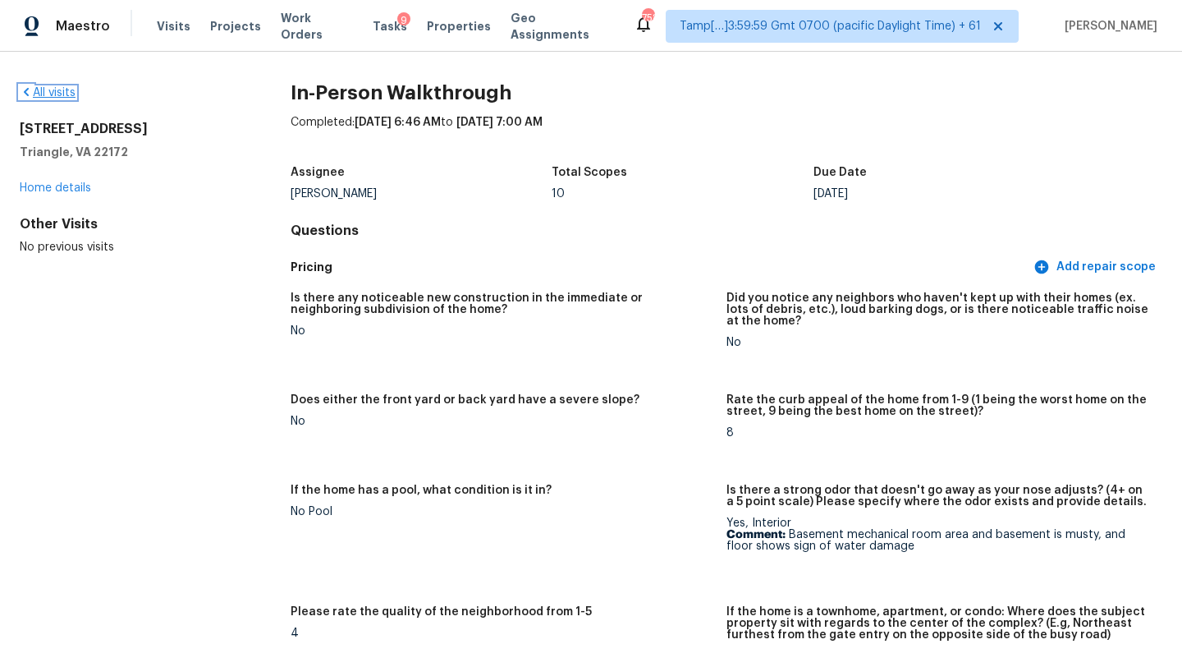
click at [38, 94] on link "All visits" at bounding box center [48, 92] width 56 height 11
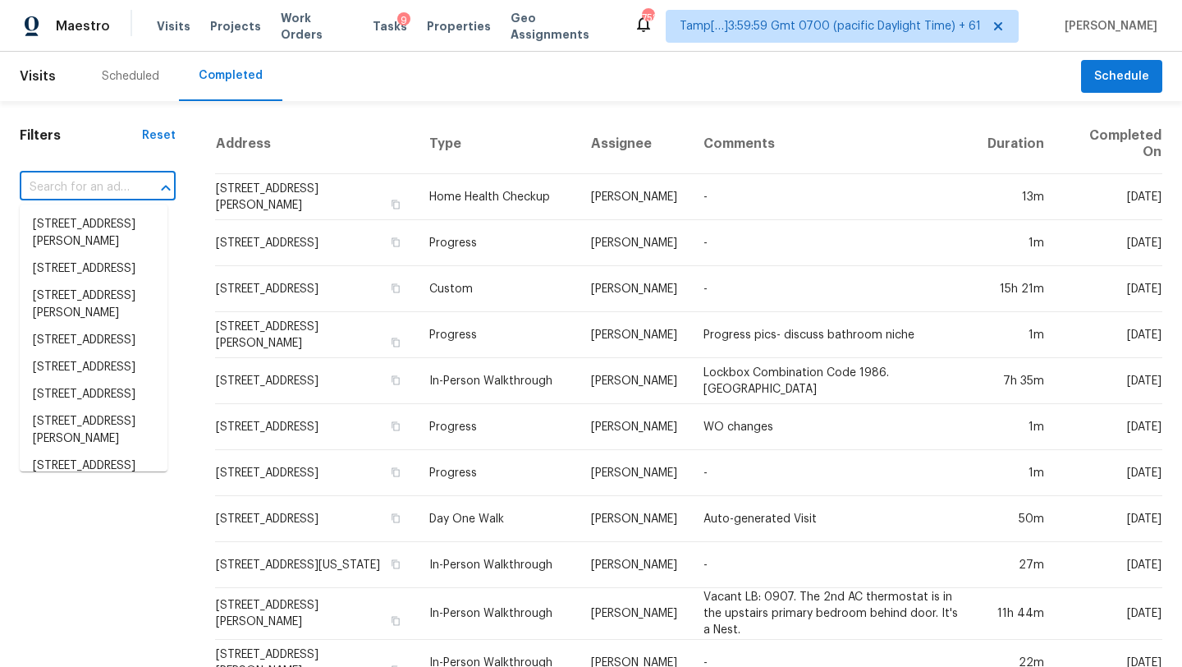
click at [95, 190] on input "text" at bounding box center [75, 187] width 110 height 25
paste input "12997 Wyandot Way, Denver, CO 80234"
type input "12997 Wyandot Way, Denver, CO 80234"
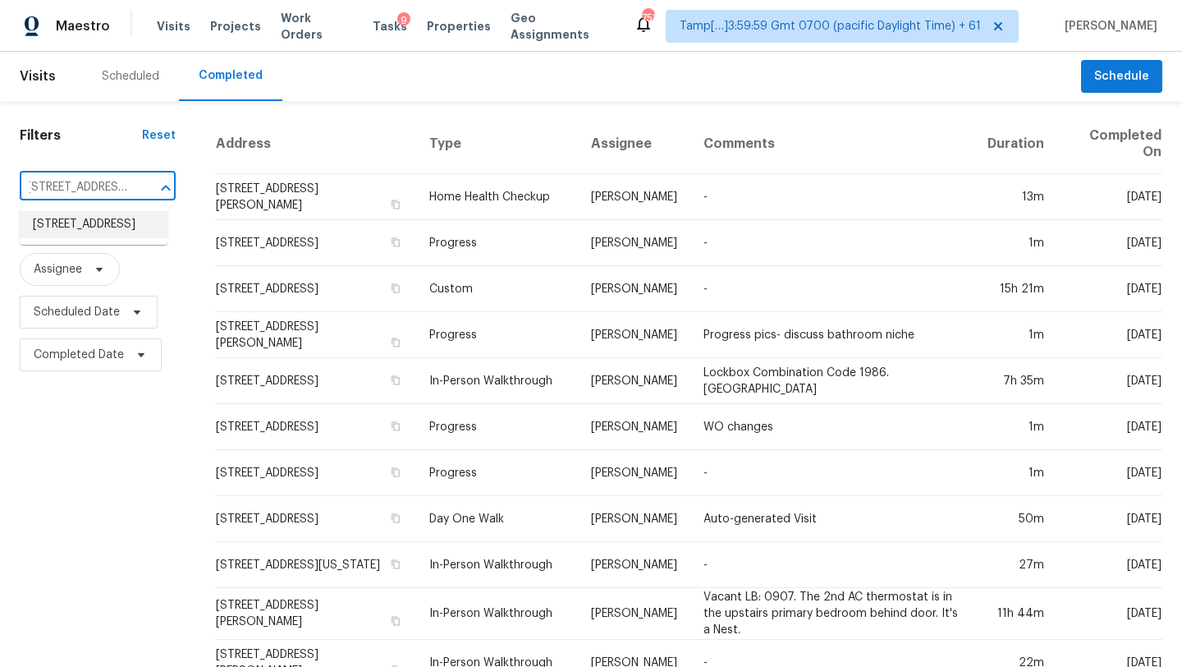
click at [99, 237] on li "12997 Wyandot Way, Denver, CO 80234" at bounding box center [94, 224] width 148 height 27
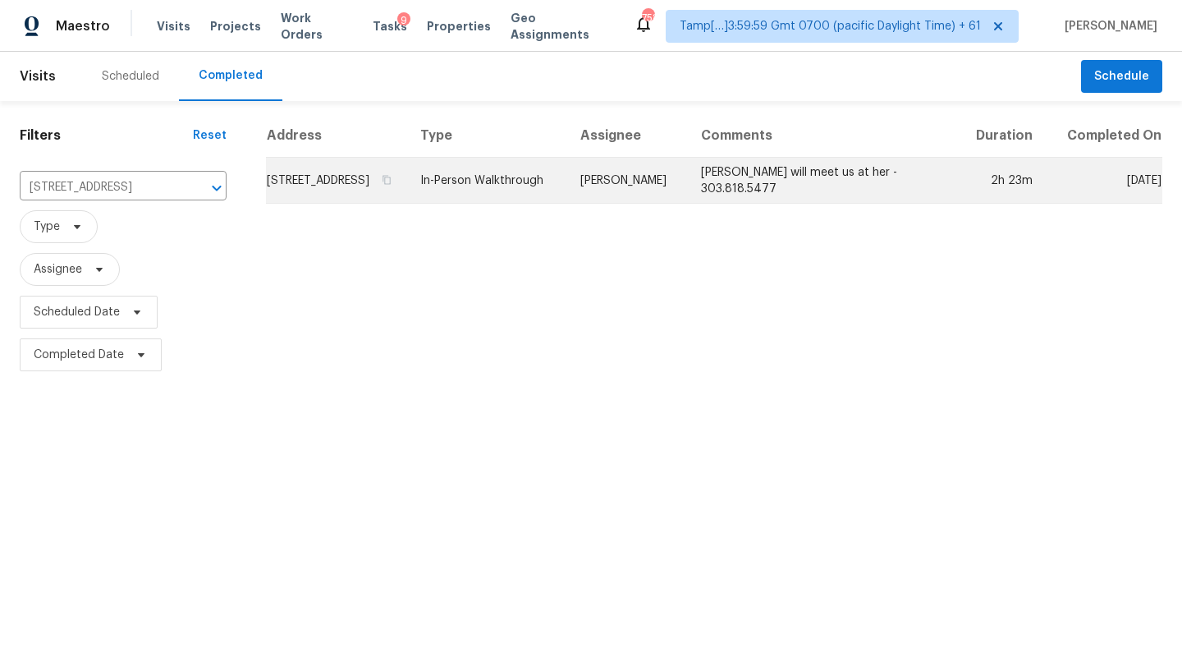
click at [782, 189] on td "Rachel will meet us at her - 303.818.5477" at bounding box center [822, 181] width 269 height 46
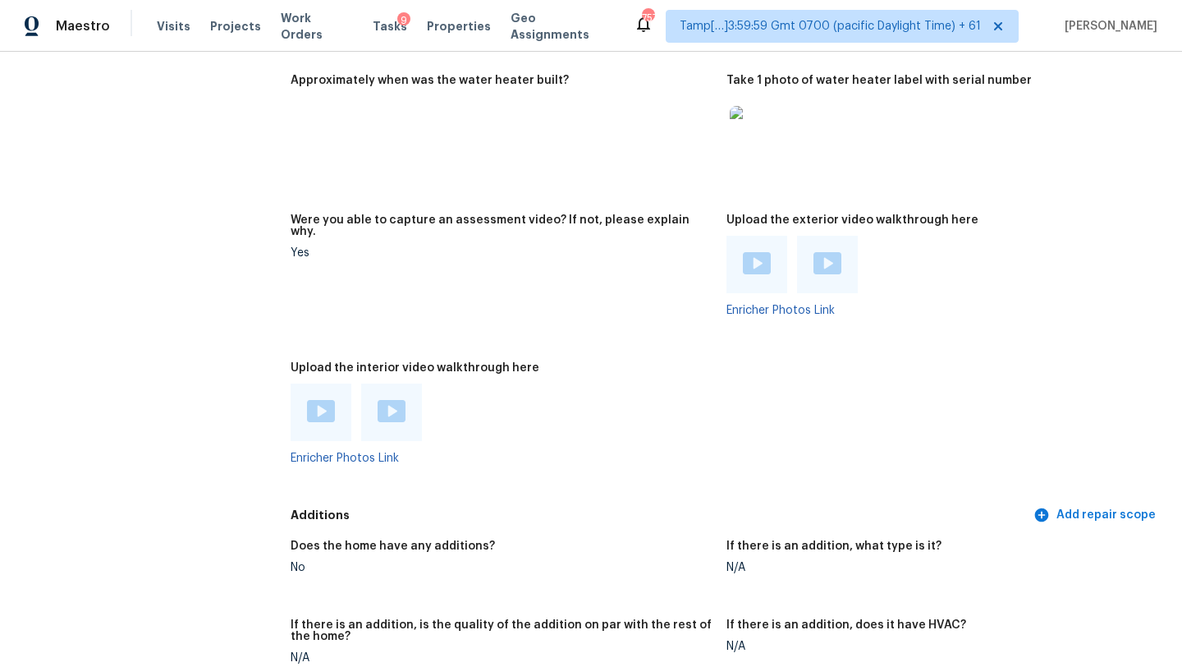
scroll to position [3743, 0]
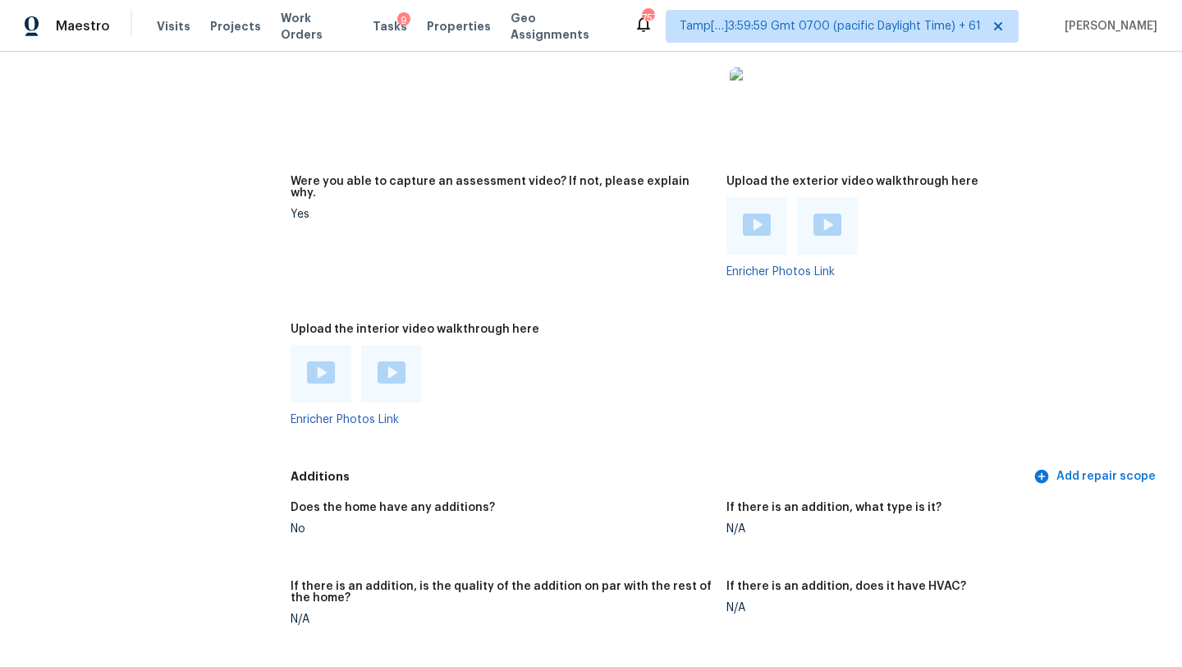
click at [315, 348] on div at bounding box center [321, 373] width 61 height 57
click at [322, 364] on img at bounding box center [321, 372] width 28 height 22
click at [392, 361] on img at bounding box center [392, 372] width 28 height 22
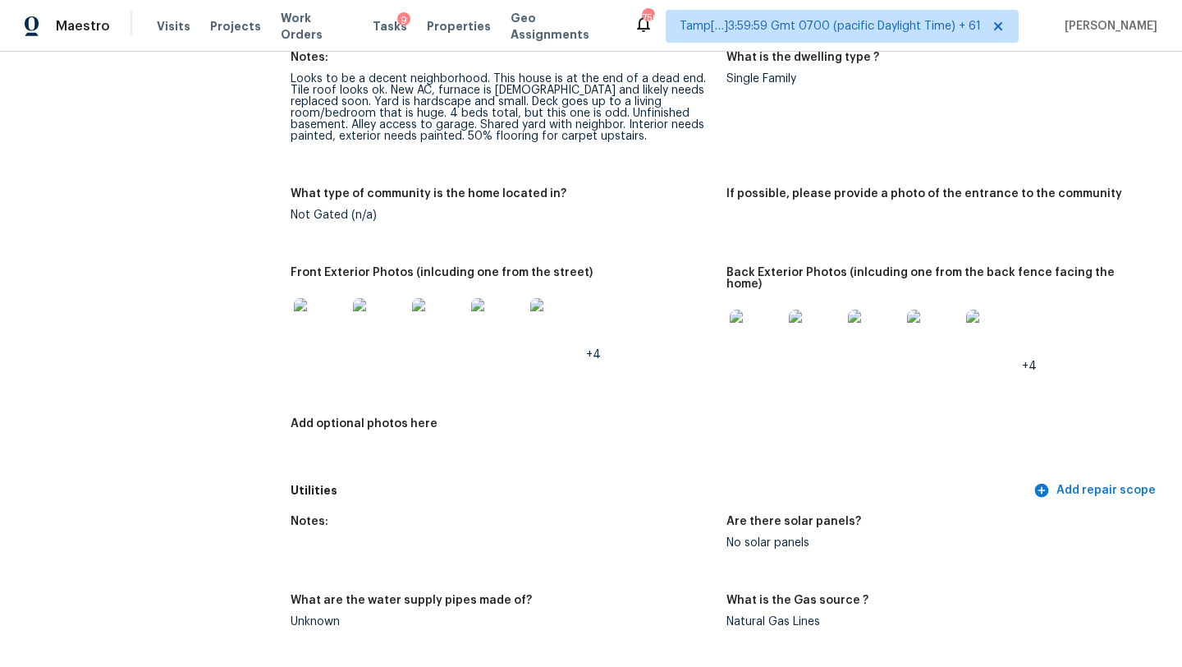
scroll to position [0, 0]
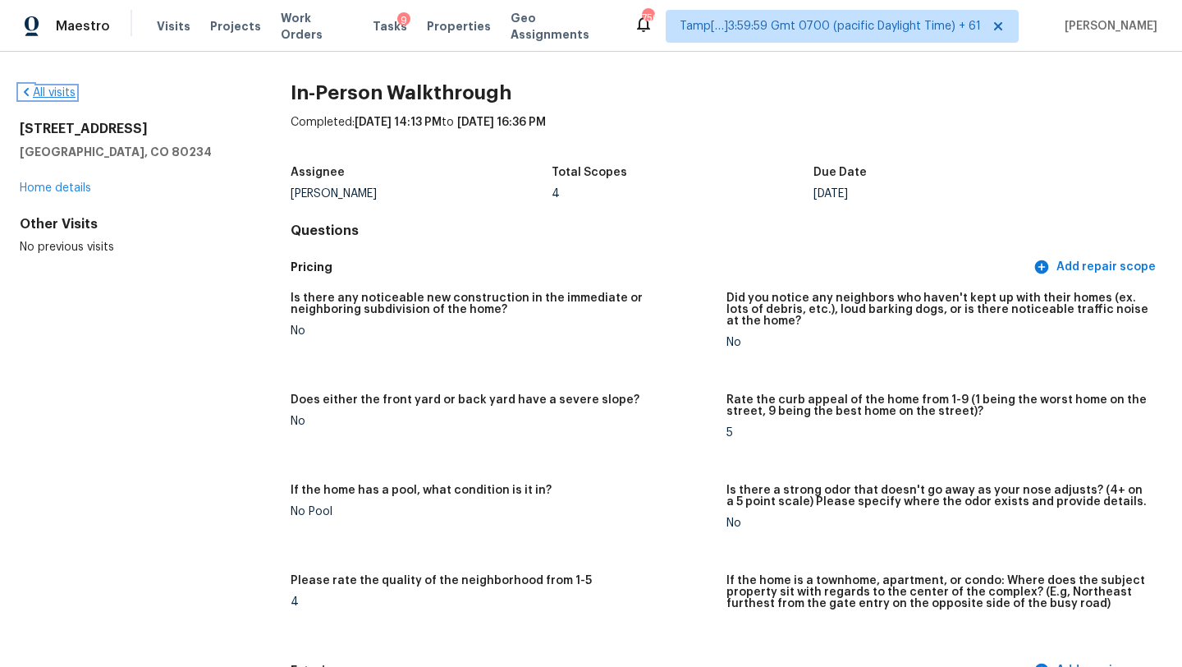
click at [62, 98] on link "All visits" at bounding box center [48, 92] width 56 height 11
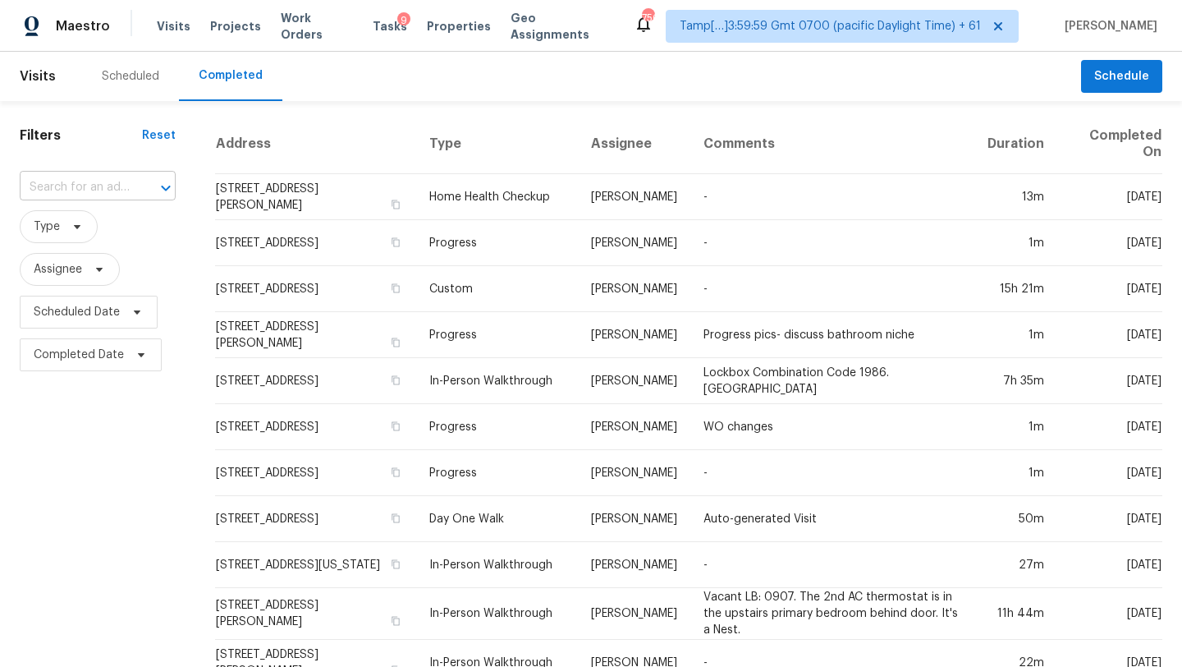
click at [106, 186] on input "text" at bounding box center [75, 187] width 110 height 25
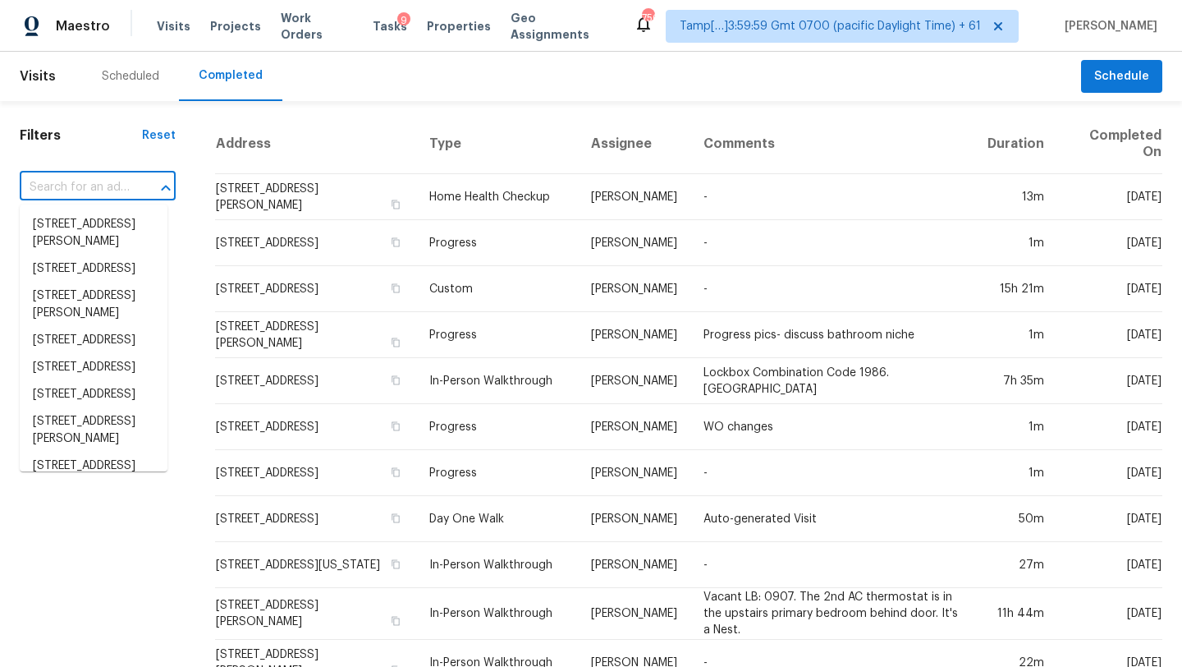
paste input "1517 Silver Oak Trl, Cedar Park, TX 78613"
type input "1517 Silver Oak Trl, Cedar Park, TX 78613"
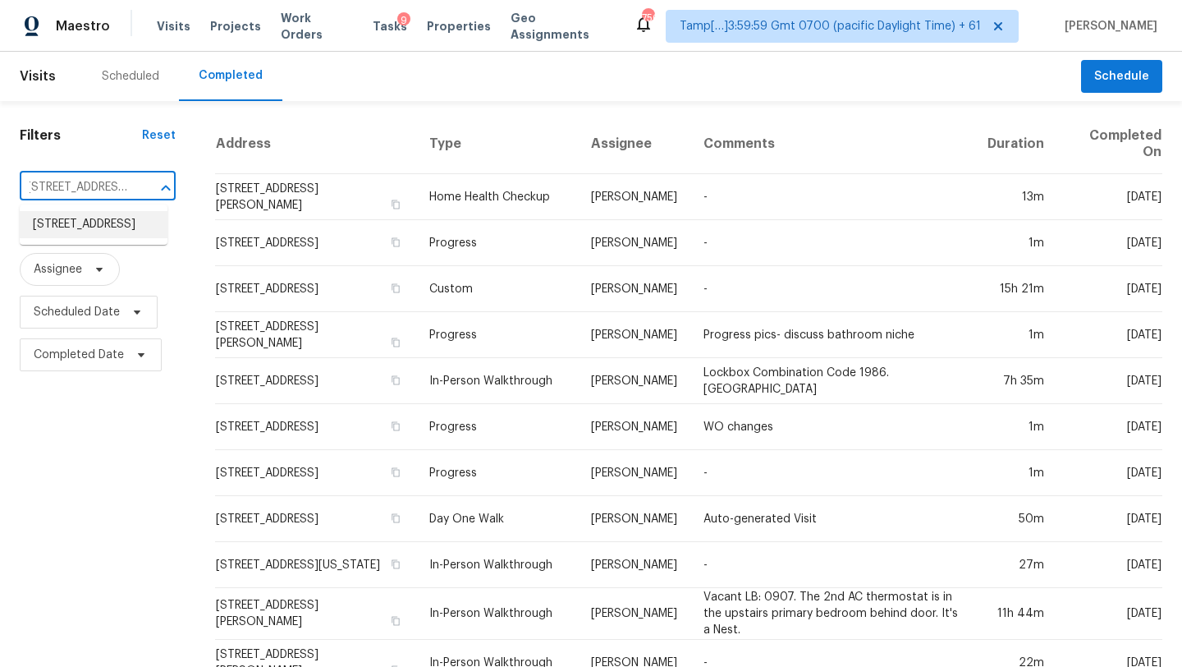
click at [102, 233] on li "1517 Silver Oak Trl, Cedar Park, TX 78613" at bounding box center [94, 224] width 148 height 27
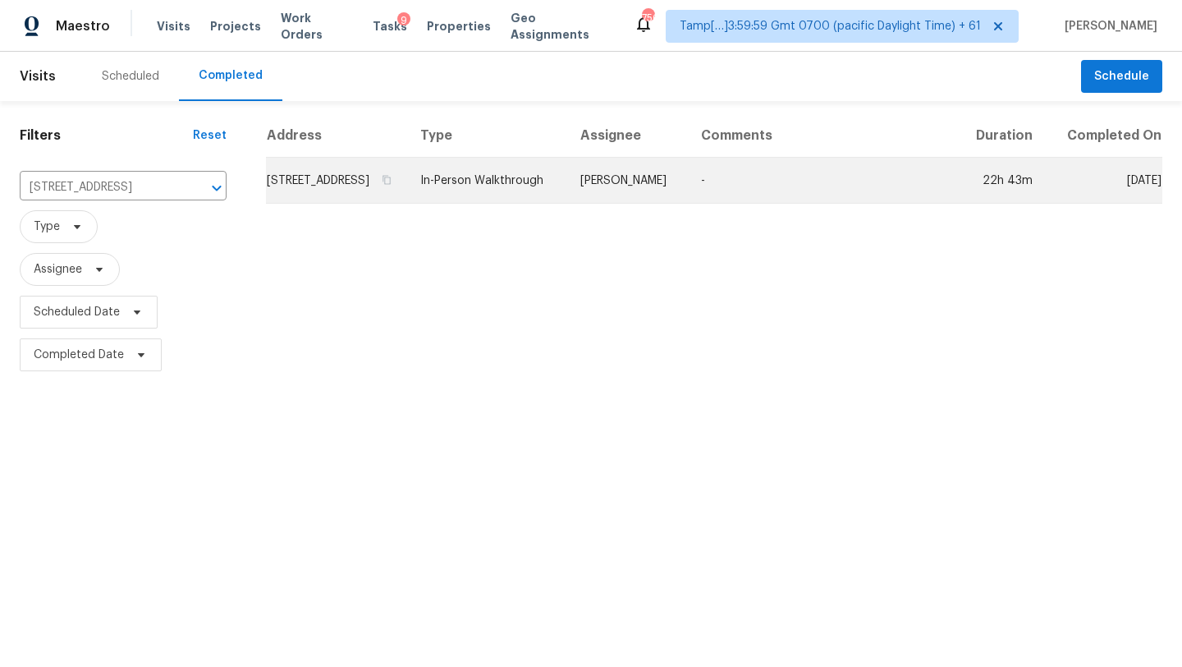
click at [834, 200] on td "-" at bounding box center [822, 181] width 269 height 46
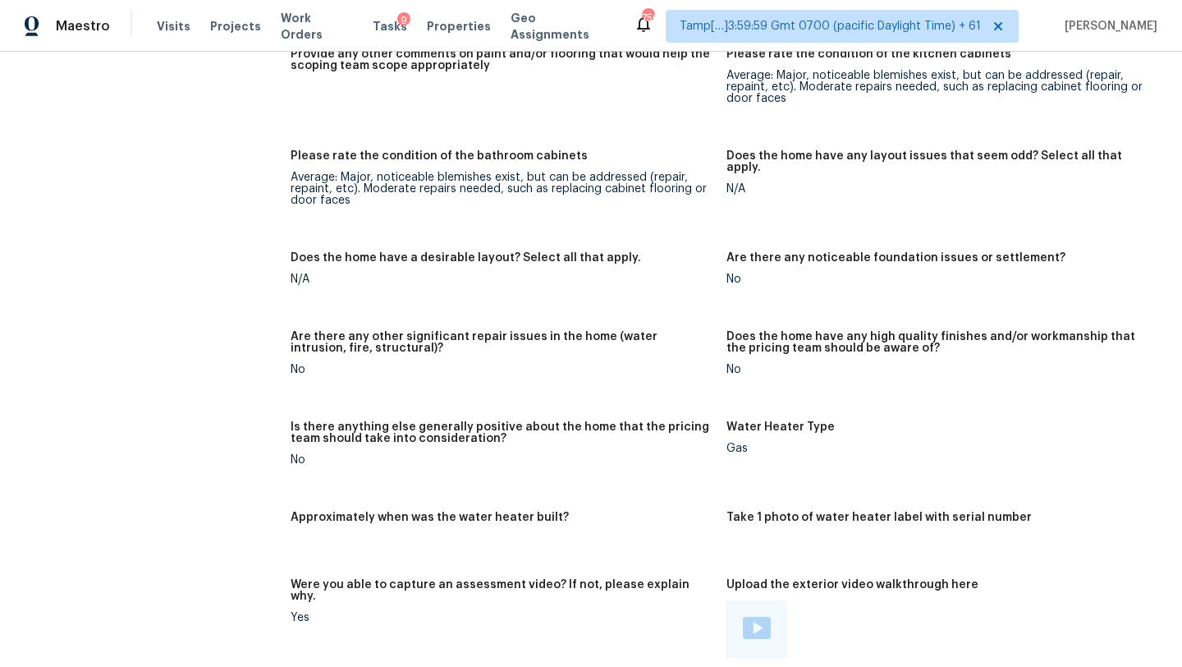
scroll to position [2797, 0]
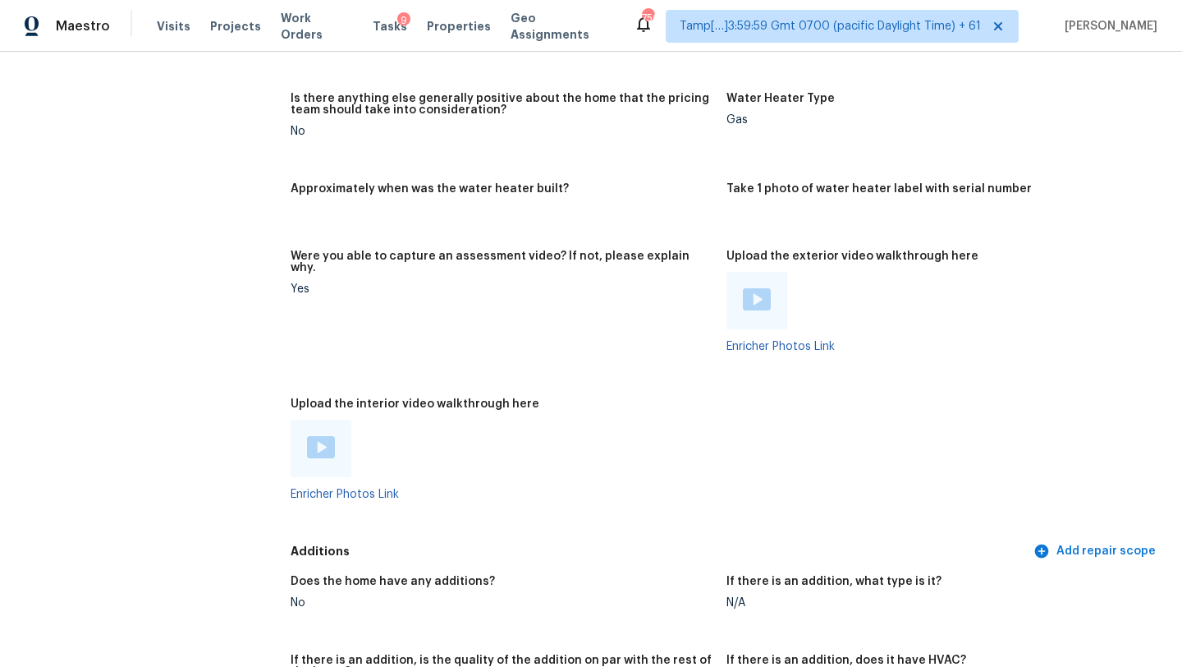
click at [323, 420] on div at bounding box center [321, 448] width 61 height 57
click at [323, 436] on img at bounding box center [321, 447] width 28 height 22
click at [754, 288] on img at bounding box center [757, 299] width 28 height 22
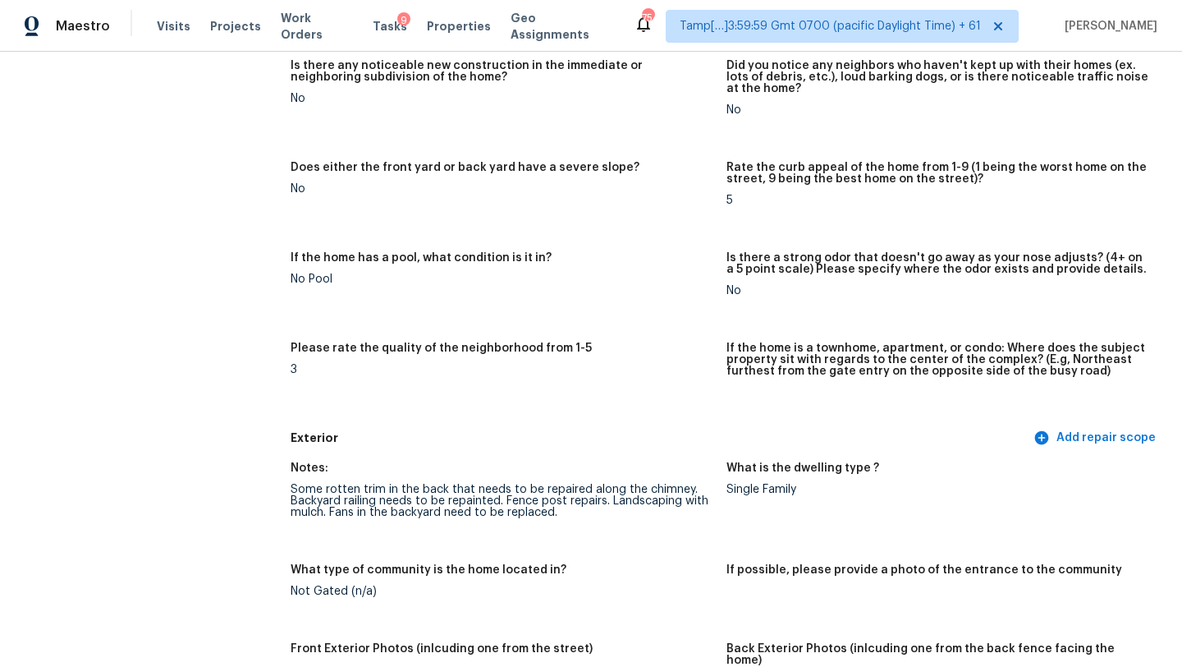
scroll to position [0, 0]
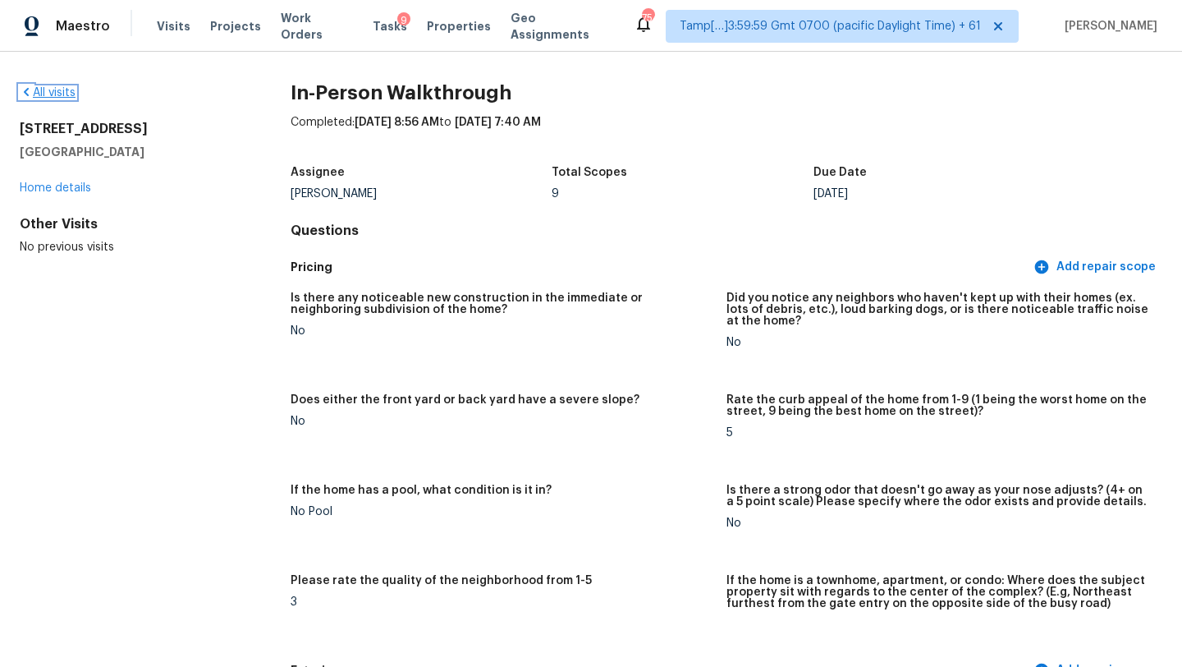
click at [62, 94] on link "All visits" at bounding box center [48, 92] width 56 height 11
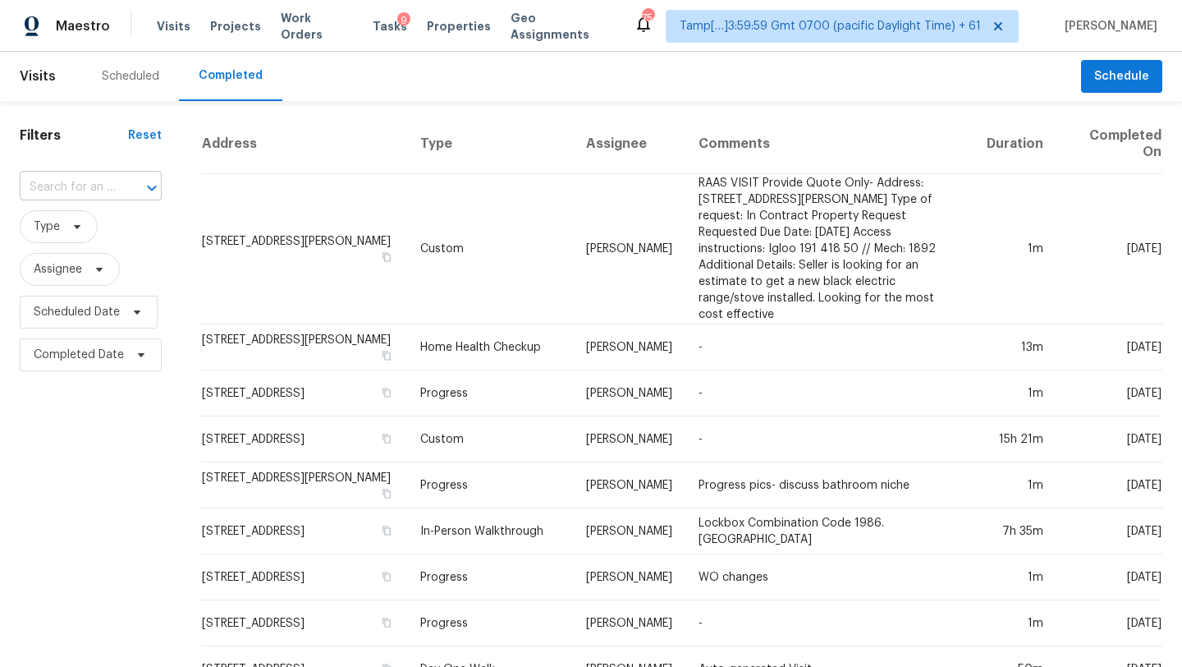
click at [102, 186] on input "text" at bounding box center [68, 187] width 96 height 25
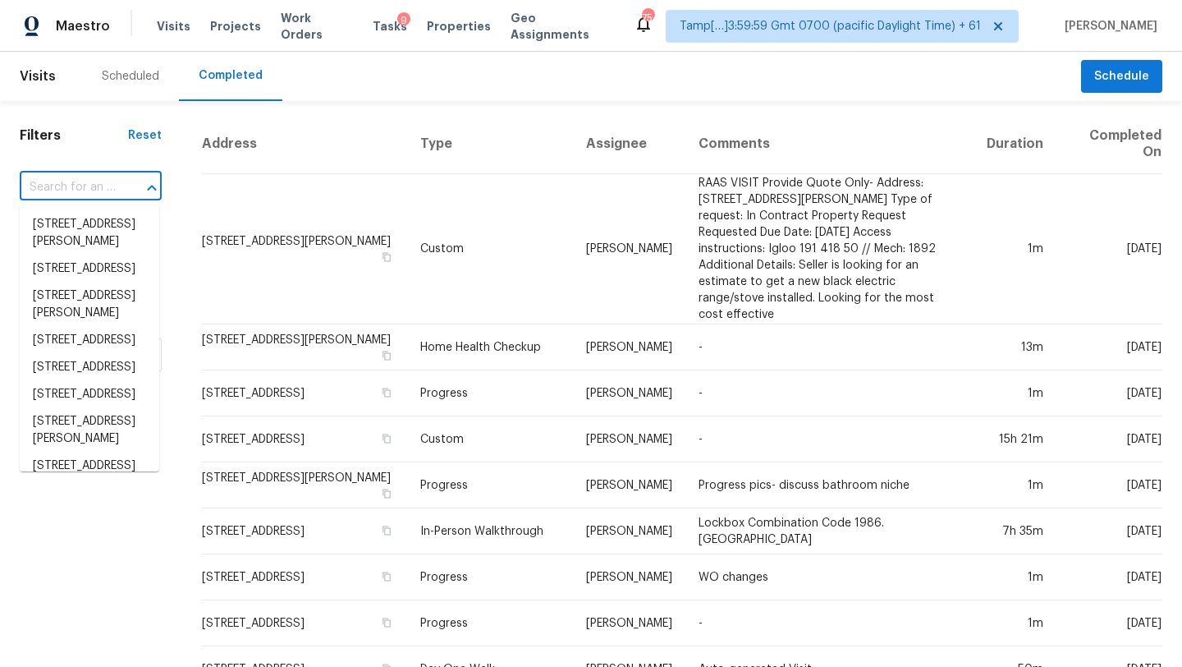
paste input "3920 Running Water Dr, Orlando, FL 32829"
type input "3920 Running Water Dr, Orlando, FL 32829"
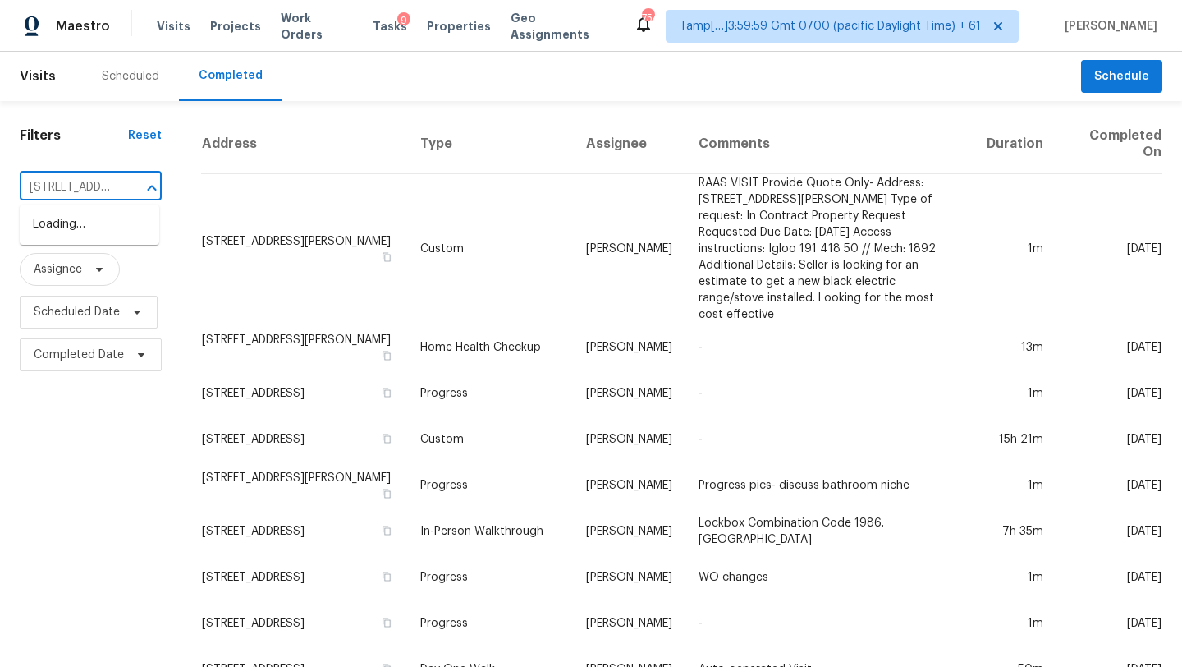
scroll to position [0, 146]
click at [101, 227] on li "3920 Running Water Dr, Orlando, FL 32829" at bounding box center [90, 224] width 140 height 27
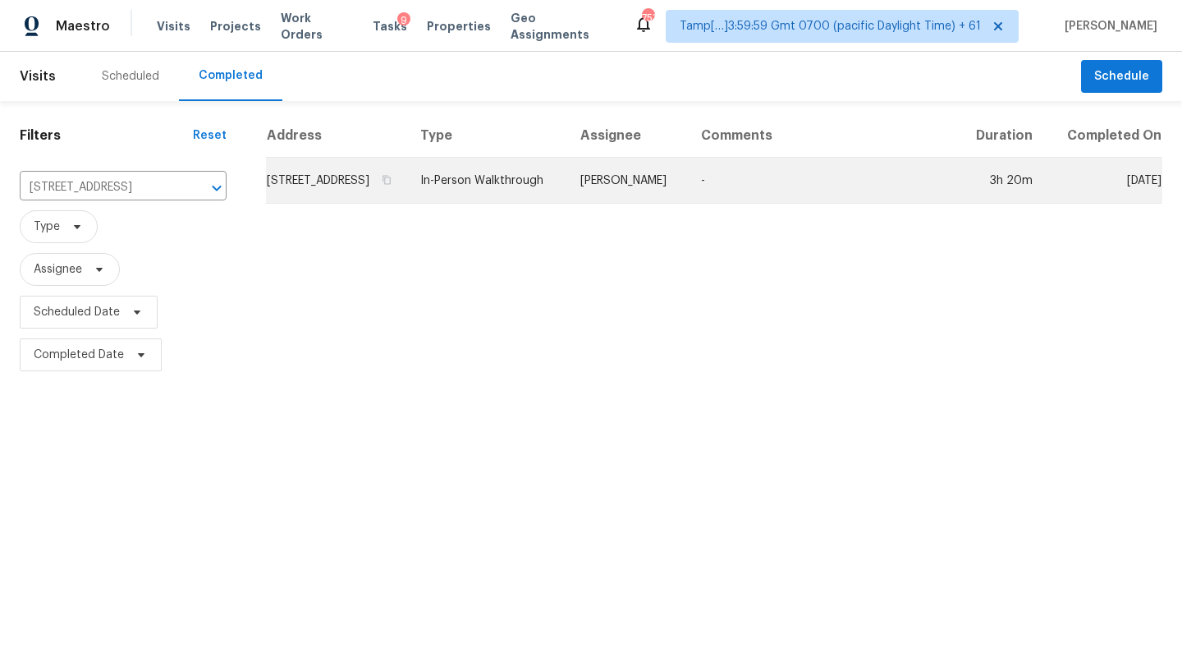
click at [837, 185] on td "-" at bounding box center [822, 181] width 269 height 46
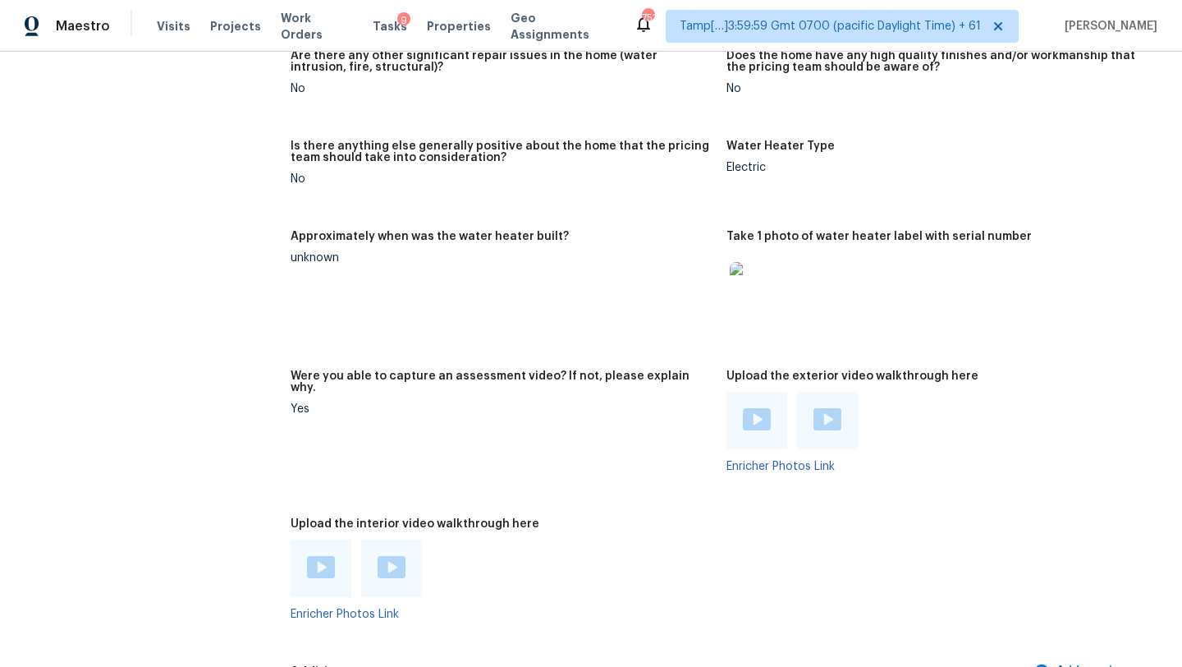
scroll to position [3173, 0]
click at [325, 540] on div at bounding box center [321, 568] width 61 height 57
click at [319, 557] on img at bounding box center [321, 568] width 28 height 22
click at [391, 557] on img at bounding box center [392, 568] width 28 height 22
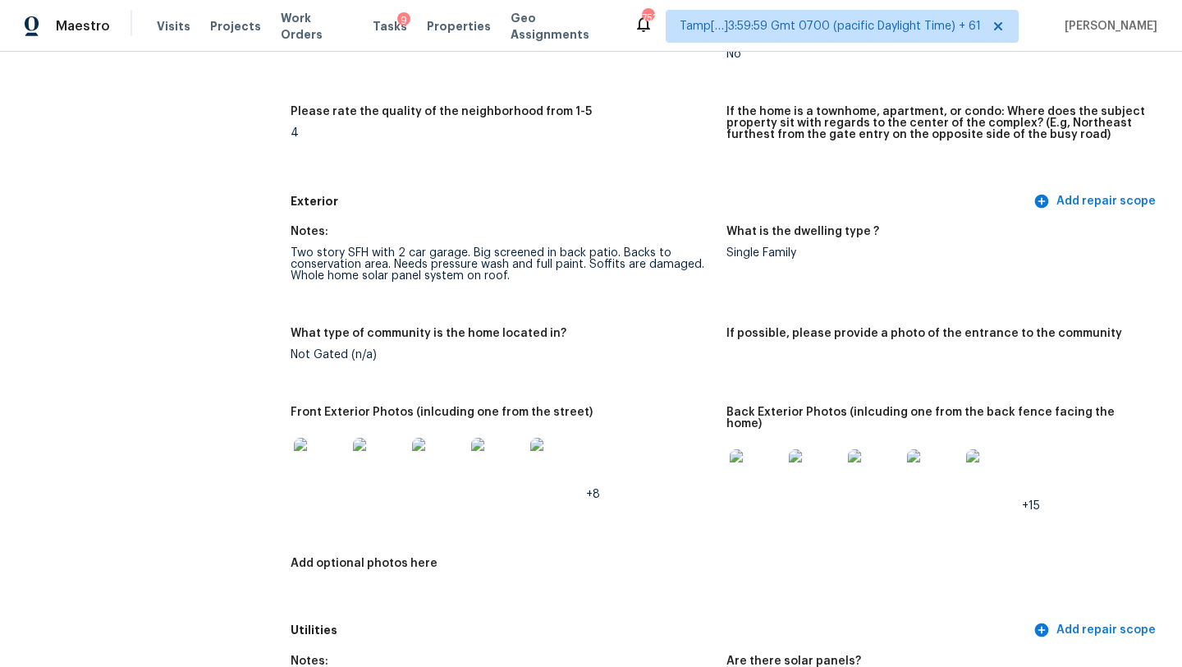
scroll to position [470, 0]
drag, startPoint x: 470, startPoint y: 250, endPoint x: 611, endPoint y: 251, distance: 141.2
click at [611, 251] on div "Two story SFH with 2 car garage. Big screened in back patio. Backs to conservat…" at bounding box center [502, 262] width 423 height 34
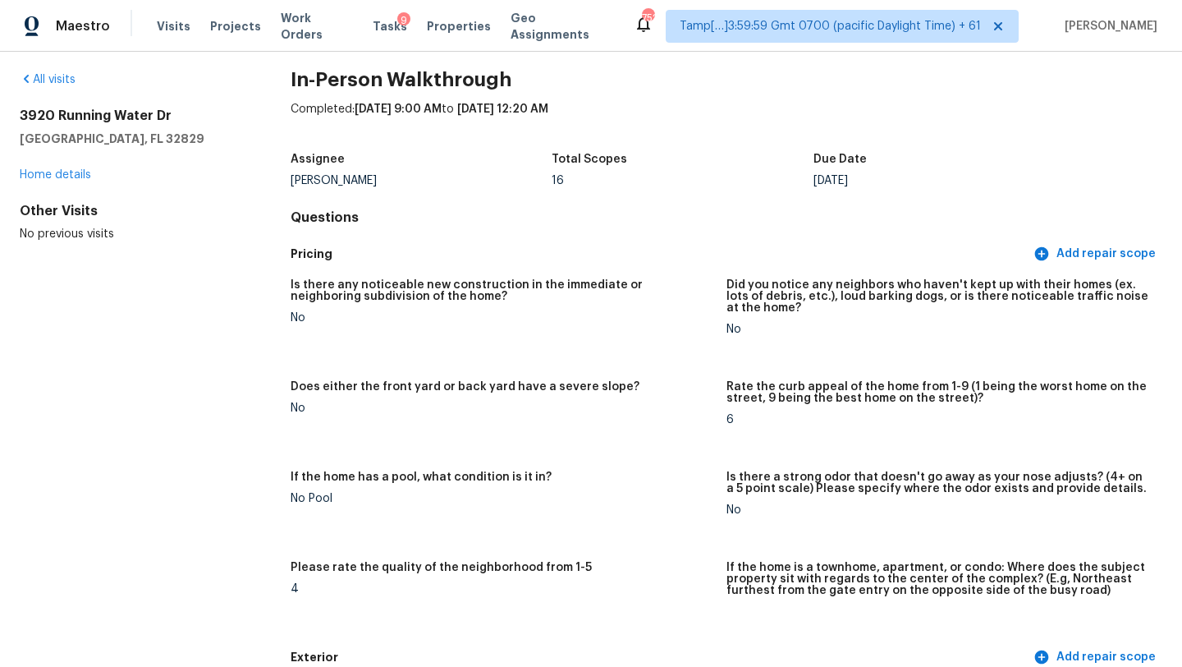
scroll to position [0, 0]
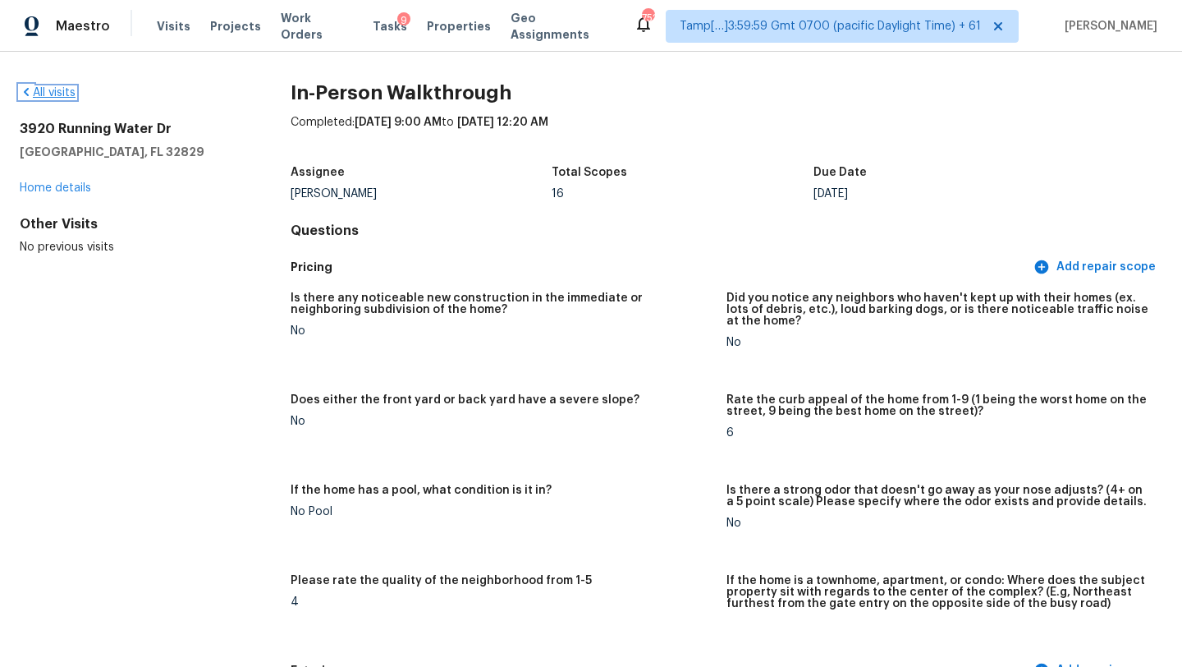
click at [62, 95] on link "All visits" at bounding box center [48, 92] width 56 height 11
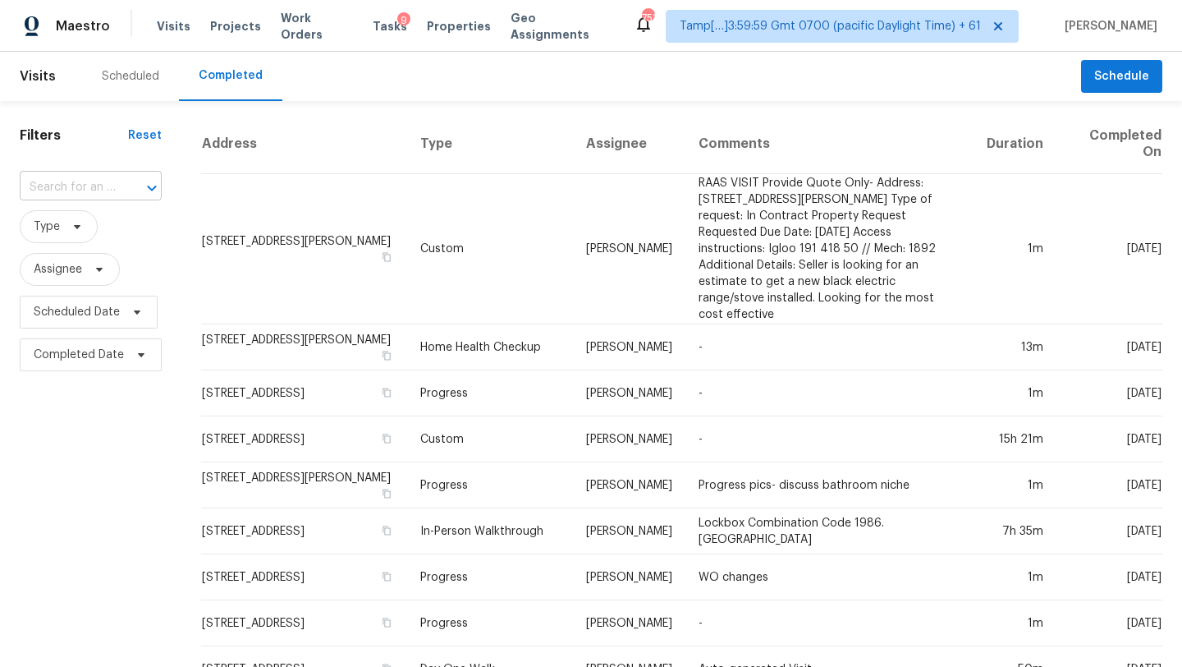
click at [40, 189] on input "text" at bounding box center [68, 187] width 96 height 25
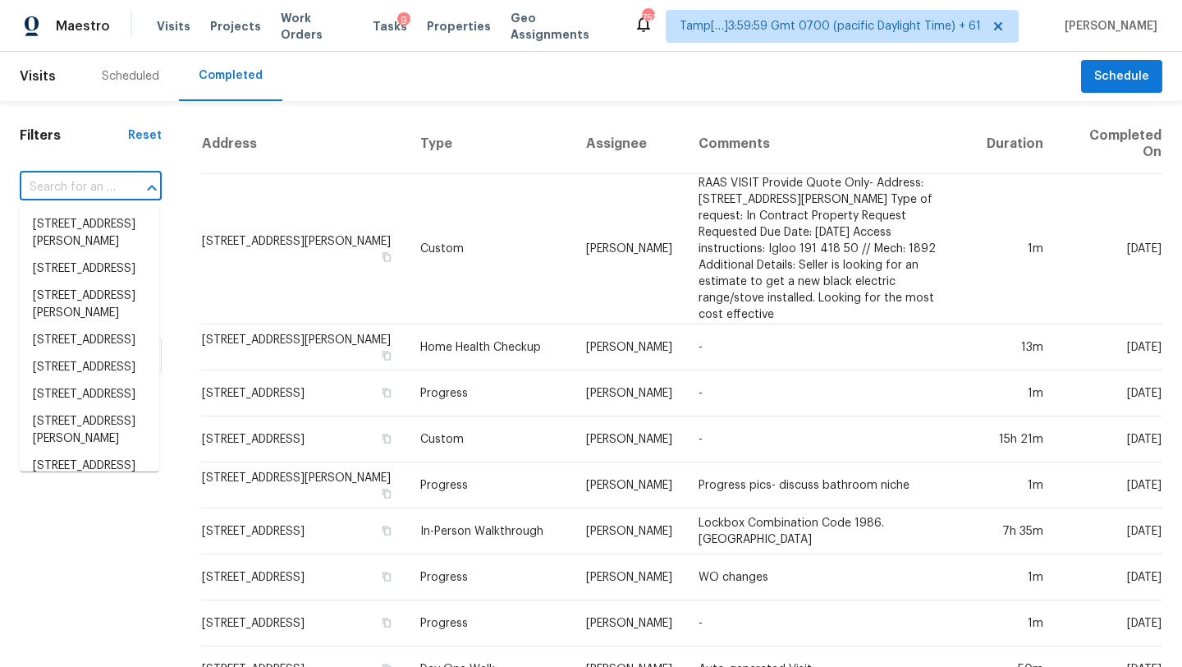
paste input "118 Creekmore Rd, Cottontown, TN 37048"
type input "118 Creekmore Rd, Cottontown, TN 37048"
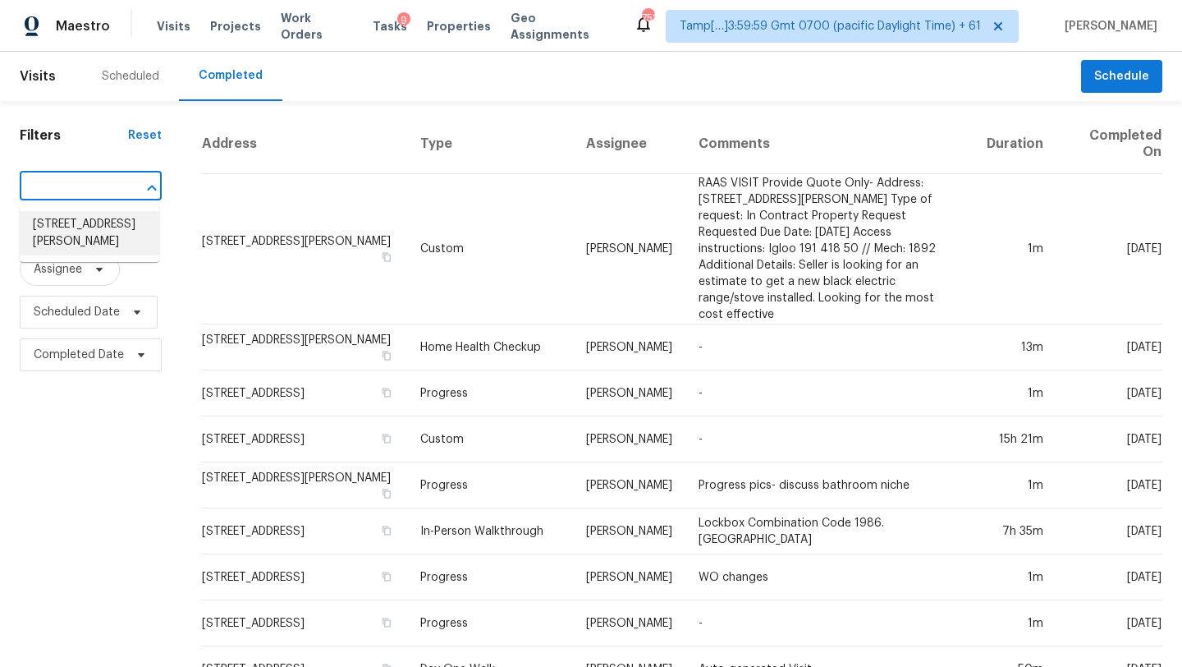
click at [74, 222] on li "118 Creekmore Rd, Cottontown, TN 37048" at bounding box center [90, 233] width 140 height 44
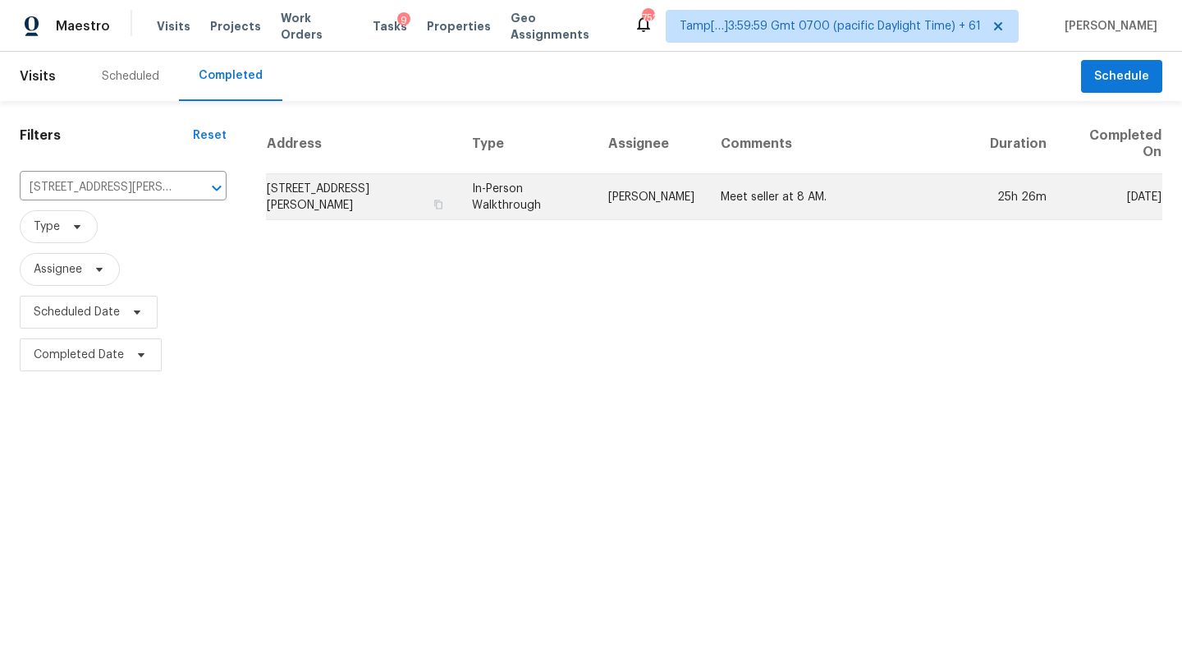
click at [801, 178] on td "Meet seller at 8 AM." at bounding box center [842, 197] width 269 height 46
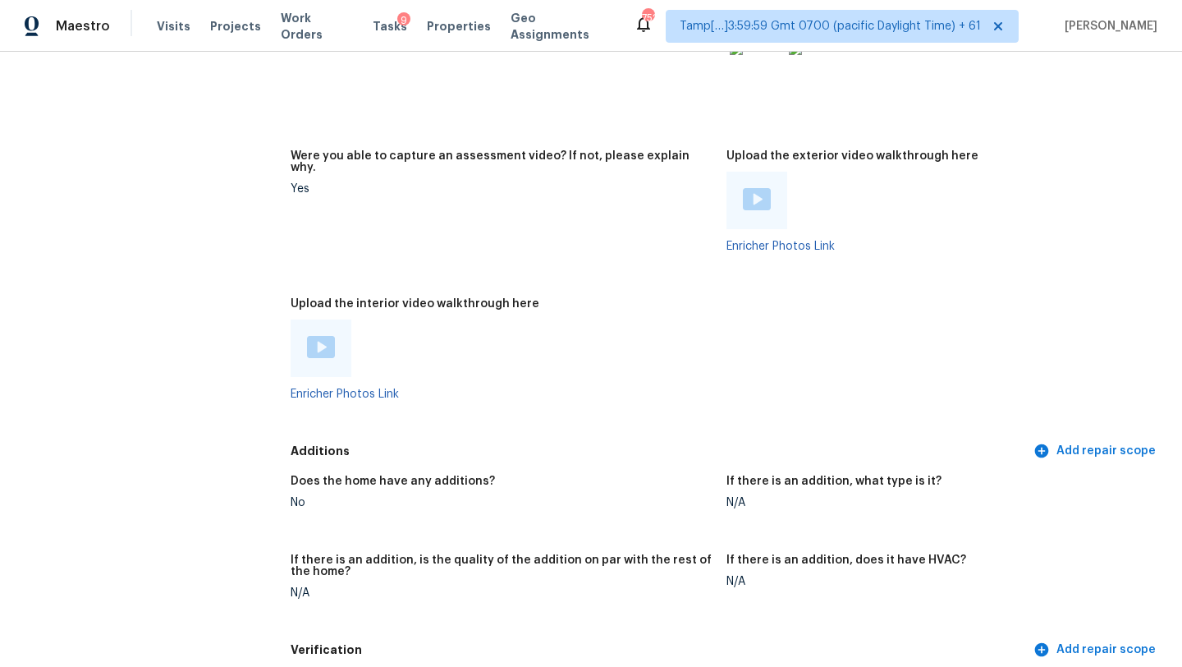
scroll to position [3296, 0]
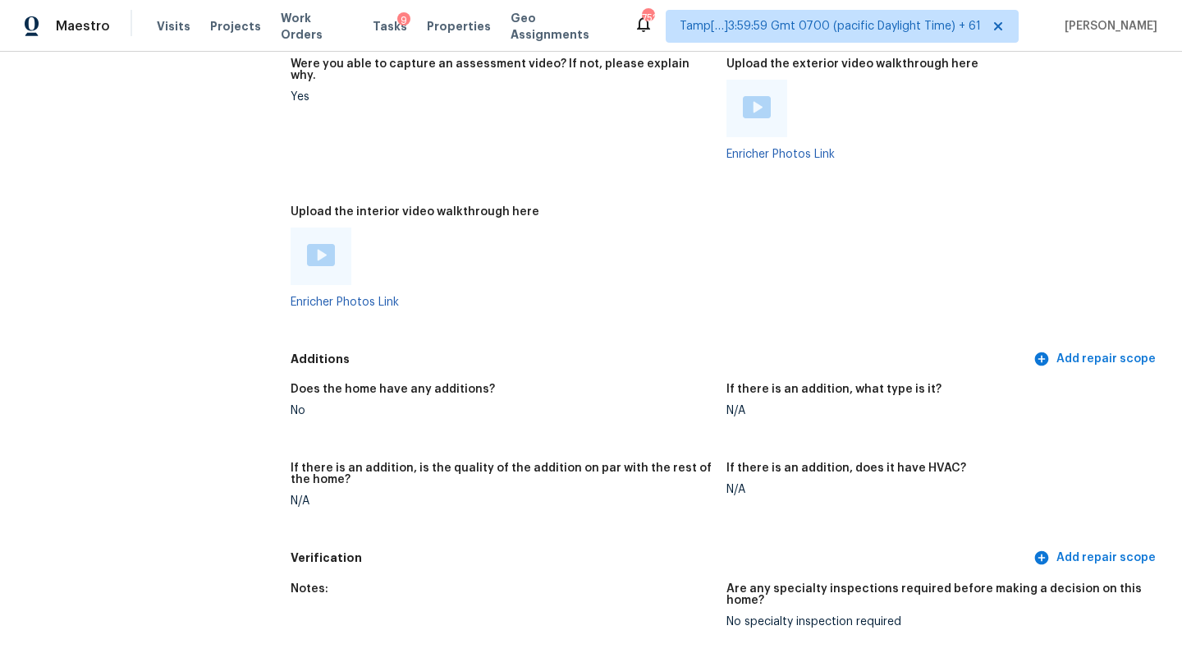
click at [325, 244] on img at bounding box center [321, 255] width 28 height 22
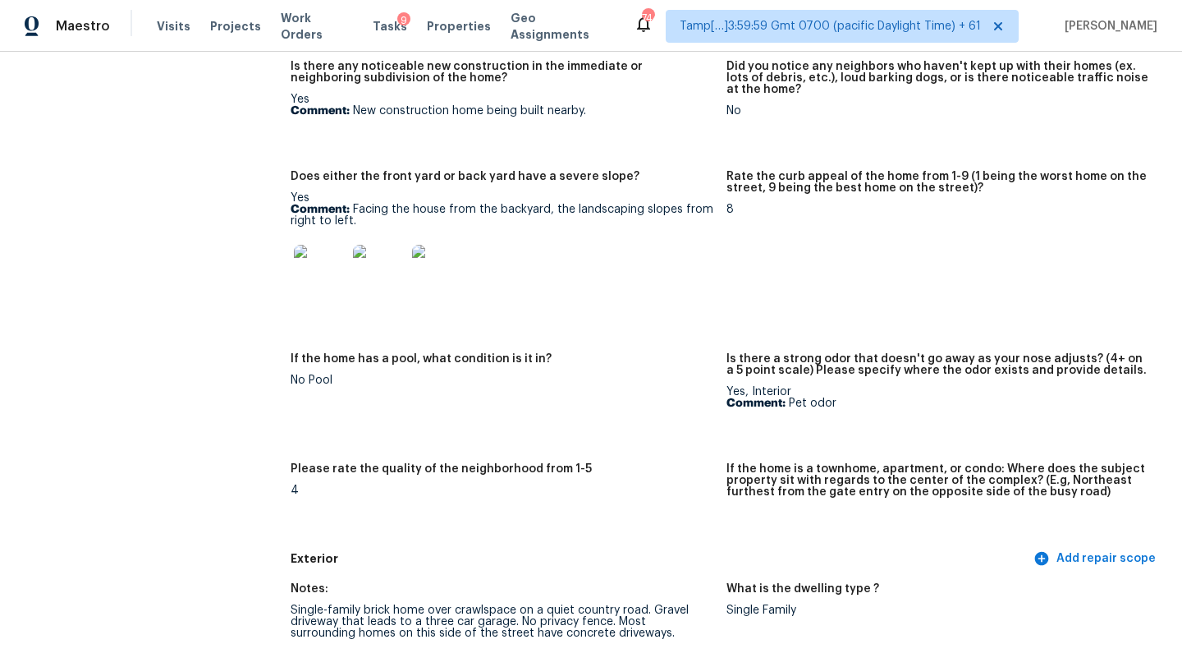
scroll to position [0, 0]
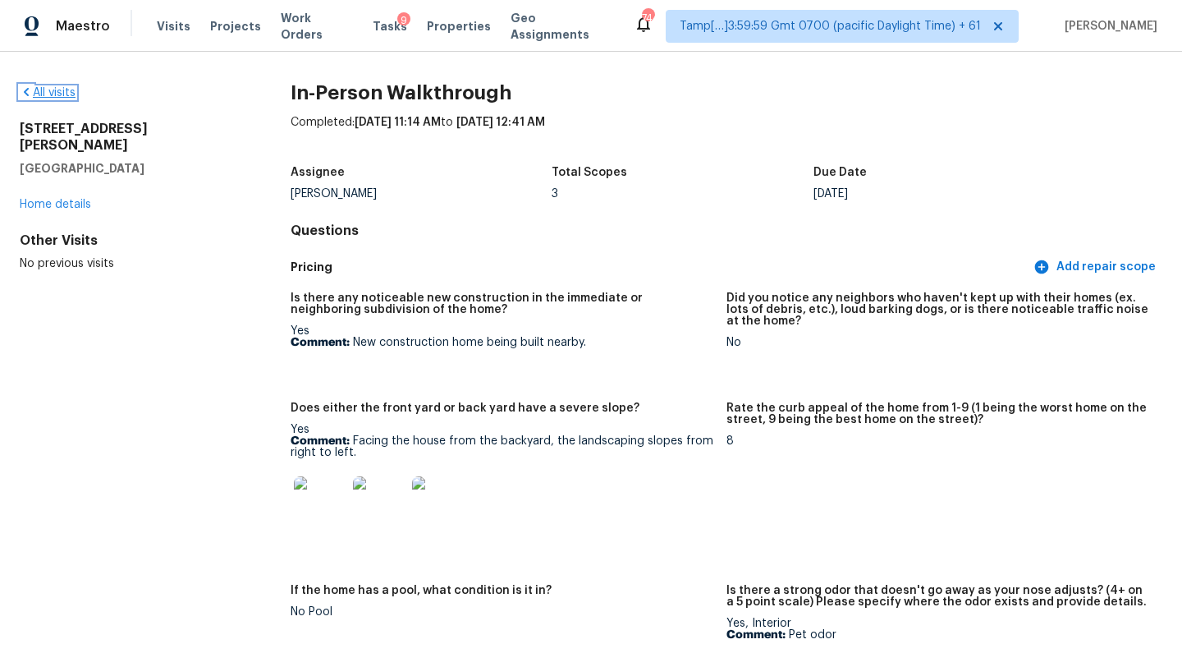
click at [51, 98] on link "All visits" at bounding box center [48, 92] width 56 height 11
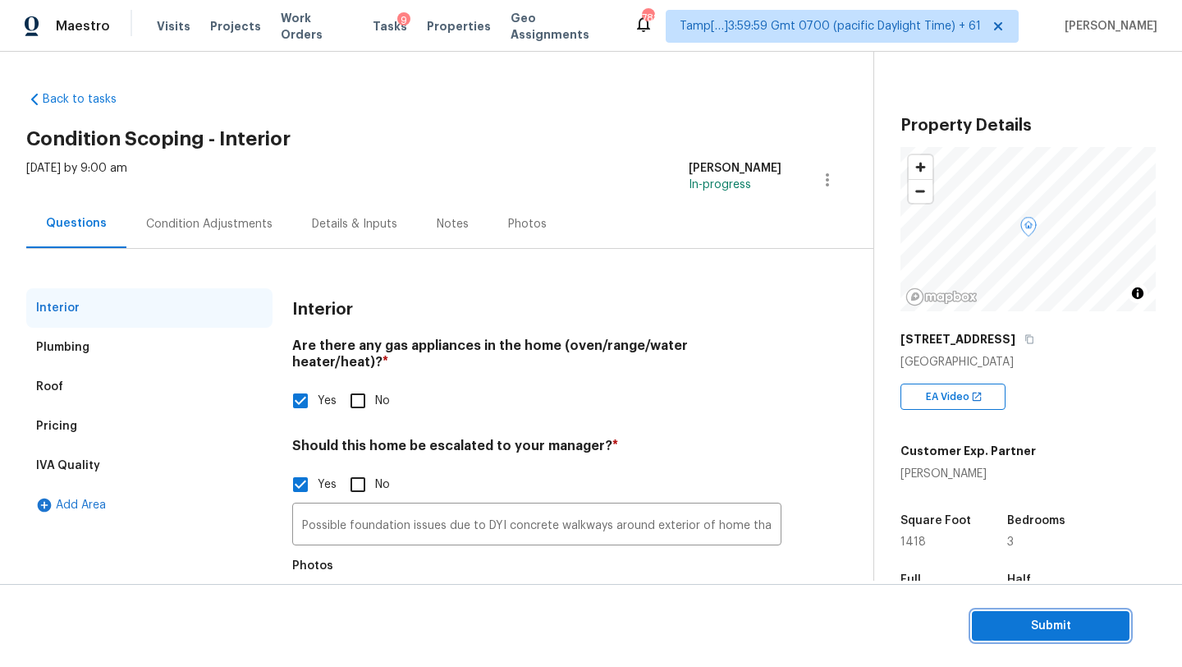
click at [994, 624] on span "Submit" at bounding box center [1050, 626] width 131 height 21
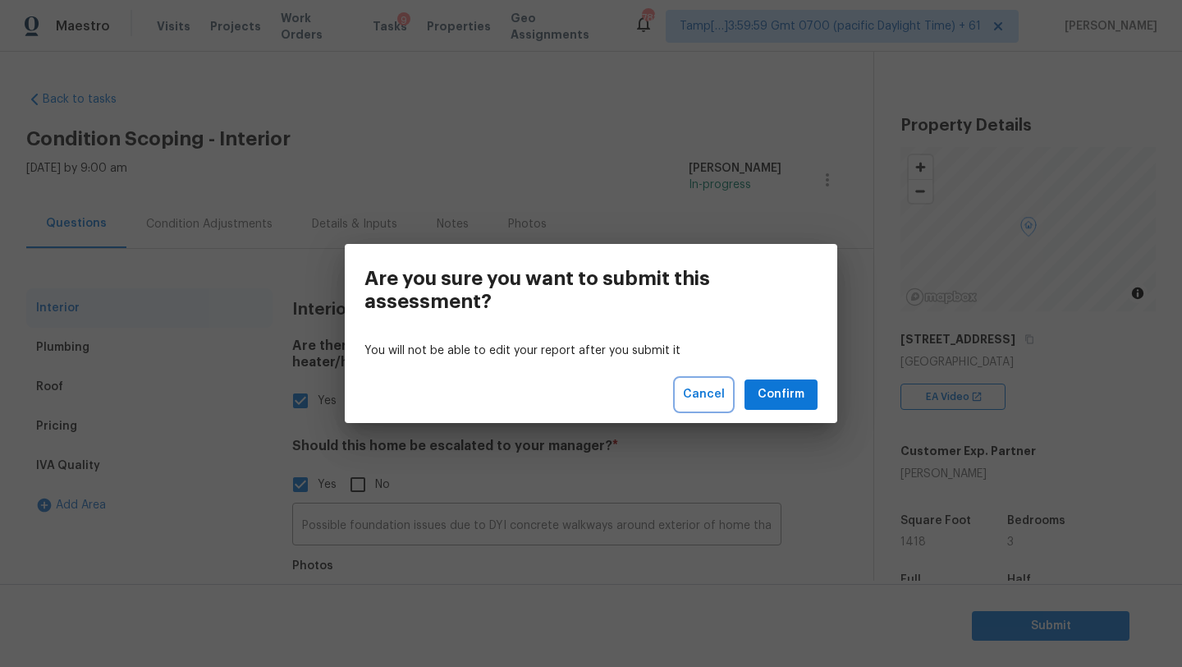
click at [686, 384] on button "Cancel" at bounding box center [704, 394] width 55 height 30
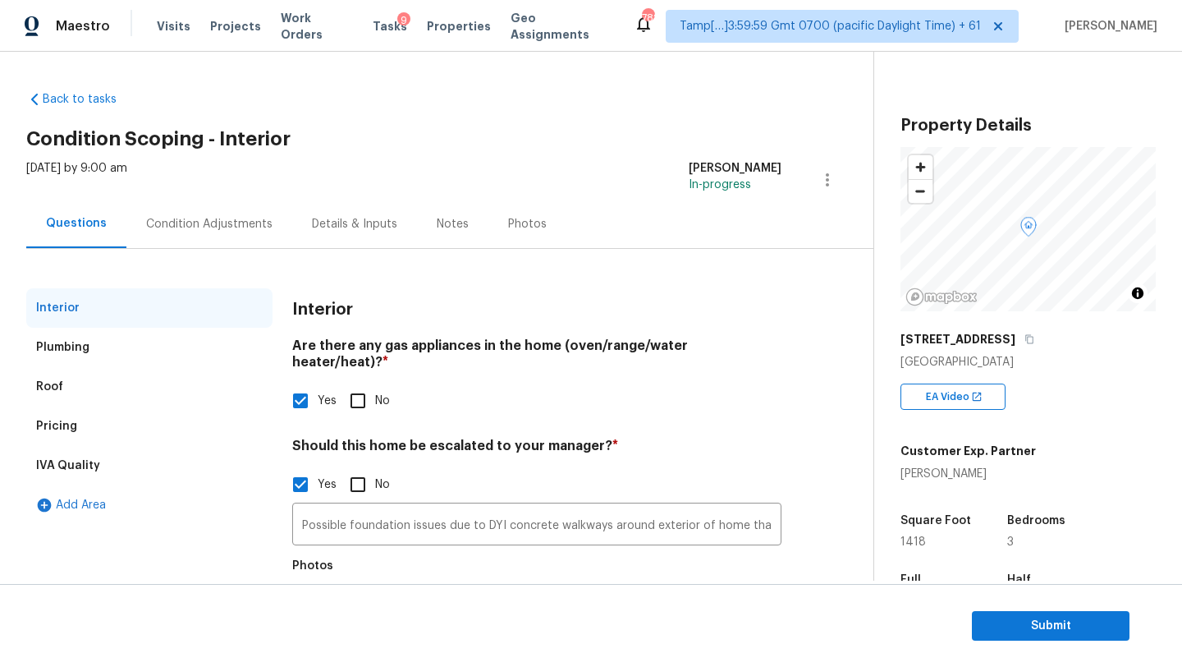
click at [146, 217] on div "Condition Adjustments" at bounding box center [209, 224] width 126 height 16
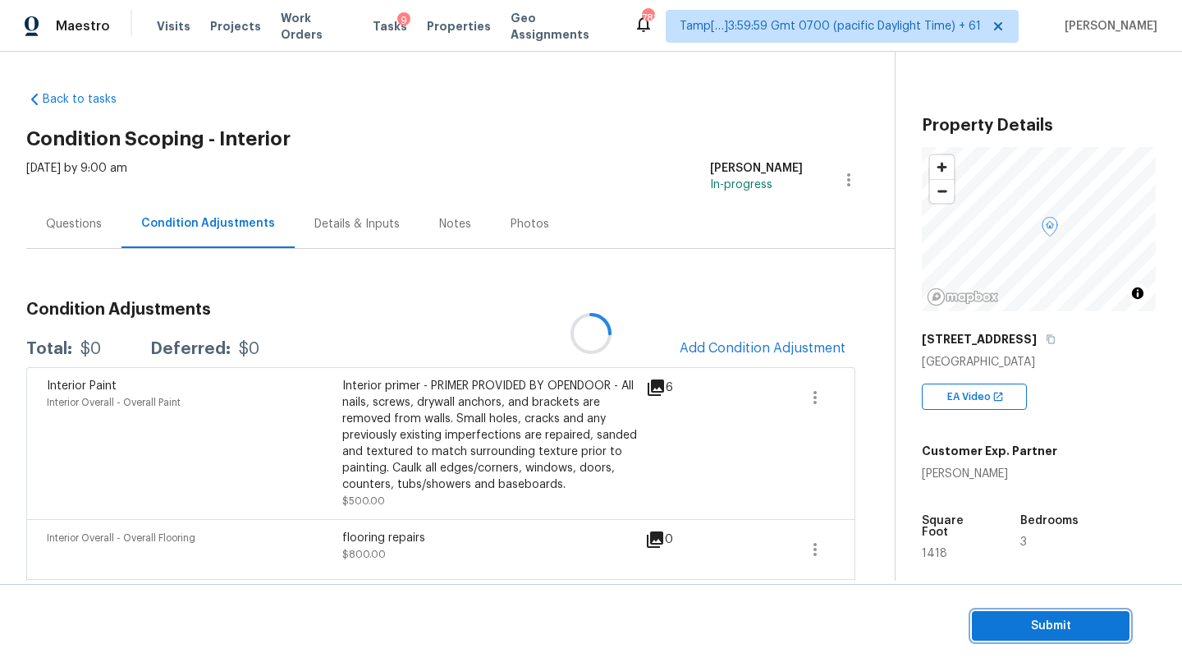
click at [1021, 631] on span "Submit" at bounding box center [1050, 626] width 131 height 21
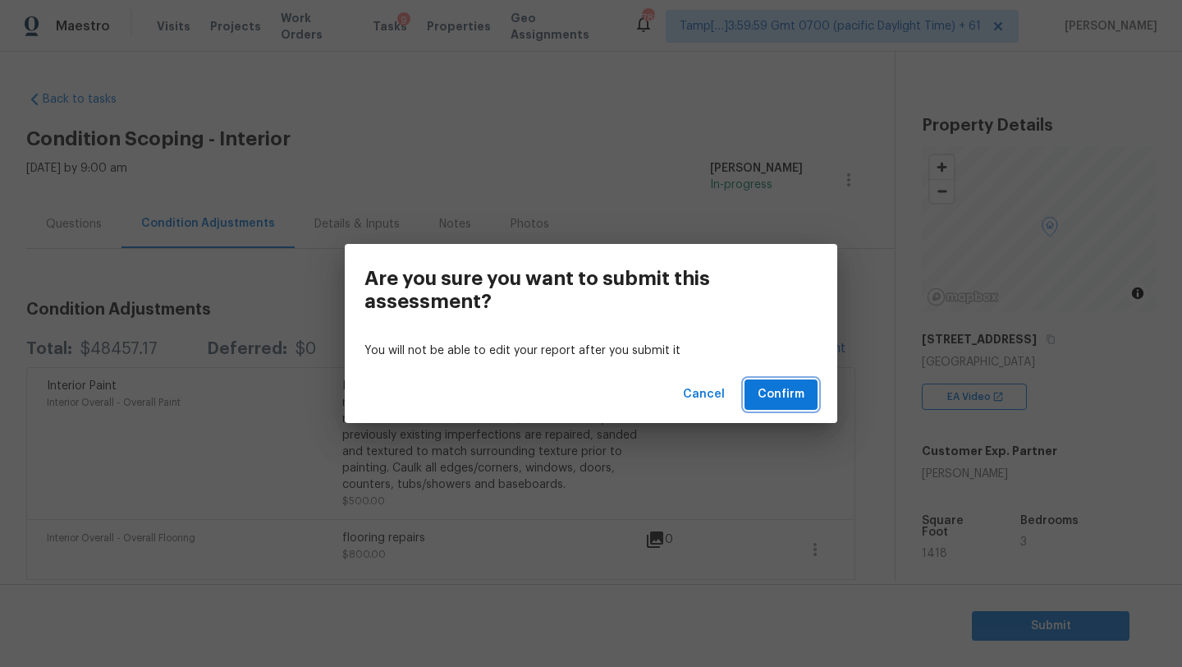
click at [769, 389] on span "Confirm" at bounding box center [781, 394] width 47 height 21
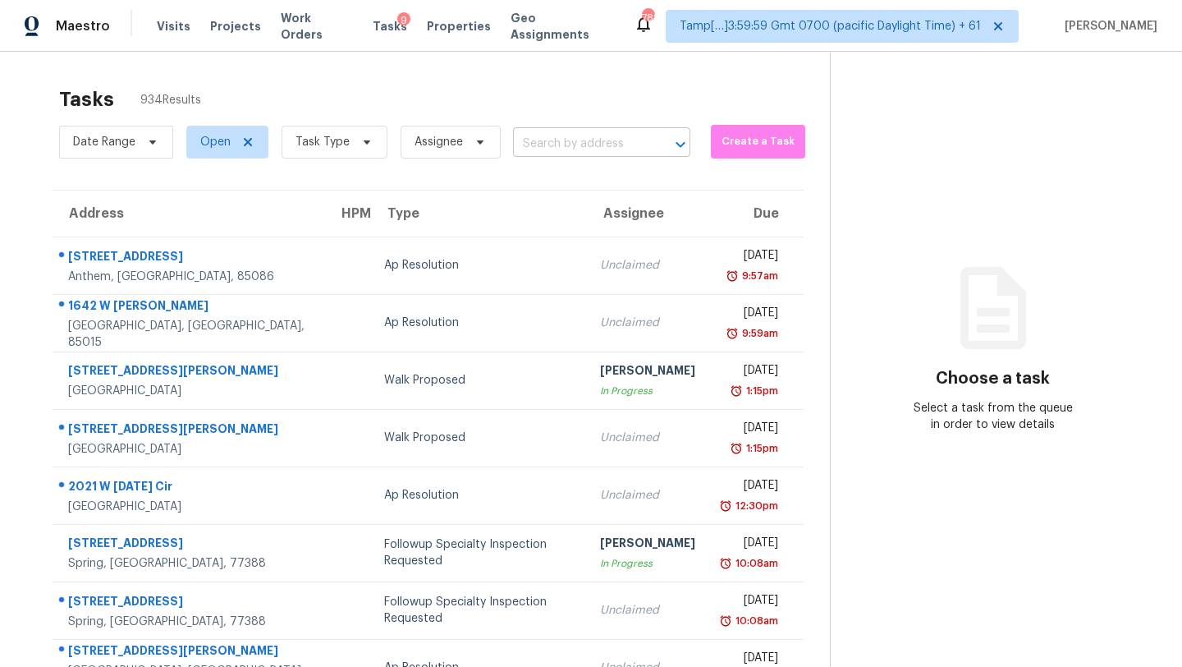
click at [601, 150] on input "text" at bounding box center [578, 143] width 131 height 25
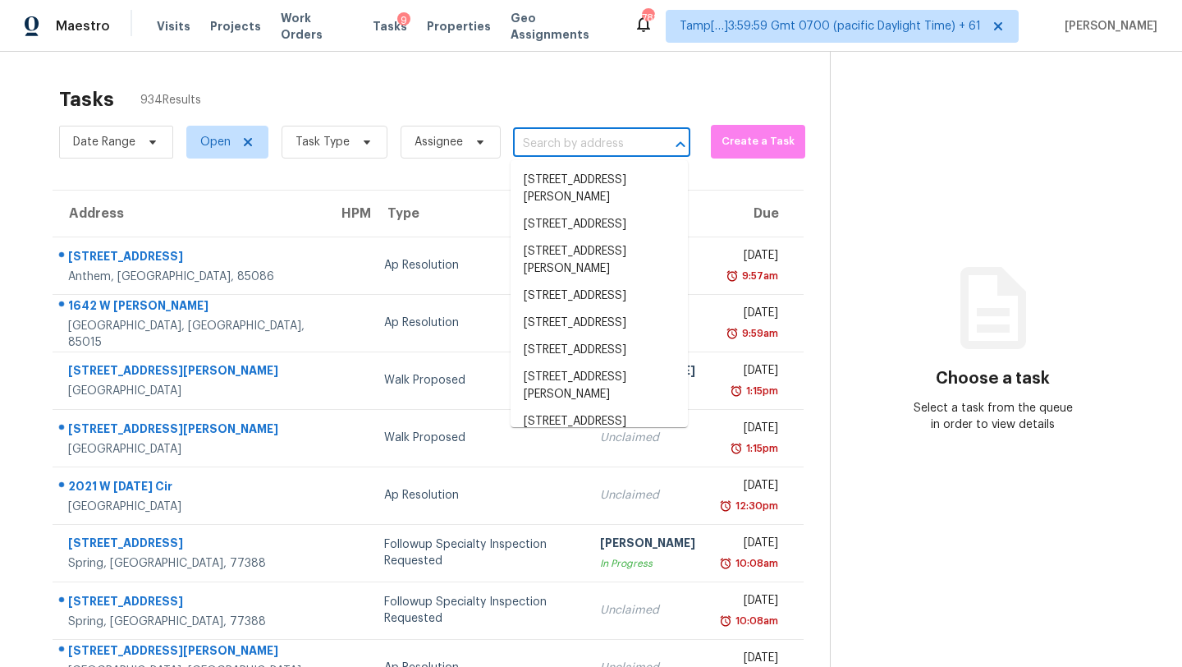
paste input "213 Connecticut Ave, Saint Cloud, FL 34769"
type input "213 Connecticut Ave, Saint Cloud, FL 34769"
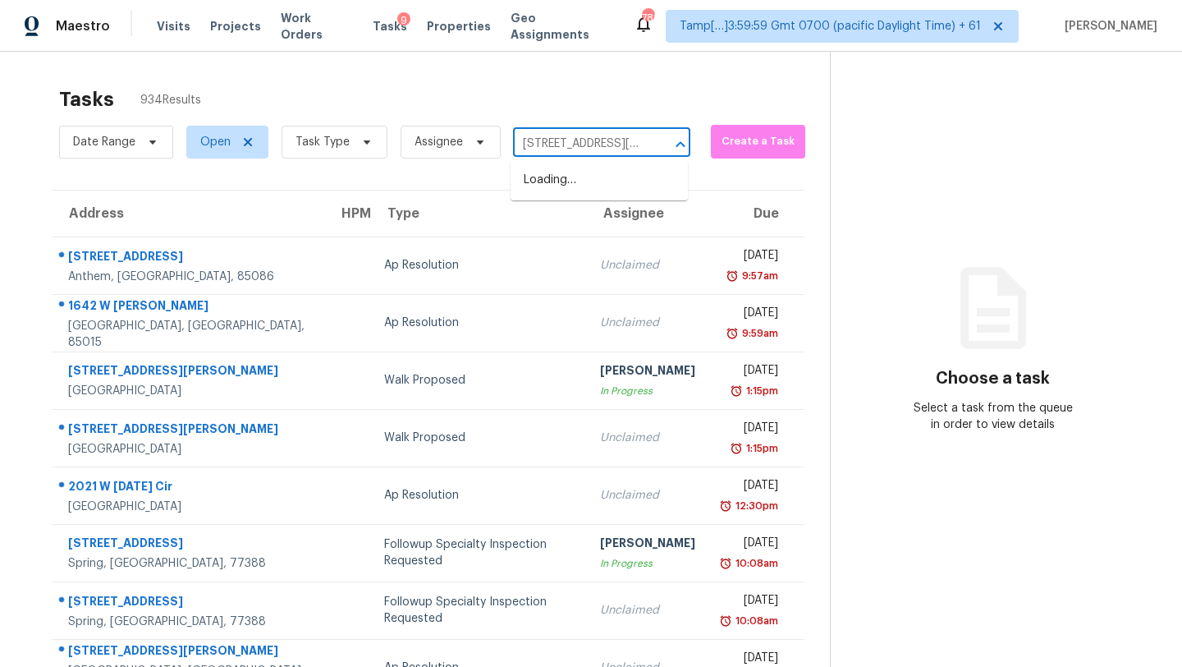
scroll to position [0, 113]
click at [587, 184] on li "213 Connecticut Ave, Saint Cloud, FL 34769" at bounding box center [599, 189] width 177 height 44
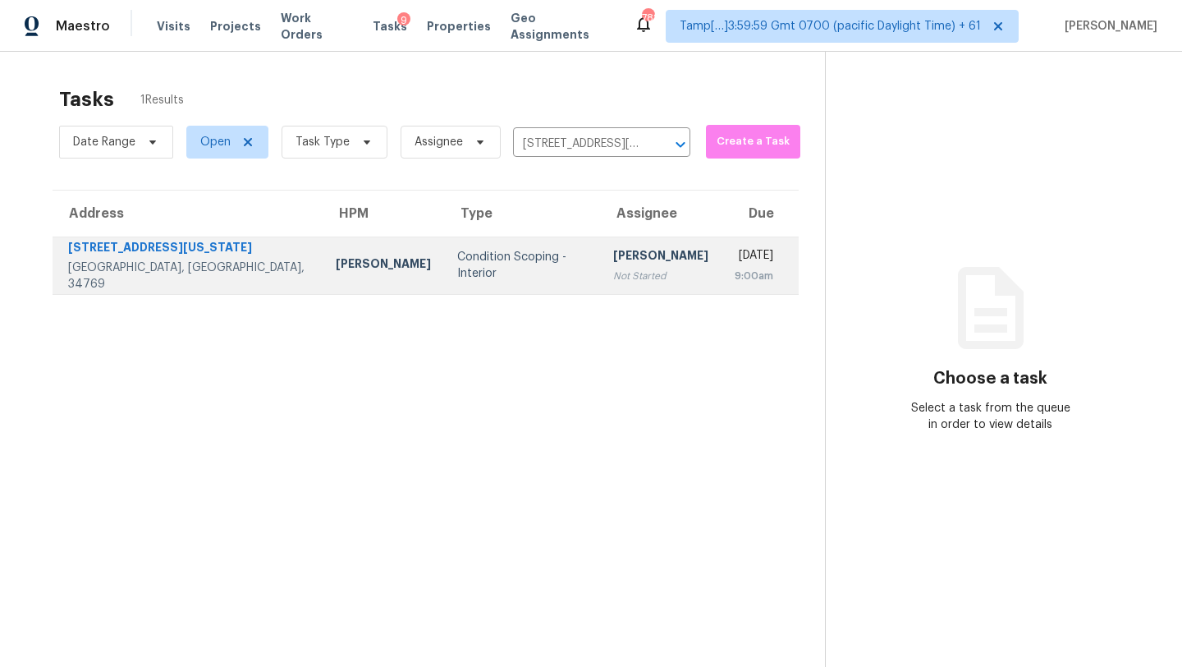
click at [613, 268] on div "Not Started" at bounding box center [660, 276] width 95 height 16
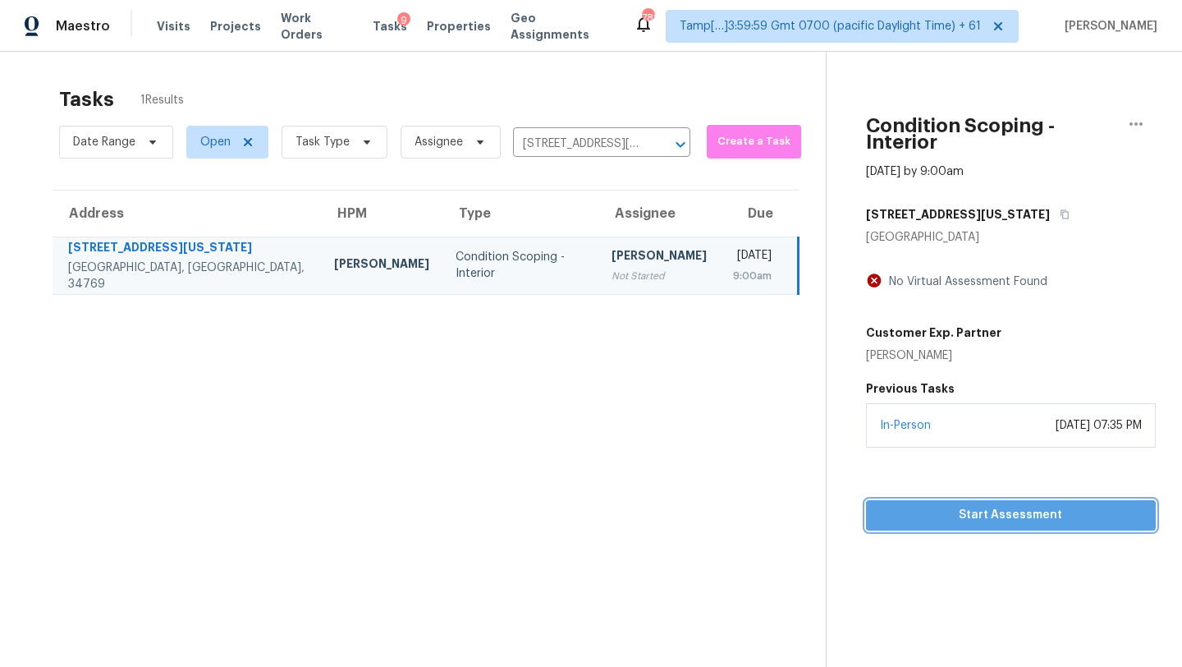
click at [964, 505] on span "Start Assessment" at bounding box center [1011, 515] width 264 height 21
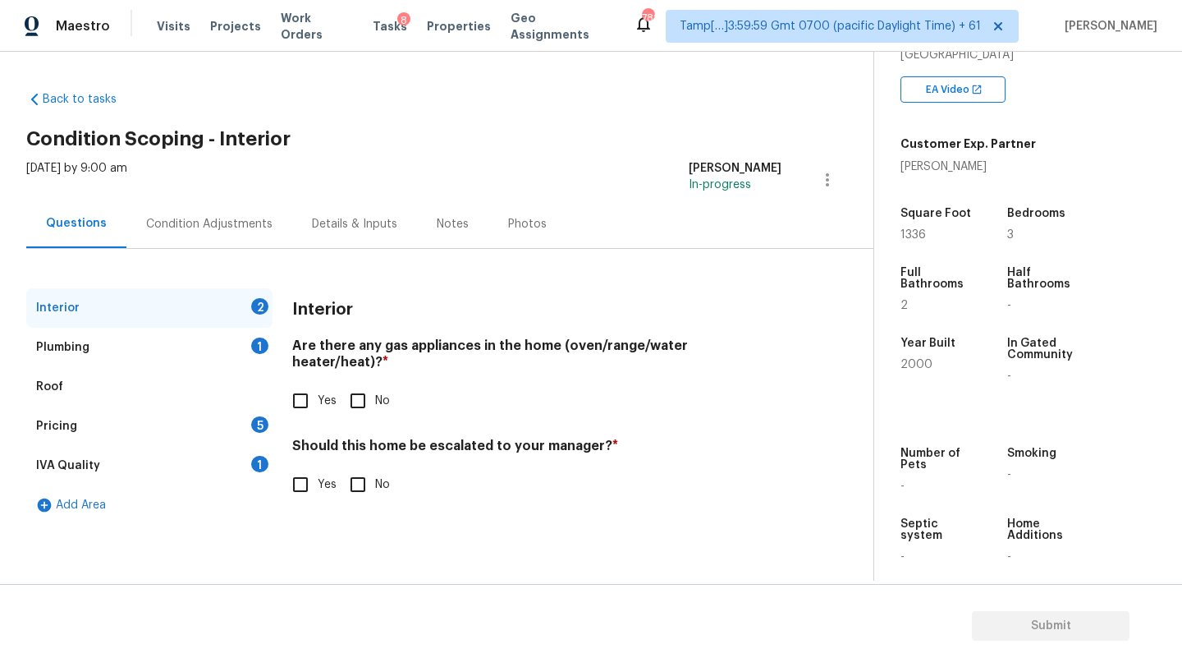
scroll to position [322, 0]
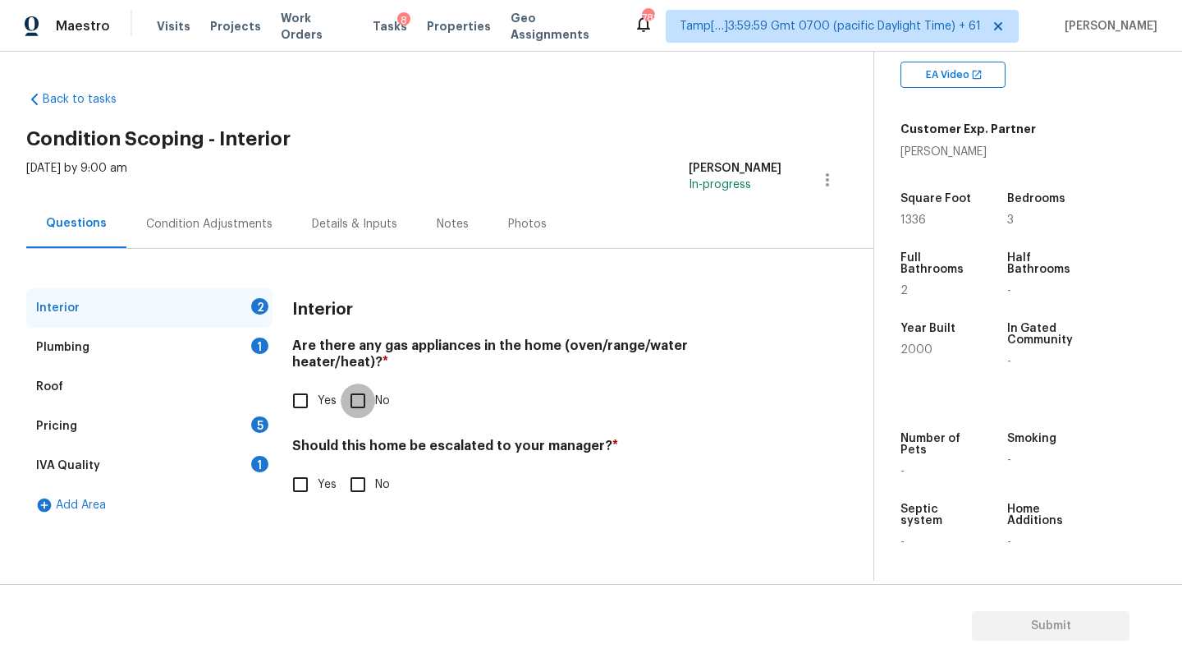
click at [345, 385] on input "No" at bounding box center [358, 400] width 34 height 34
checkbox input "true"
click at [353, 479] on input "No" at bounding box center [358, 486] width 34 height 34
checkbox input "true"
click at [252, 349] on div "1" at bounding box center [259, 345] width 17 height 16
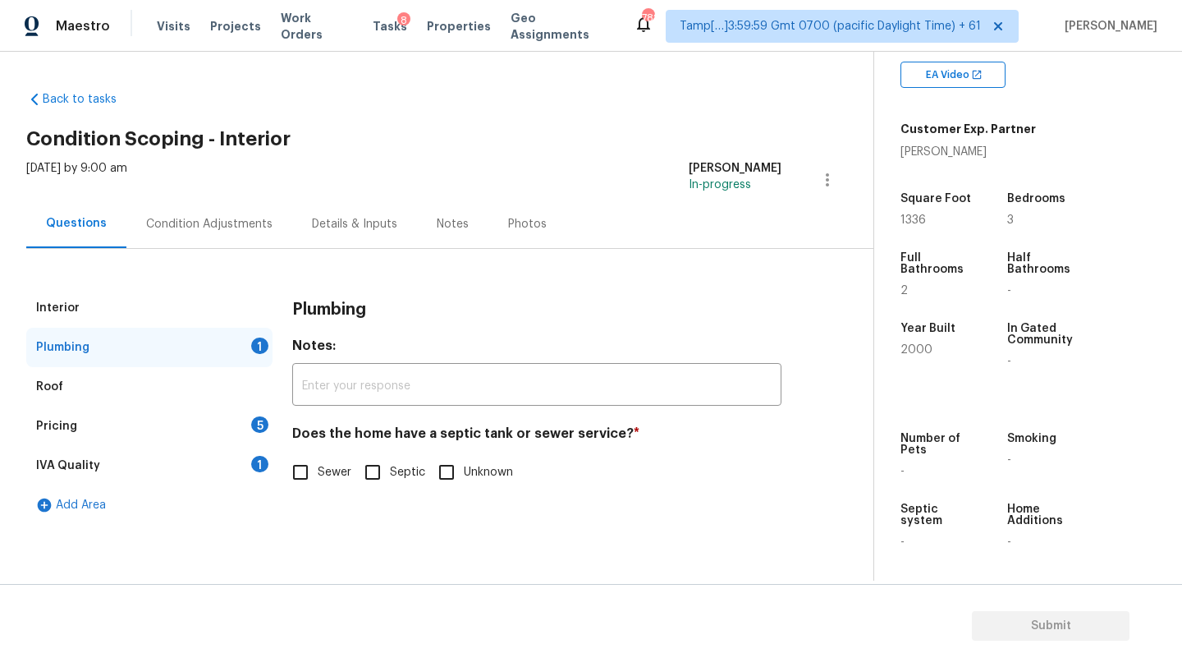
click at [304, 466] on input "Sewer" at bounding box center [300, 472] width 34 height 34
checkbox input "true"
click at [267, 466] on div "1" at bounding box center [259, 464] width 17 height 16
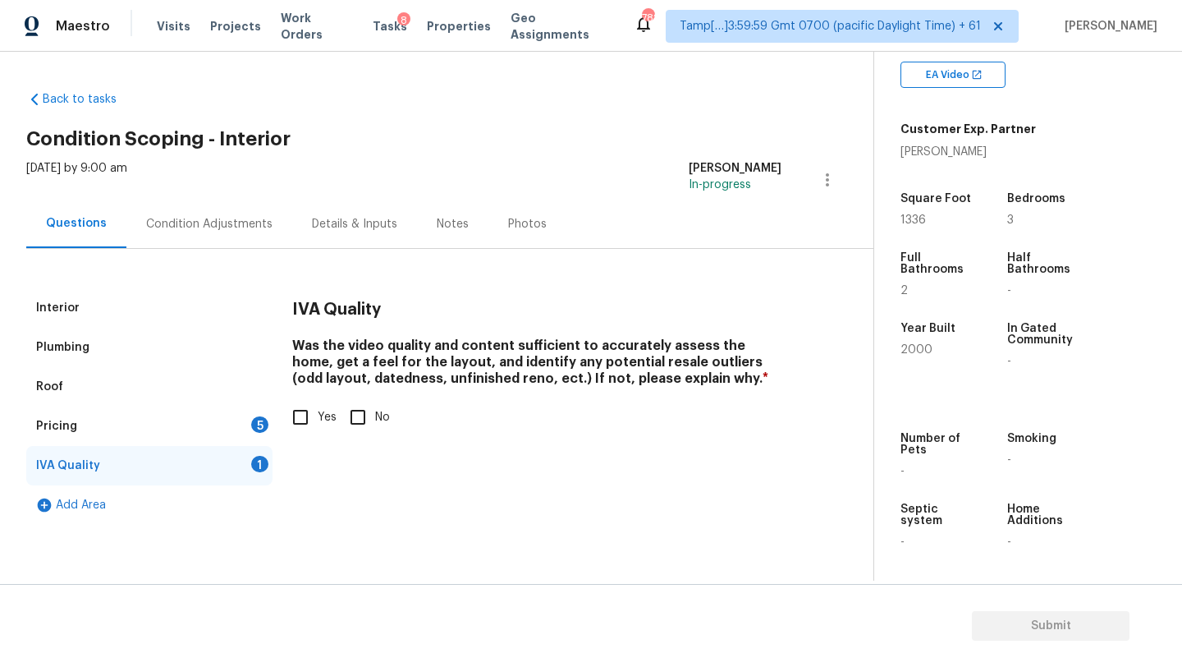
drag, startPoint x: 291, startPoint y: 438, endPoint x: 302, endPoint y: 426, distance: 16.3
click at [303, 426] on input "Yes" at bounding box center [300, 417] width 34 height 34
checkbox input "true"
click at [258, 426] on div "5" at bounding box center [259, 424] width 17 height 16
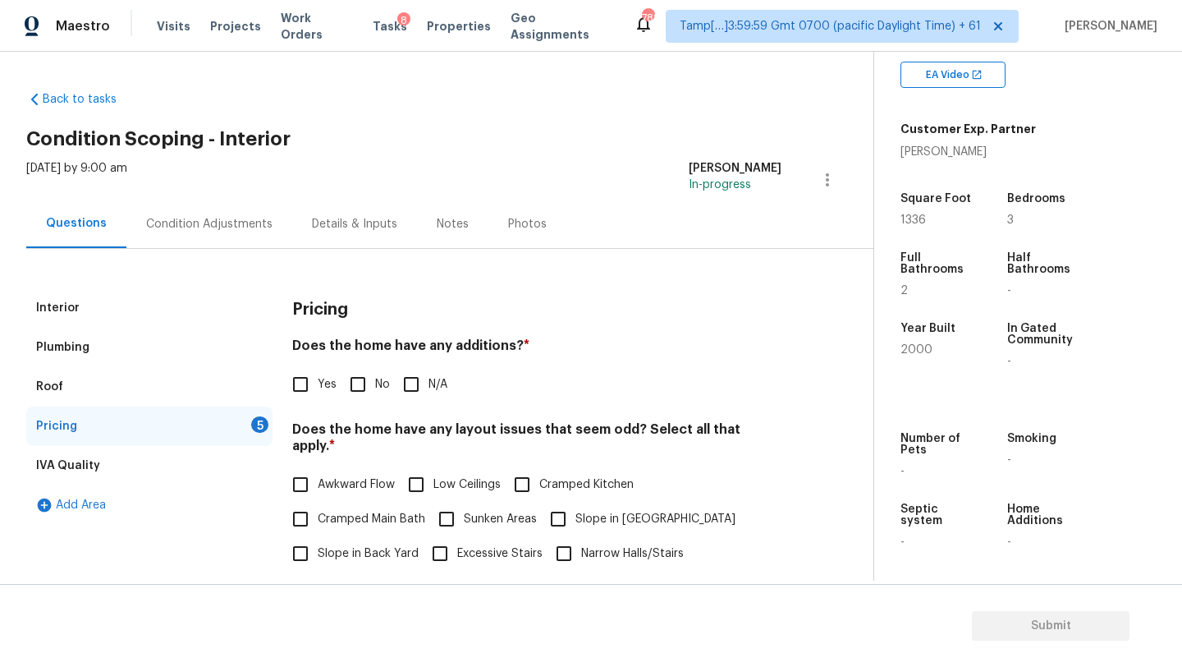
click at [360, 381] on input "No" at bounding box center [358, 384] width 34 height 34
checkbox input "true"
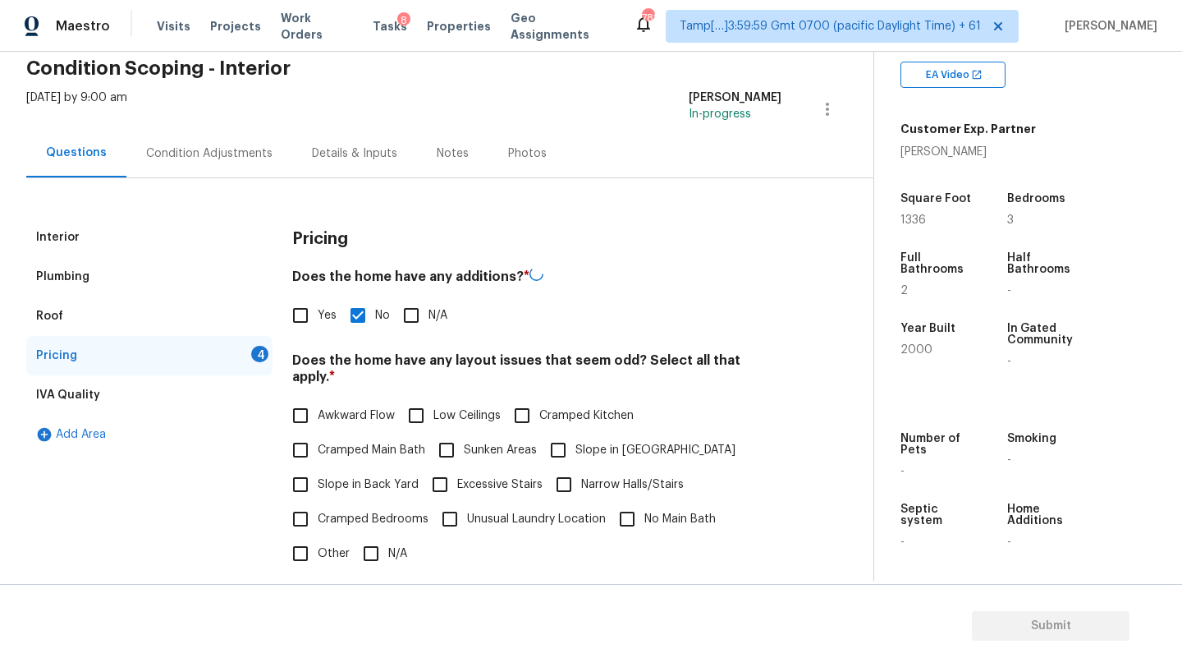
scroll to position [243, 0]
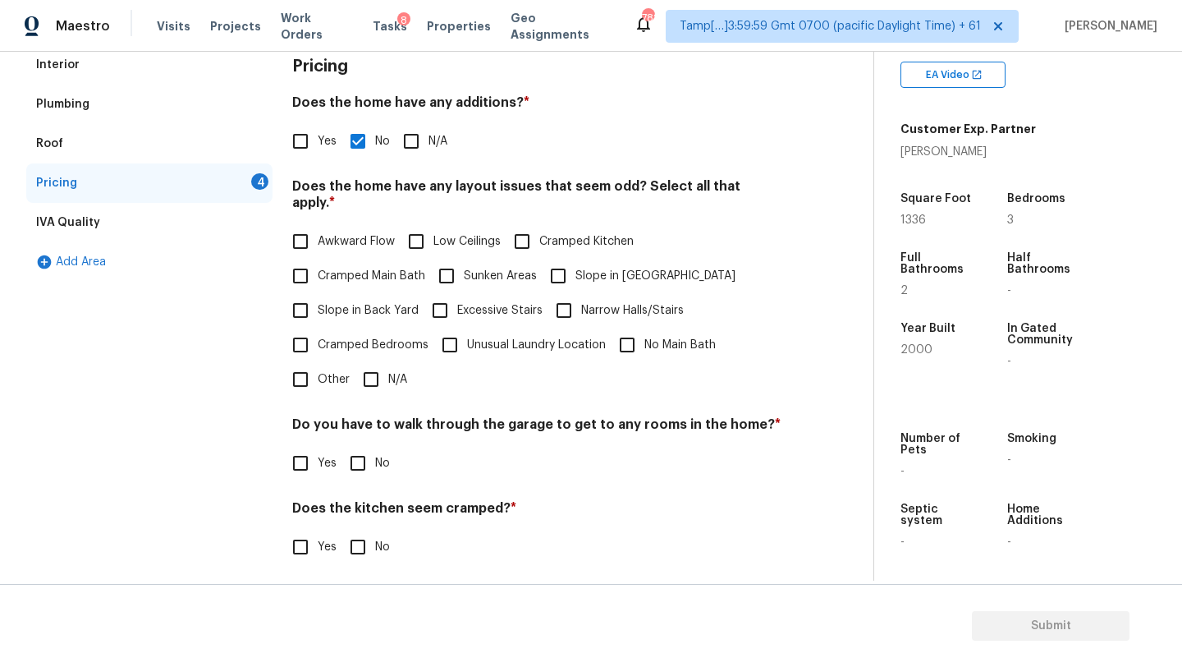
click at [369, 362] on input "N/A" at bounding box center [371, 379] width 34 height 34
checkbox input "true"
click at [369, 452] on input "No" at bounding box center [358, 463] width 34 height 34
checkbox input "true"
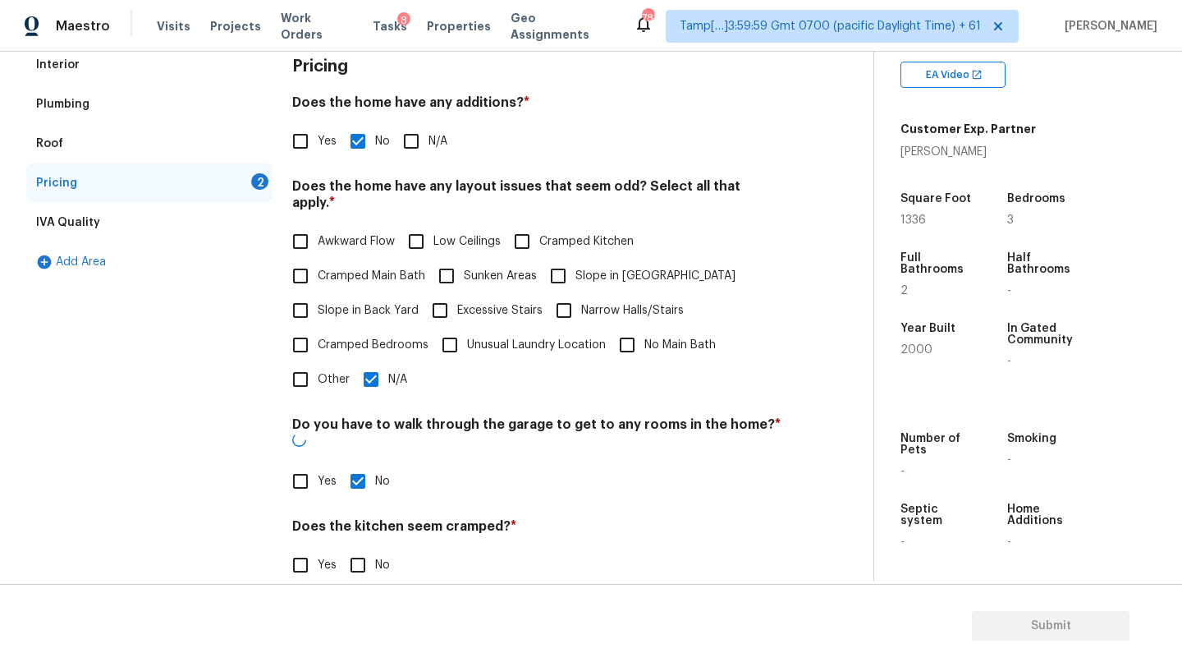
click at [363, 548] on input "No" at bounding box center [358, 565] width 34 height 34
checkbox input "true"
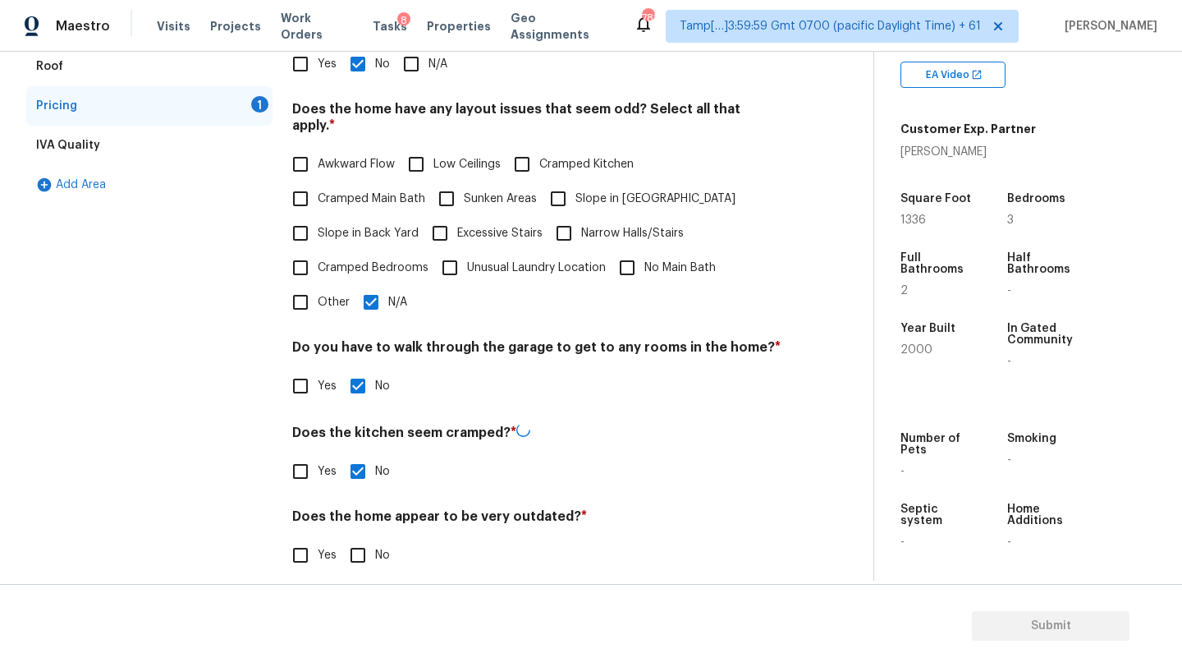
scroll to position [319, 0]
click at [363, 538] on input "No" at bounding box center [358, 555] width 34 height 34
checkbox input "true"
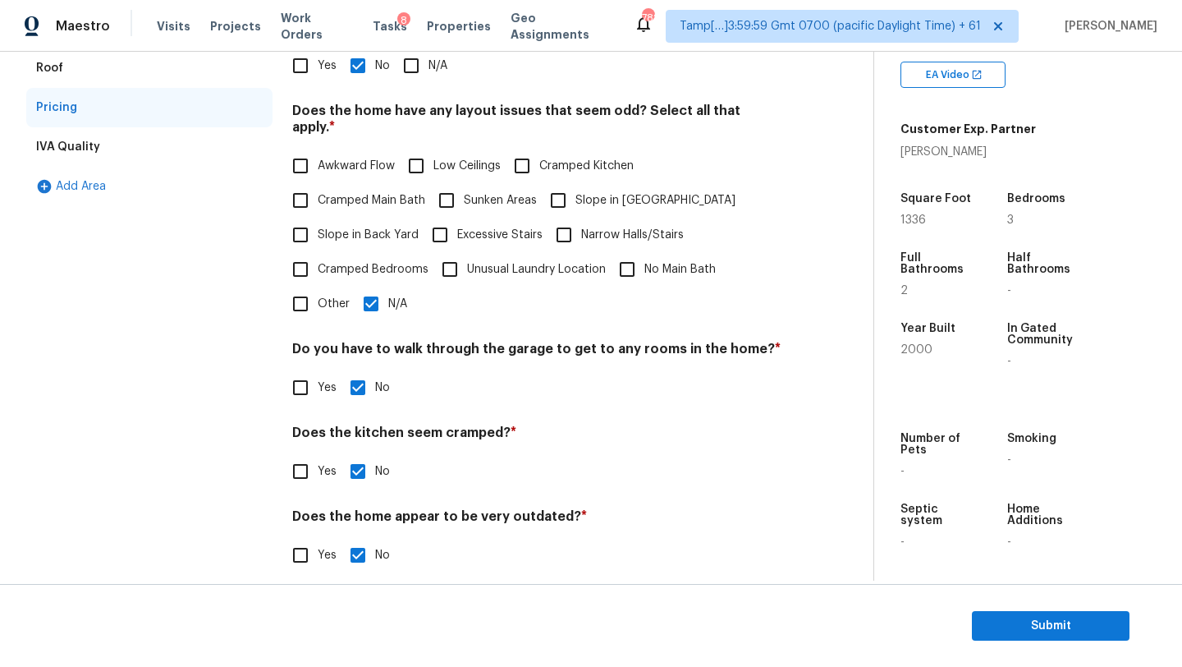
scroll to position [0, 0]
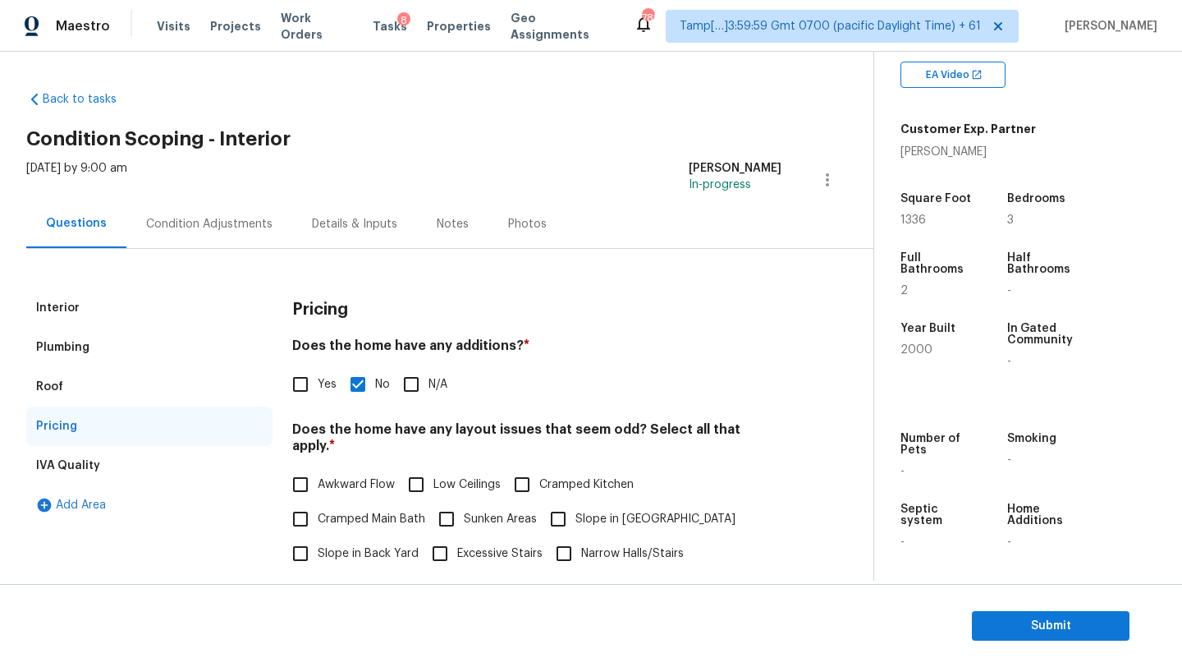
click at [209, 222] on div "Condition Adjustments" at bounding box center [209, 224] width 126 height 16
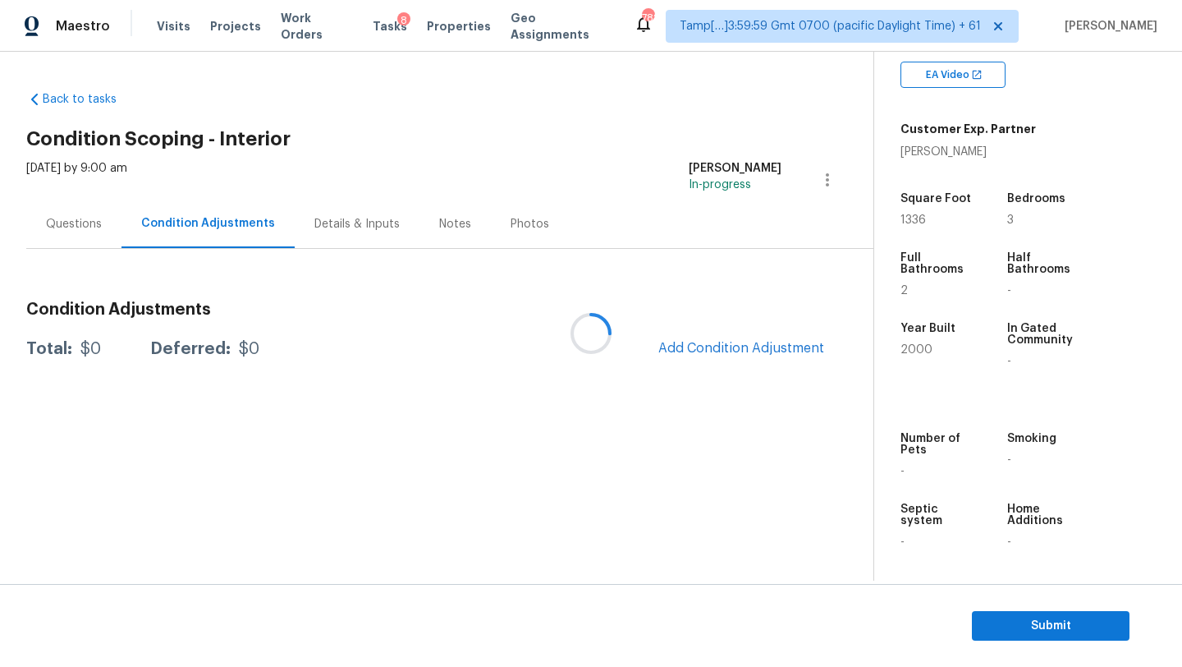
click at [782, 341] on div at bounding box center [591, 333] width 1182 height 667
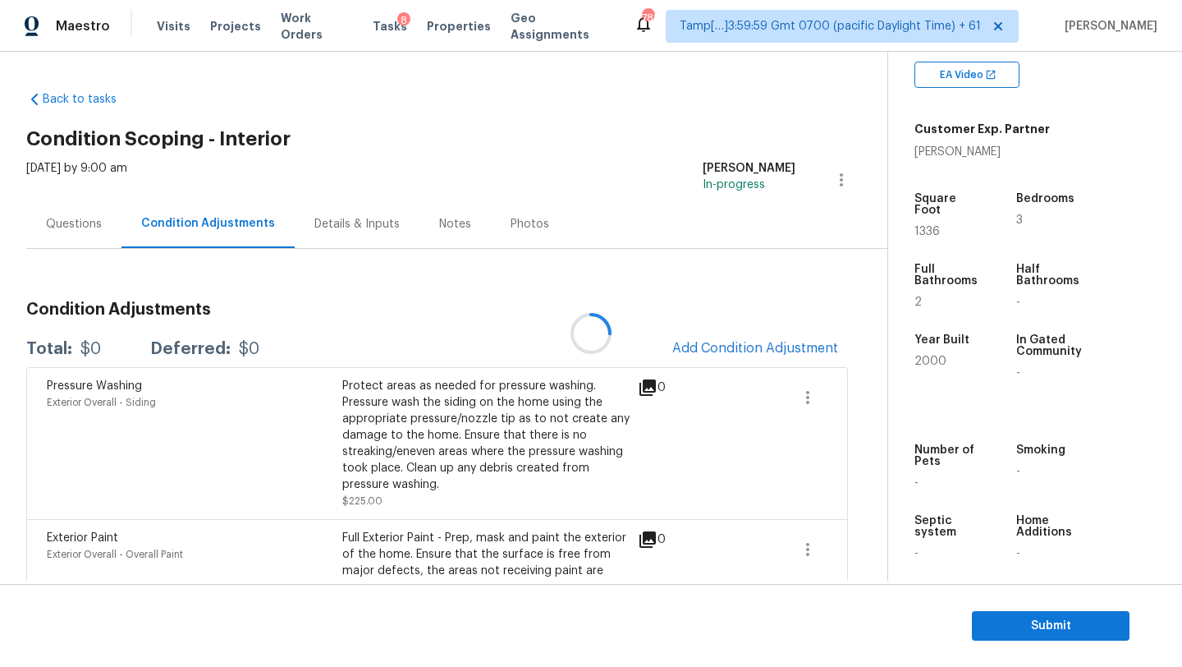
click at [770, 356] on div at bounding box center [591, 333] width 1182 height 667
click at [770, 355] on div at bounding box center [591, 333] width 1182 height 667
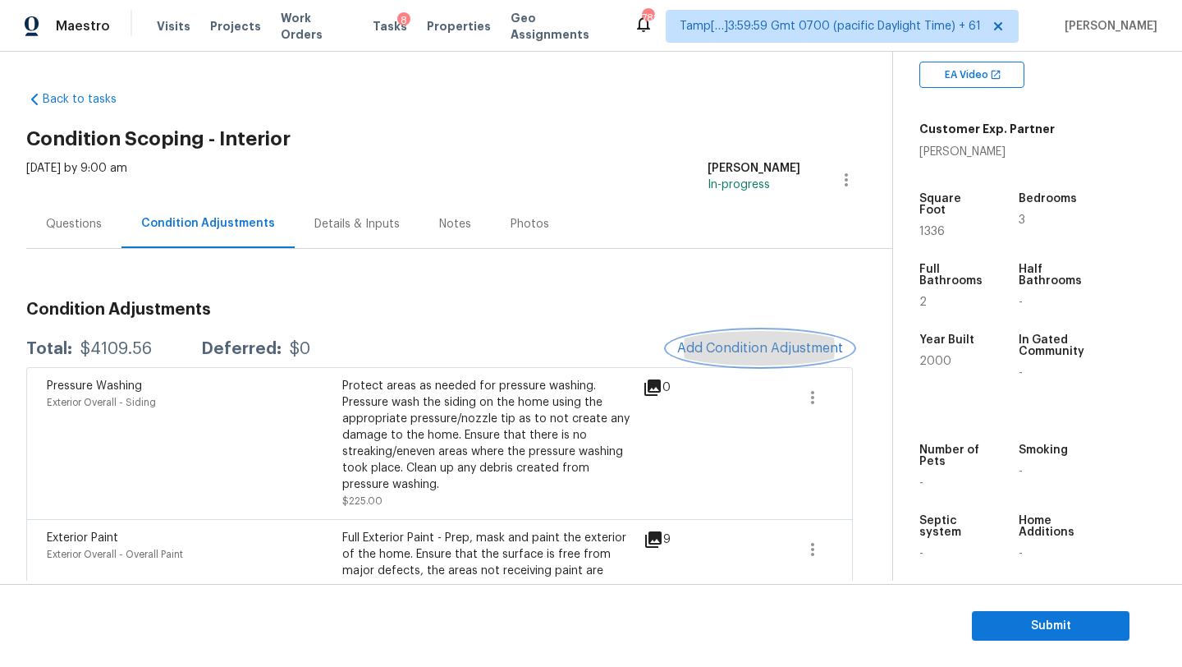
click at [781, 349] on span "Add Condition Adjustment" at bounding box center [760, 348] width 166 height 15
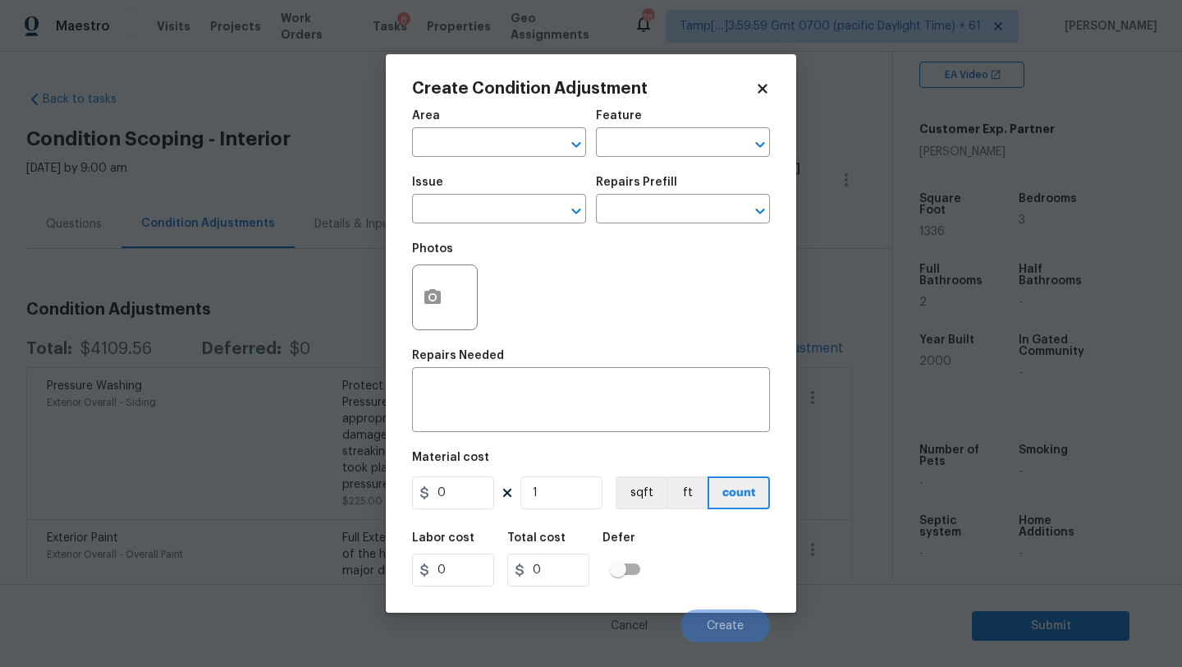
click at [464, 118] on div "Area" at bounding box center [499, 120] width 174 height 21
click at [464, 138] on input "text" at bounding box center [476, 143] width 128 height 25
click at [473, 217] on li "Interior Overall" at bounding box center [499, 208] width 174 height 27
type input "Interior Overall"
click at [640, 149] on input "text" at bounding box center [660, 143] width 128 height 25
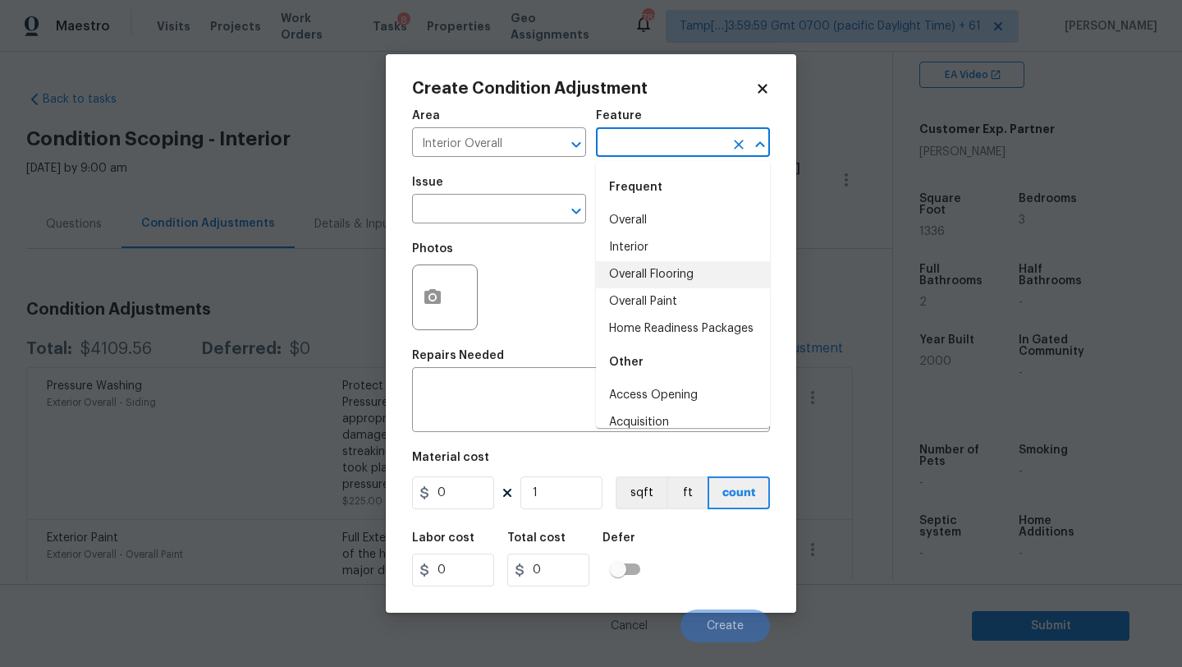
click at [642, 270] on li "Overall Flooring" at bounding box center [683, 274] width 174 height 27
type input "Overall Flooring"
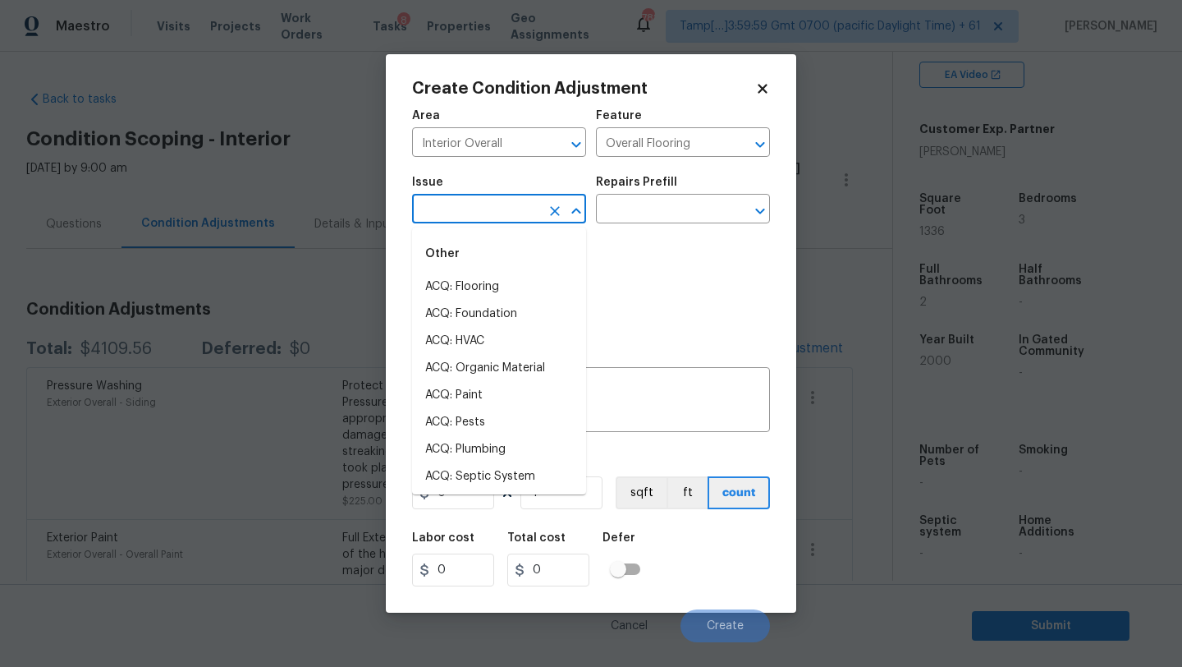
click at [511, 222] on input "text" at bounding box center [476, 210] width 128 height 25
click at [507, 276] on li "ACQ: Flooring" at bounding box center [499, 286] width 174 height 27
type input "ACQ: Flooring"
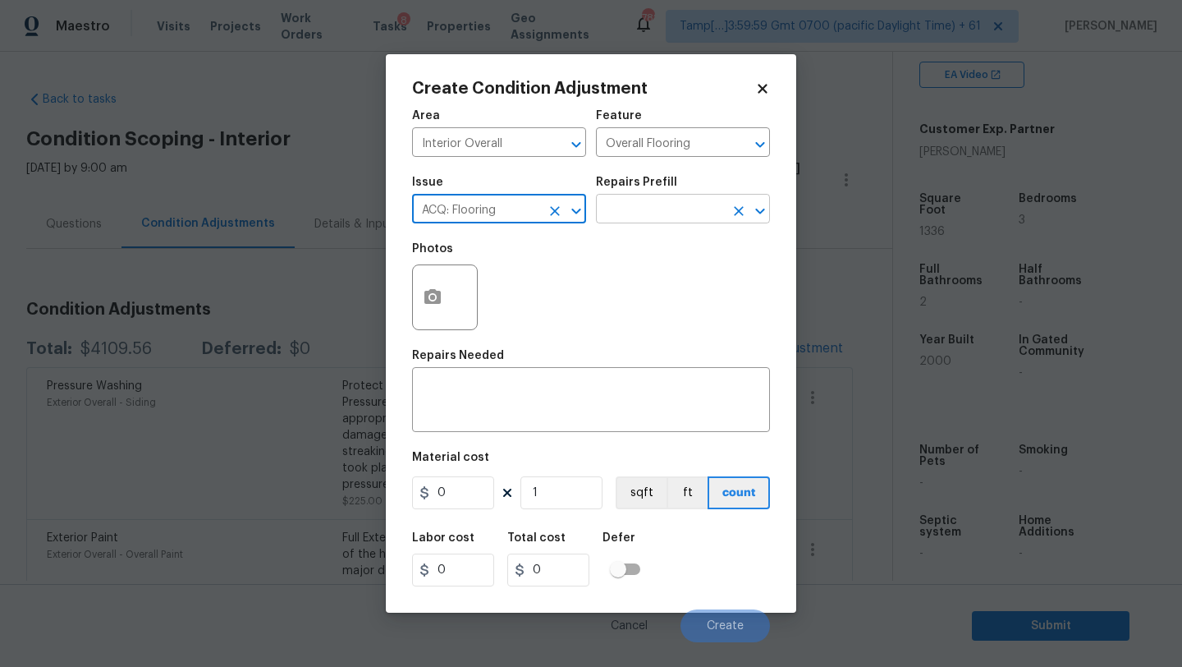
click at [637, 220] on input "text" at bounding box center [660, 210] width 128 height 25
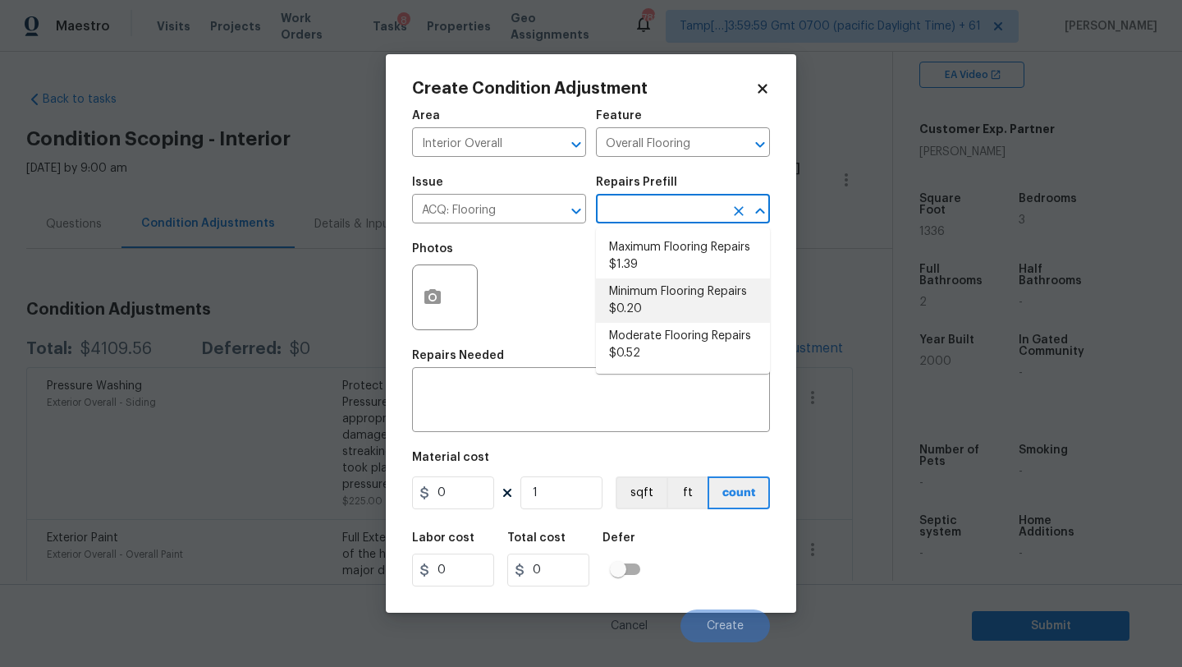
click at [640, 290] on li "Minimum Flooring Repairs $0.20" at bounding box center [683, 300] width 174 height 44
type input "Acquisition"
type textarea "Acquisition Scope: Minimum flooring repairs"
type input "0.2"
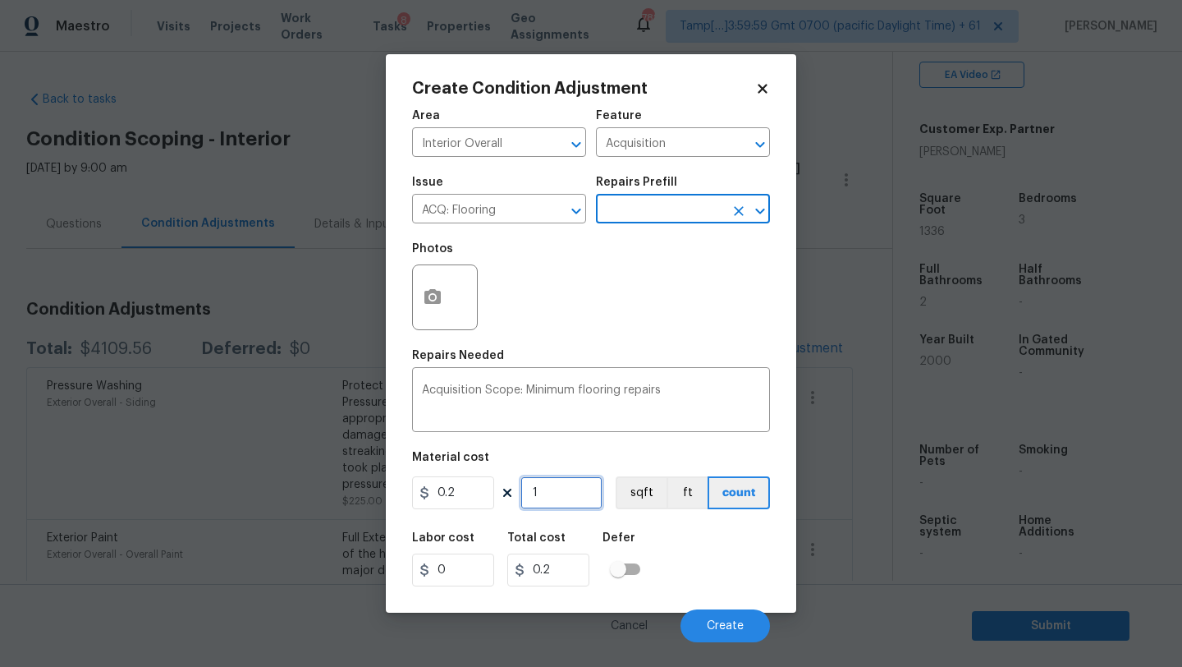
click at [570, 485] on input "1" at bounding box center [562, 492] width 82 height 33
type input "13"
type input "2.6"
type input "133"
type input "26.6"
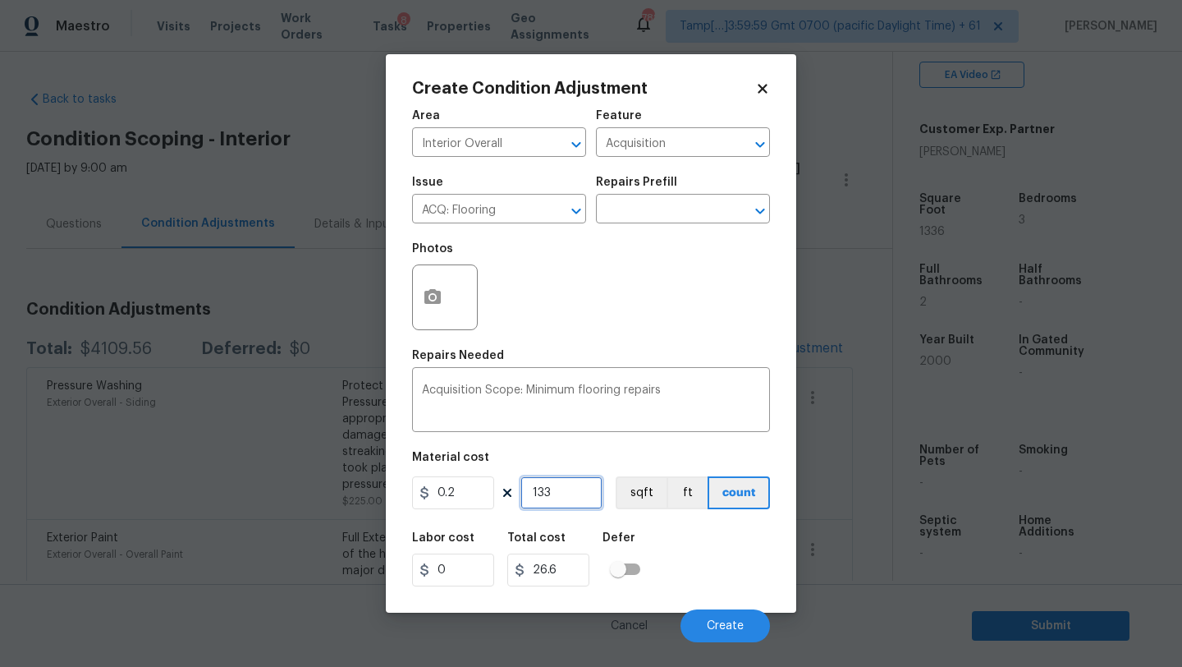
type input "1336"
type input "267.2"
type input "1336"
click at [723, 622] on span "Create" at bounding box center [725, 626] width 37 height 12
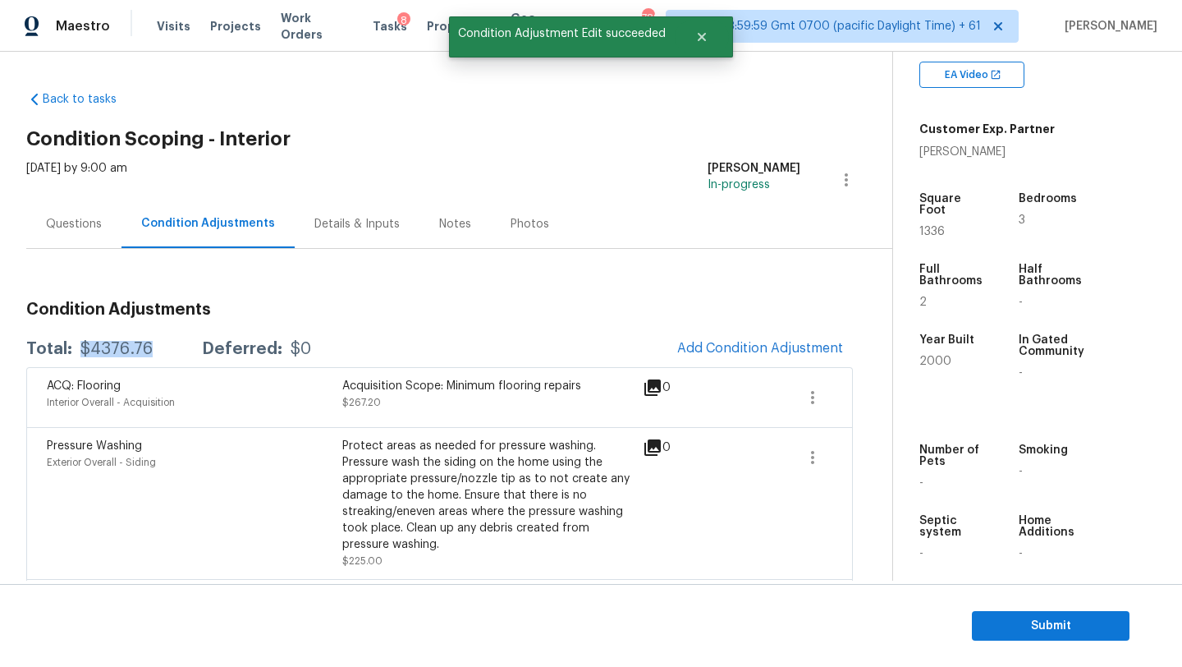
drag, startPoint x: 79, startPoint y: 351, endPoint x: 164, endPoint y: 352, distance: 85.4
click at [164, 352] on div "Total: $4376.76 Deferred: $0" at bounding box center [168, 349] width 285 height 16
copy div "$4376.76"
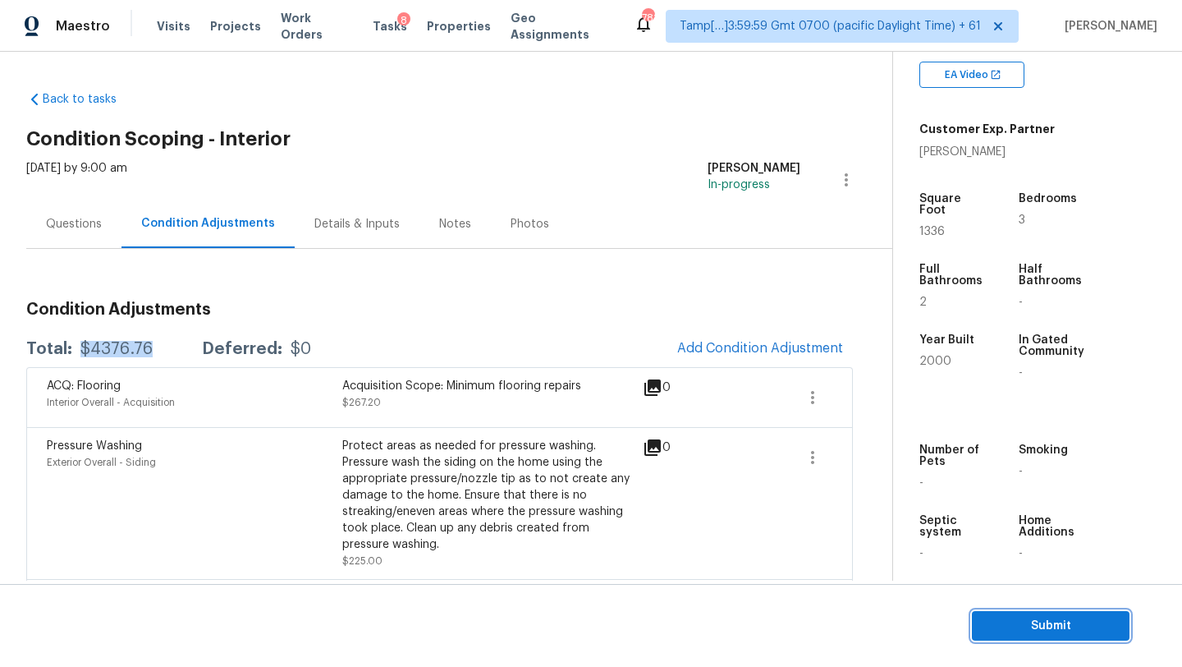
click at [1011, 628] on span "Submit" at bounding box center [1050, 626] width 131 height 21
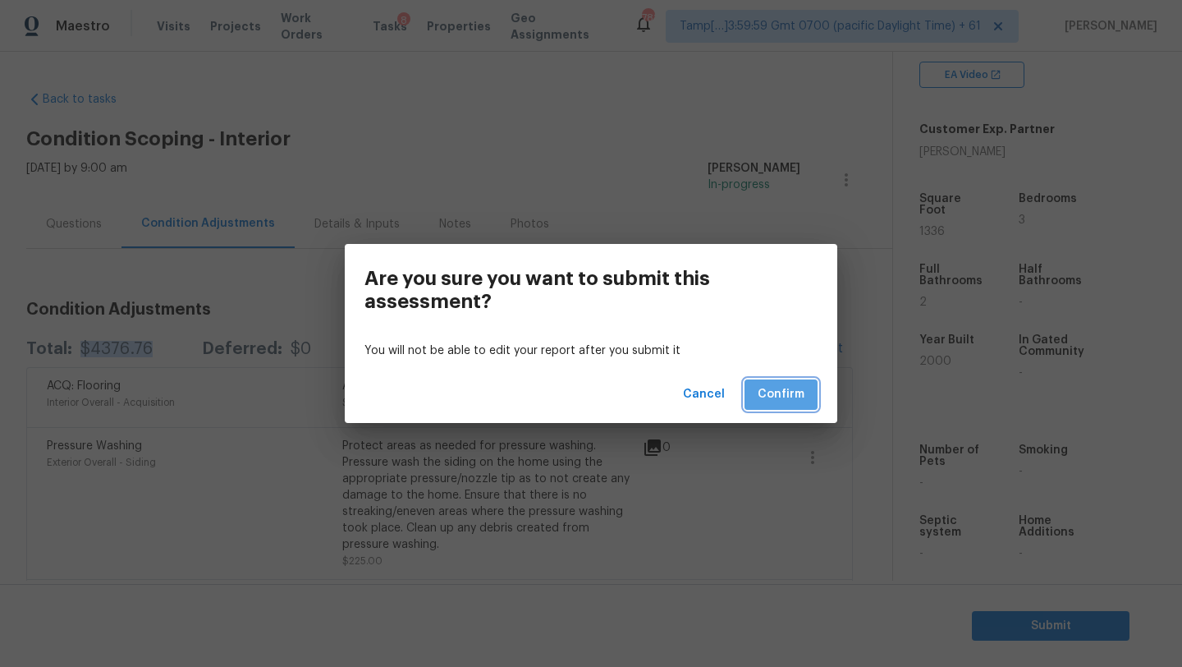
click at [801, 393] on span "Confirm" at bounding box center [781, 394] width 47 height 21
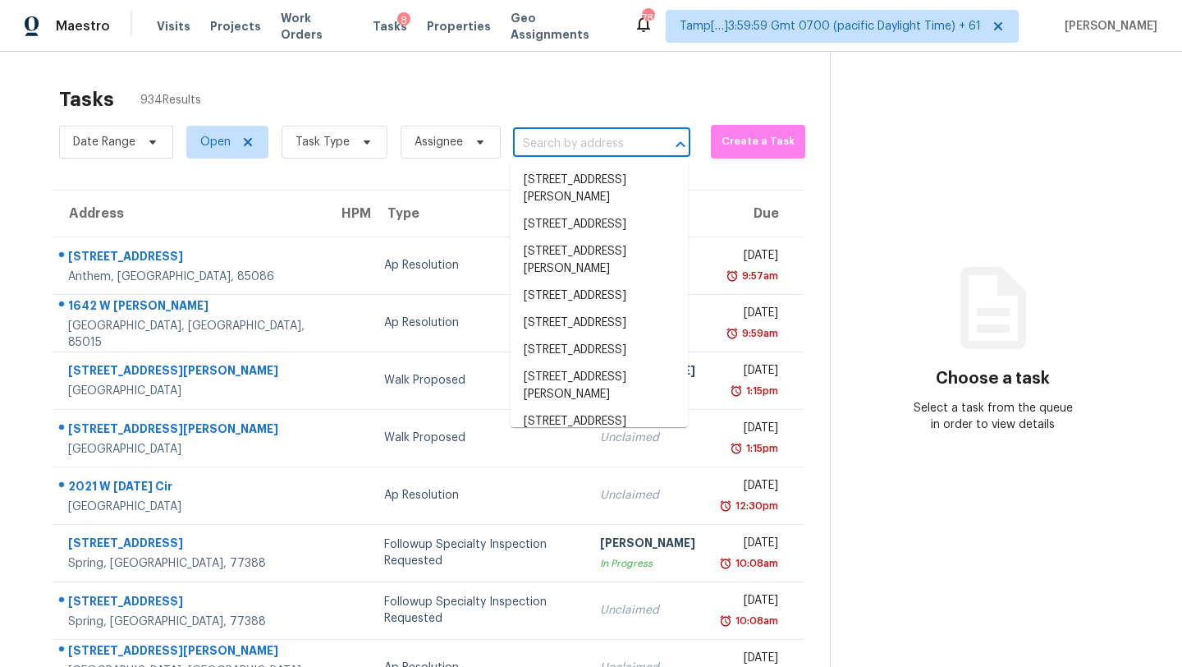
click at [597, 135] on input "text" at bounding box center [578, 143] width 131 height 25
paste input "319 Cloverbrook Way, Gallatin, TN 37066"
type input "319 Cloverbrook Way, Gallatin, TN 37066"
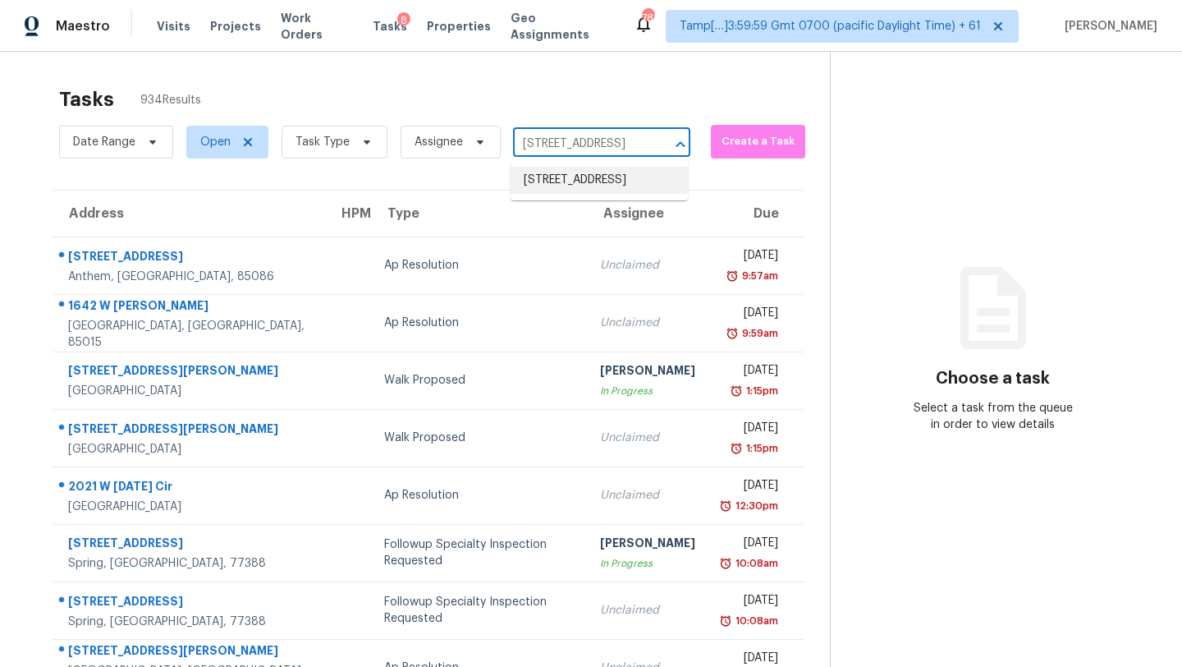
click at [612, 172] on li "319 Cloverbrook Way, Gallatin, TN 37066" at bounding box center [599, 180] width 177 height 27
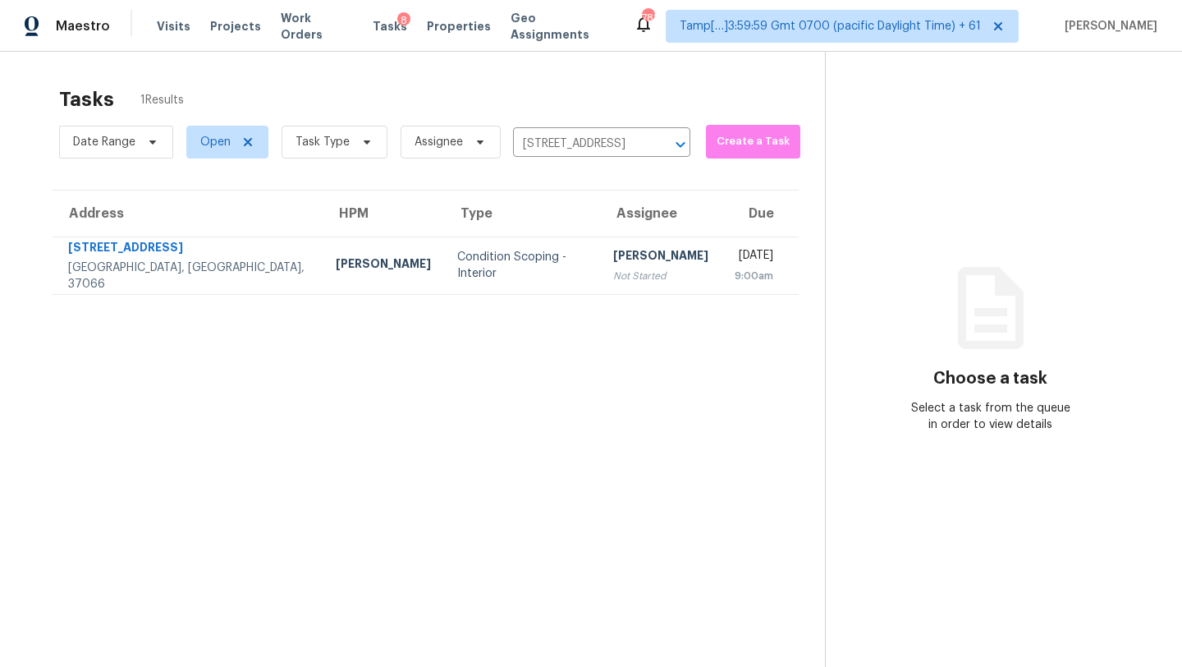
click at [613, 250] on div "[PERSON_NAME]" at bounding box center [660, 257] width 95 height 21
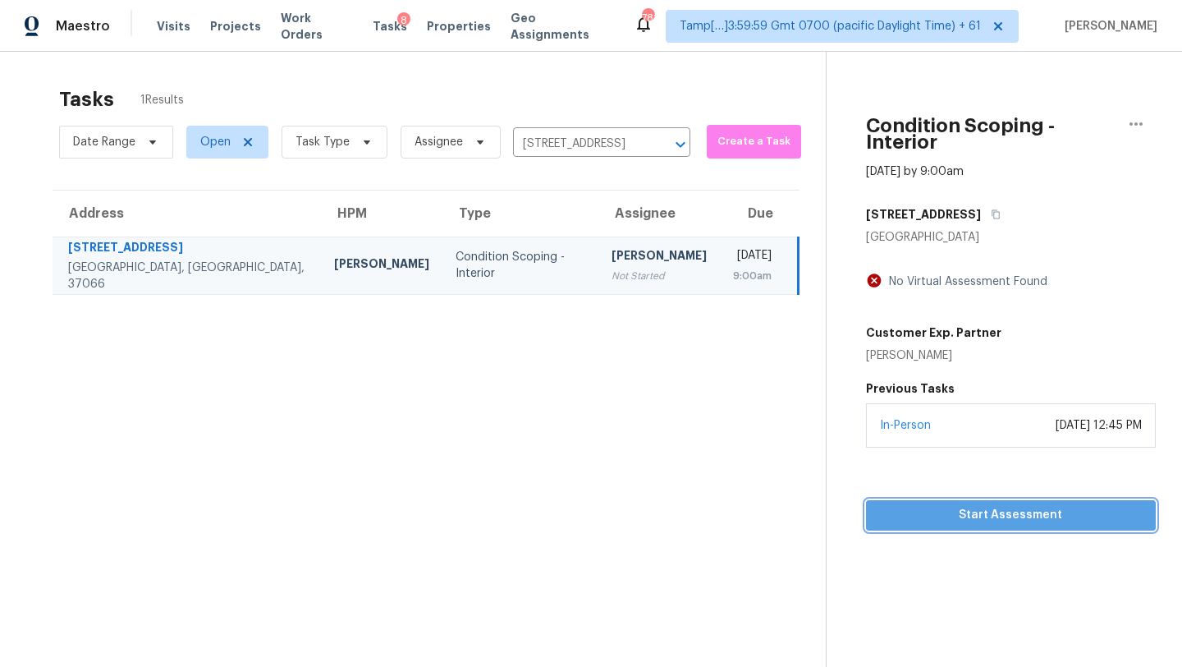
click at [990, 505] on span "Start Assessment" at bounding box center [1011, 515] width 264 height 21
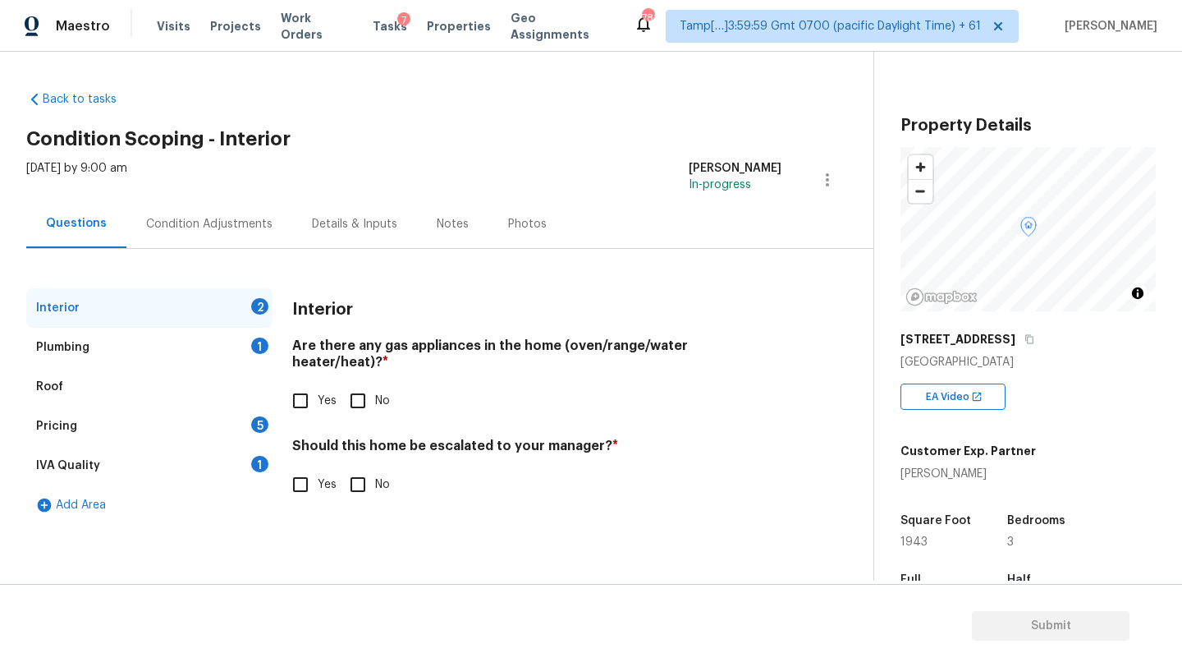
click at [301, 386] on input "Yes" at bounding box center [300, 400] width 34 height 34
checkbox input "true"
click at [369, 475] on input "No" at bounding box center [358, 486] width 34 height 34
checkbox input "true"
click at [250, 361] on div "Plumbing 1" at bounding box center [149, 347] width 246 height 39
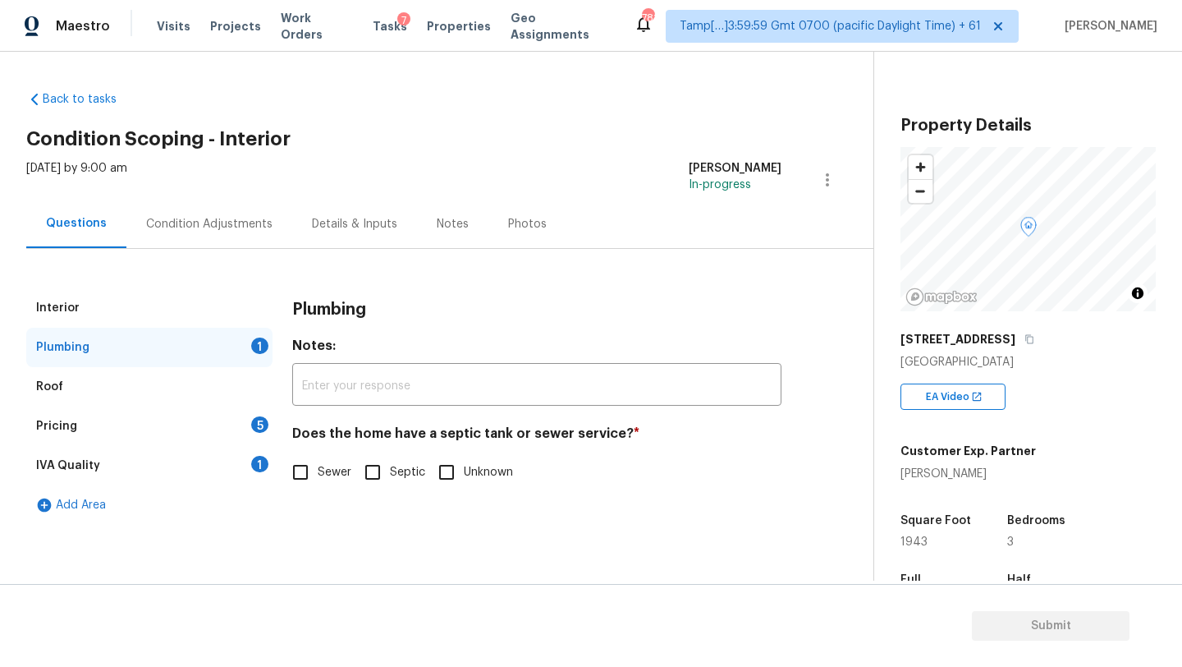
click at [297, 470] on input "Sewer" at bounding box center [300, 472] width 34 height 34
checkbox input "true"
click at [225, 466] on div "IVA Quality 1" at bounding box center [149, 465] width 246 height 39
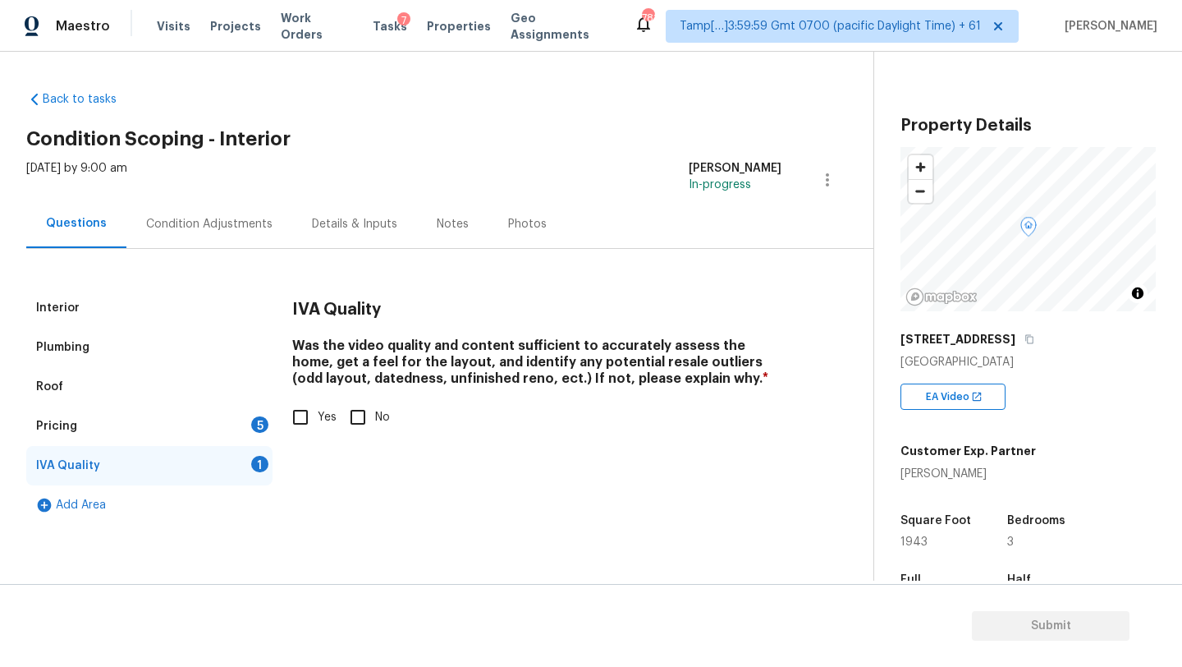
click at [300, 420] on input "Yes" at bounding box center [300, 417] width 34 height 34
checkbox input "true"
click at [260, 420] on div "5" at bounding box center [259, 424] width 17 height 16
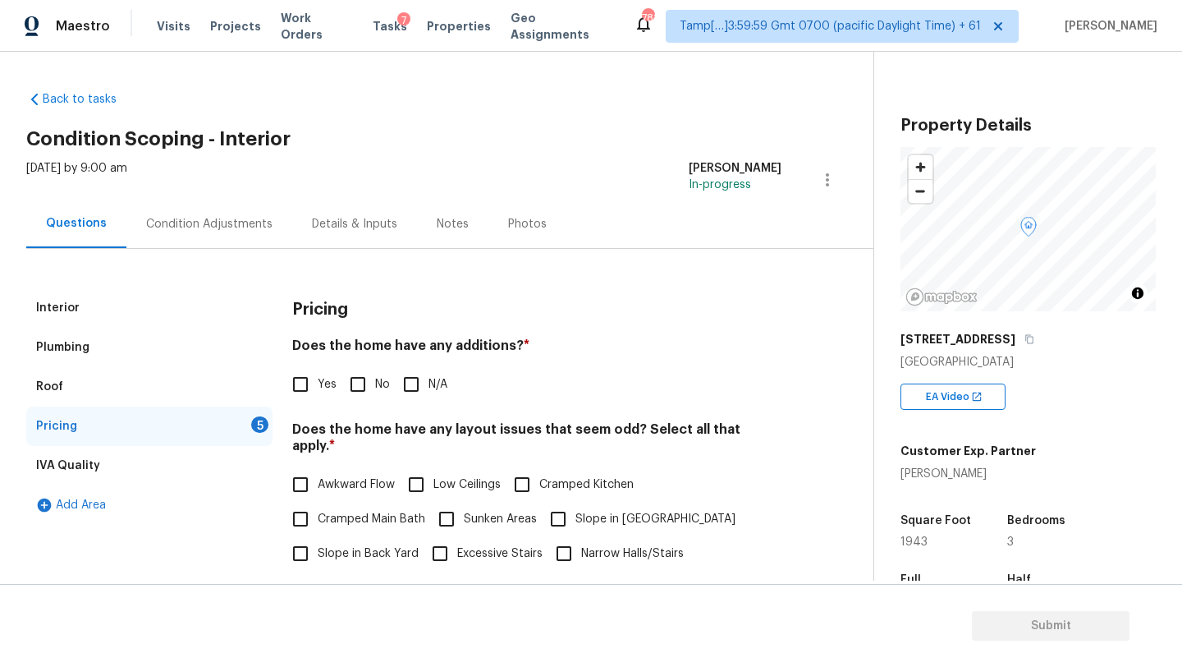
click at [355, 383] on input "No" at bounding box center [358, 384] width 34 height 34
checkbox input "true"
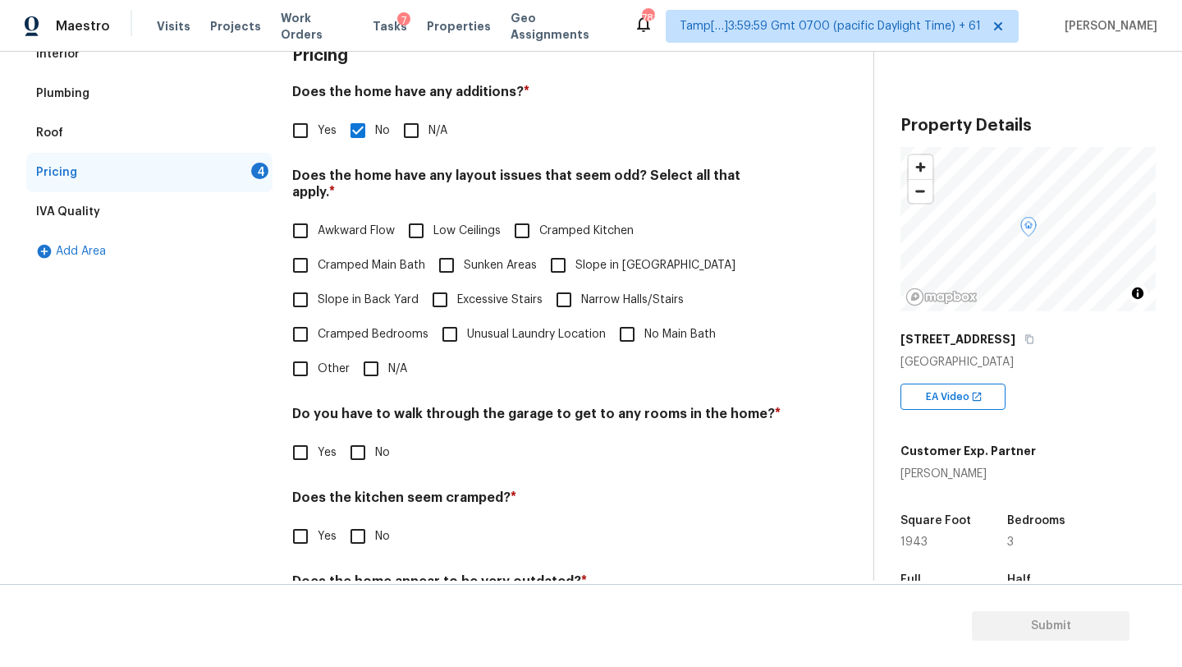
scroll to position [319, 0]
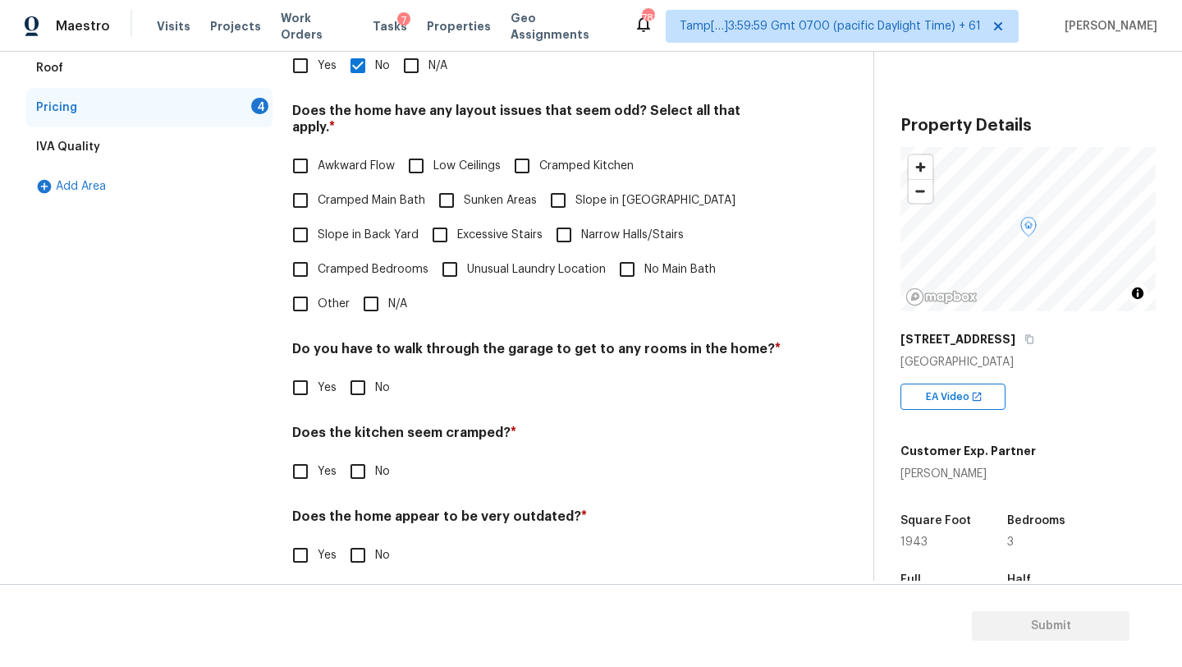
click at [365, 299] on input "N/A" at bounding box center [371, 304] width 34 height 34
checkbox input "true"
click at [365, 376] on input "No" at bounding box center [358, 389] width 34 height 34
checkbox input "true"
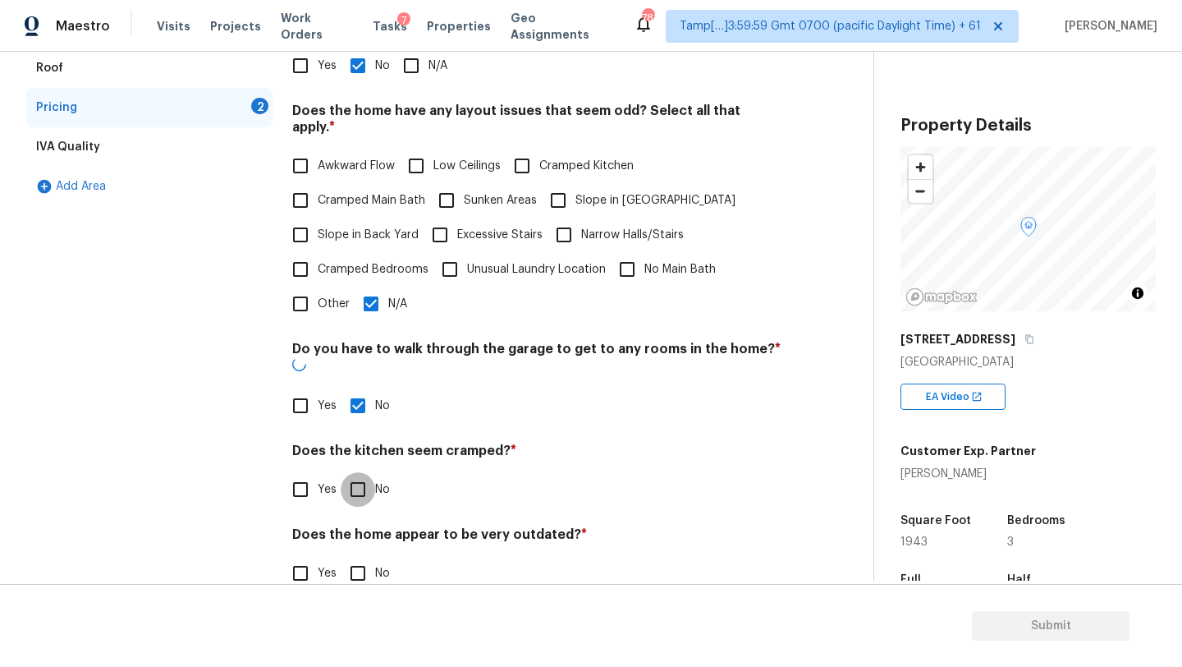
click at [365, 472] on input "No" at bounding box center [358, 489] width 34 height 34
checkbox input "true"
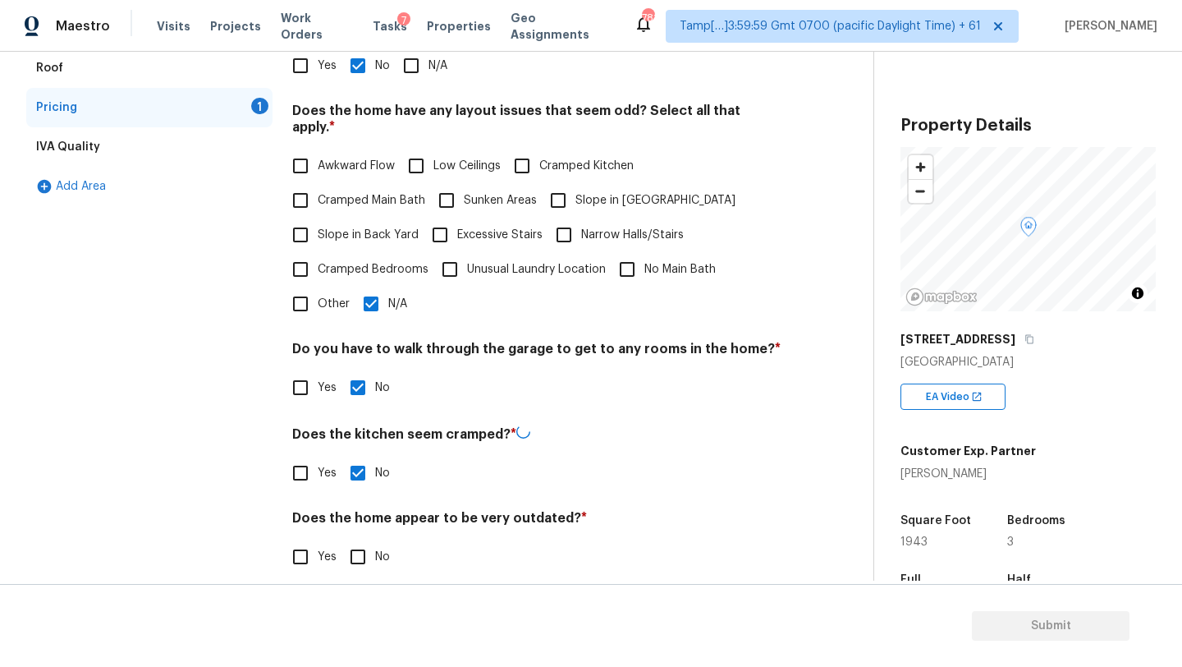
click at [365, 544] on input "No" at bounding box center [358, 556] width 34 height 34
checkbox input "true"
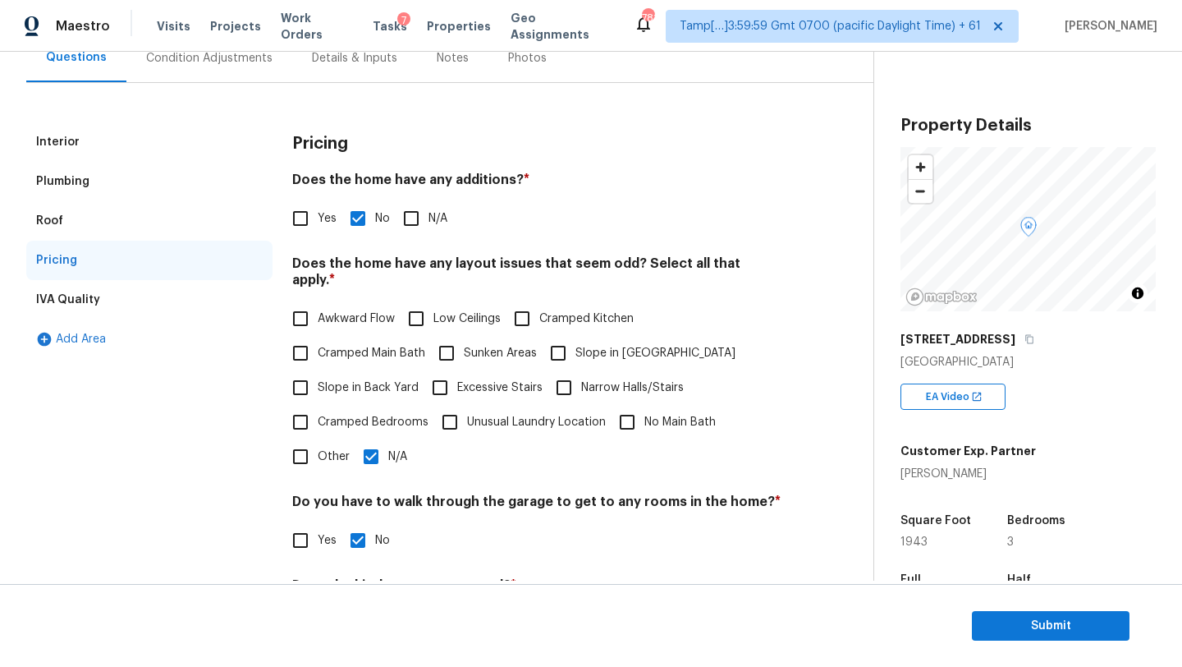
scroll to position [0, 0]
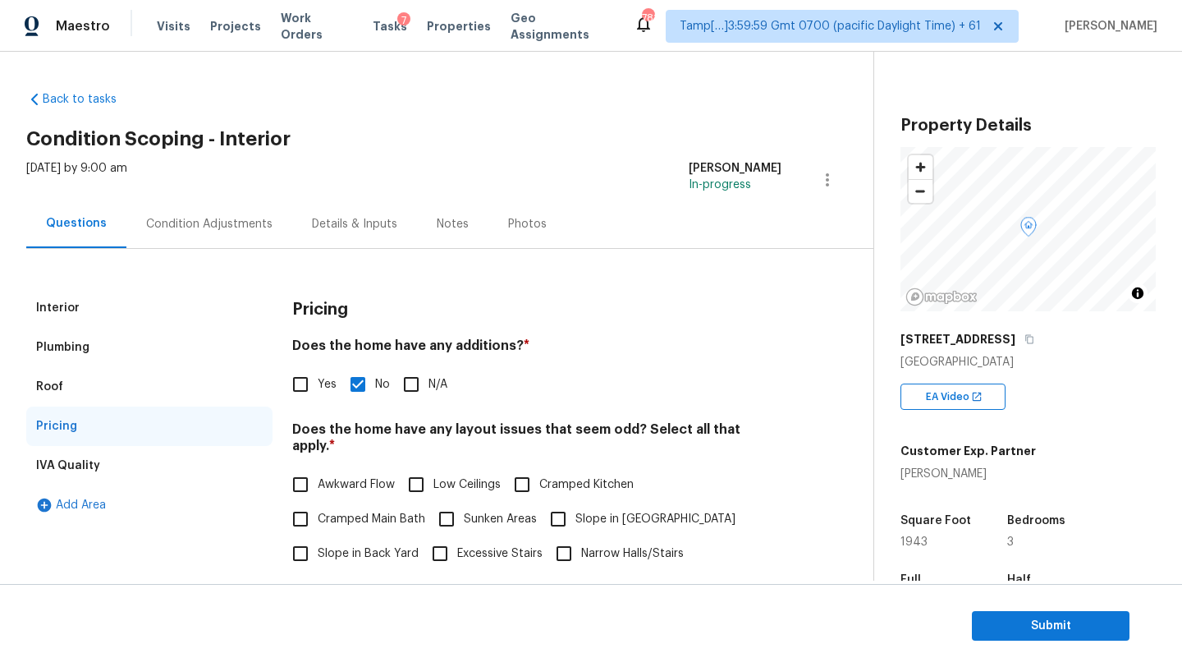
click at [193, 234] on div "Condition Adjustments" at bounding box center [209, 224] width 166 height 48
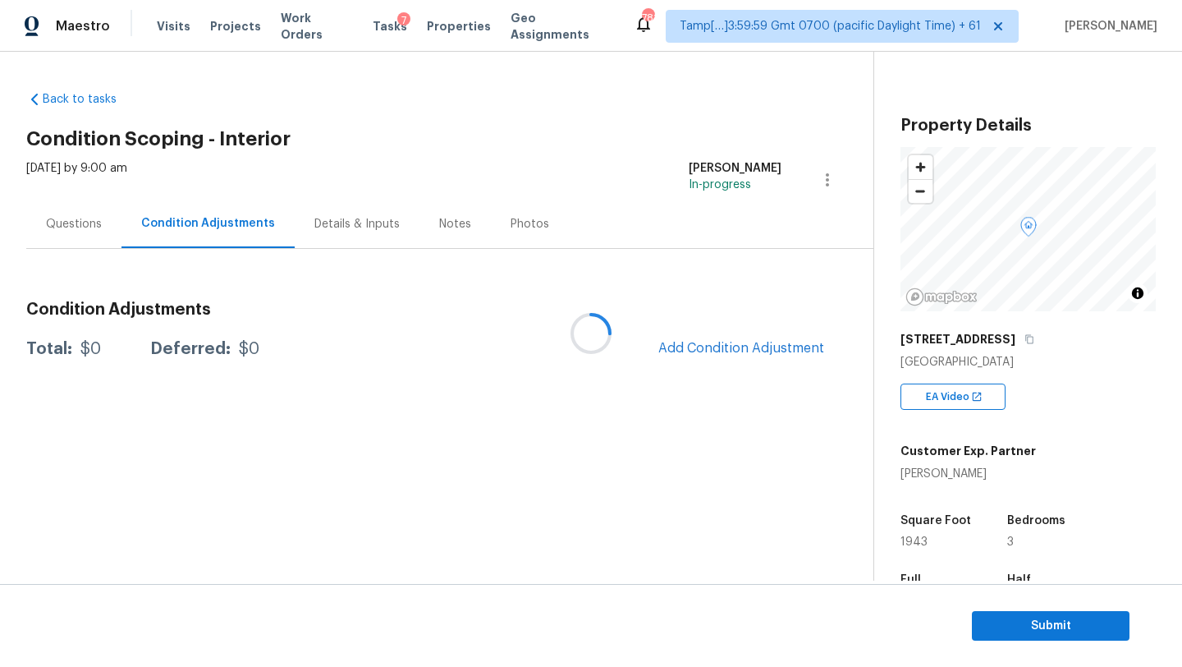
click at [758, 346] on div at bounding box center [591, 333] width 1182 height 667
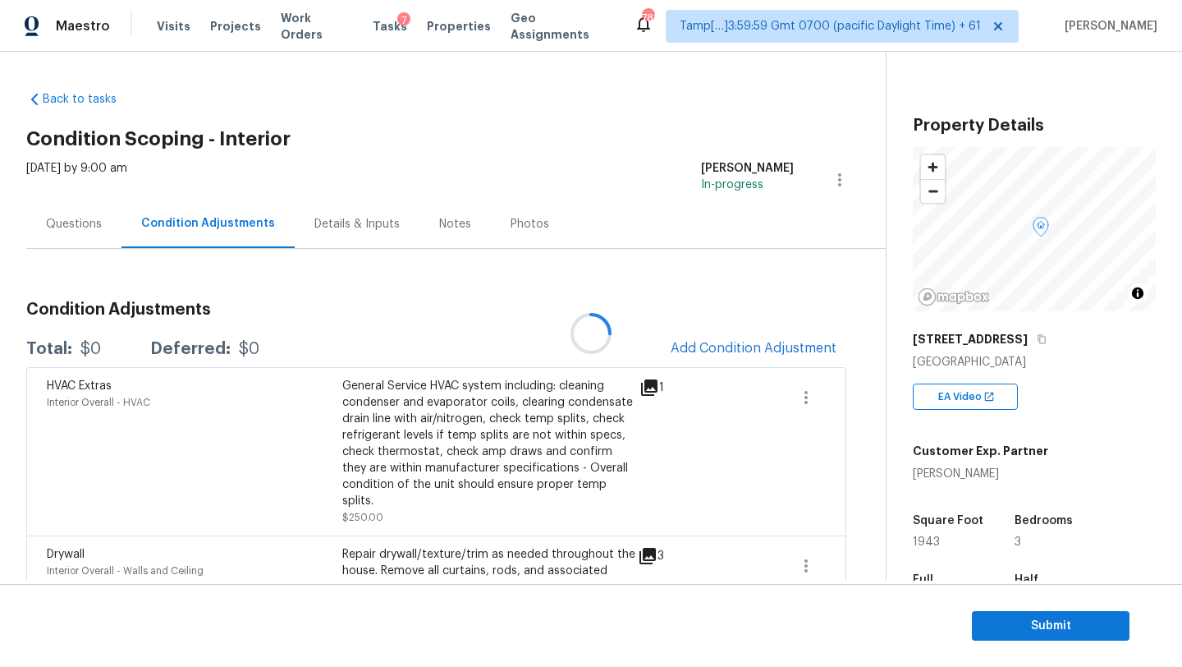
click at [758, 346] on div at bounding box center [591, 333] width 1182 height 667
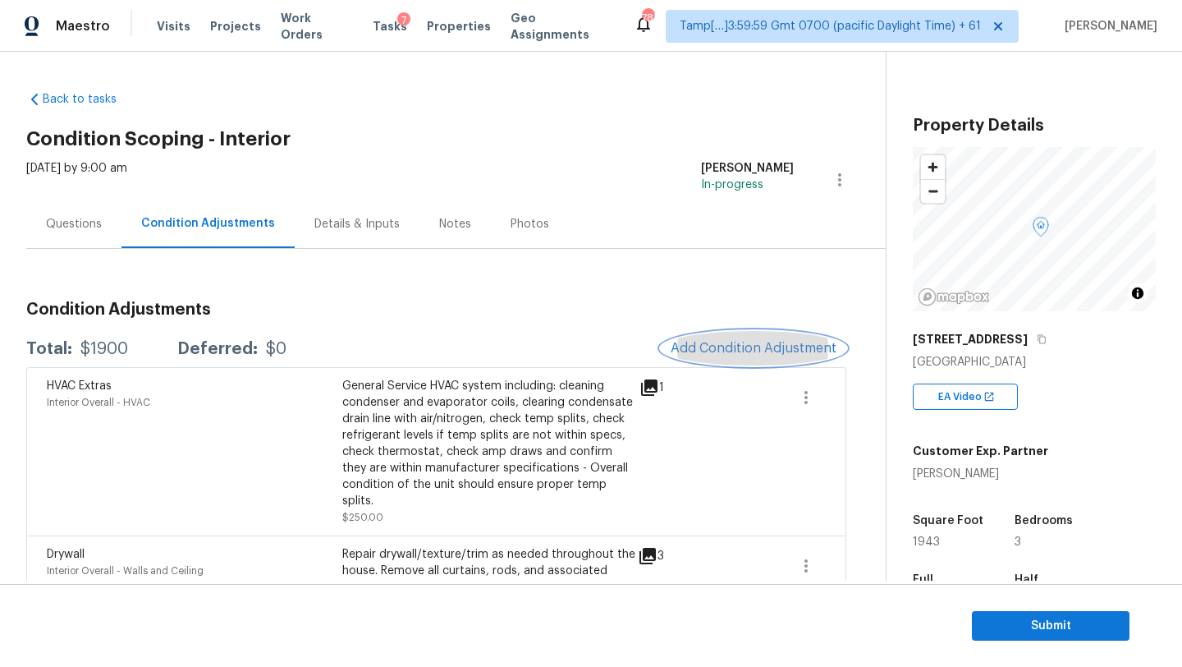
click at [758, 346] on span "Add Condition Adjustment" at bounding box center [754, 348] width 166 height 15
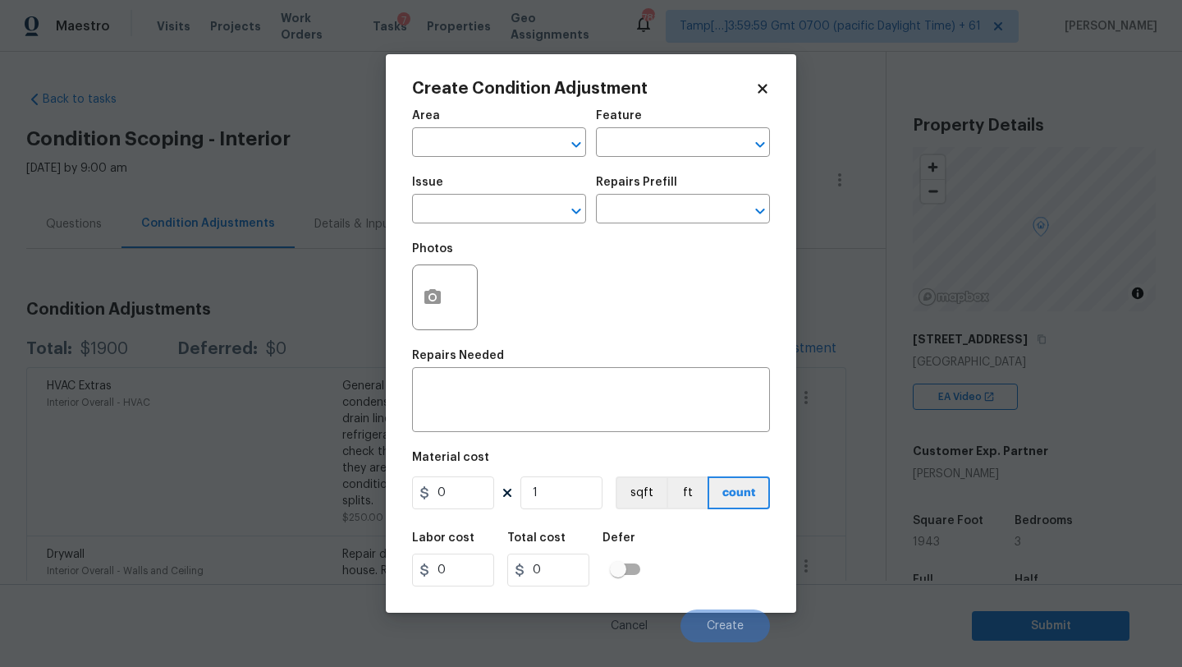
click at [427, 121] on div "Area" at bounding box center [499, 120] width 174 height 21
click at [429, 158] on span "Area ​" at bounding box center [499, 133] width 174 height 67
click at [429, 154] on input "text" at bounding box center [476, 143] width 128 height 25
click at [448, 213] on li "Interior Overall" at bounding box center [499, 208] width 174 height 27
type input "Interior Overall"
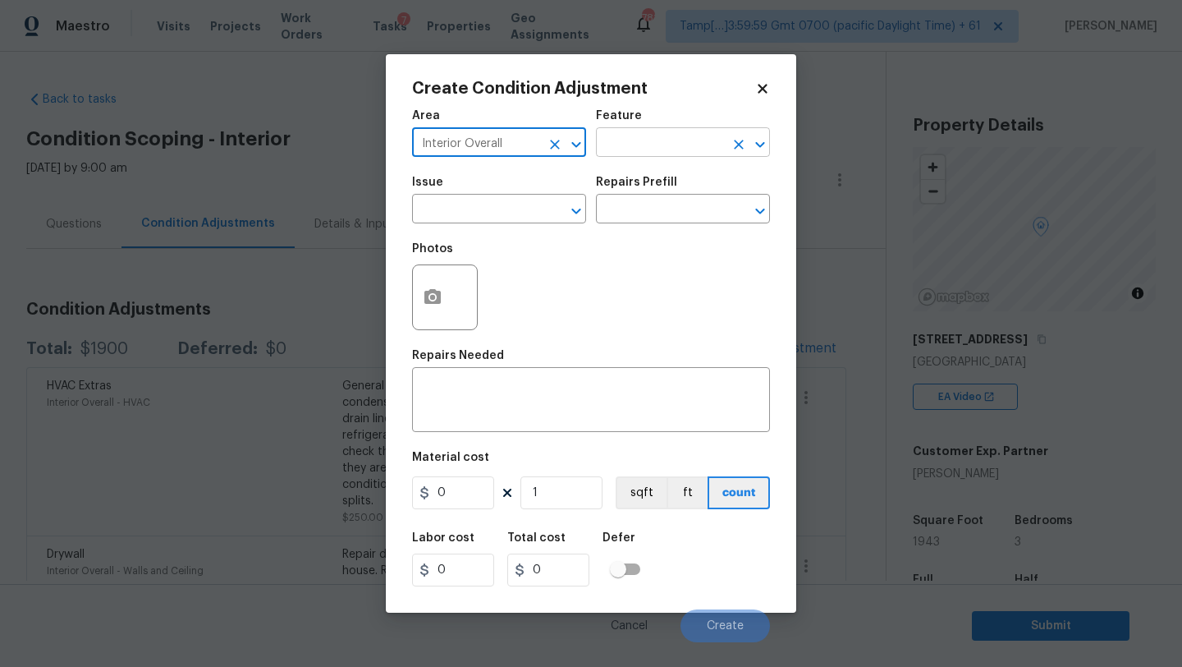
click at [607, 154] on input "text" at bounding box center [660, 143] width 128 height 25
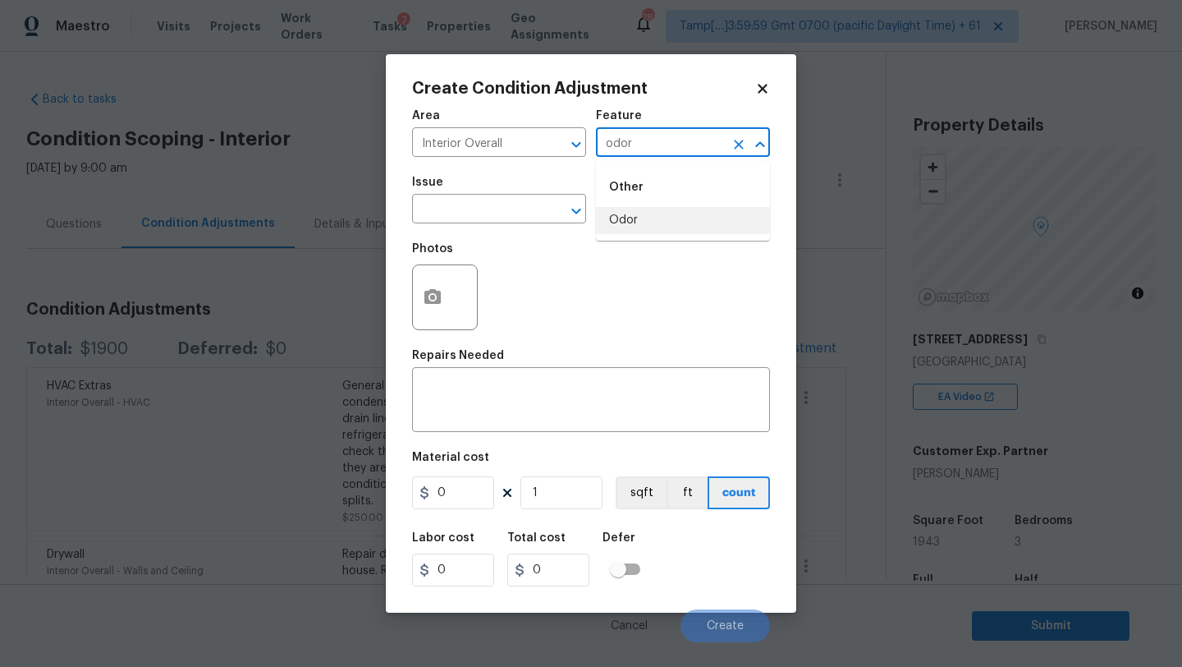
click at [640, 227] on li "Odor" at bounding box center [683, 220] width 174 height 27
type input "Odor"
click at [479, 227] on span "Issue ​" at bounding box center [499, 200] width 174 height 67
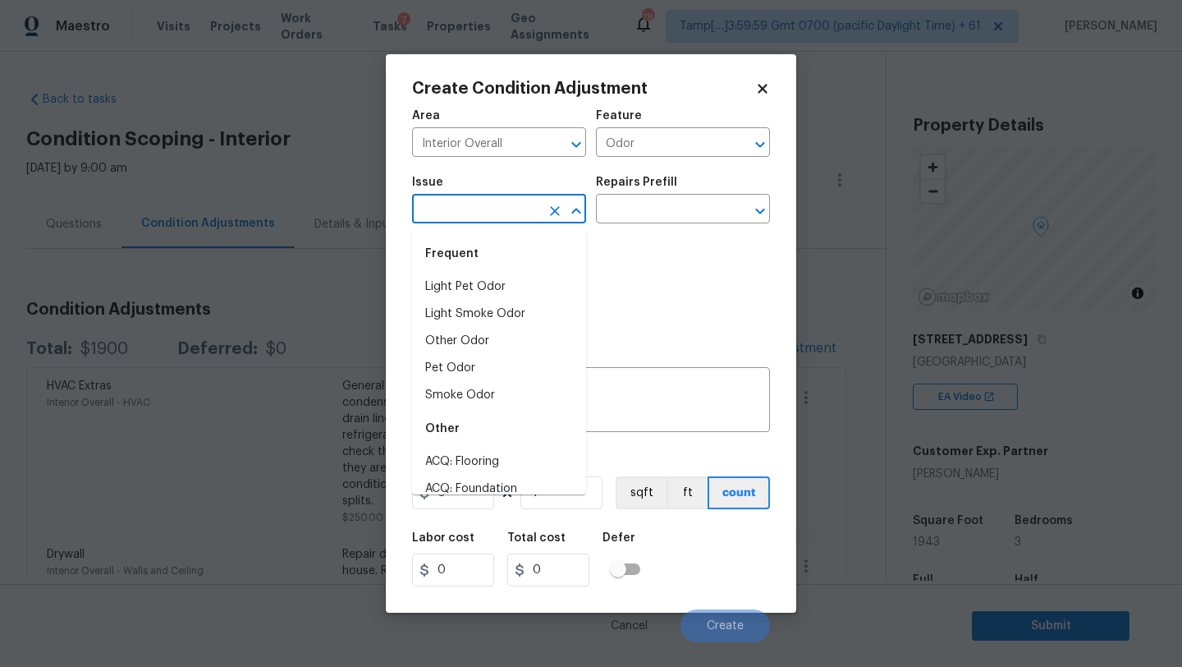
click at [479, 220] on input "text" at bounding box center [476, 210] width 128 height 25
click at [479, 284] on li "Light Pet Odor" at bounding box center [499, 286] width 174 height 27
type input "Light Pet Odor"
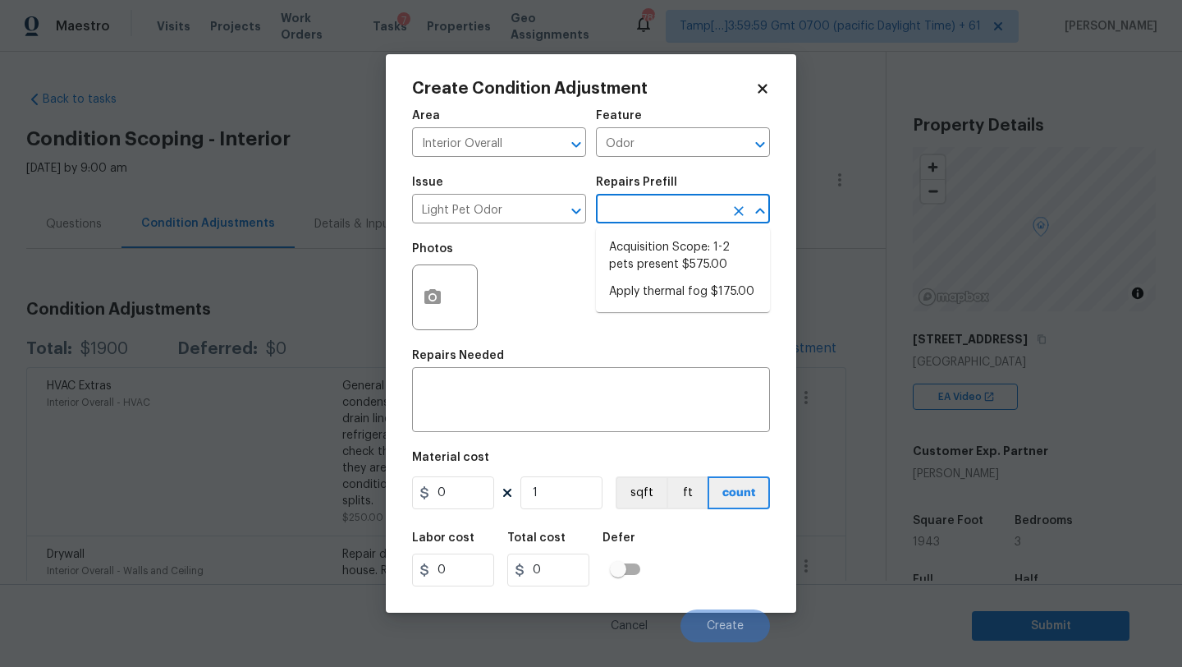
click at [693, 218] on input "text" at bounding box center [660, 210] width 128 height 25
click at [658, 264] on li "Acquisition Scope: 1-2 pets present $575.00" at bounding box center [683, 256] width 174 height 44
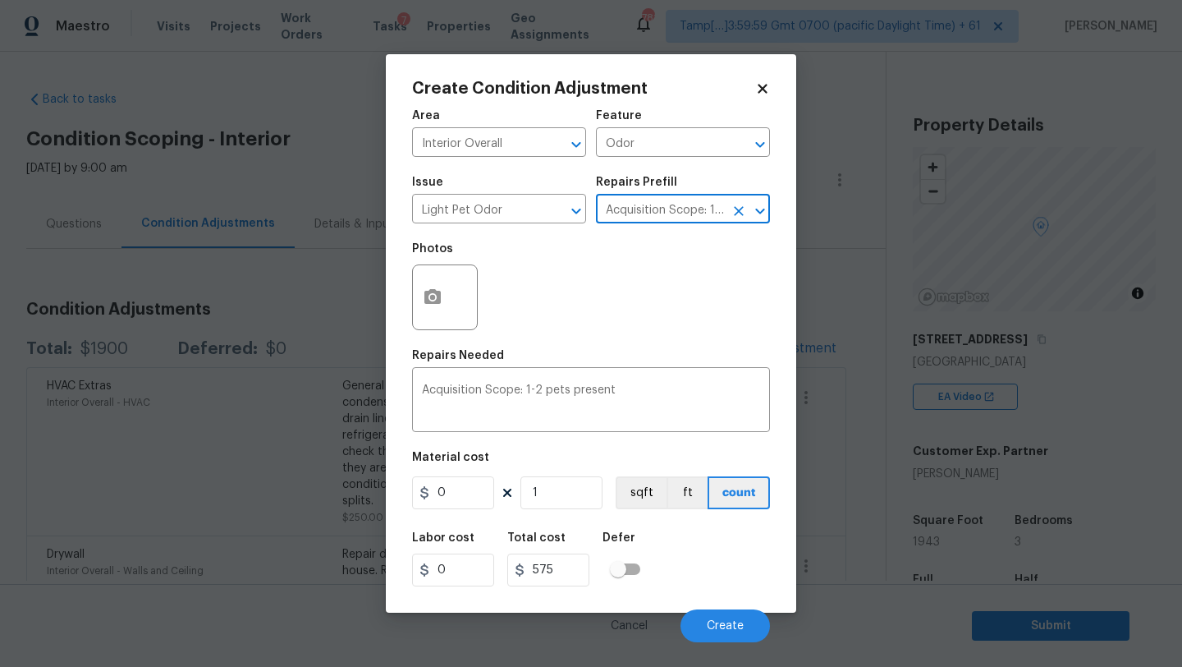
type textarea "Acquisition Scope: 1-2 pets present"
type input "575"
click at [716, 641] on button "Create" at bounding box center [725, 625] width 89 height 33
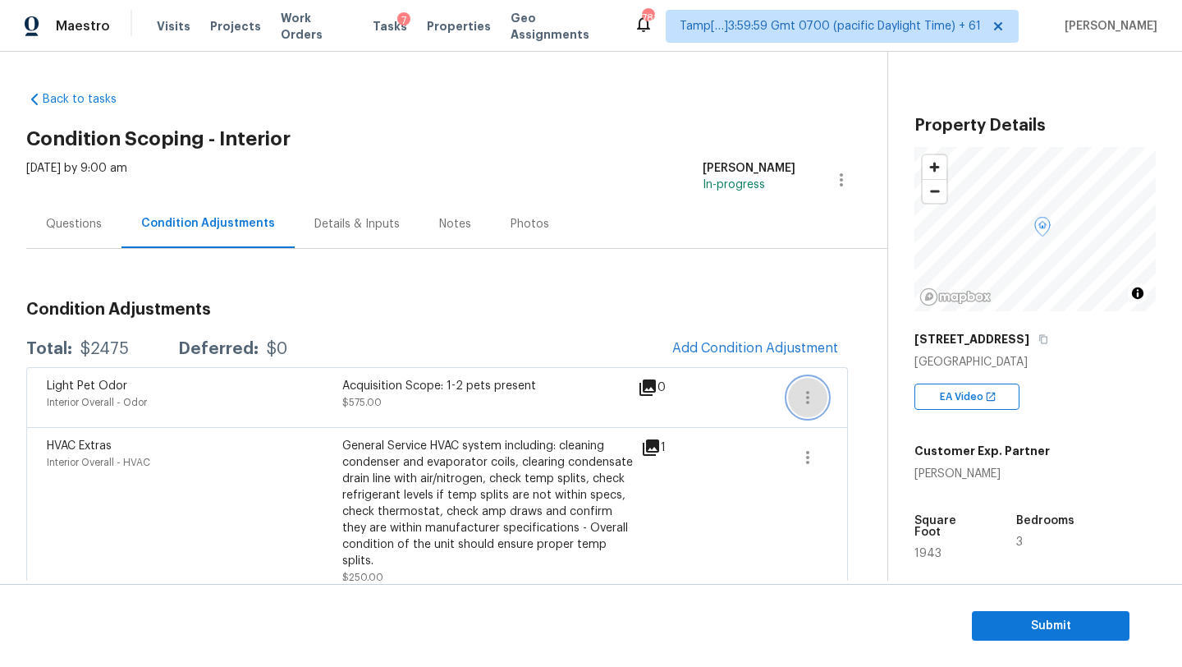
click at [808, 385] on button "button" at bounding box center [807, 397] width 39 height 39
click at [830, 388] on ul "Edit" at bounding box center [902, 394] width 148 height 33
click at [853, 397] on div "Edit" at bounding box center [901, 394] width 128 height 16
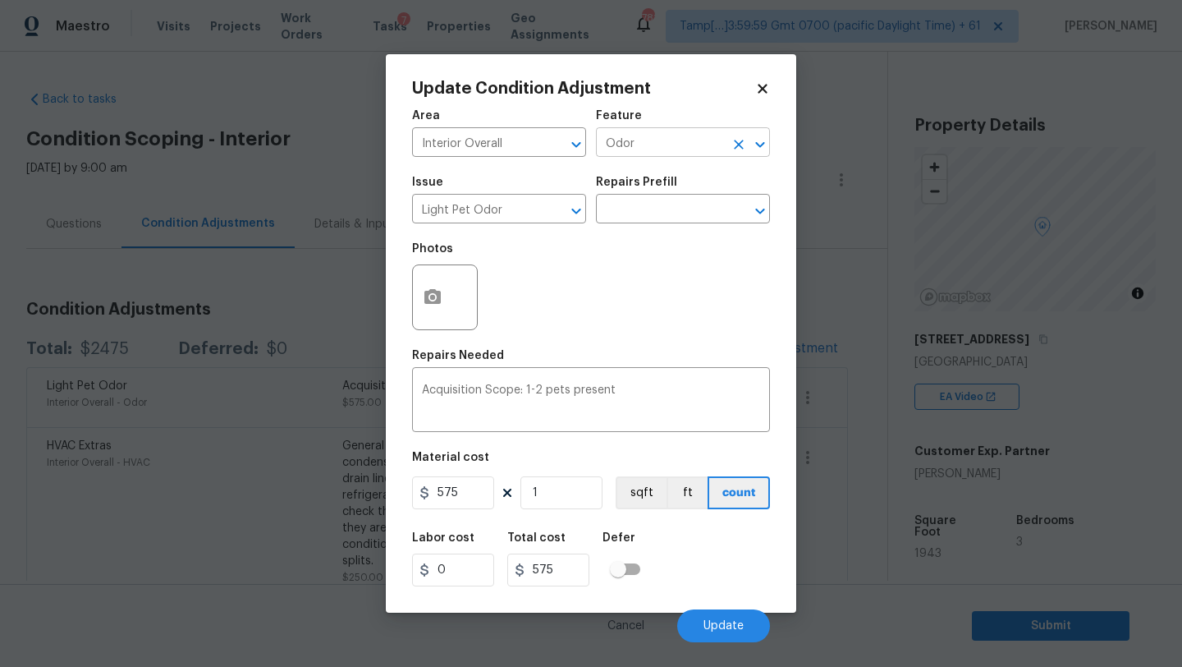
click at [649, 140] on input "Odor" at bounding box center [660, 143] width 128 height 25
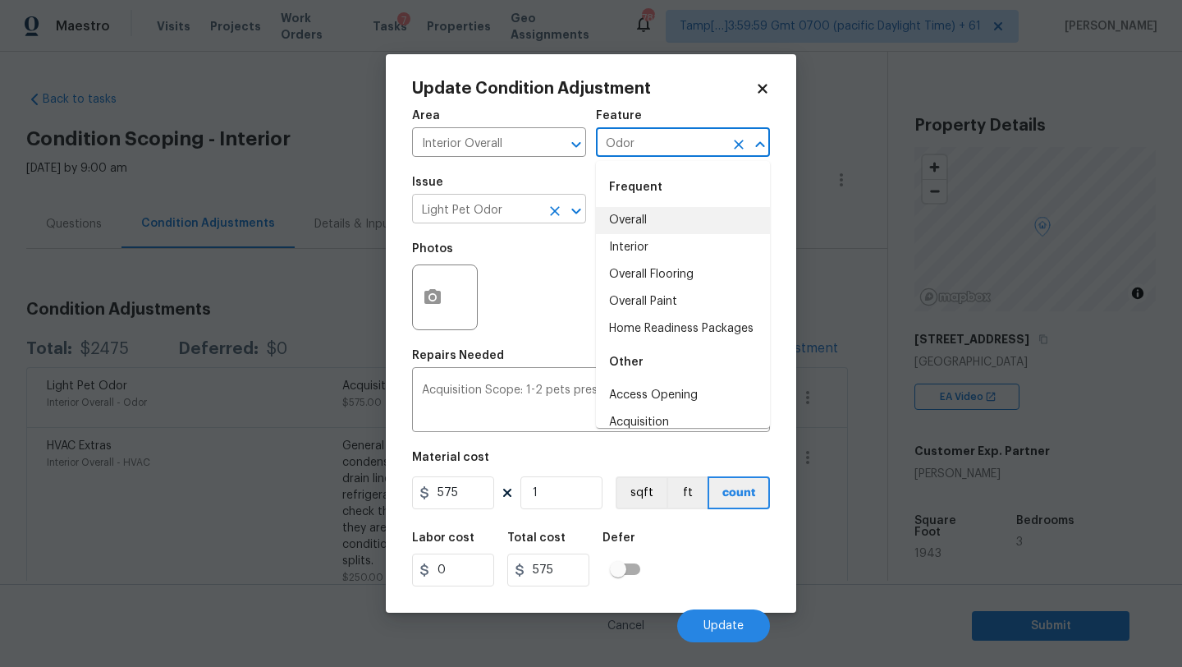
click at [555, 208] on icon "Clear" at bounding box center [555, 211] width 16 height 16
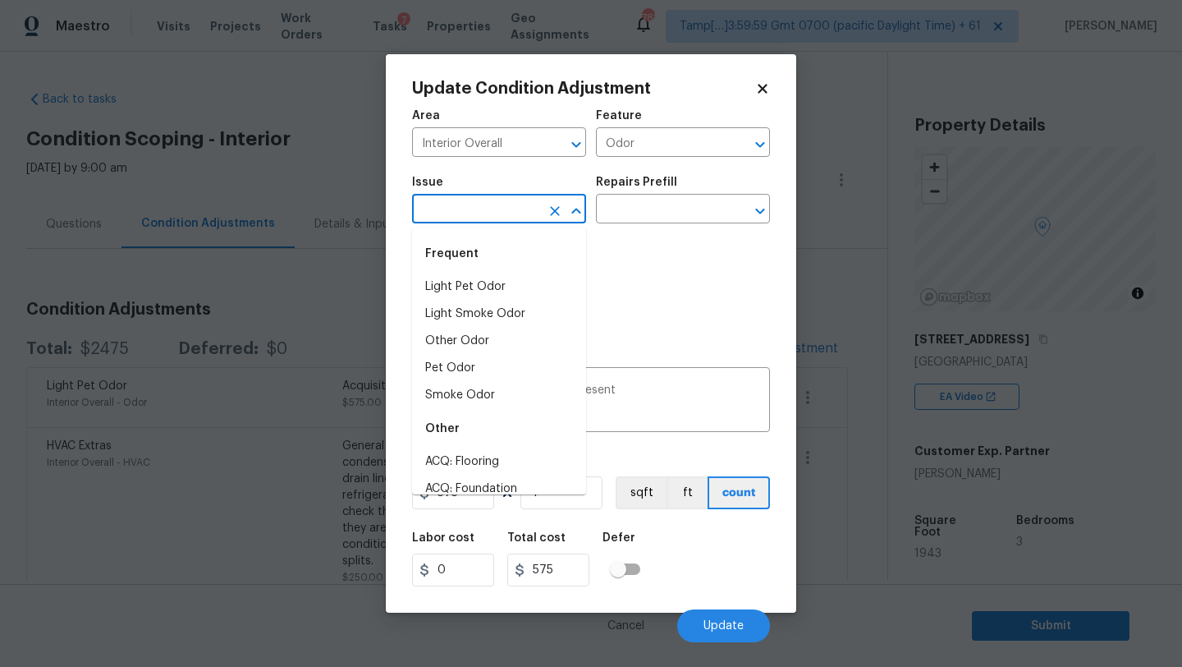
click at [491, 208] on input "text" at bounding box center [476, 210] width 128 height 25
click at [453, 371] on li "Pet Odor" at bounding box center [499, 368] width 174 height 27
type input "Pet Odor"
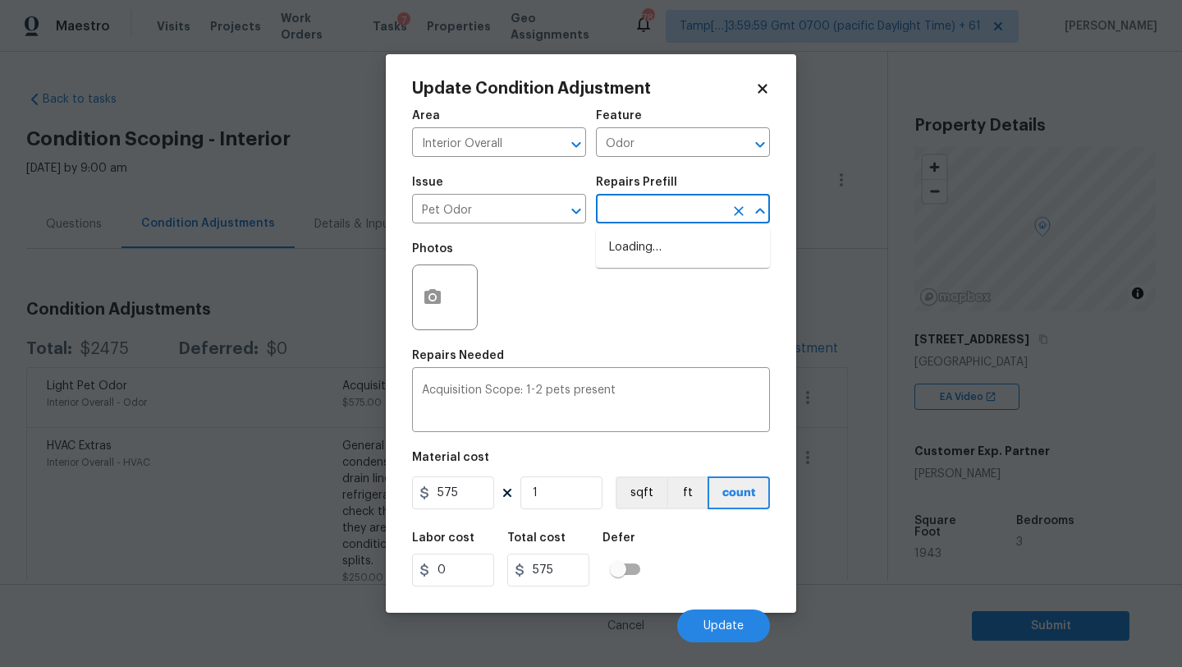
click at [675, 213] on input "text" at bounding box center [660, 210] width 128 height 25
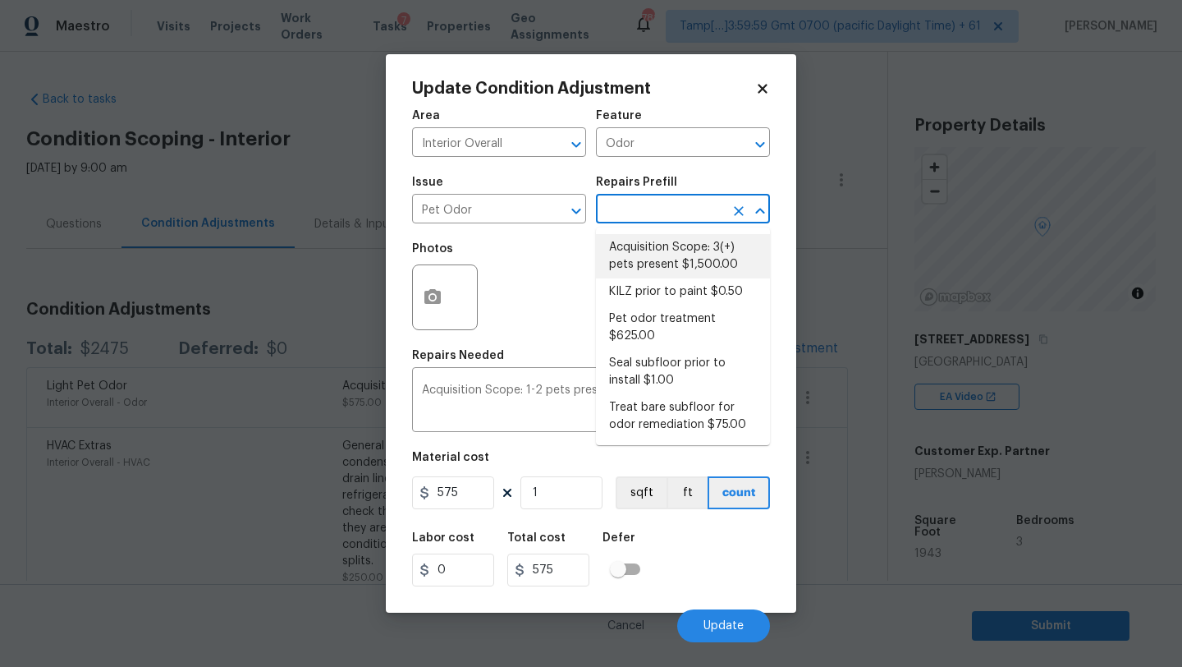
click at [668, 239] on li "Acquisition Scope: 3(+) pets present $1,500.00" at bounding box center [683, 256] width 174 height 44
type textarea "Acquisition Scope: 3(+) pets present"
type input "1500"
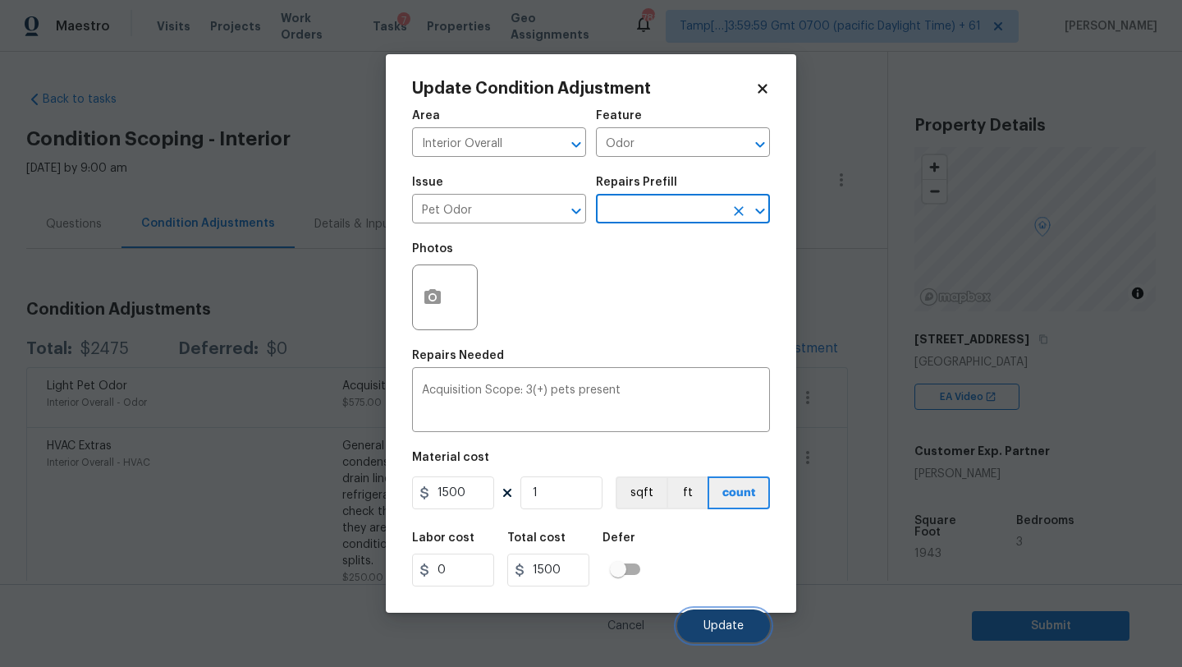
click at [727, 616] on button "Update" at bounding box center [723, 625] width 93 height 33
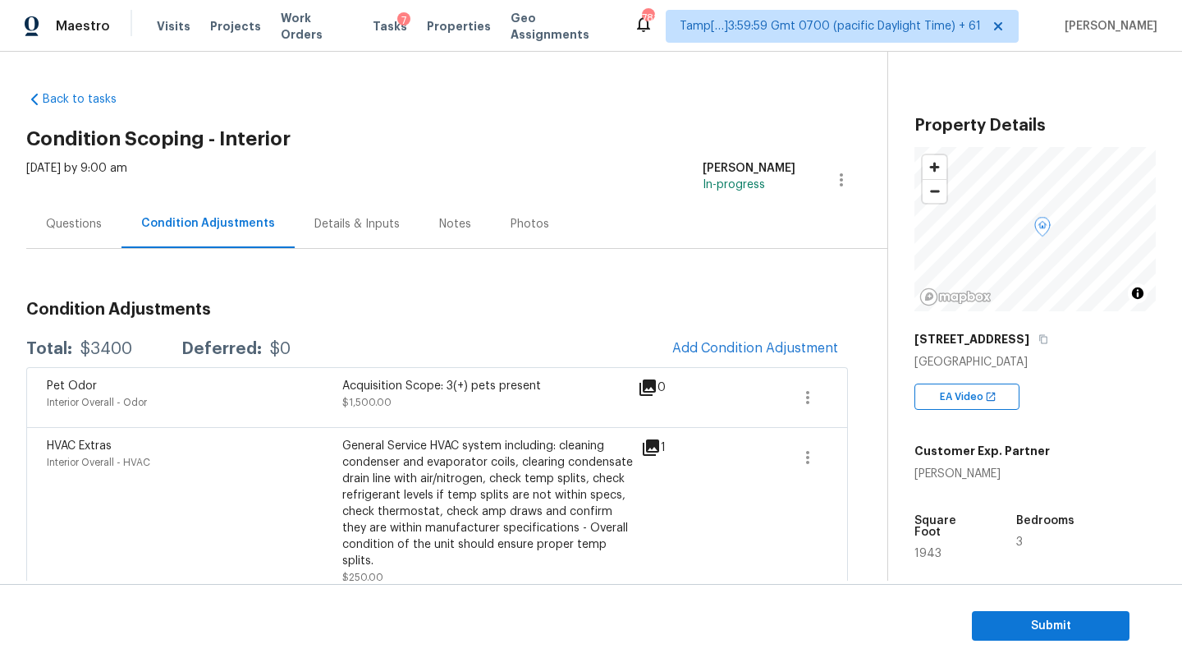
click at [83, 208] on div "Questions" at bounding box center [73, 224] width 95 height 48
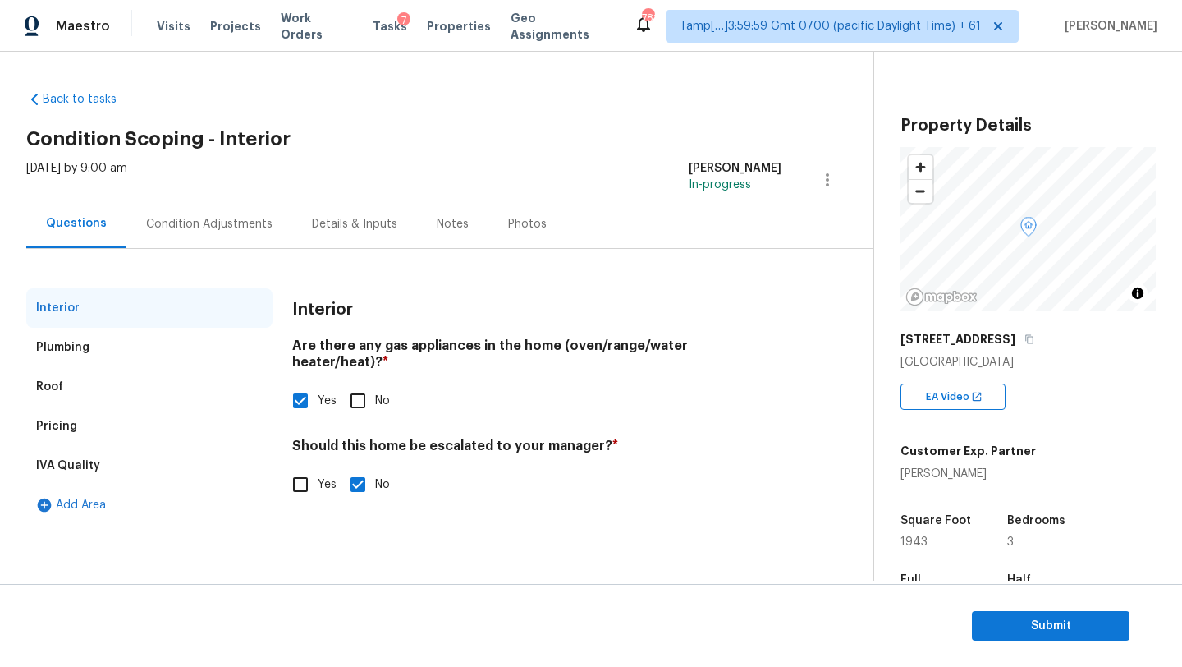
click at [314, 470] on input "Yes" at bounding box center [300, 484] width 34 height 34
checkbox input "true"
checkbox input "false"
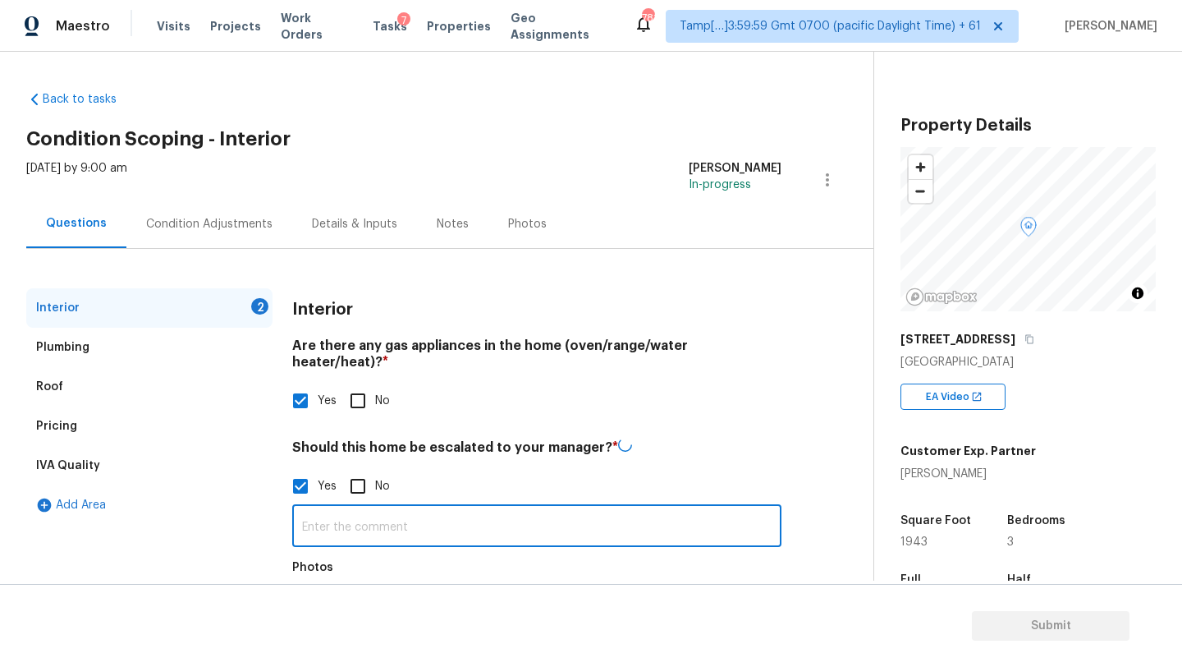
click at [320, 508] on input "text" at bounding box center [536, 527] width 489 height 39
paste input "Water intrusion notice in the upper level bathroom ceiling."
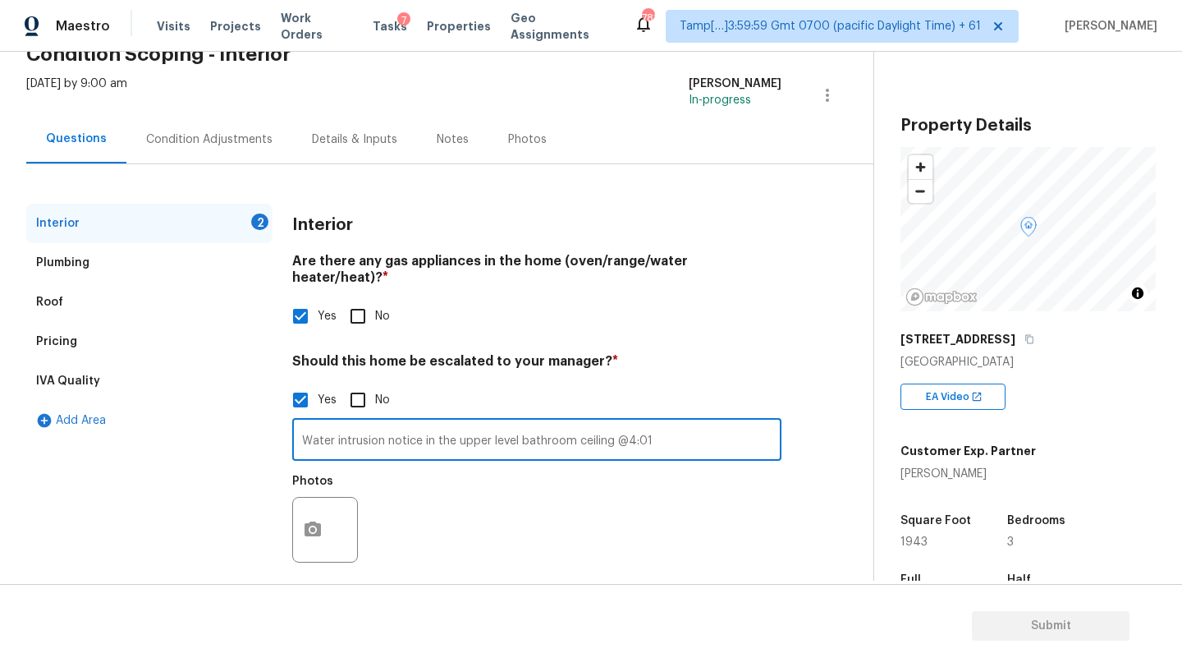
type input "Water intrusion notice in the upper level bathroom ceiling @4:01"
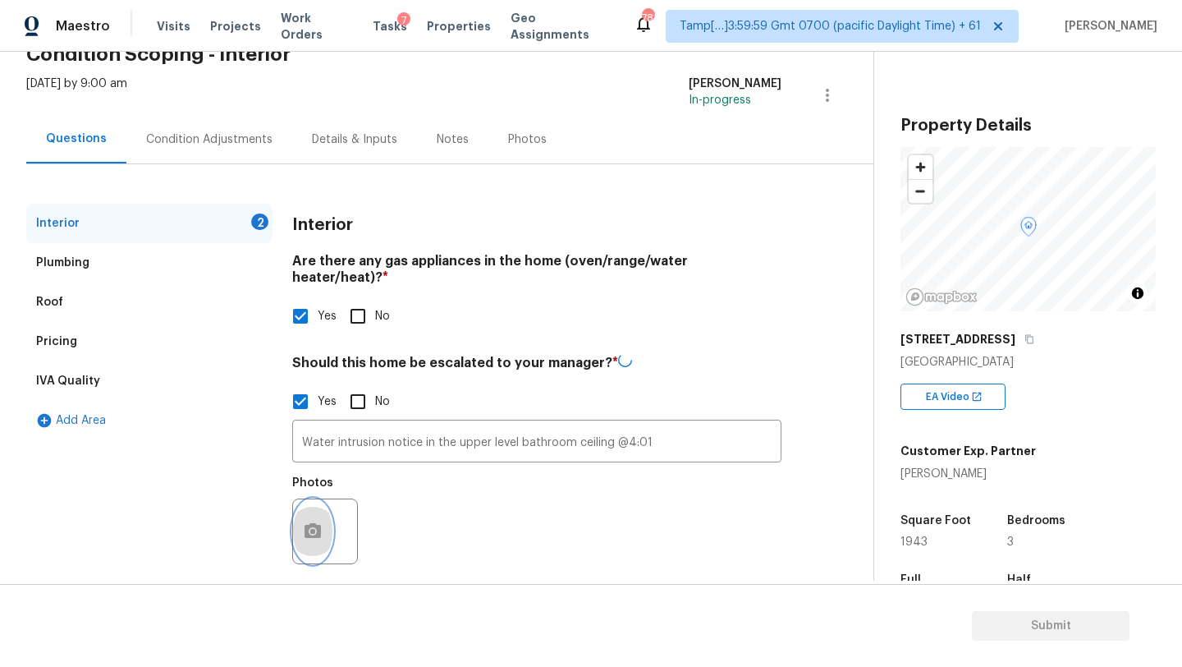
click at [331, 518] on button "button" at bounding box center [312, 531] width 39 height 64
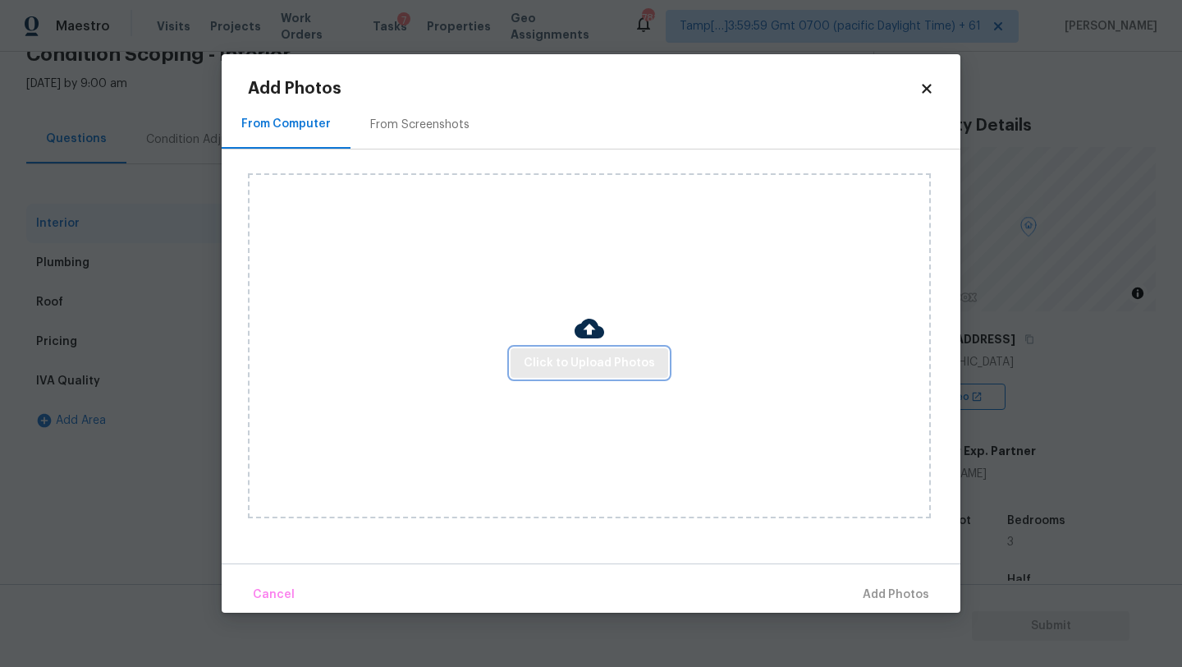
click at [586, 359] on span "Click to Upload Photos" at bounding box center [589, 363] width 131 height 21
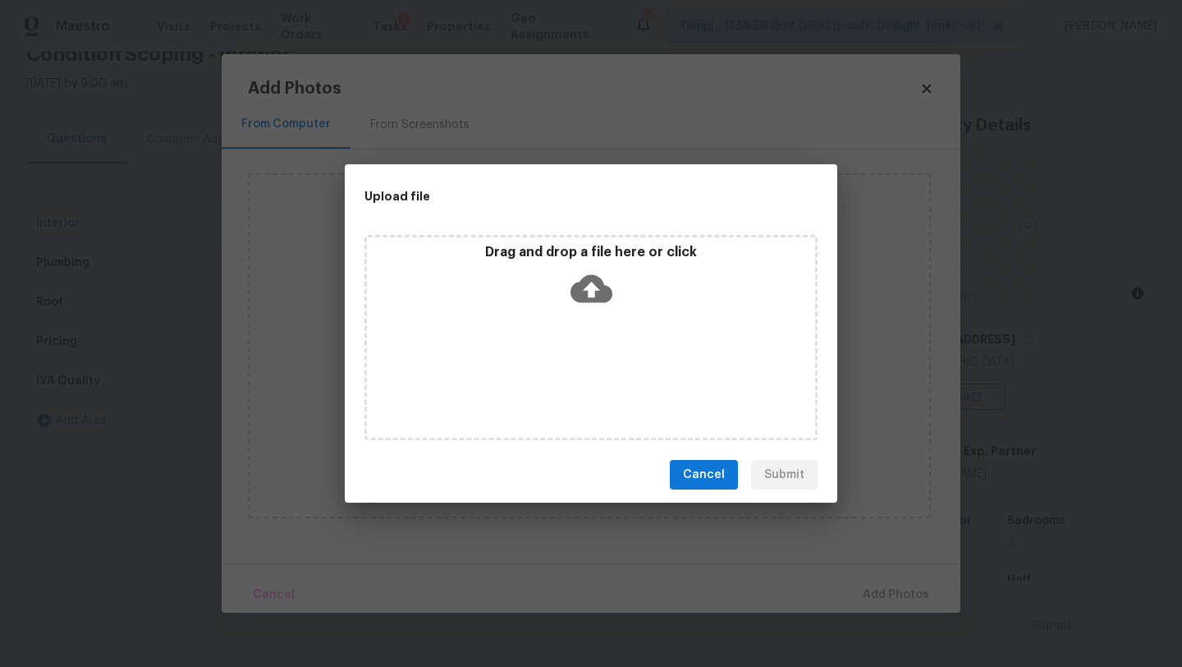
click at [586, 334] on div "Drag and drop a file here or click" at bounding box center [591, 337] width 453 height 205
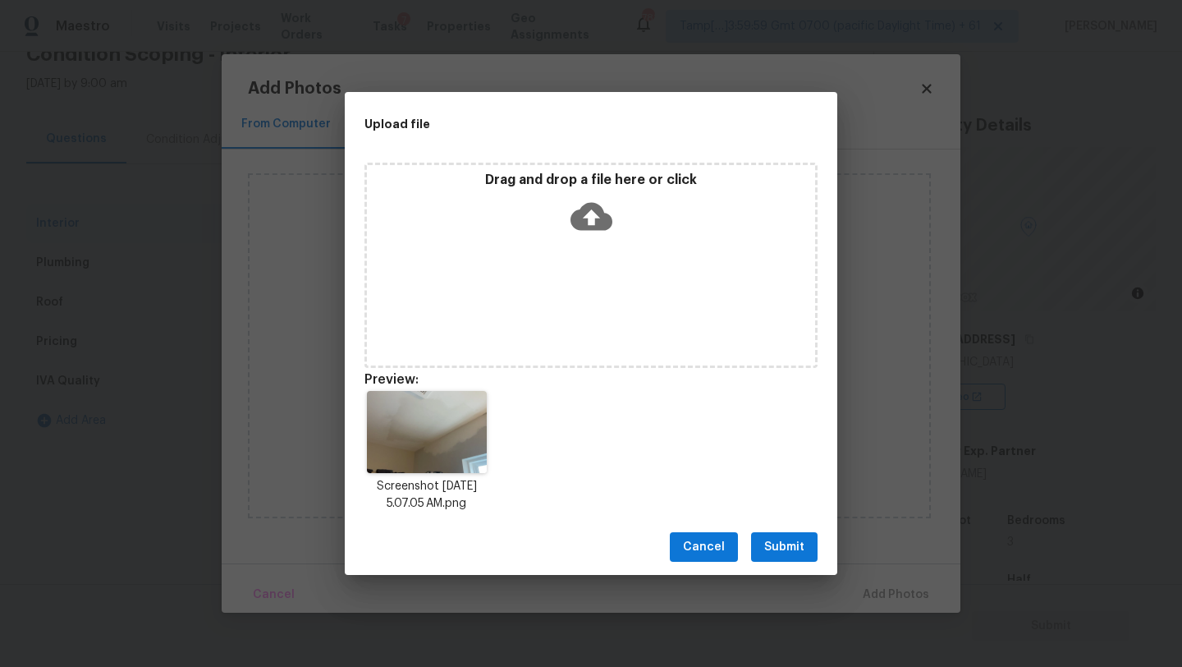
click at [790, 537] on span "Submit" at bounding box center [784, 547] width 40 height 21
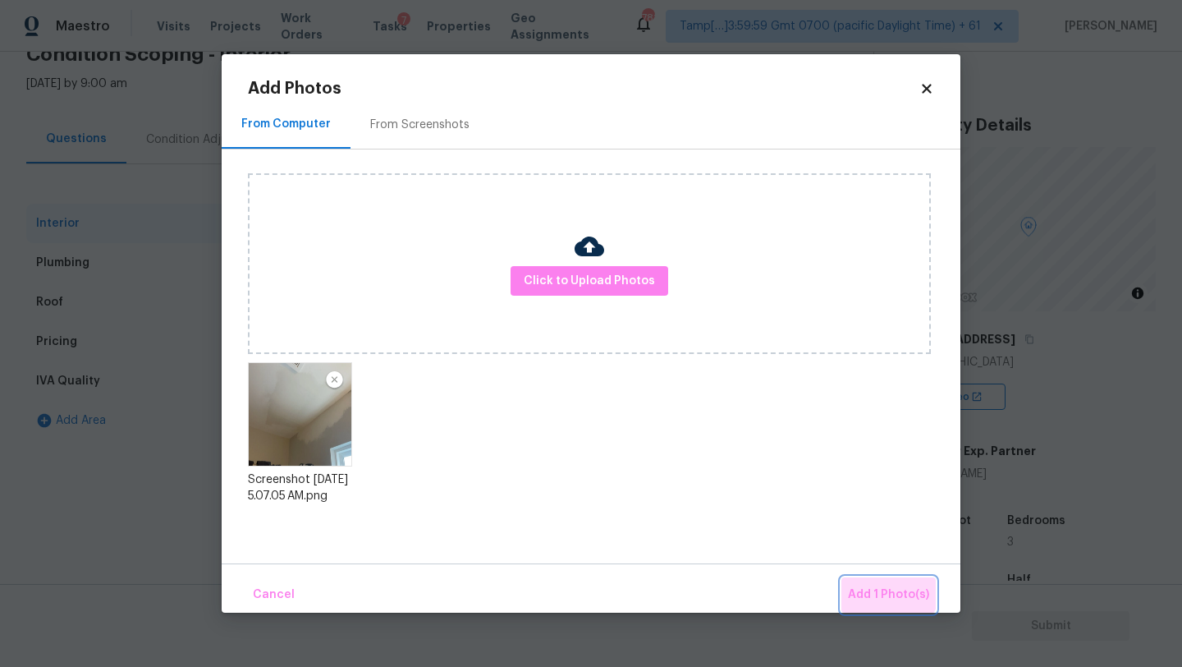
click at [882, 580] on button "Add 1 Photo(s)" at bounding box center [889, 594] width 94 height 35
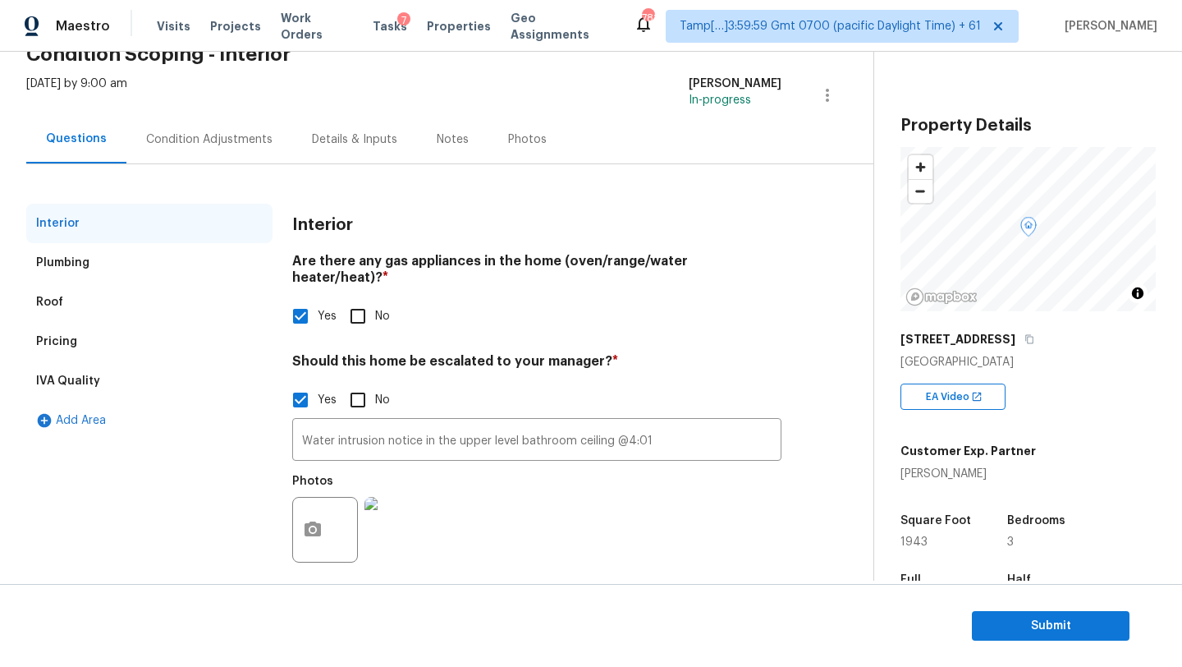
click at [259, 138] on div "Condition Adjustments" at bounding box center [209, 139] width 126 height 16
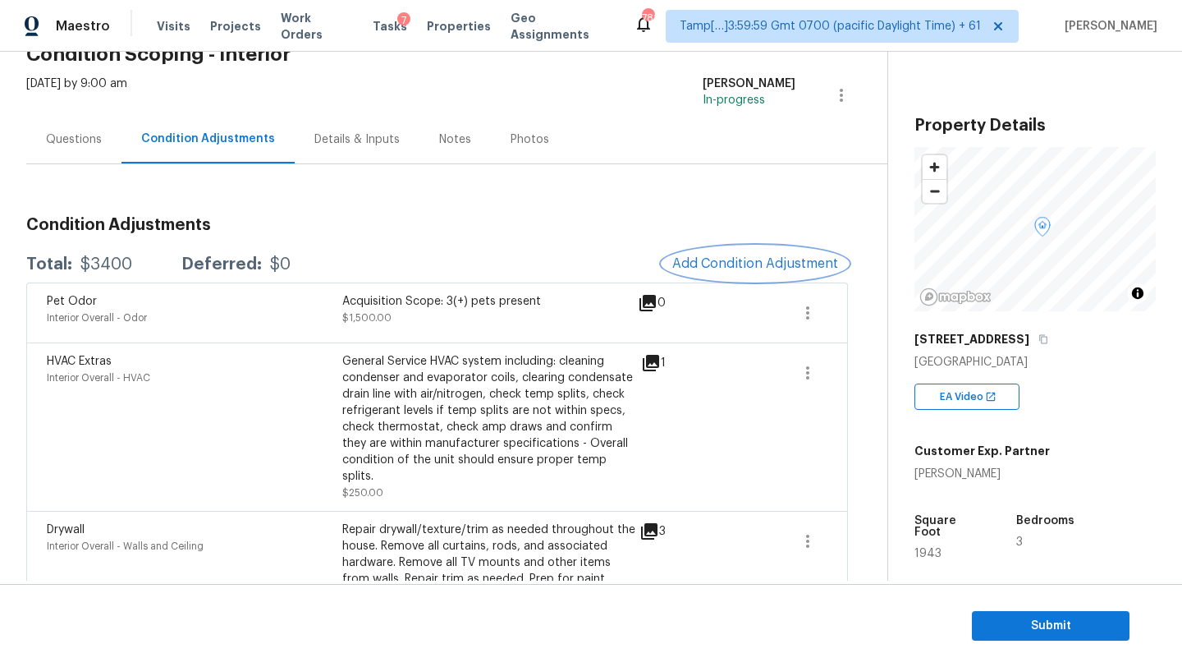
click at [745, 273] on button "Add Condition Adjustment" at bounding box center [756, 263] width 186 height 34
click at [325, 204] on body "Maestro Visits Projects Work Orders Tasks 7 Properties Geo Assignments 781 Tamp…" at bounding box center [591, 333] width 1182 height 667
click at [718, 270] on button "Add Condition Adjustment" at bounding box center [756, 263] width 186 height 34
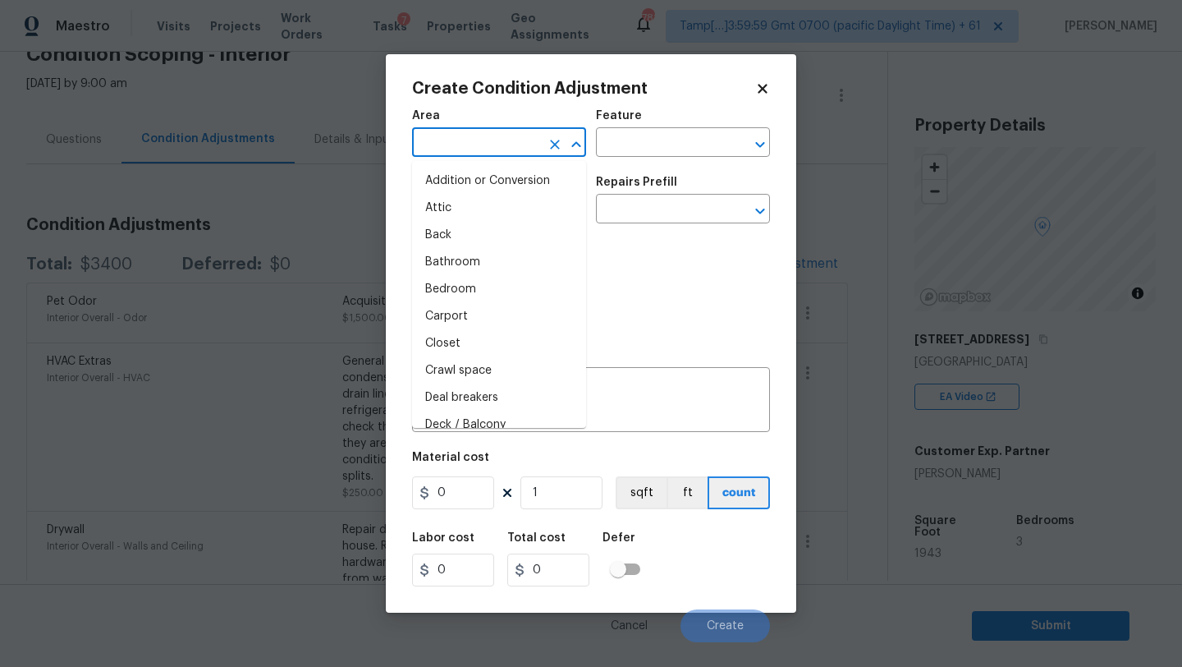
click at [488, 143] on input "text" at bounding box center [476, 143] width 128 height 25
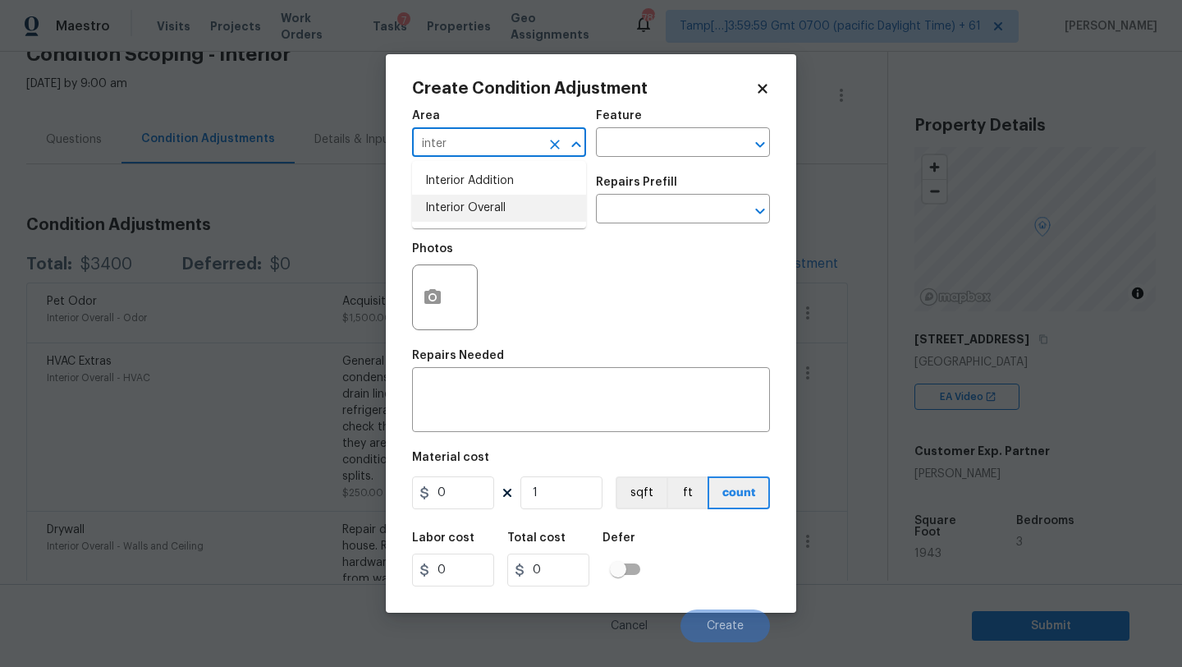
click at [500, 200] on li "Interior Overall" at bounding box center [499, 208] width 174 height 27
type input "Interior Overall"
click at [652, 139] on input "text" at bounding box center [660, 143] width 128 height 25
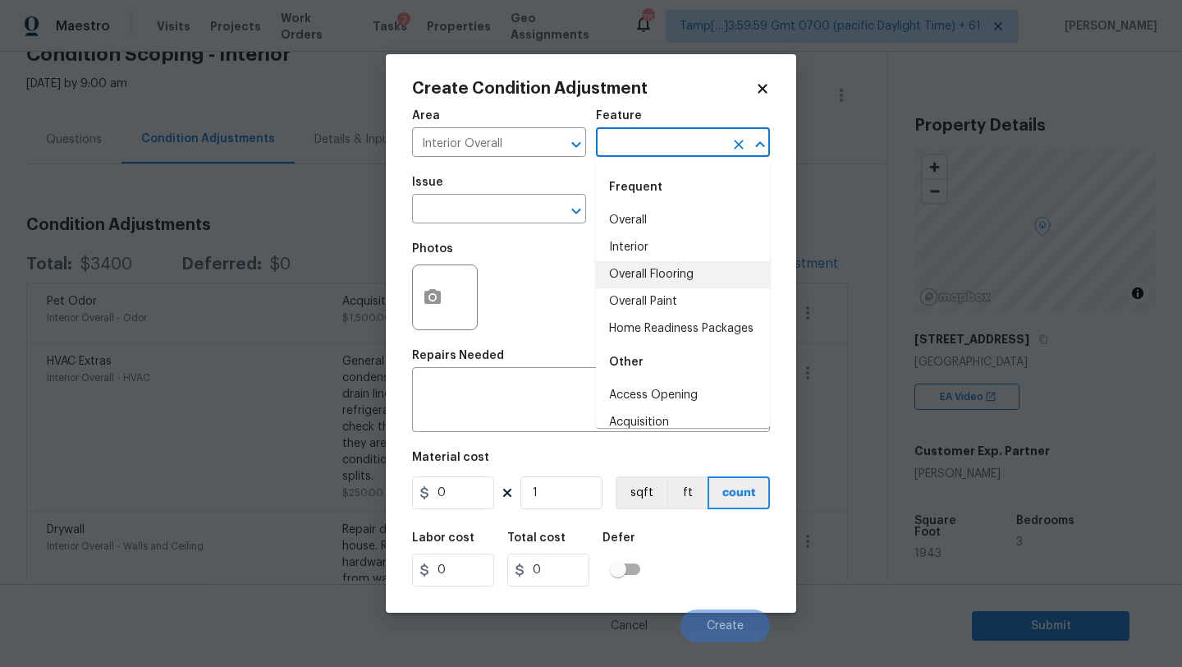
click at [655, 278] on li "Overall Flooring" at bounding box center [683, 274] width 174 height 27
type input "Overall Flooring"
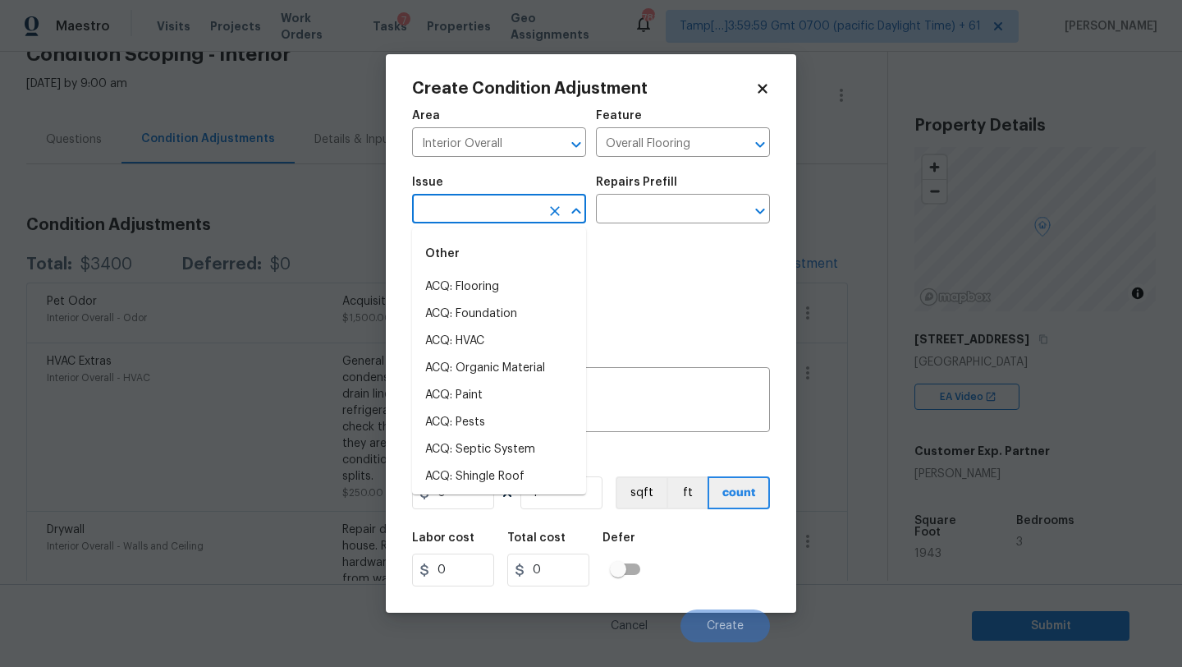
click at [487, 211] on input "text" at bounding box center [476, 210] width 128 height 25
drag, startPoint x: 487, startPoint y: 293, endPoint x: 557, endPoint y: 240, distance: 87.9
click at [487, 293] on li "ACQ: Flooring" at bounding box center [499, 286] width 174 height 27
type input "ACQ: Flooring"
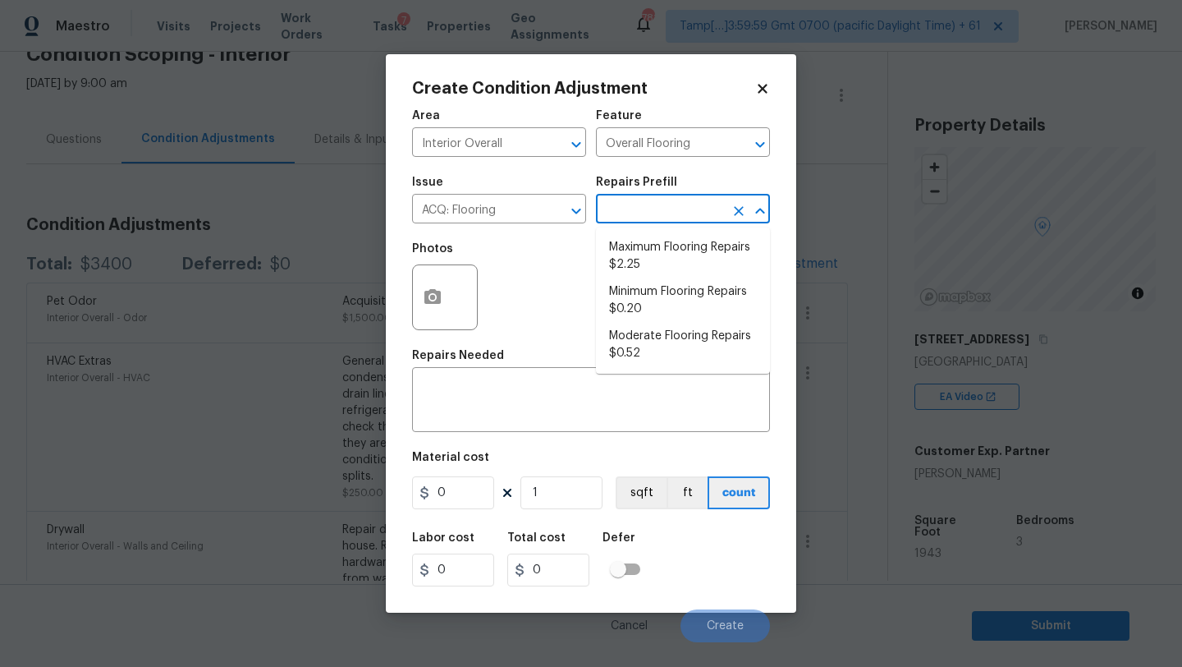
click at [629, 204] on input "text" at bounding box center [660, 210] width 128 height 25
click at [655, 337] on li "Moderate Flooring Repairs $0.52" at bounding box center [683, 345] width 174 height 44
type input "Acquisition"
type textarea "Acquisition Scope: Moderate flooring repairs"
type input "0.52"
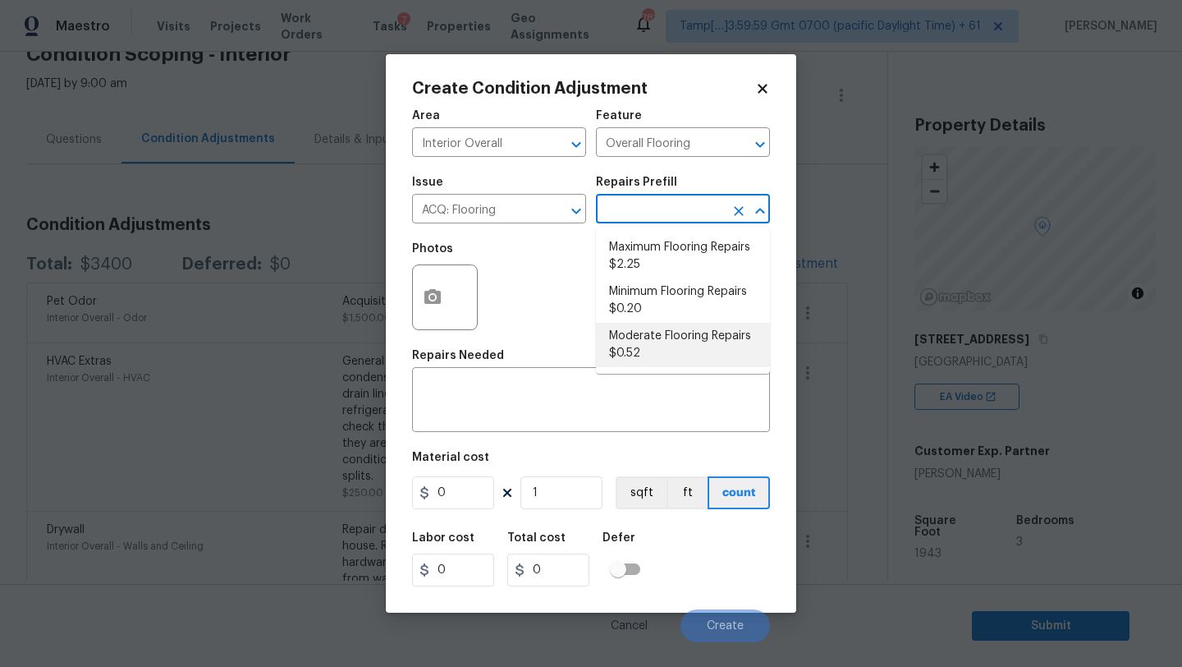
type input "0.52"
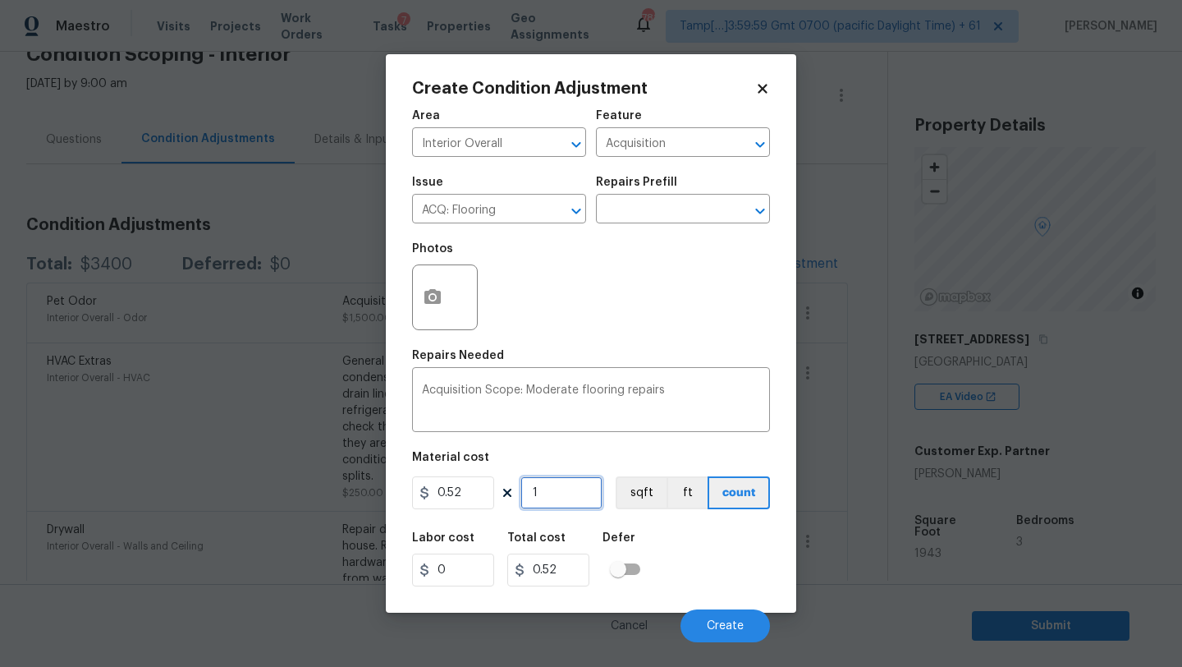
click at [572, 489] on input "1" at bounding box center [562, 492] width 82 height 33
type input "19"
type input "9.88"
type input "194"
type input "100.88"
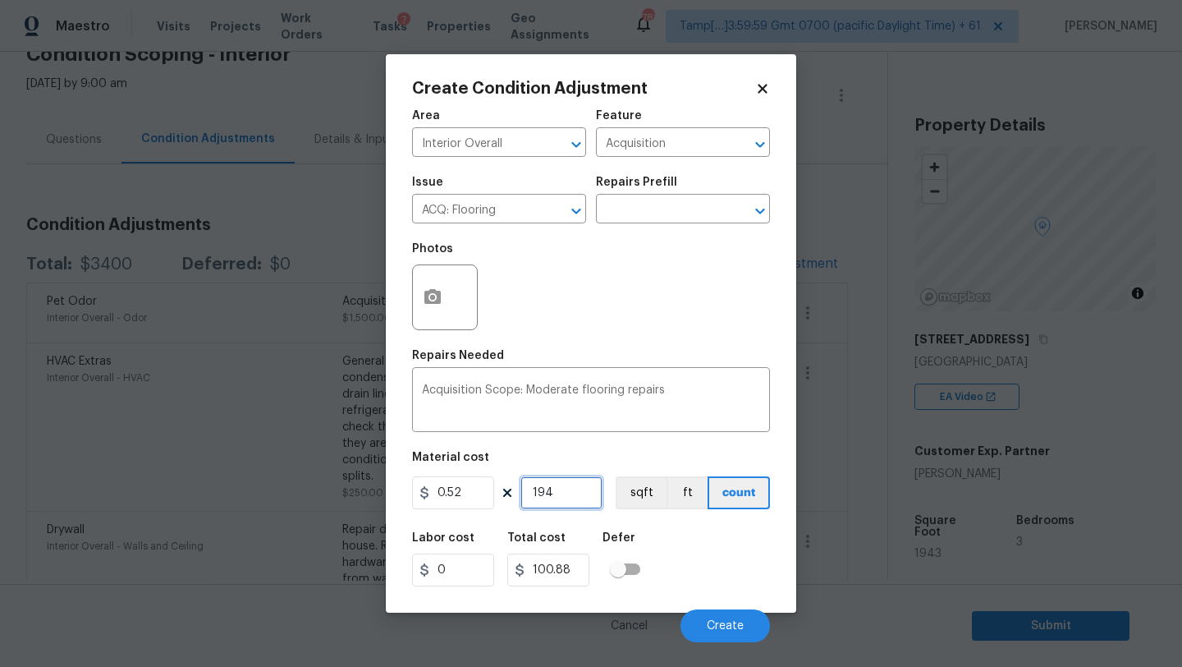
type input "1943"
type input "1010.36"
type input "1943"
click at [415, 292] on button "button" at bounding box center [432, 297] width 39 height 64
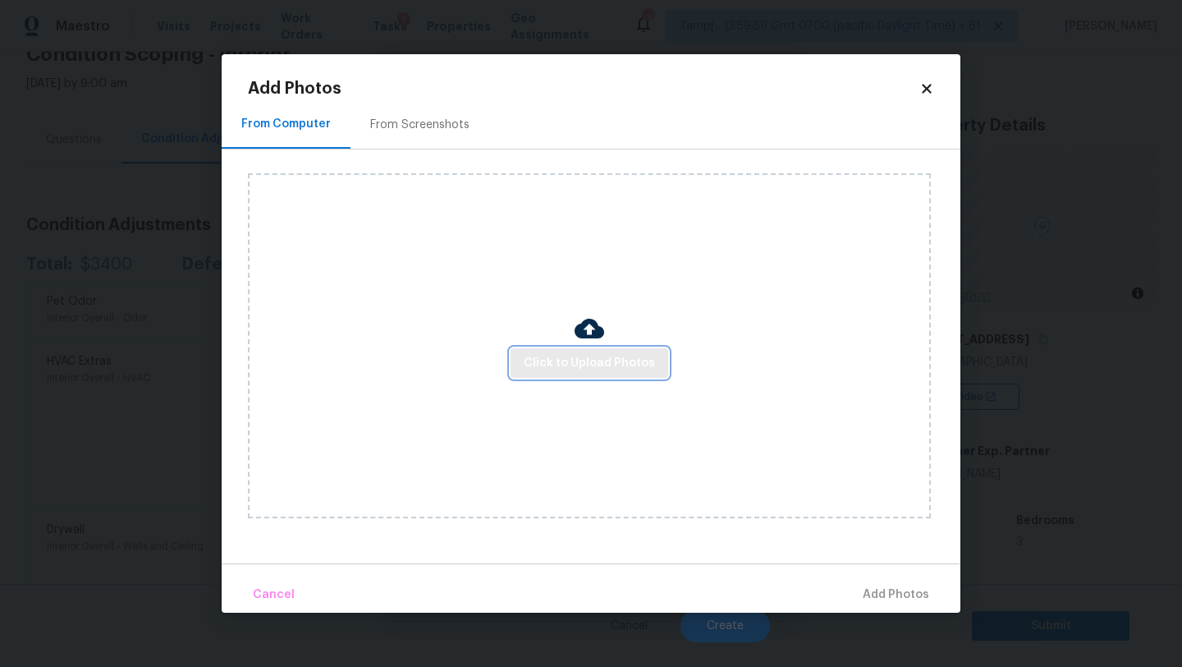
click at [566, 367] on span "Click to Upload Photos" at bounding box center [589, 363] width 131 height 21
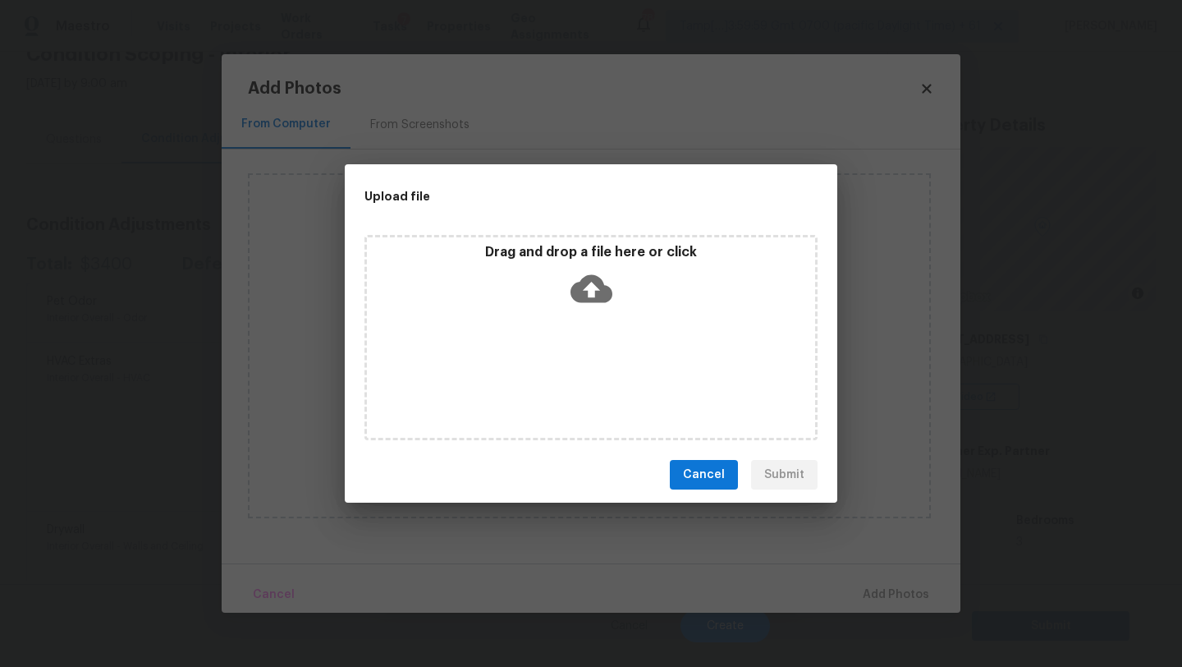
click at [605, 298] on icon at bounding box center [592, 289] width 42 height 28
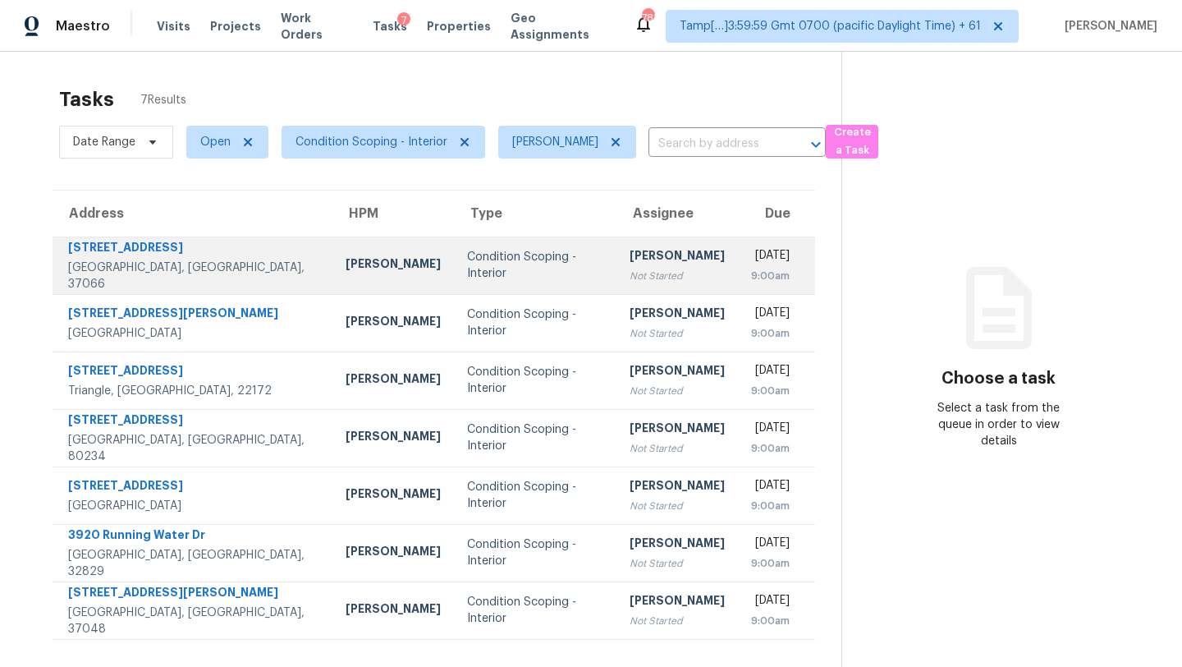
click at [484, 237] on td "Condition Scoping - Interior" at bounding box center [535, 264] width 163 height 57
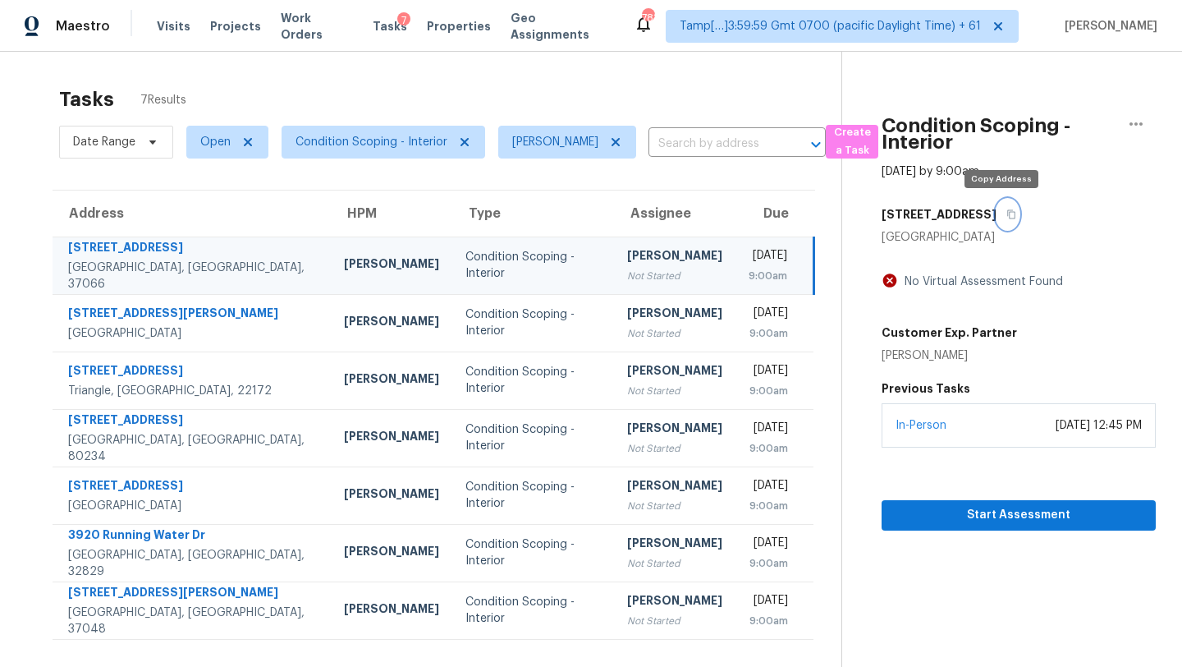
click at [1007, 214] on icon "button" at bounding box center [1011, 214] width 8 height 9
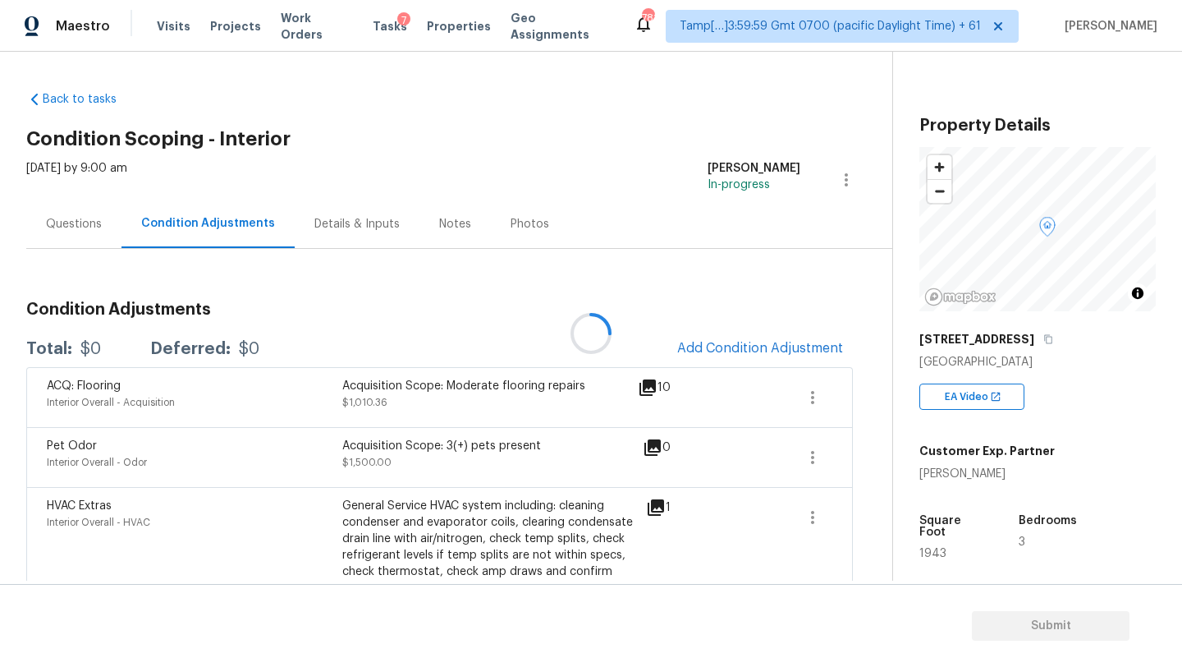
click at [736, 349] on div at bounding box center [591, 333] width 1182 height 667
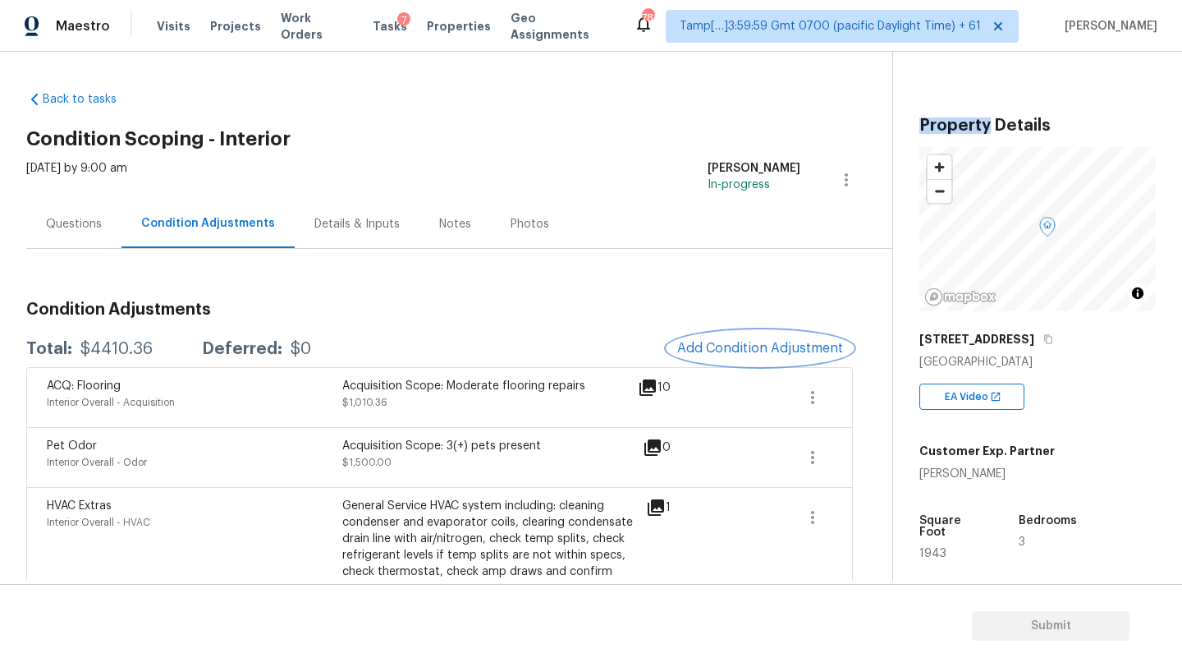
click at [755, 348] on span "Add Condition Adjustment" at bounding box center [760, 348] width 166 height 15
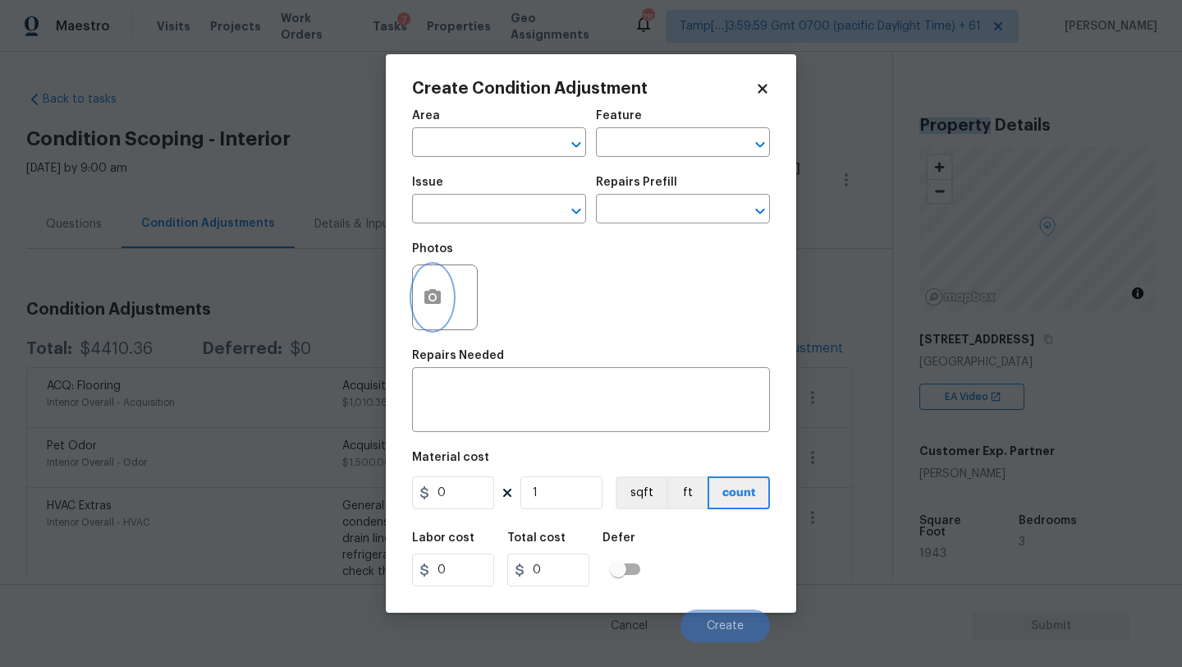
click at [415, 300] on button "button" at bounding box center [432, 297] width 39 height 64
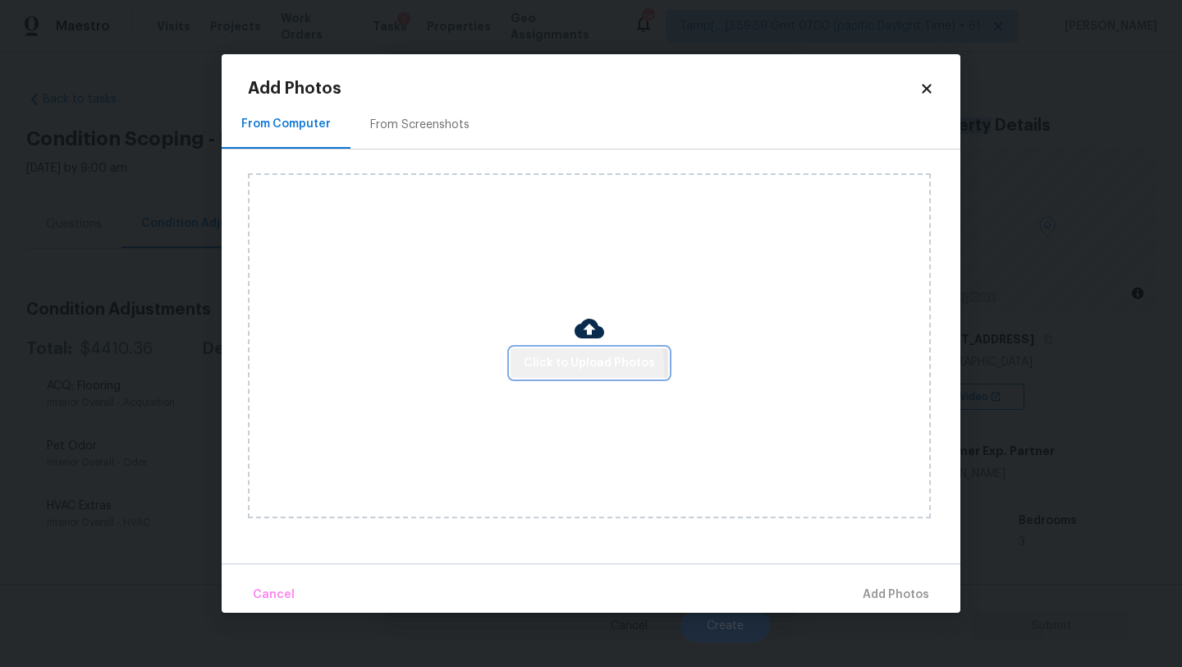
click at [563, 367] on span "Click to Upload Photos" at bounding box center [589, 363] width 131 height 21
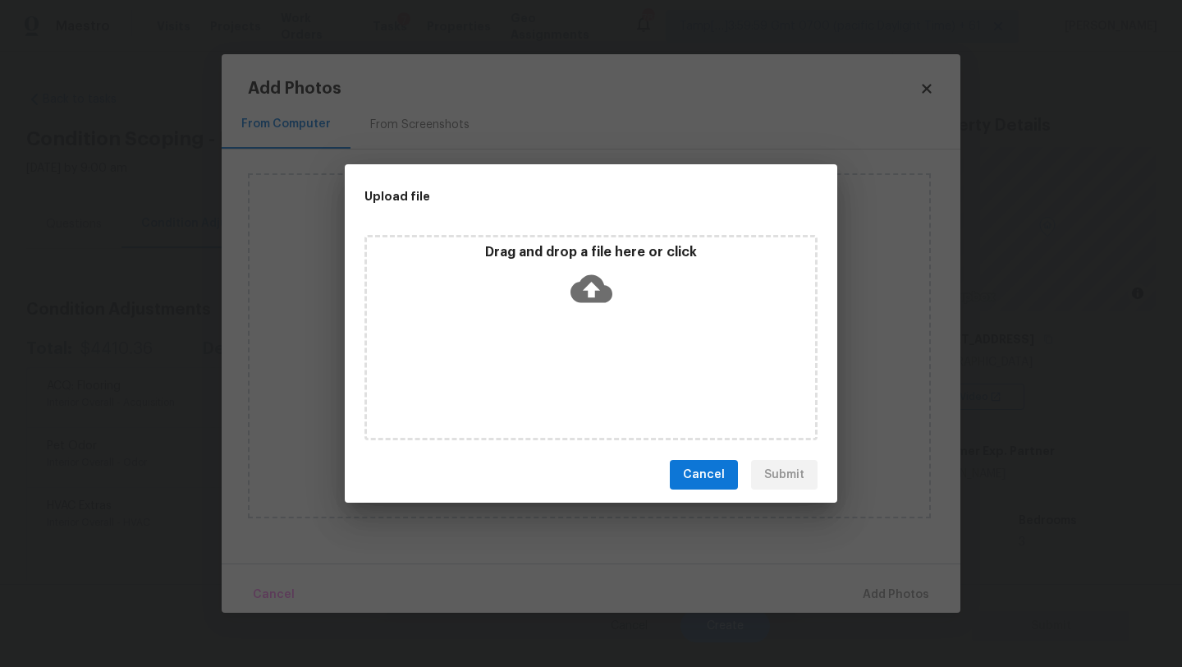
click at [583, 343] on div "Drag and drop a file here or click" at bounding box center [591, 337] width 453 height 205
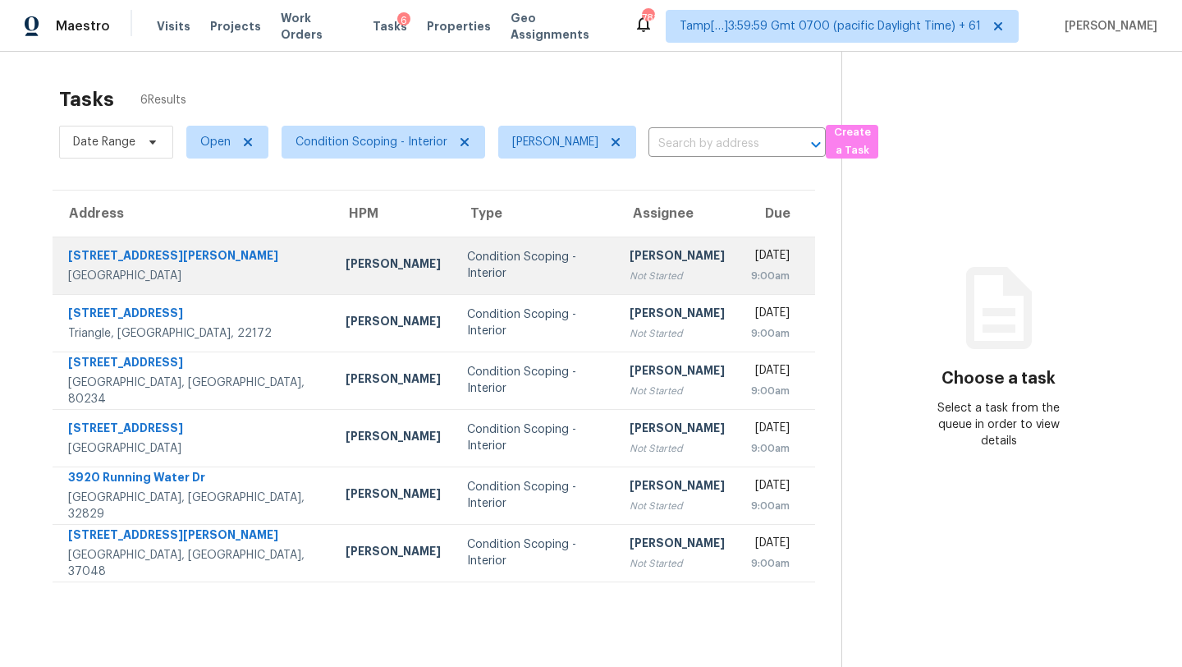
click at [454, 273] on td "Condition Scoping - Interior" at bounding box center [535, 264] width 163 height 57
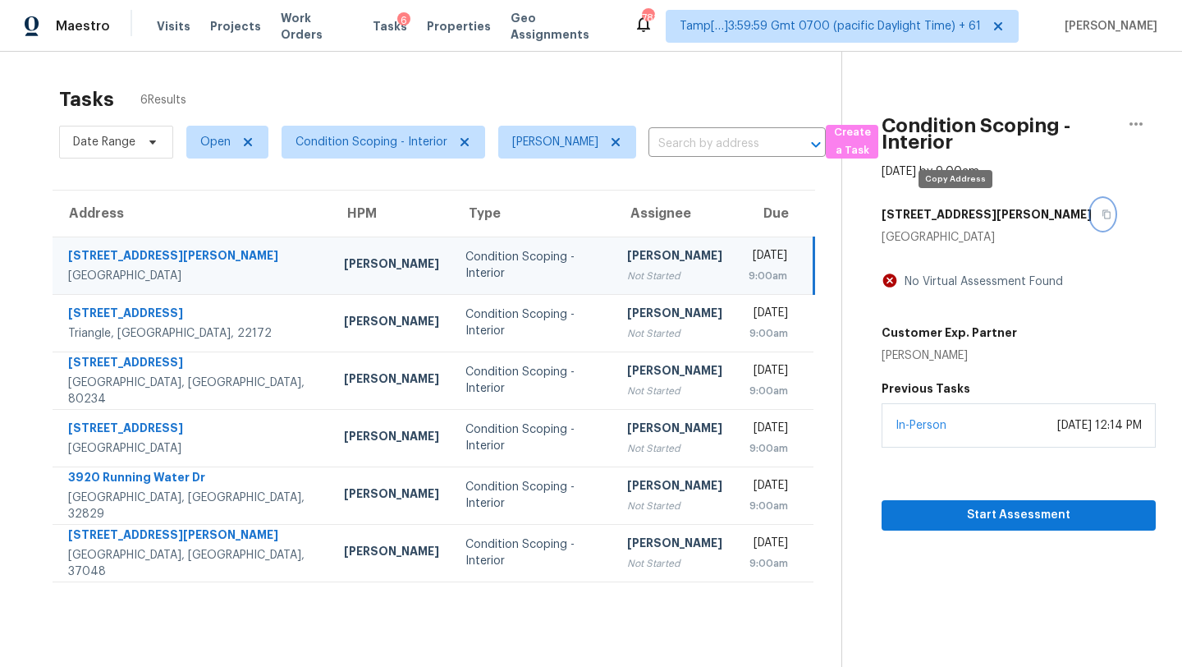
click at [1102, 213] on icon "button" at bounding box center [1107, 214] width 10 height 10
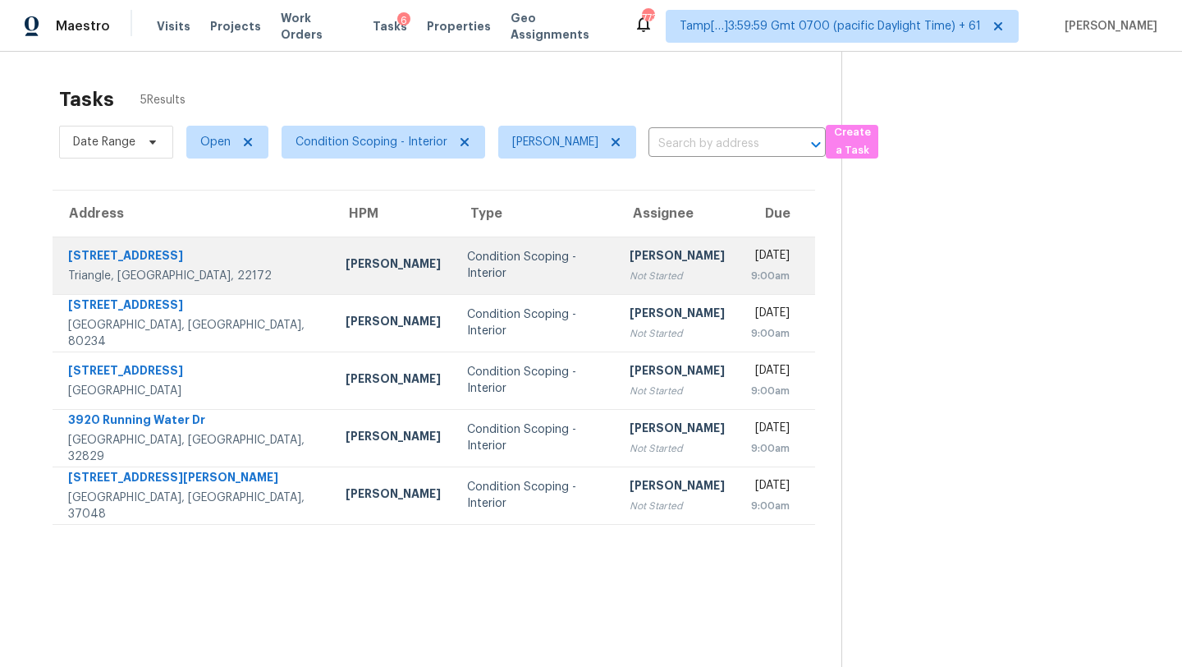
click at [524, 276] on td "Condition Scoping - Interior" at bounding box center [535, 264] width 163 height 57
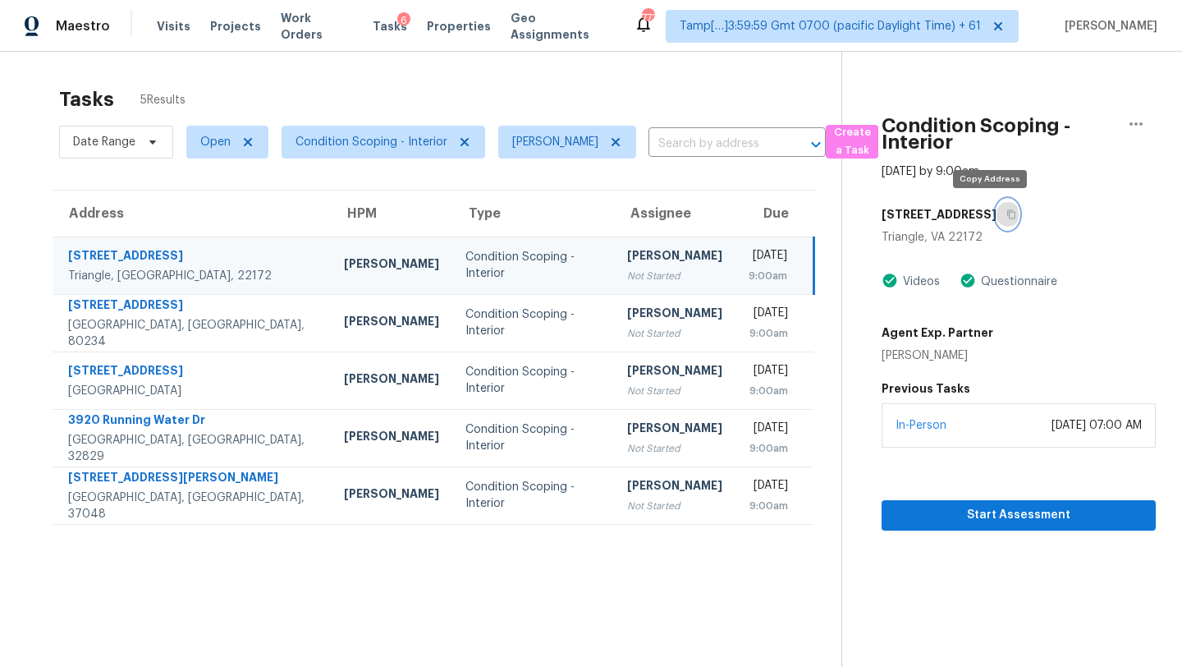
click at [1007, 214] on icon "button" at bounding box center [1012, 214] width 10 height 10
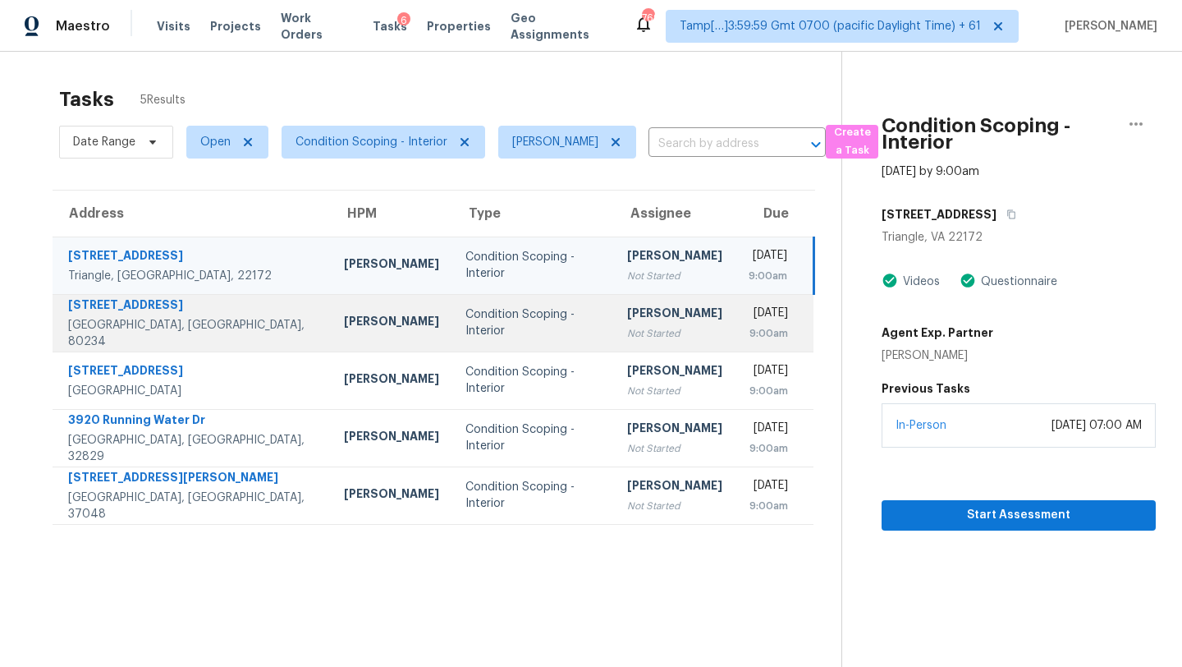
click at [614, 317] on td "[PERSON_NAME] Not Started" at bounding box center [675, 322] width 122 height 57
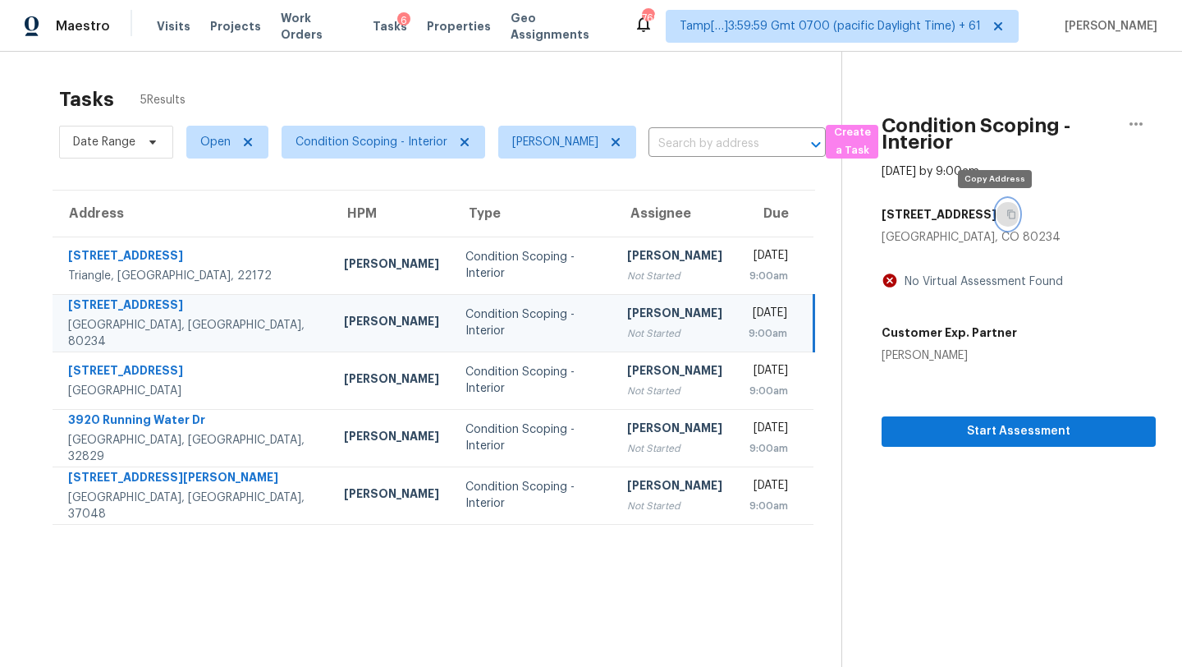
click at [1007, 212] on icon "button" at bounding box center [1012, 214] width 10 height 10
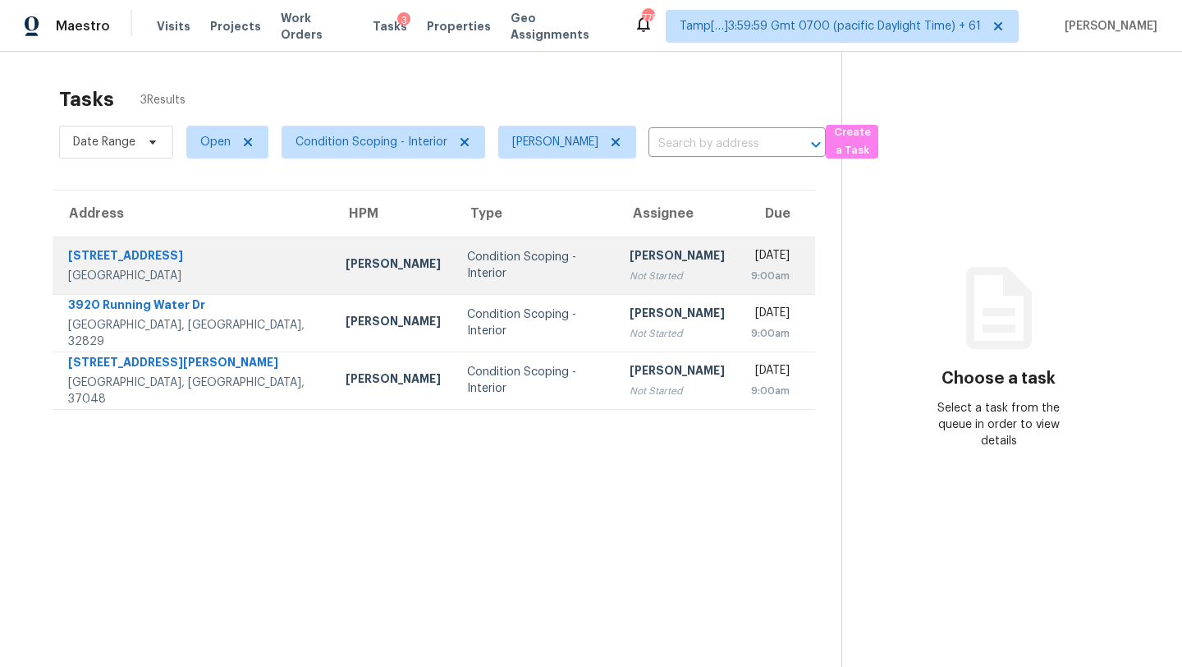
click at [617, 269] on td "[PERSON_NAME] Not Started" at bounding box center [678, 264] width 122 height 57
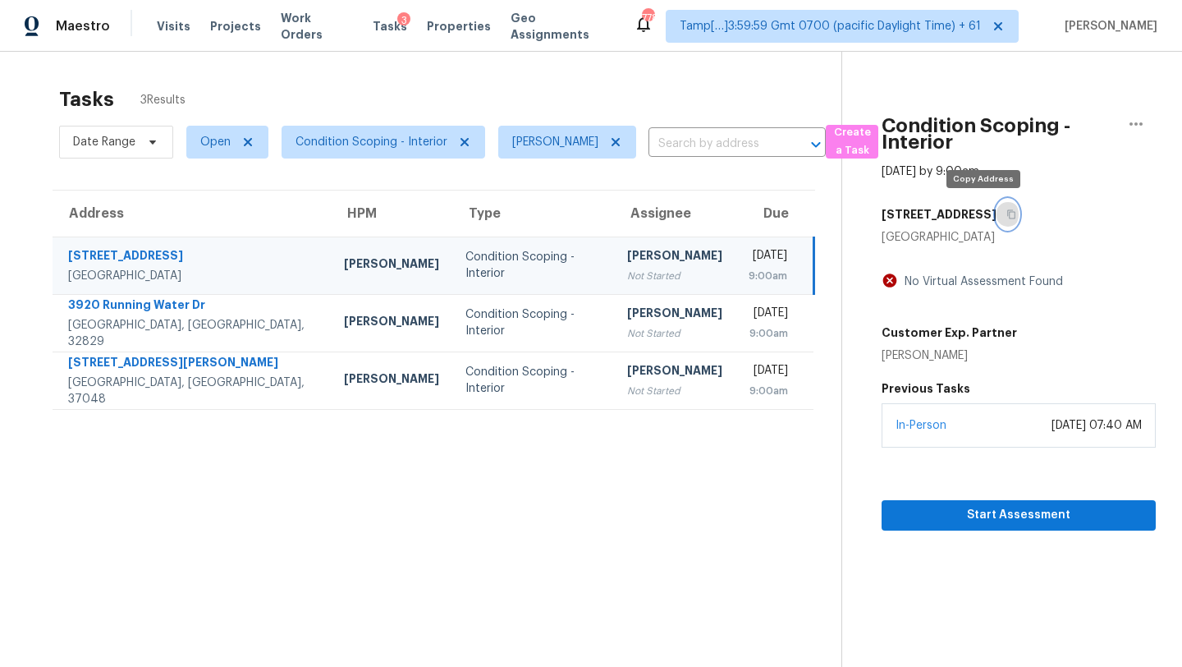
click at [997, 216] on button "button" at bounding box center [1008, 215] width 22 height 30
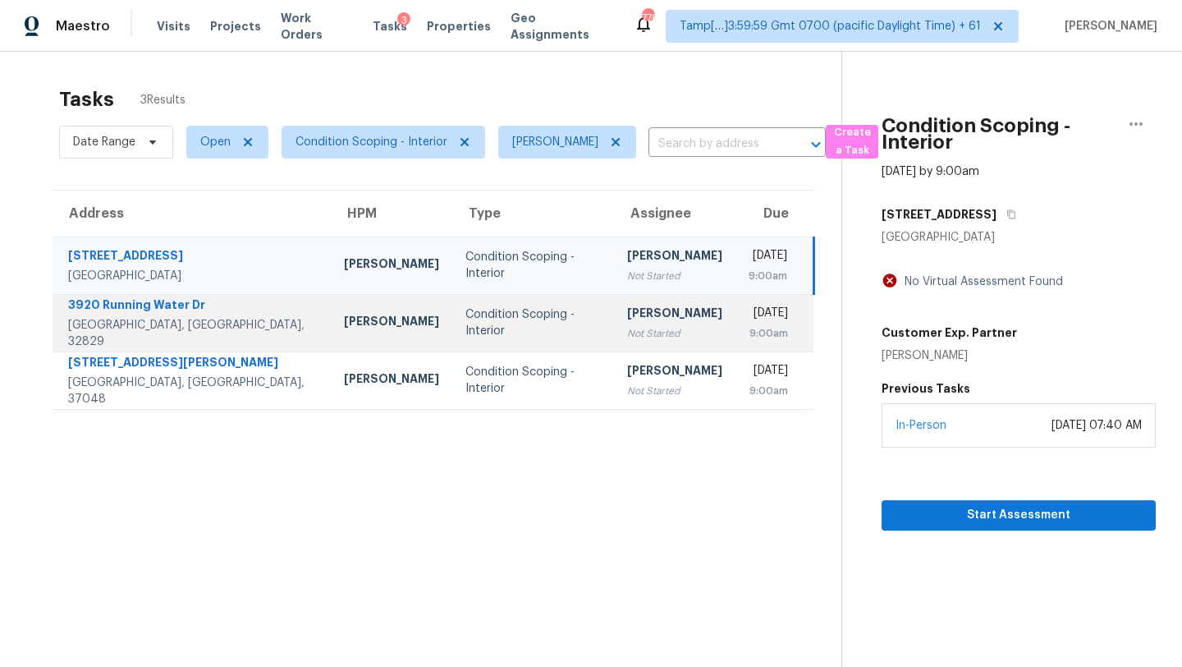
click at [627, 318] on div "[PERSON_NAME]" at bounding box center [674, 315] width 95 height 21
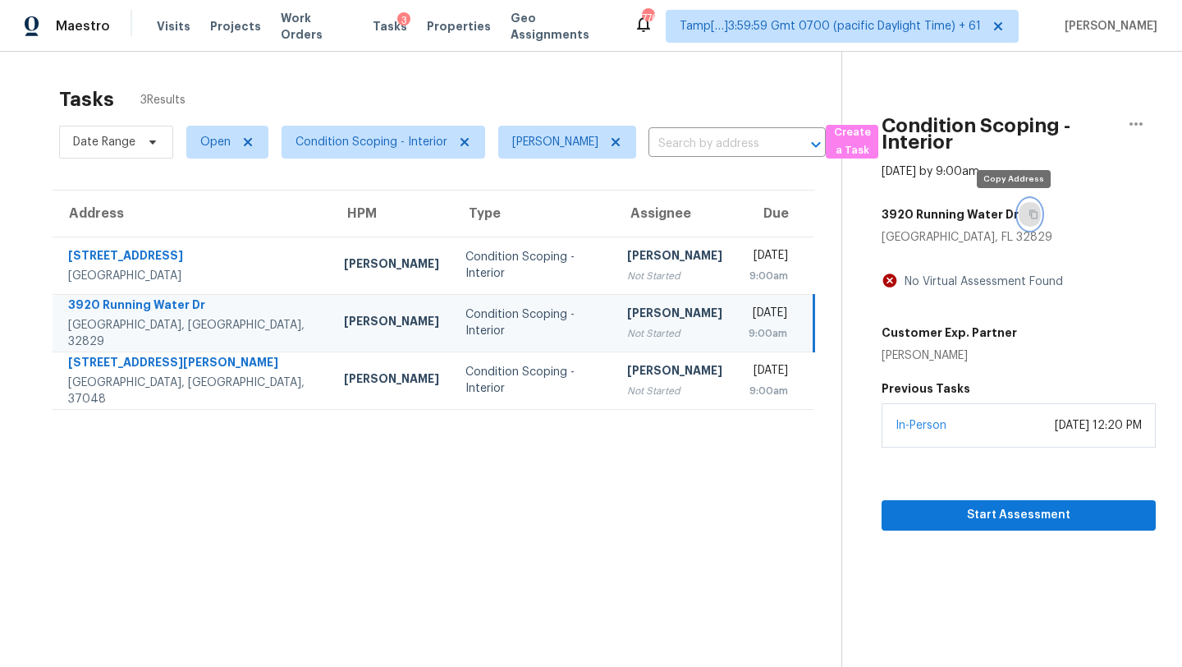
click at [1019, 220] on button "button" at bounding box center [1030, 215] width 22 height 30
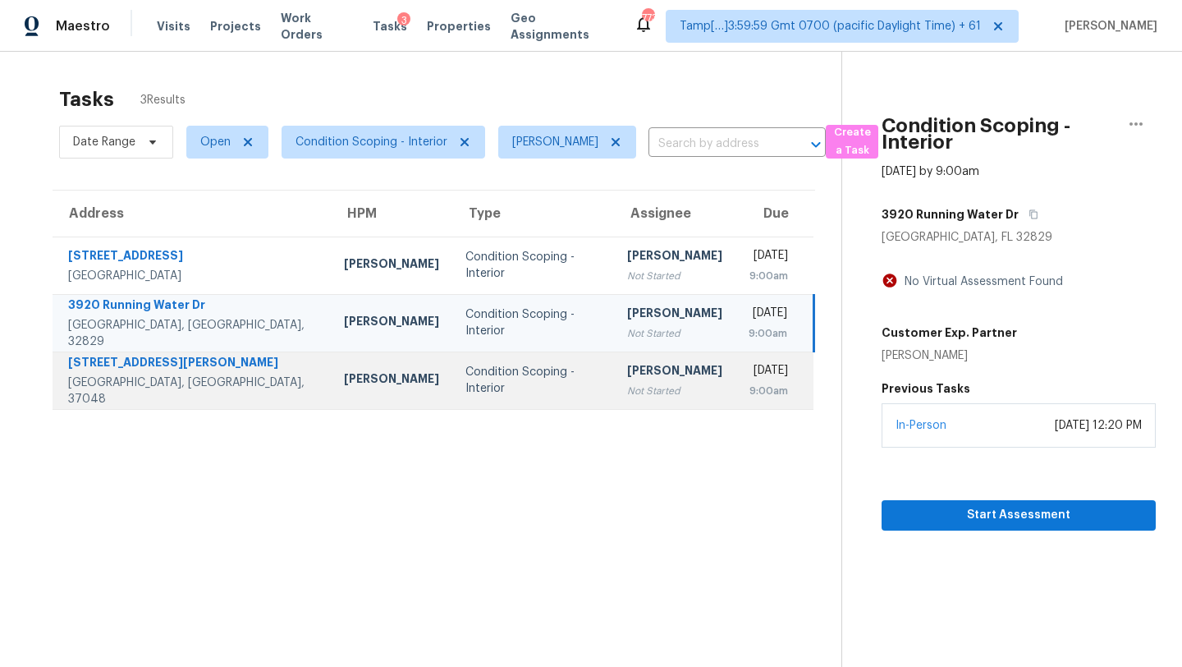
click at [644, 370] on td "[PERSON_NAME] Not Started" at bounding box center [675, 379] width 122 height 57
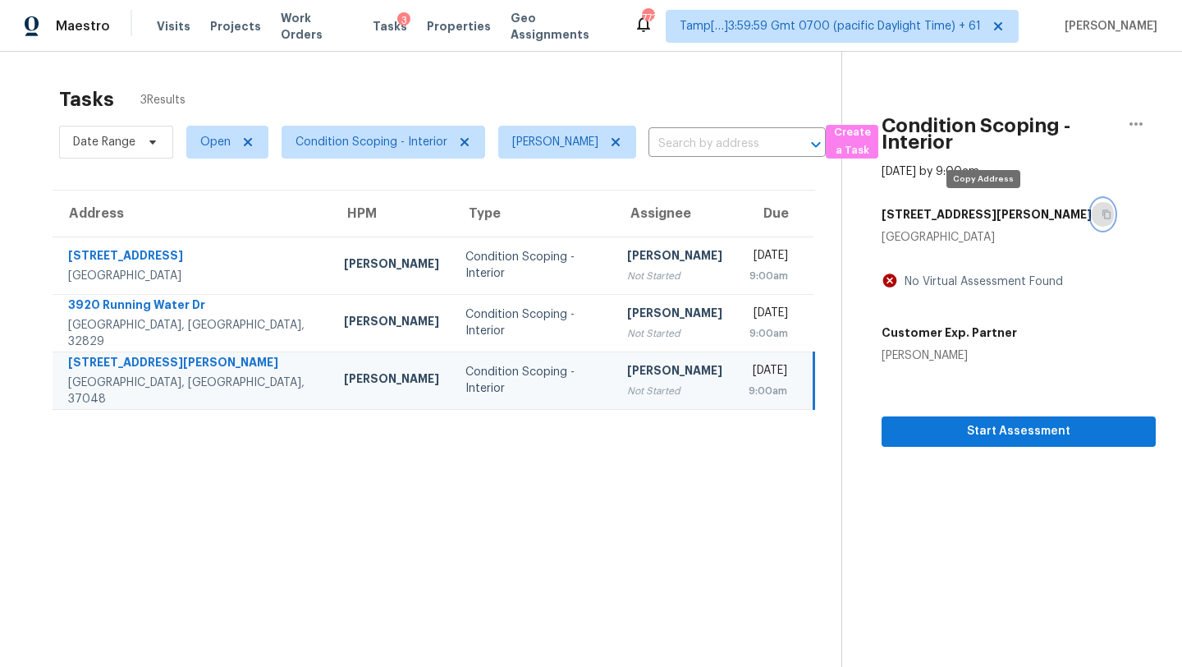
click at [1102, 214] on icon "button" at bounding box center [1107, 214] width 10 height 10
